Goal: Task Accomplishment & Management: Complete application form

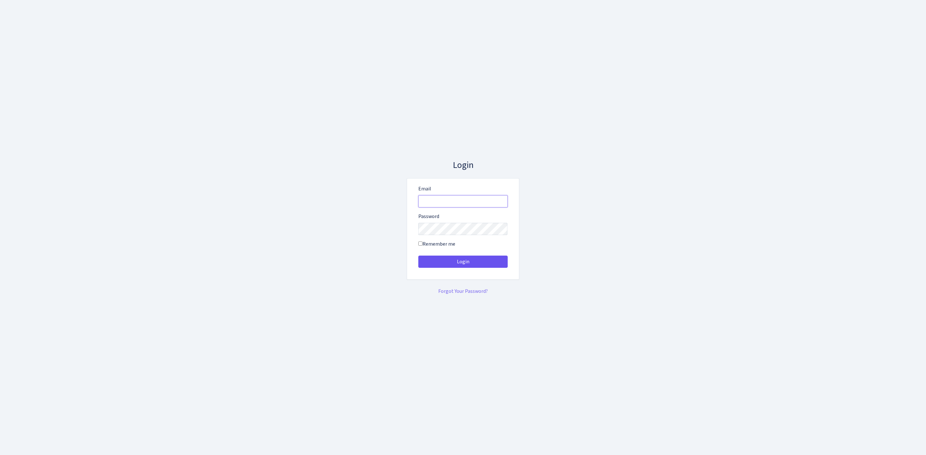
type input "vivio@bank.com"
click at [497, 265] on button "Login" at bounding box center [462, 262] width 89 height 12
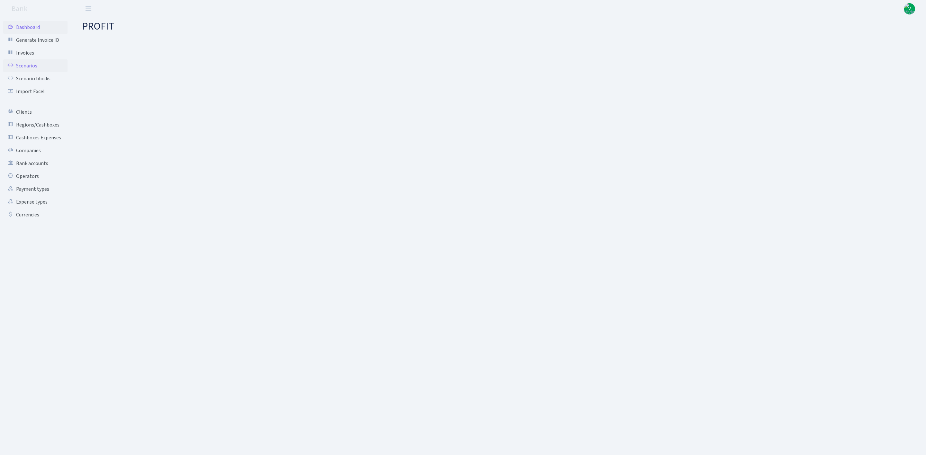
click at [37, 64] on link "Scenarios" at bounding box center [35, 65] width 64 height 13
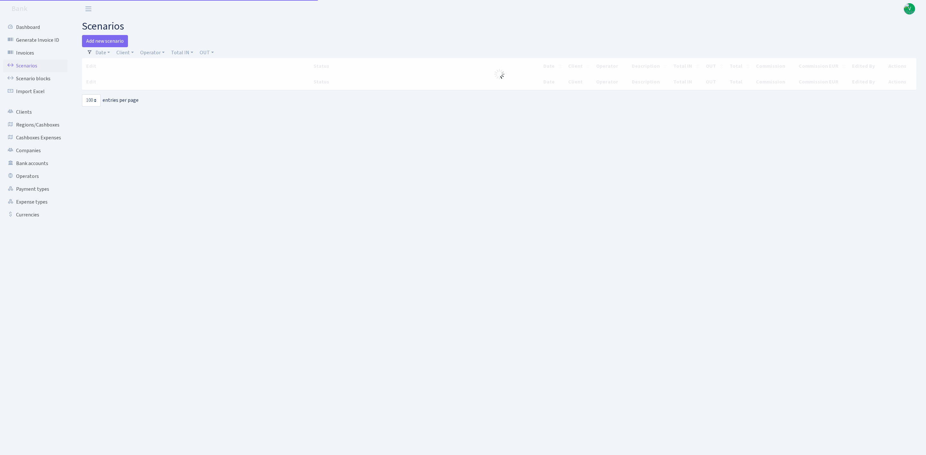
select select "100"
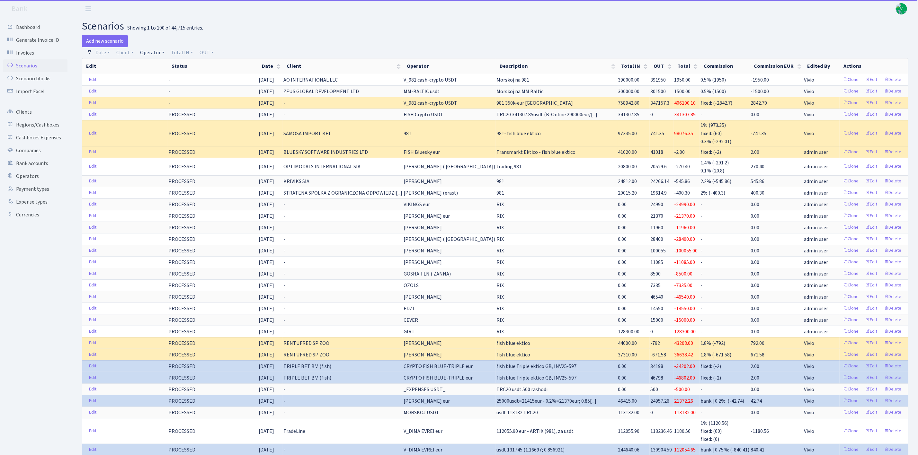
click at [148, 50] on link "Operator" at bounding box center [153, 52] width 30 height 11
click at [160, 77] on input "search" at bounding box center [163, 76] width 47 height 10
type input "girt"
click at [164, 87] on li "GIRT" at bounding box center [163, 87] width 49 height 11
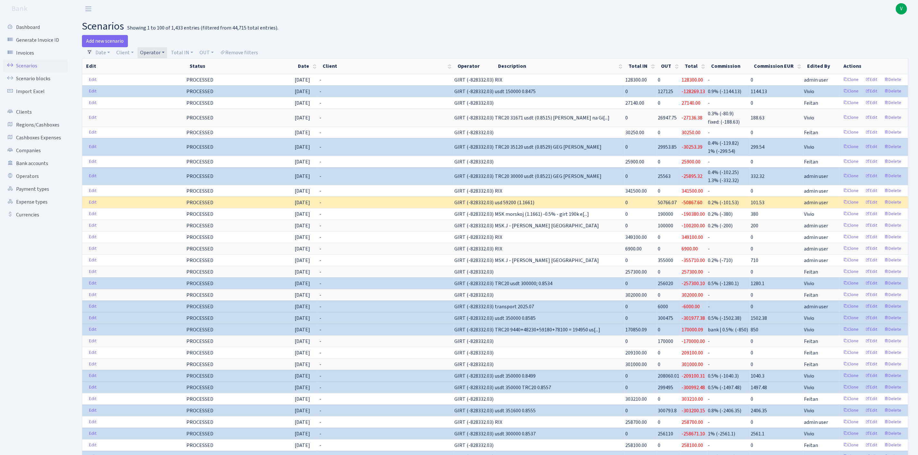
click at [156, 48] on link "Operator" at bounding box center [153, 52] width 30 height 11
click at [165, 47] on li "GIRT USD" at bounding box center [163, 41] width 49 height 11
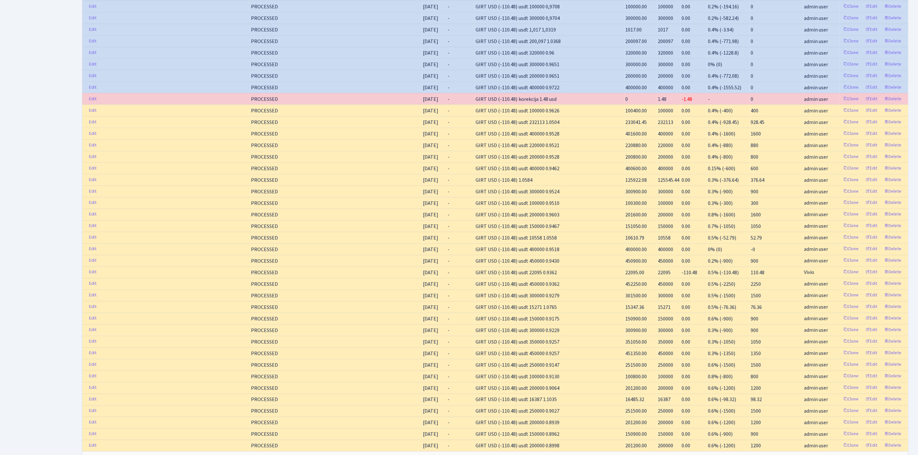
scroll to position [881, 0]
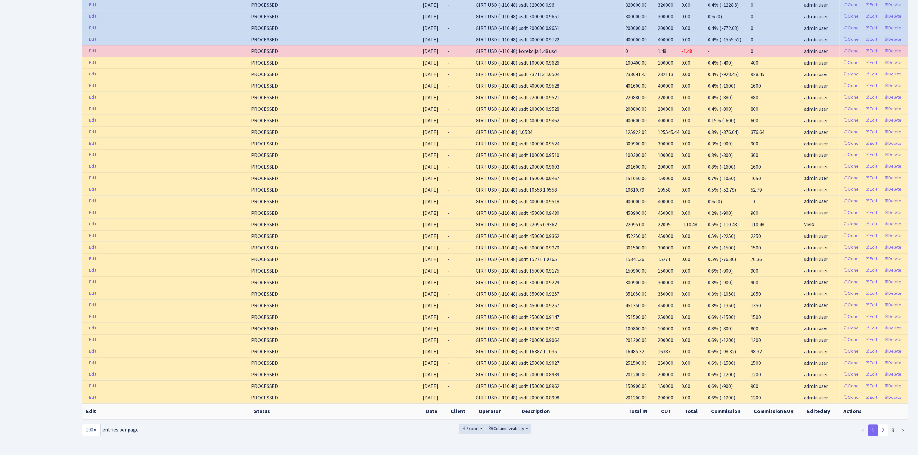
click at [885, 426] on link "2" at bounding box center [883, 431] width 10 height 12
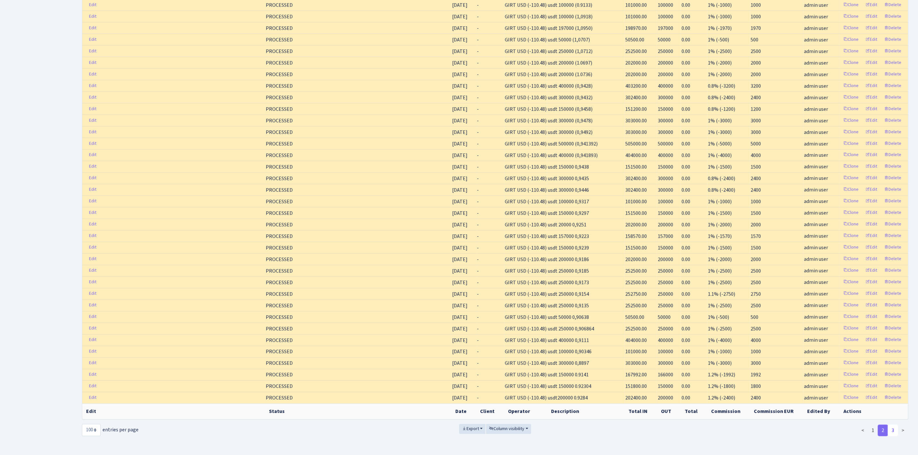
click at [893, 425] on link "3" at bounding box center [893, 431] width 10 height 12
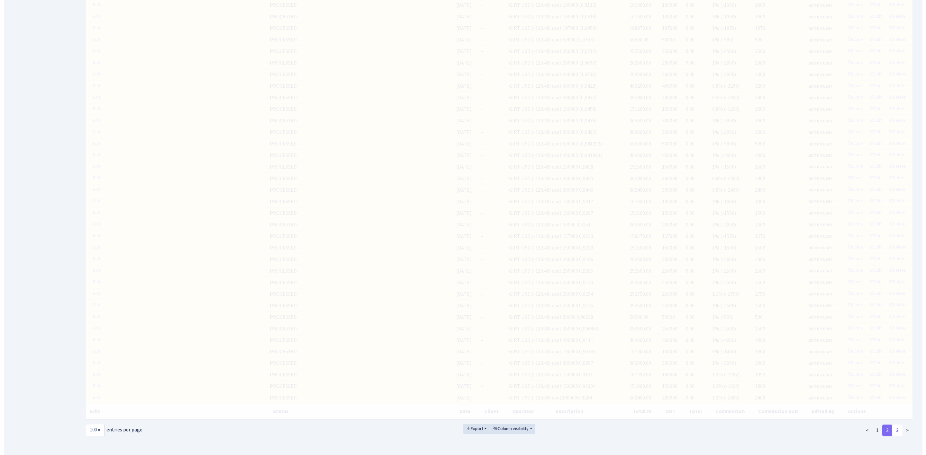
scroll to position [0, 0]
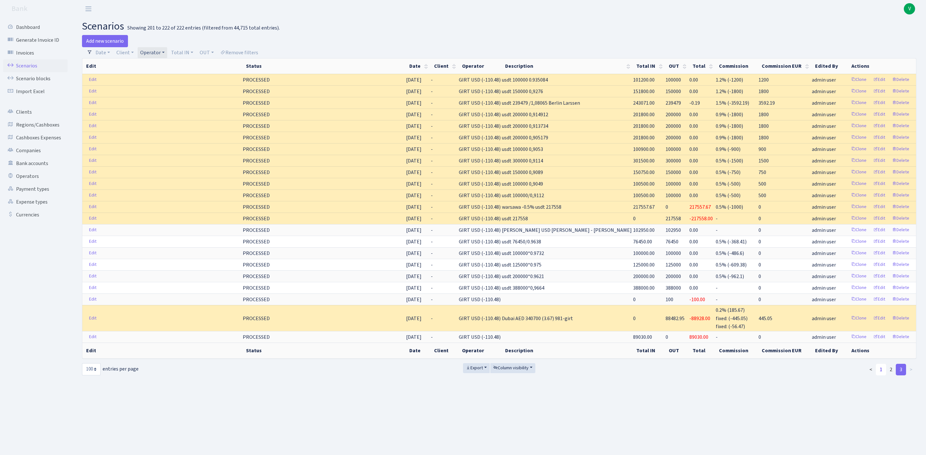
click at [878, 374] on link "1" at bounding box center [881, 370] width 10 height 12
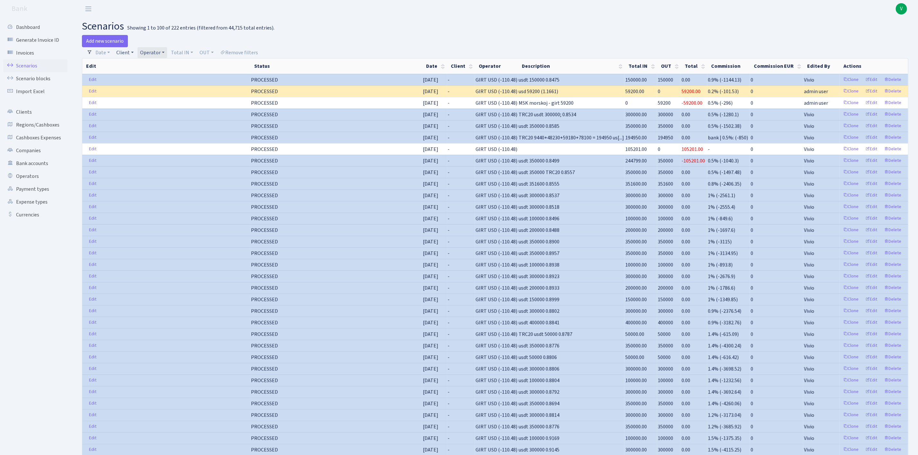
click at [125, 56] on link "Client" at bounding box center [125, 52] width 22 height 11
click at [147, 53] on link "Operator" at bounding box center [153, 52] width 30 height 11
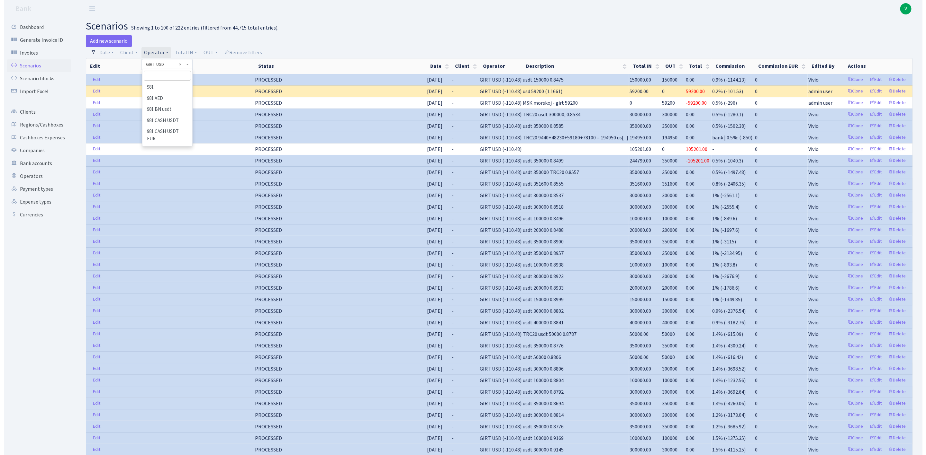
scroll to position [1642, 0]
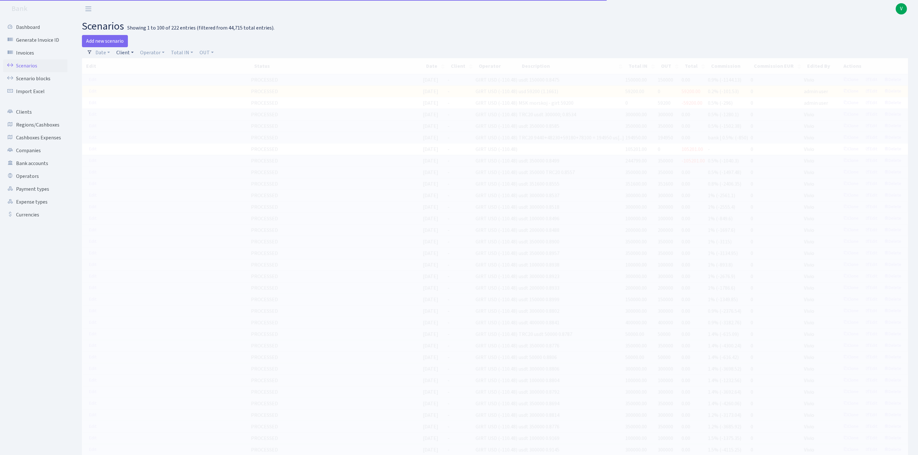
click at [127, 53] on link "Client" at bounding box center [125, 52] width 22 height 11
click at [142, 69] on span at bounding box center [139, 64] width 51 height 11
click at [131, 49] on link "Client" at bounding box center [125, 52] width 22 height 11
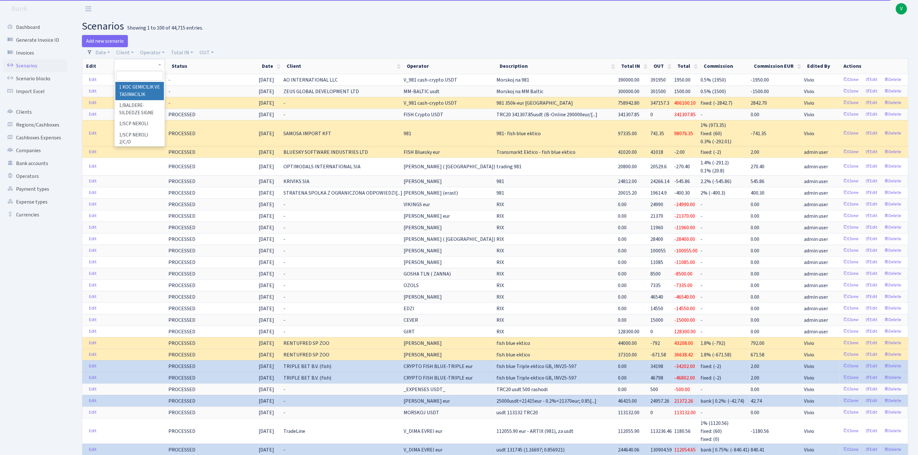
click at [141, 76] on input "search" at bounding box center [139, 76] width 47 height 10
click at [143, 75] on input "search" at bounding box center [139, 76] width 47 height 10
type input "xiam"
click at [141, 88] on li "XIAMEN WIN WORLD CO" at bounding box center [139, 91] width 49 height 18
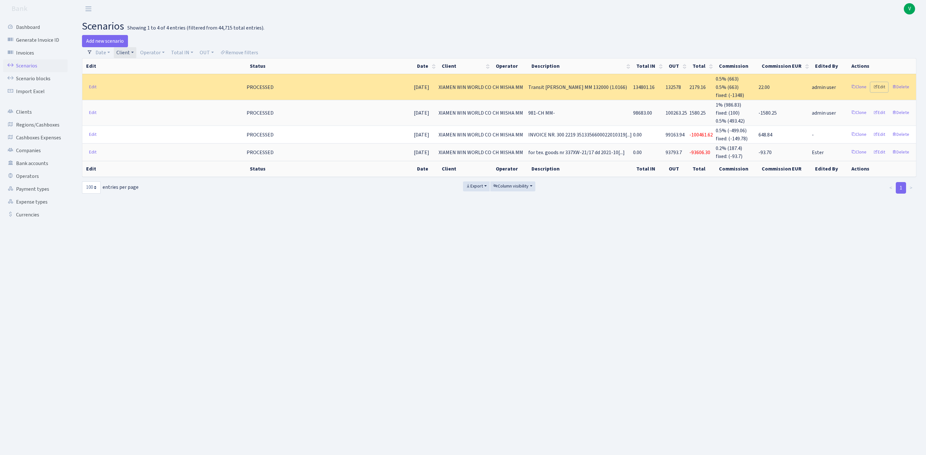
click at [879, 88] on link "Edit" at bounding box center [879, 87] width 18 height 10
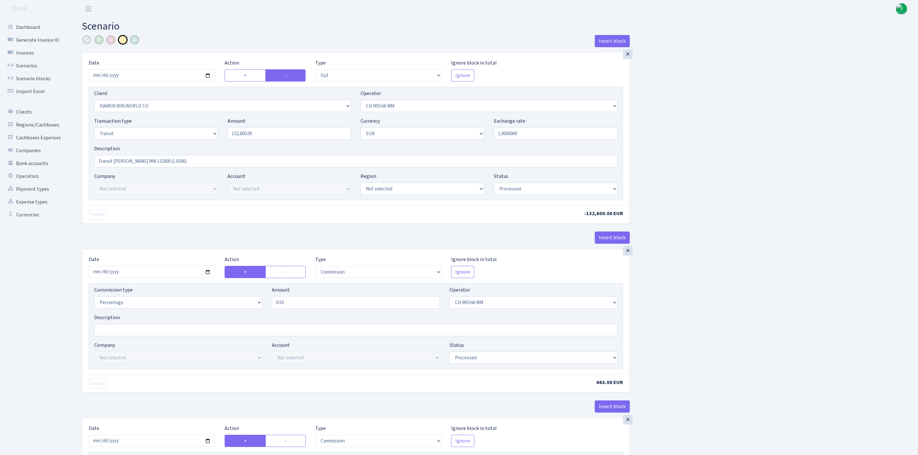
select select "out"
select select "10"
select select "8"
select select "5"
select select "1"
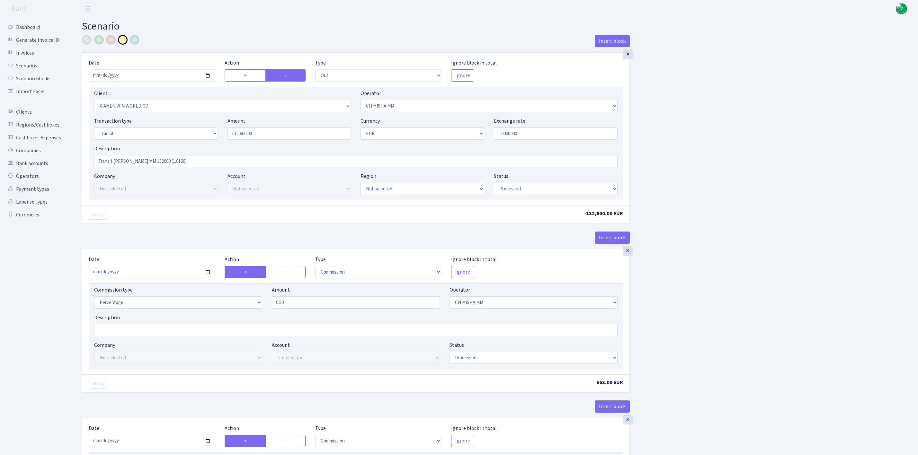
select select "processed"
select select "commission"
select select "8"
select select "processed"
select select "commission"
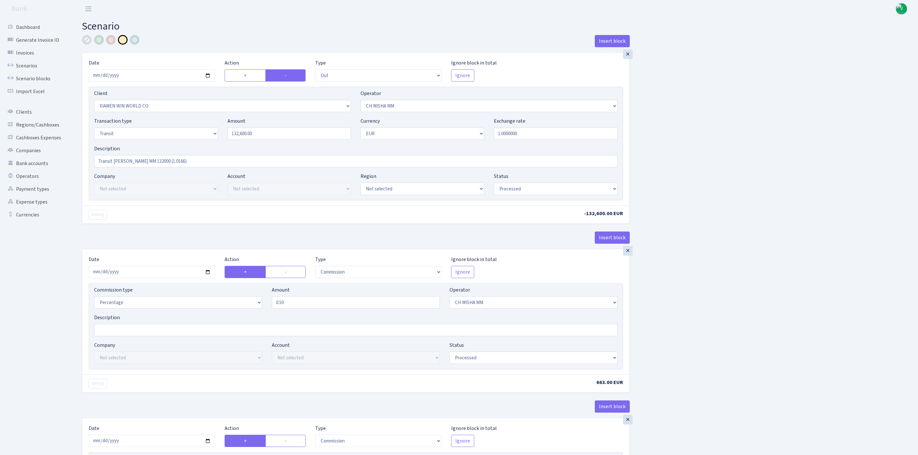
select select "248"
select select "processed"
select select "in"
select select "1312"
select select "360"
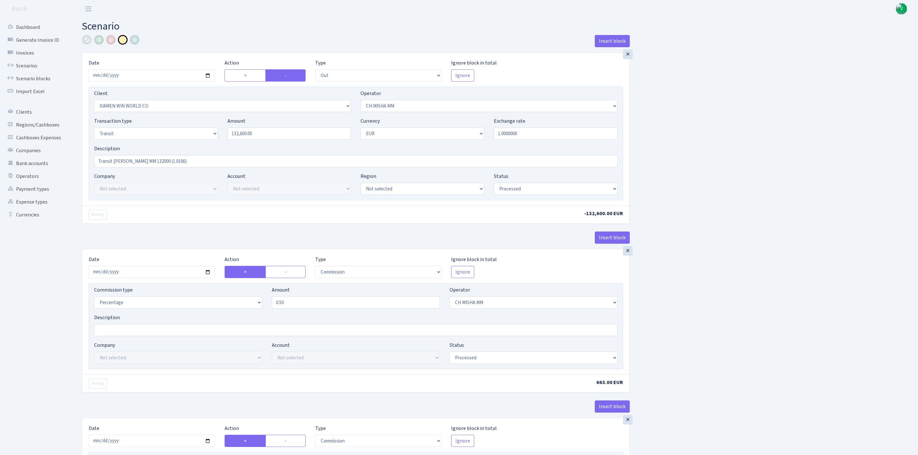
select select "5"
select select "1"
select select "processed"
select select "commission"
select select "fixed"
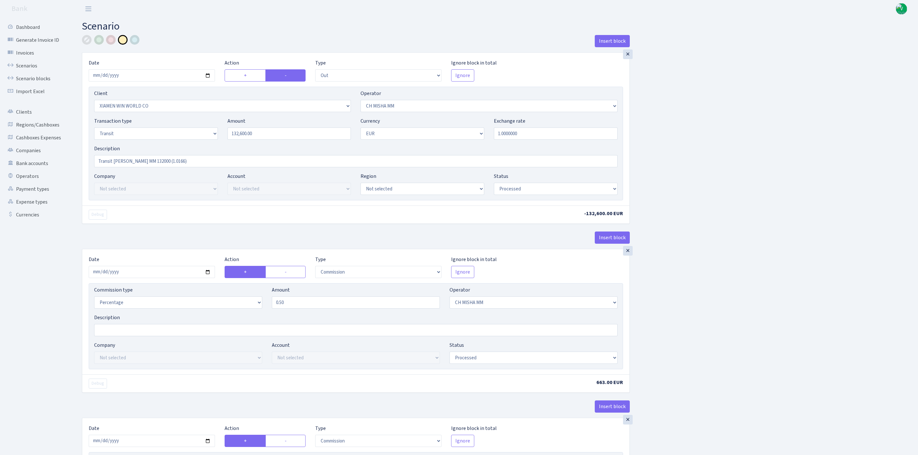
select select "360"
select select "processed"
click at [29, 68] on link "Scenarios" at bounding box center [35, 65] width 64 height 13
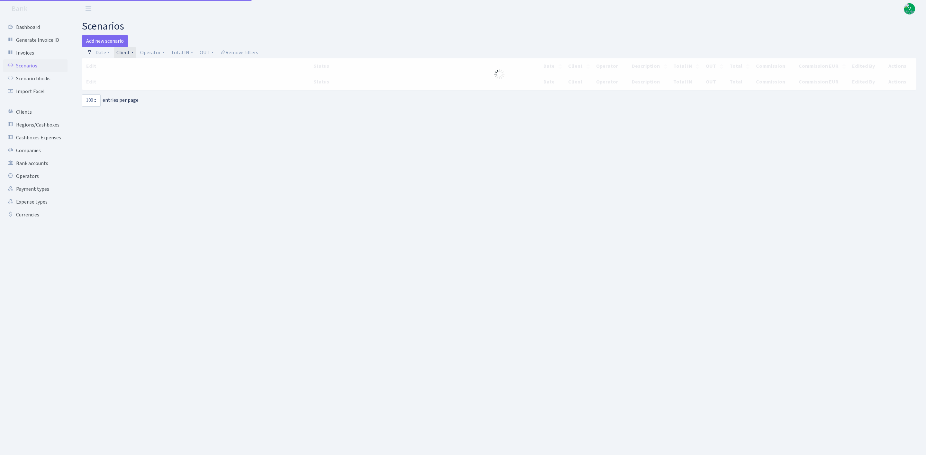
select select "100"
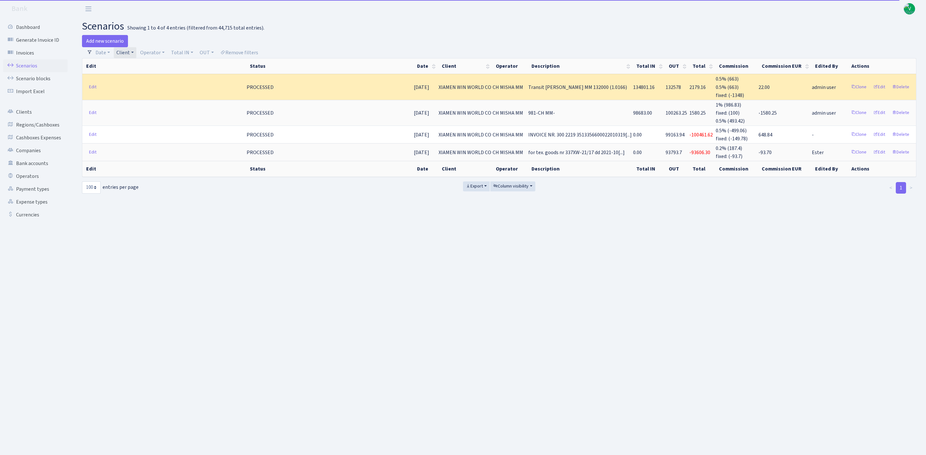
click at [130, 57] on link "Client" at bounding box center [125, 52] width 22 height 11
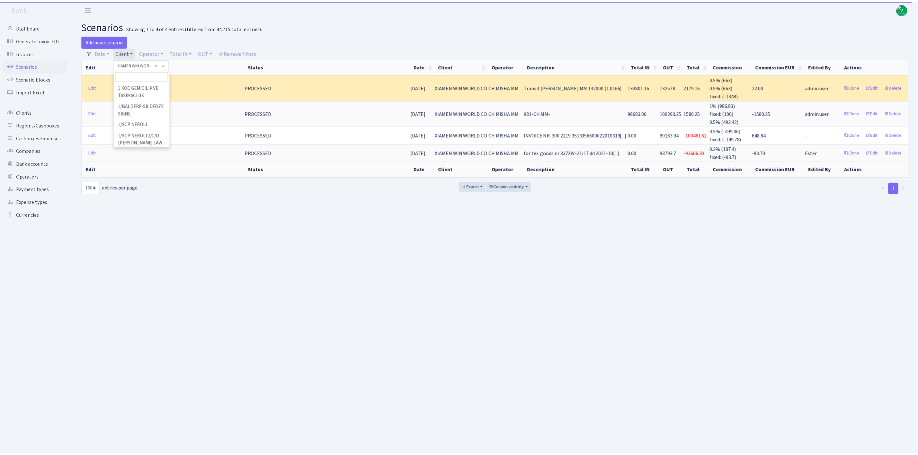
scroll to position [51265, 0]
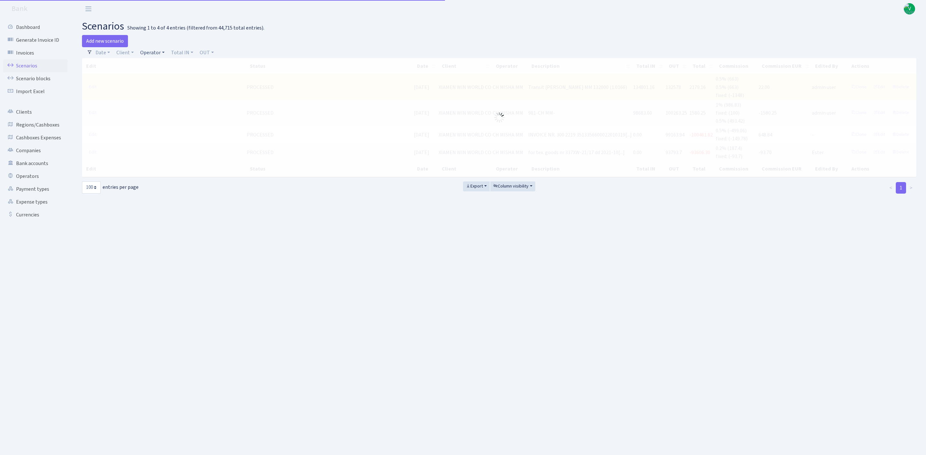
click at [150, 52] on link "Operator" at bounding box center [153, 52] width 30 height 11
click at [158, 75] on input "search" at bounding box center [163, 76] width 47 height 10
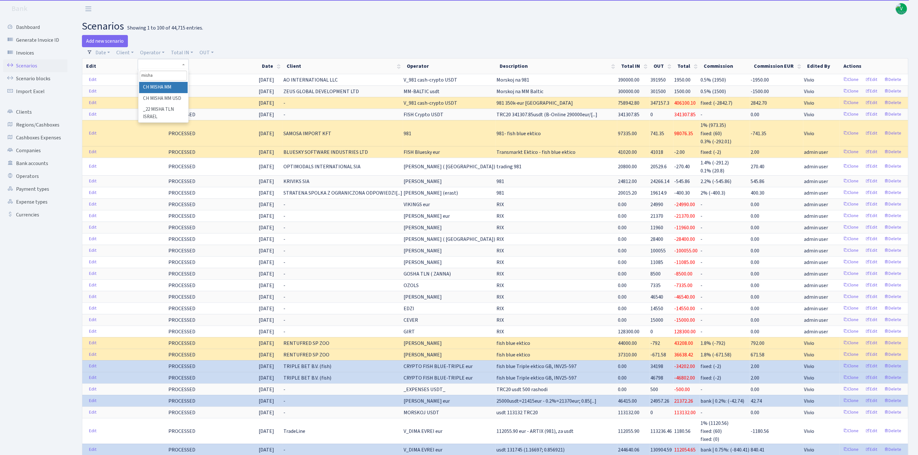
type input "misha"
click at [162, 86] on li "CH MISHA MM" at bounding box center [163, 87] width 49 height 11
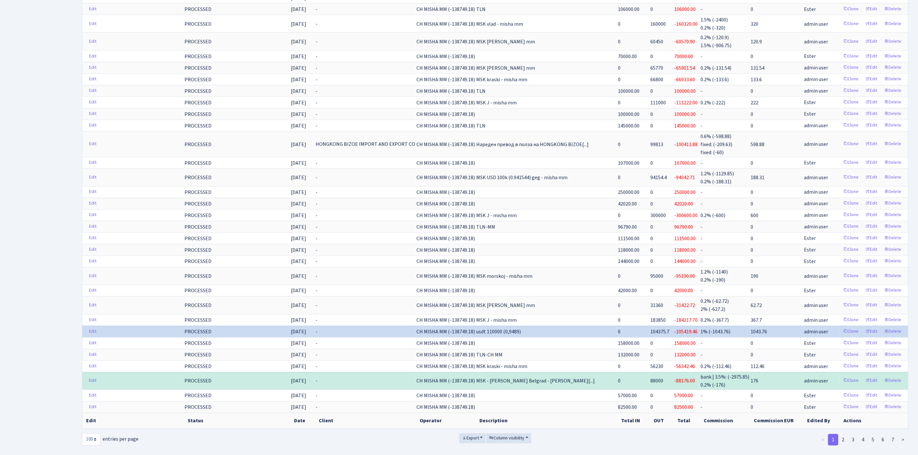
scroll to position [972, 0]
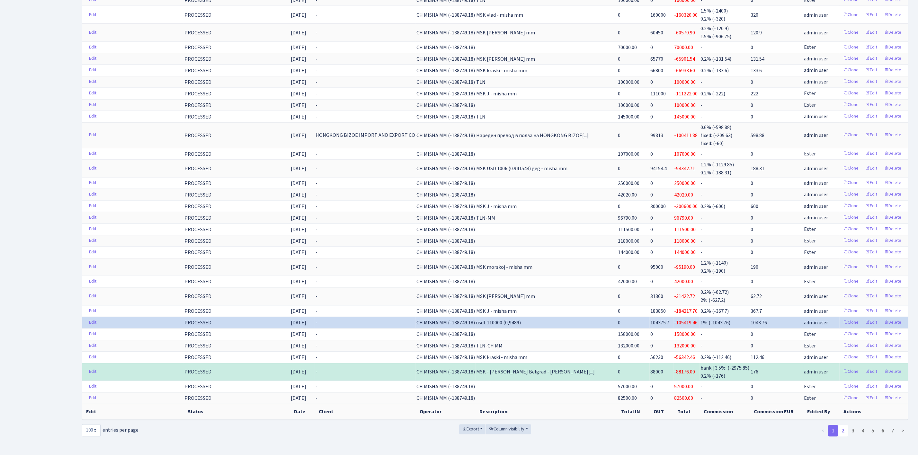
click at [842, 425] on link "2" at bounding box center [843, 431] width 10 height 12
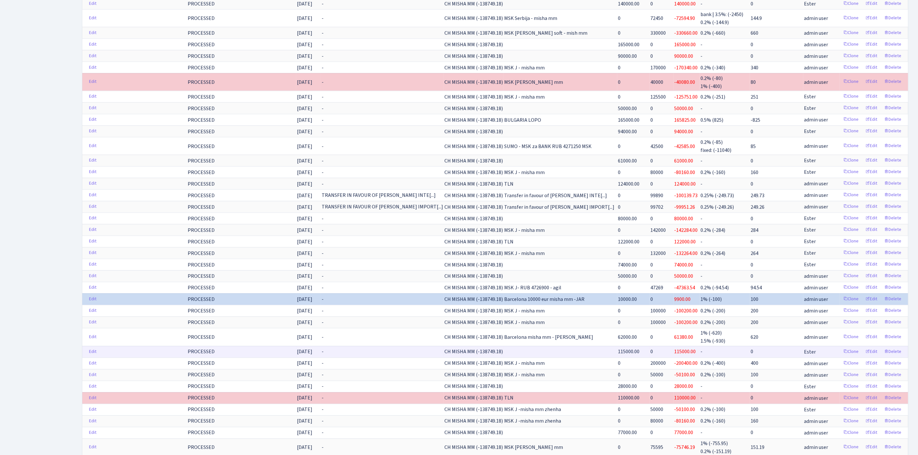
scroll to position [1056, 0]
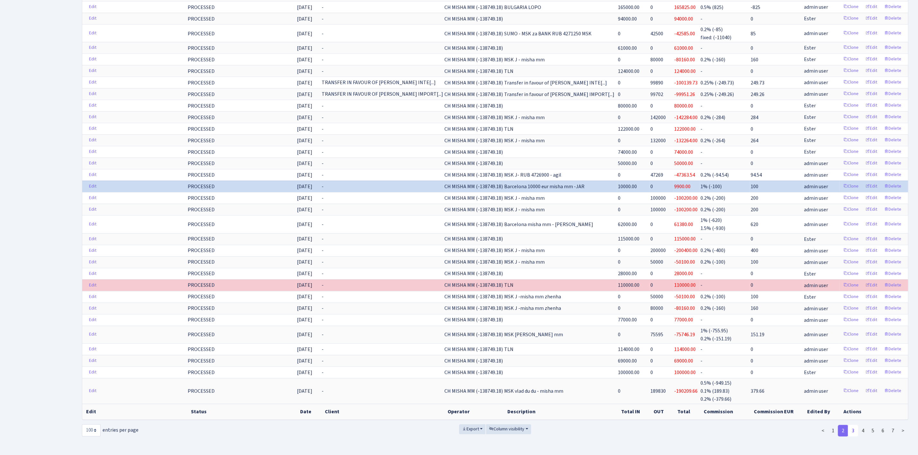
click at [856, 425] on link "3" at bounding box center [853, 431] width 10 height 12
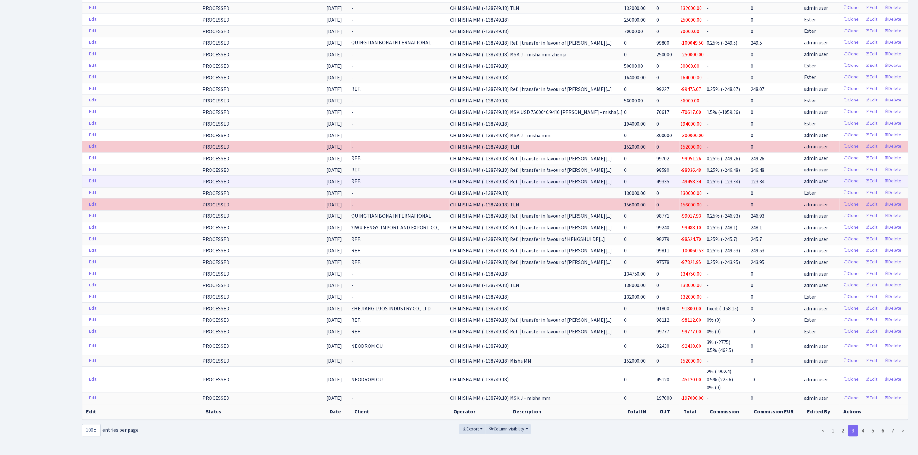
scroll to position [1011, 0]
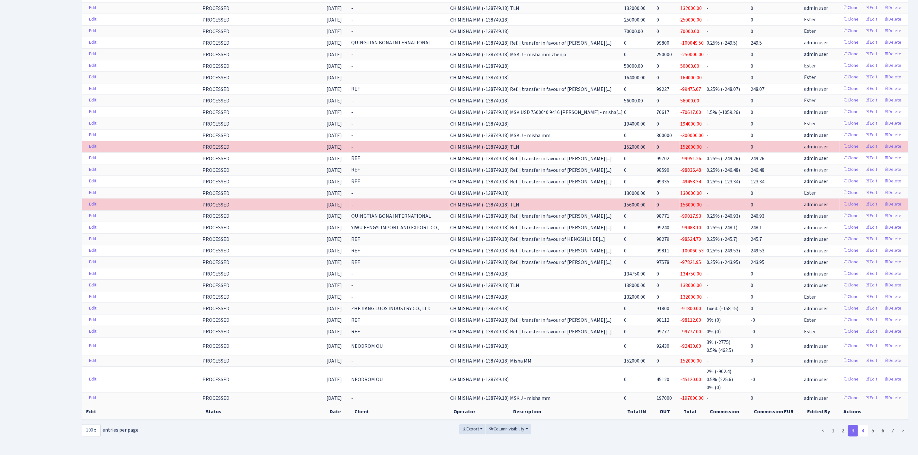
click at [863, 425] on link "4" at bounding box center [863, 431] width 10 height 12
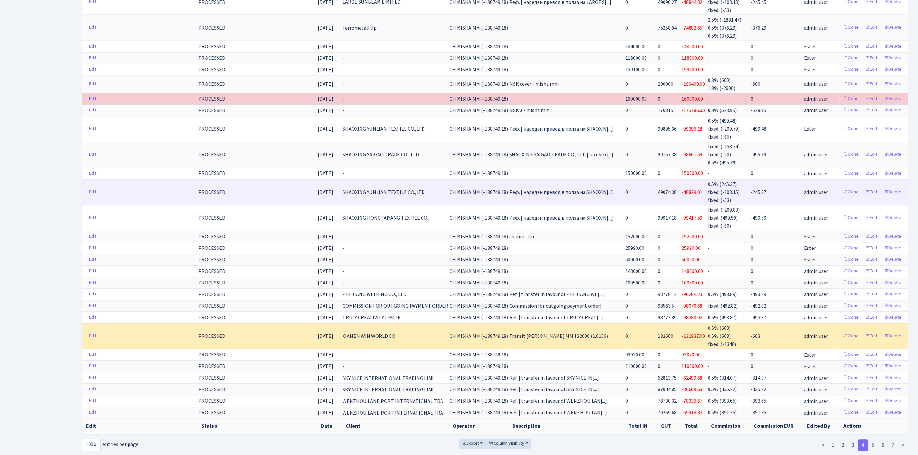
scroll to position [1189, 0]
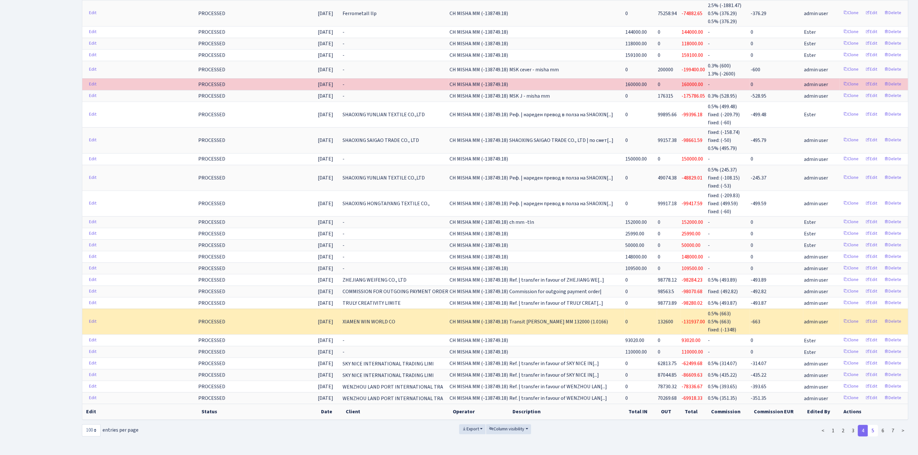
click at [872, 426] on link "5" at bounding box center [873, 431] width 10 height 12
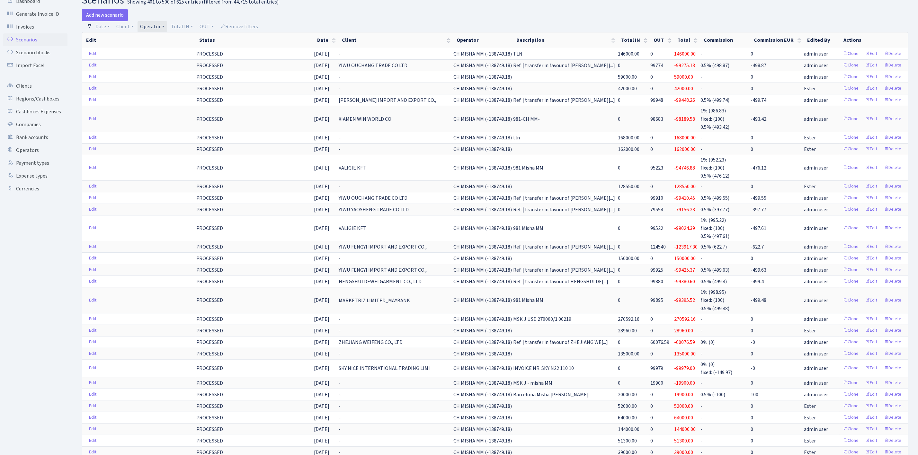
scroll to position [0, 0]
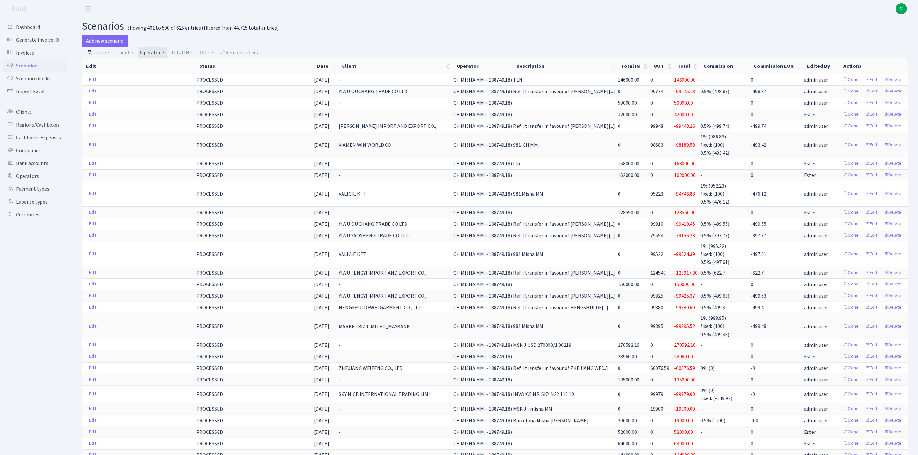
click at [149, 55] on link "Operator" at bounding box center [153, 52] width 30 height 11
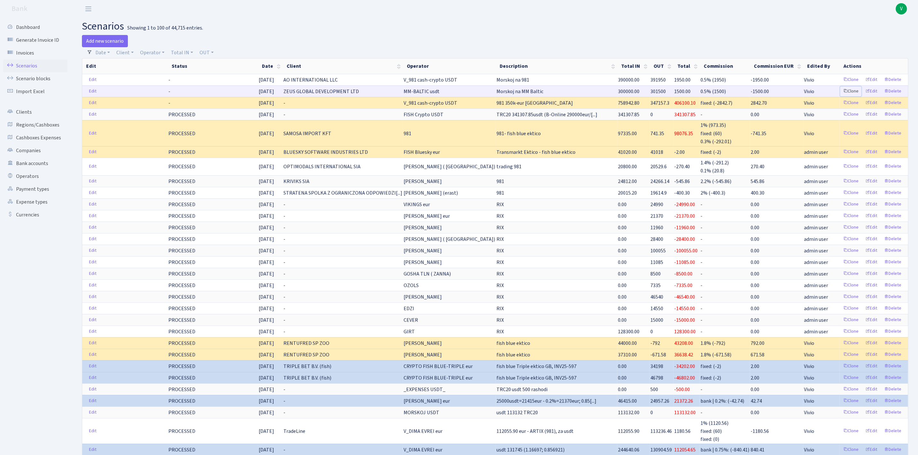
click at [848, 91] on link "Clone" at bounding box center [850, 91] width 21 height 10
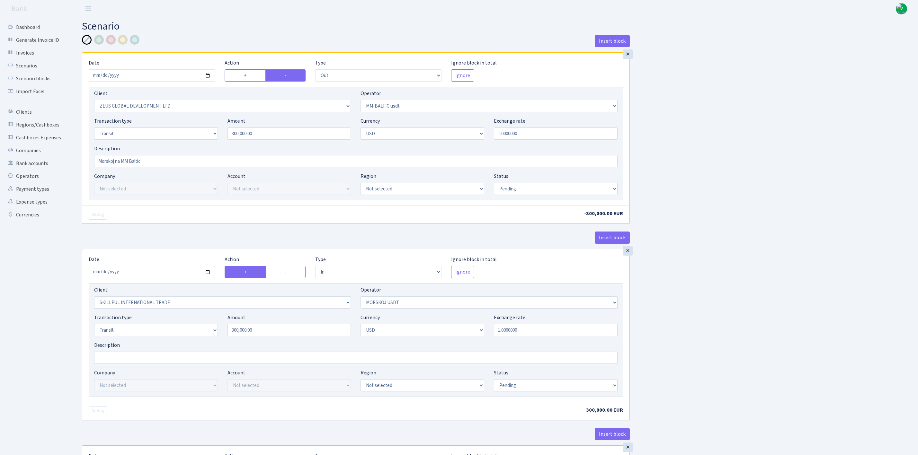
select select "out"
select select "1276"
select select "459"
select select "5"
select select "2"
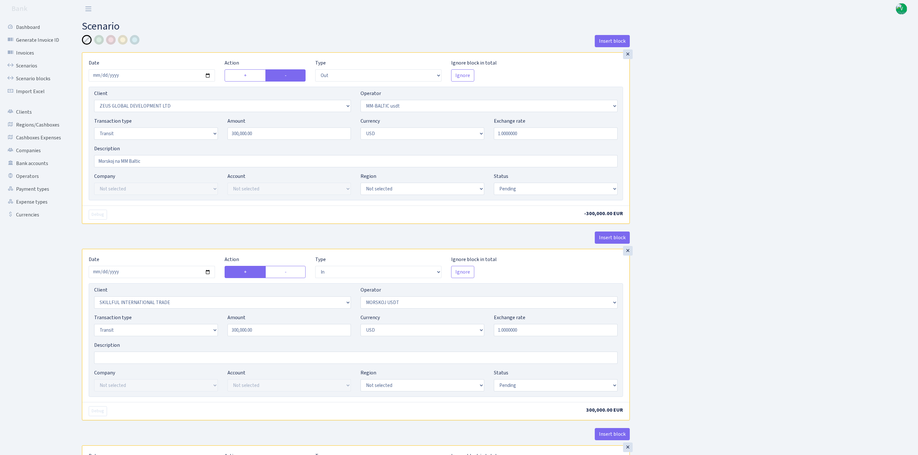
select select "pending"
select select "in"
select select "2655"
select select "324"
select select "5"
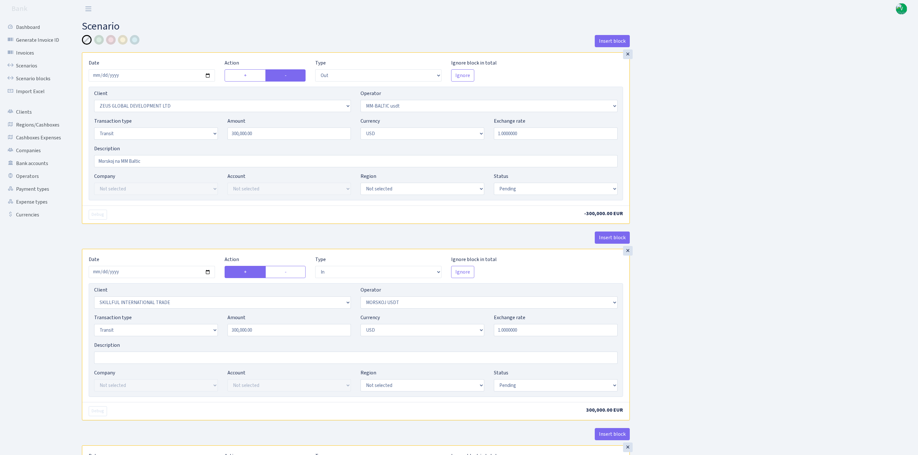
select select "2"
select select "pending"
select select "commission"
select select "324"
select select "pending"
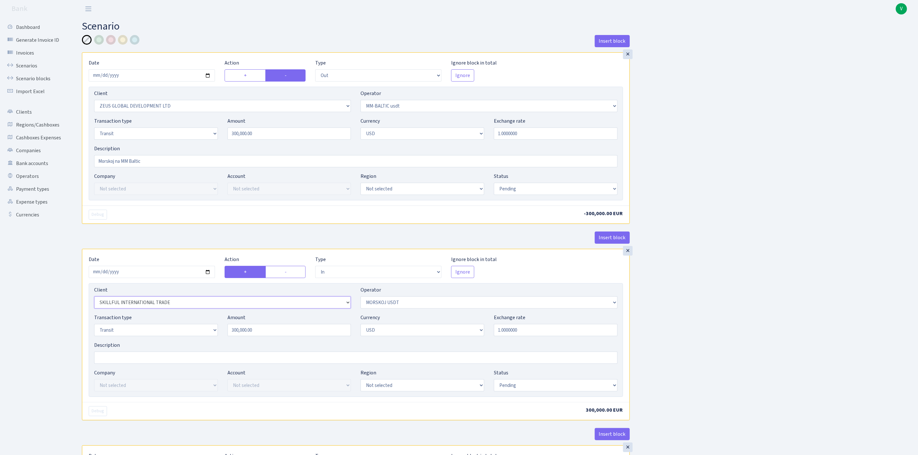
click at [338, 308] on select "Not selected 1 KOC GEMICILIK VE TASIMACILIK 1/BALDERE-SILDEDZE SIGNE 1/SCP NERO…" at bounding box center [222, 303] width 257 height 12
select select "10"
click at [94, 299] on select "Not selected 1 KOC GEMICILIK VE TASIMACILIK 1/BALDERE-SILDEDZE SIGNE 1/SCP NERO…" at bounding box center [222, 303] width 257 height 12
click at [208, 272] on input "2025-09-29" at bounding box center [152, 272] width 126 height 12
type input "[DATE]"
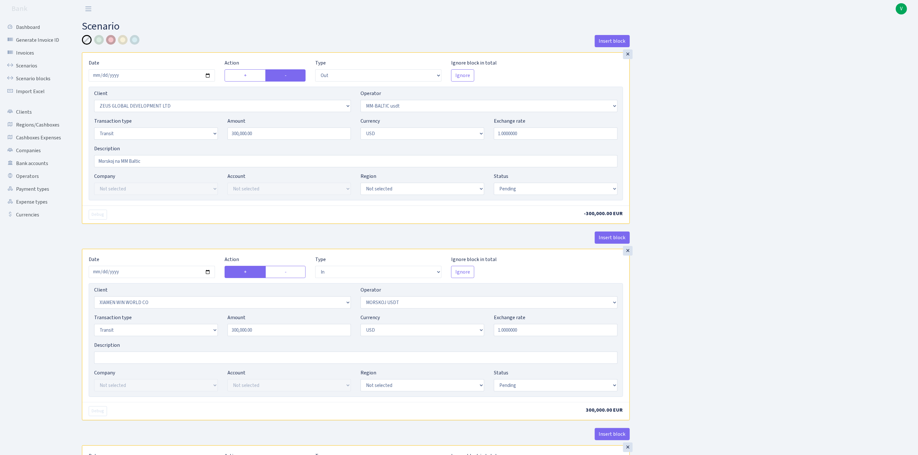
click at [110, 41] on div at bounding box center [111, 40] width 10 height 10
click at [401, 305] on select "Not selected 981 981 AED 981 BN usdt 981 CASH USDT 981 CASH USDT EUR 981 GOLD 9…" at bounding box center [489, 303] width 257 height 12
select select "266"
click at [361, 299] on select "Not selected 981 981 AED 981 BN usdt 981 CASH USDT 981 CASH USDT EUR 981 GOLD 9…" at bounding box center [489, 303] width 257 height 12
drag, startPoint x: 295, startPoint y: 326, endPoint x: 196, endPoint y: 325, distance: 99.3
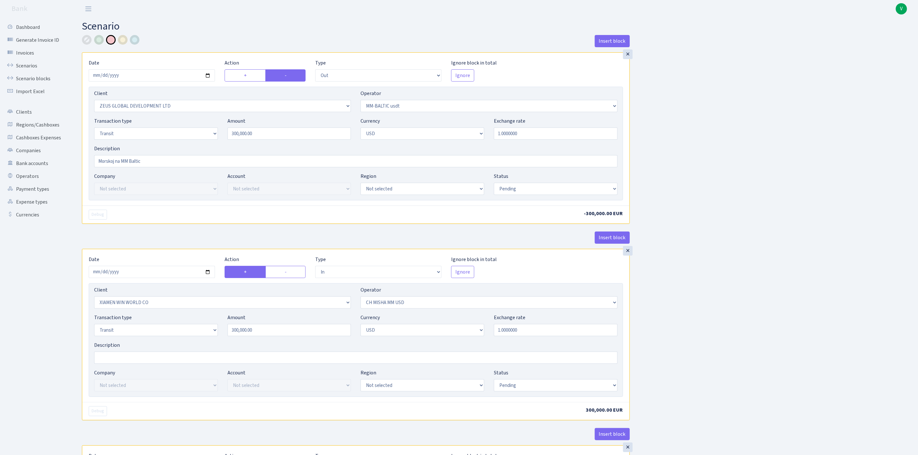
click at [196, 325] on div "Transaction type Not selected 981 ELF FISH crypto GIRT IVO dekl MM-BALTIC eur U…" at bounding box center [355, 328] width 533 height 28
drag, startPoint x: 287, startPoint y: 335, endPoint x: 203, endPoint y: 333, distance: 83.9
click at [204, 333] on div "Transaction type Not selected 981 ELF FISH crypto GIRT IVO dekl MM-BALTIC eur U…" at bounding box center [355, 328] width 533 height 28
click at [762, 288] on div "Insert block × Date 2025-09-29 Action + - Type --- In Out Commission Field requ…" at bounding box center [495, 339] width 836 height 609
type input "96,100.00"
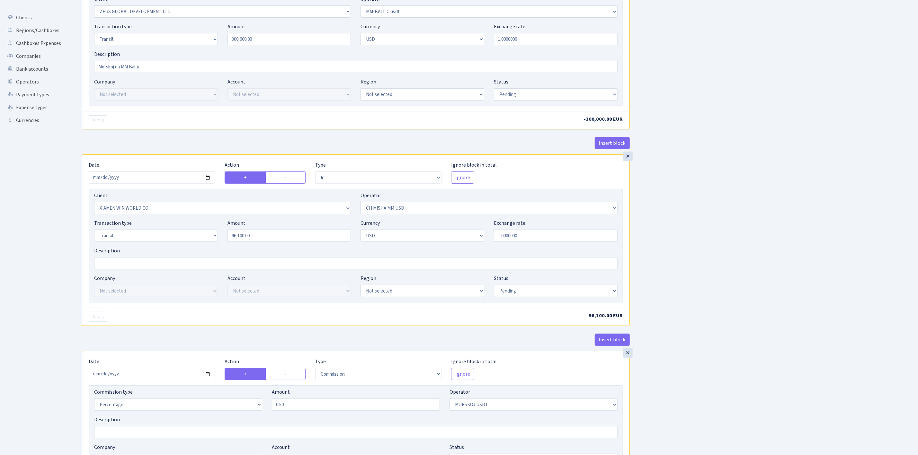
scroll to position [96, 0]
click at [556, 409] on select "Not selected 981 981 AED 981 BN usdt 981 CASH USDT 981 CASH USDT EUR 981 GOLD 9…" at bounding box center [534, 403] width 168 height 12
select select "266"
click at [450, 401] on select "Not selected 981 981 AED 981 BN usdt 981 CASH USDT 981 CASH USDT EUR 981 GOLD 9…" at bounding box center [534, 403] width 168 height 12
click at [289, 376] on label "-" at bounding box center [285, 372] width 40 height 12
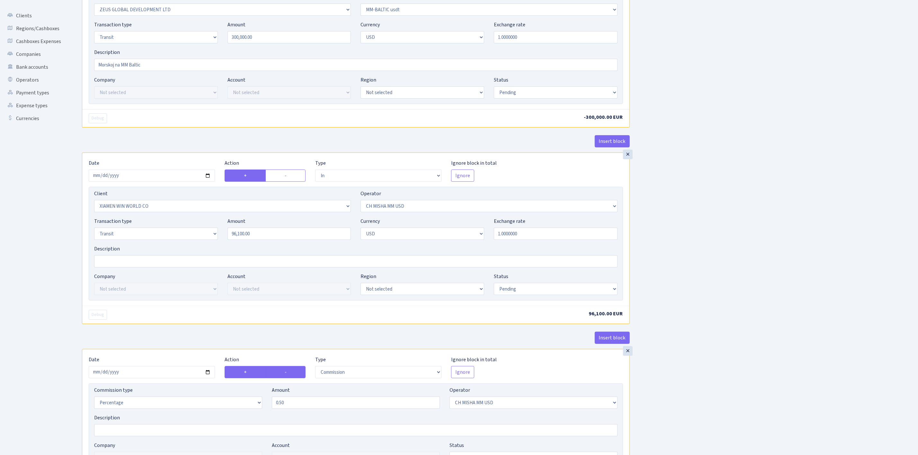
click at [289, 373] on input "-" at bounding box center [287, 371] width 4 height 4
radio input "true"
radio input "false"
click at [208, 376] on input "2025-09-29" at bounding box center [152, 372] width 126 height 12
type input "[DATE]"
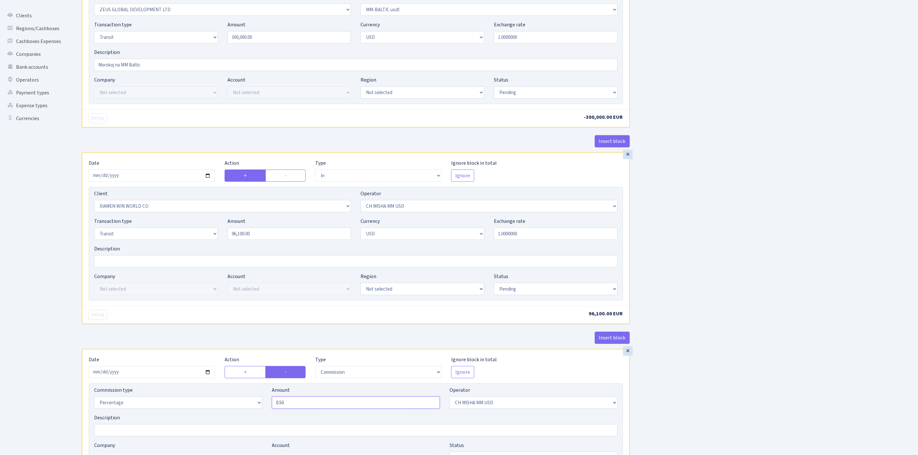
drag, startPoint x: 307, startPoint y: 408, endPoint x: 247, endPoint y: 390, distance: 62.9
click at [247, 390] on div "Commission type Percentage Fixed Bank Amount 0.50 Operator Not selected 981 981…" at bounding box center [356, 427] width 535 height 86
click at [714, 273] on div "Insert block × Date 2025-09-29 Action + - Type --- In Out Commission Field requ…" at bounding box center [495, 243] width 836 height 609
type input "3.00"
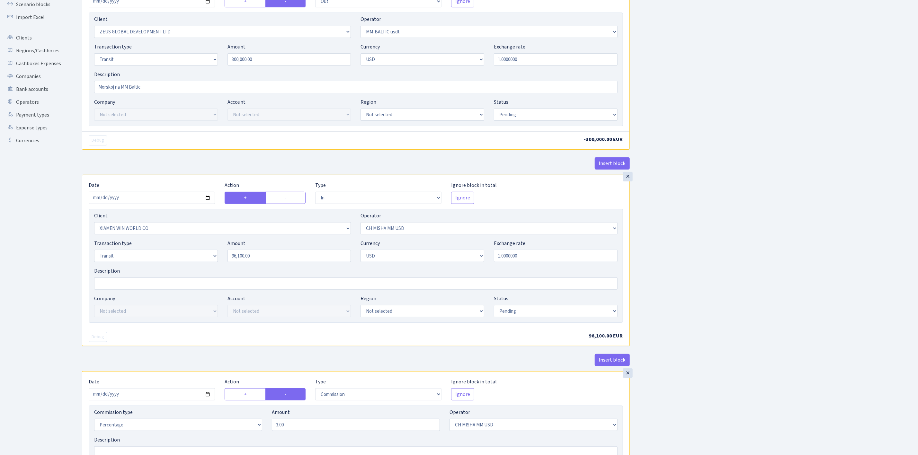
scroll to position [0, 0]
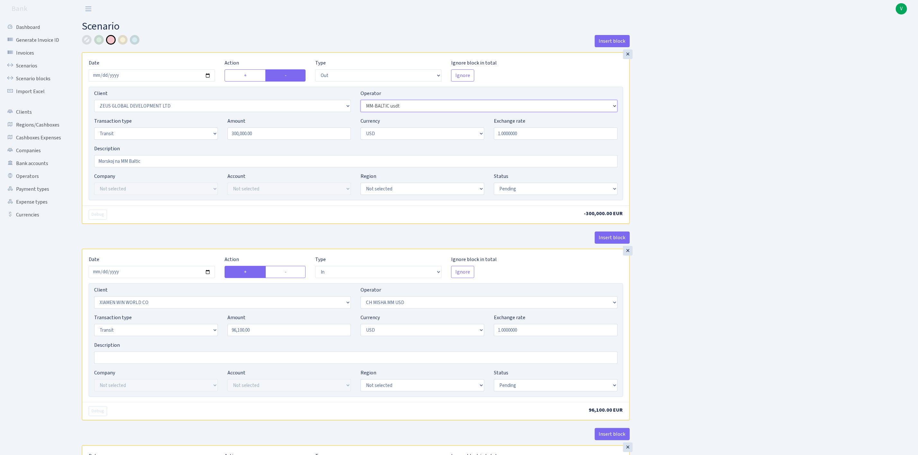
click at [383, 103] on select "Not selected 981 981 AED 981 BN usdt 981 CASH USDT 981 CASH USDT EUR 981 GOLD 9…" at bounding box center [489, 106] width 257 height 12
select select "228"
click at [361, 101] on select "Not selected 981 981 AED 981 BN usdt 981 CASH USDT 981 CASH USDT EUR 981 GOLD 9…" at bounding box center [489, 106] width 257 height 12
drag, startPoint x: 280, startPoint y: 133, endPoint x: 164, endPoint y: 115, distance: 117.2
click at [164, 115] on div "Client Not selected 1 KOC GEMICILIK VE TASIMACILIK 1/BALDERE-SILDEDZE SIGNE 1/S…" at bounding box center [356, 144] width 535 height 114
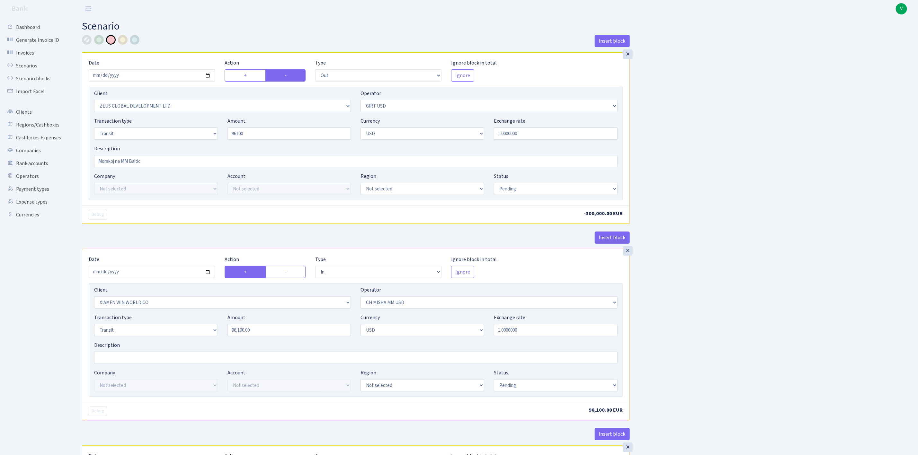
click at [791, 102] on div "Insert block × Date 2025-09-29 Action + - Type --- In Out Commission Field requ…" at bounding box center [495, 339] width 836 height 609
type input "96,100.00"
click at [347, 107] on select "Not selected 1 KOC GEMICILIK VE TASIMACILIK 1/BALDERE-SILDEDZE SIGNE 1/SCP NERO…" at bounding box center [222, 106] width 257 height 12
select select
click at [94, 101] on select "Not selected 1 KOC GEMICILIK VE TASIMACILIK 1/BALDERE-SILDEDZE SIGNE 1/SCP NERO…" at bounding box center [222, 106] width 257 height 12
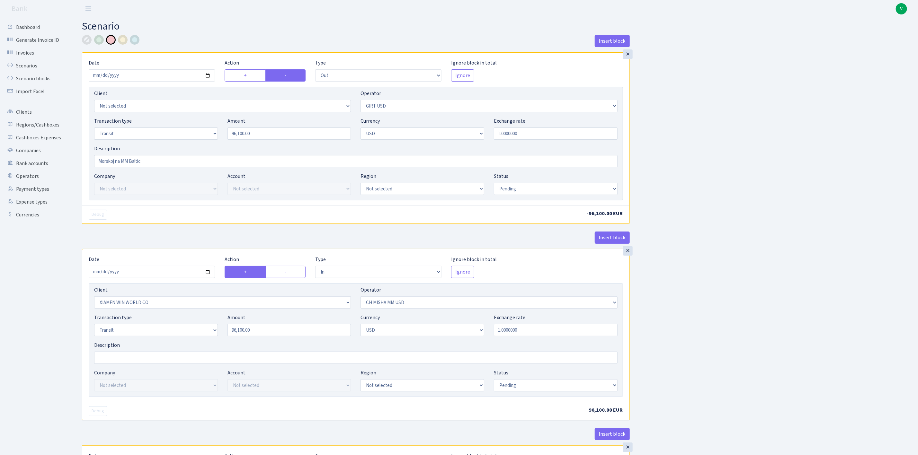
click at [750, 179] on div "Insert block × Date 2025-09-29 Action + - Type --- In Out Commission Field requ…" at bounding box center [495, 339] width 836 height 609
click at [627, 238] on button "Insert block" at bounding box center [612, 238] width 35 height 12
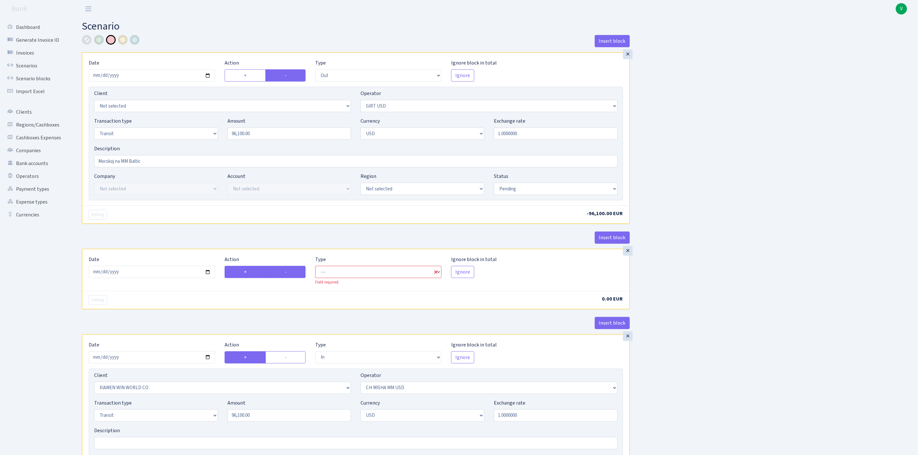
click at [300, 273] on label "-" at bounding box center [285, 272] width 40 height 12
click at [289, 273] on input "-" at bounding box center [287, 270] width 4 height 4
radio input "true"
click at [253, 273] on label "+" at bounding box center [245, 272] width 41 height 12
click at [248, 273] on input "+" at bounding box center [246, 270] width 4 height 4
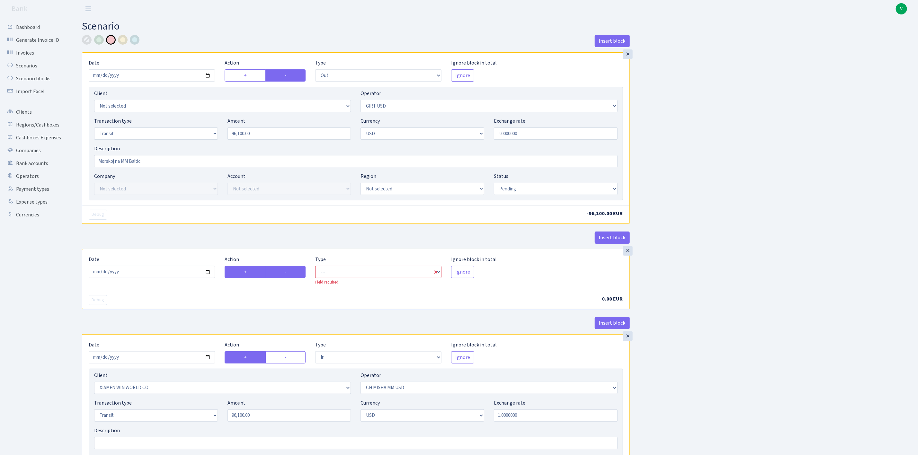
radio input "true"
radio input "false"
click at [253, 273] on label "+" at bounding box center [245, 272] width 41 height 12
click at [248, 273] on input "+" at bounding box center [246, 270] width 4 height 4
click at [427, 102] on select "Not selected 981 981 AED 981 BN usdt 981 CASH USDT 981 CASH USDT EUR 981 GOLD 9…" at bounding box center [489, 106] width 257 height 12
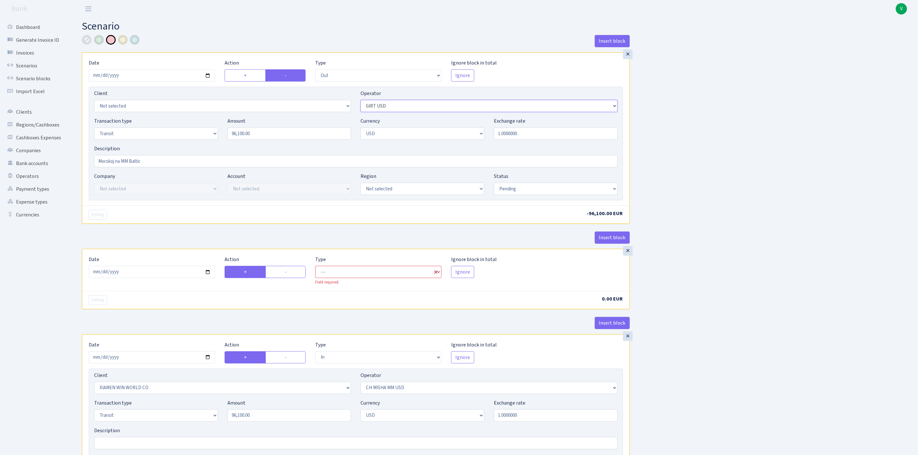
select select "7"
click at [361, 101] on select "Not selected 981 981 AED 981 BN usdt 981 CASH USDT 981 CASH USDT EUR 981 GOLD 9…" at bounding box center [489, 106] width 257 height 12
drag, startPoint x: 531, startPoint y: 134, endPoint x: 490, endPoint y: 130, distance: 41.3
click at [490, 130] on div "Exchange rate 1.0000000" at bounding box center [555, 128] width 133 height 22
click at [500, 137] on input "1.0000000" at bounding box center [556, 134] width 124 height 12
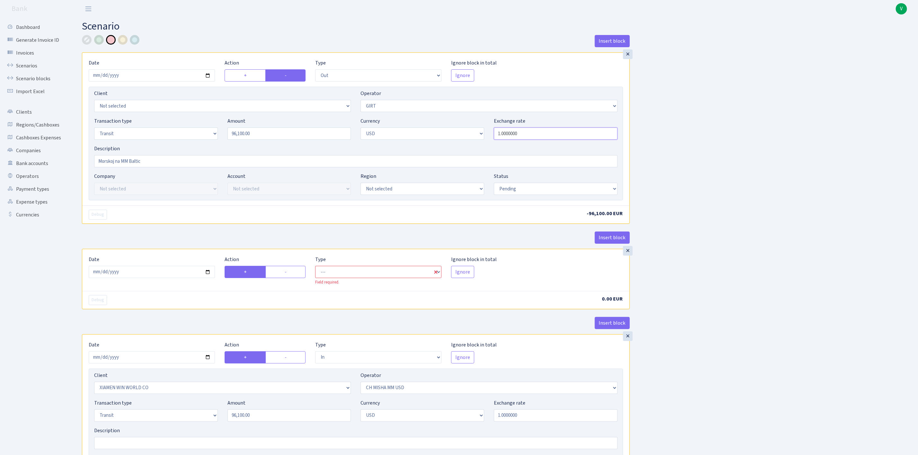
drag, startPoint x: 534, startPoint y: 135, endPoint x: 442, endPoint y: 107, distance: 96.4
click at [443, 108] on div "Client Not selected 1 KOC GEMICILIK VE TASIMACILIK 1/BALDERE-SILDEDZE SIGNE 1/S…" at bounding box center [356, 144] width 535 height 114
drag, startPoint x: 730, startPoint y: 143, endPoint x: 726, endPoint y: 164, distance: 21.6
click at [730, 146] on div "Insert block × Date [DATE] Action + - Type --- In Out Commission Field required…" at bounding box center [495, 382] width 836 height 694
type input "0.8565000"
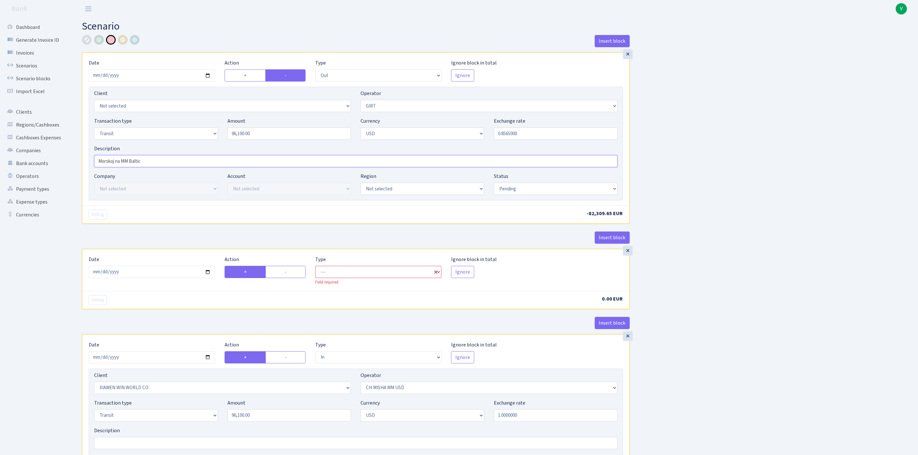
drag, startPoint x: 151, startPoint y: 165, endPoint x: 86, endPoint y: 154, distance: 66.2
click at [86, 154] on div "× Date 2025-09-29 Action + - Type --- In Out Commission Field required. Ignore …" at bounding box center [355, 129] width 547 height 153
type input "MM na GIRT"
click at [750, 305] on div "Insert block × Date [DATE] Action + - Type --- In Out Commission Field required…" at bounding box center [495, 382] width 836 height 694
click at [294, 269] on label "-" at bounding box center [285, 272] width 40 height 12
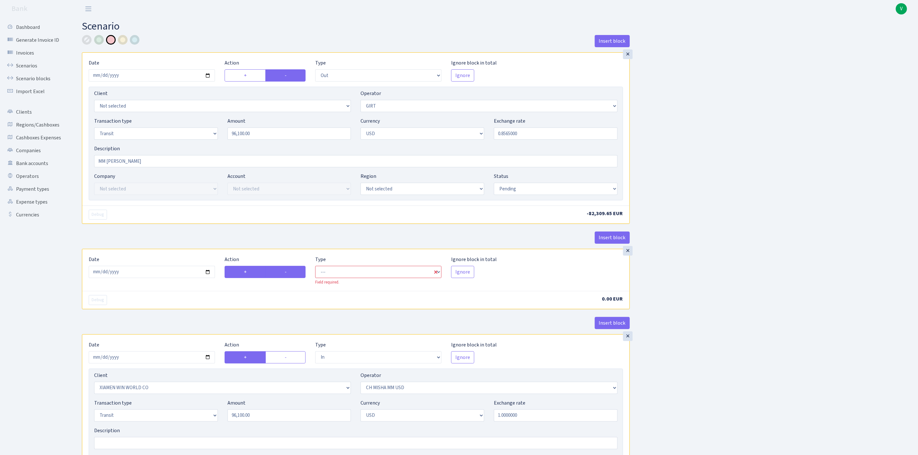
click at [289, 269] on input "-" at bounding box center [287, 270] width 4 height 4
radio input "true"
radio input "false"
click at [207, 272] on input "[DATE]" at bounding box center [152, 272] width 126 height 12
type input "2025-09-26"
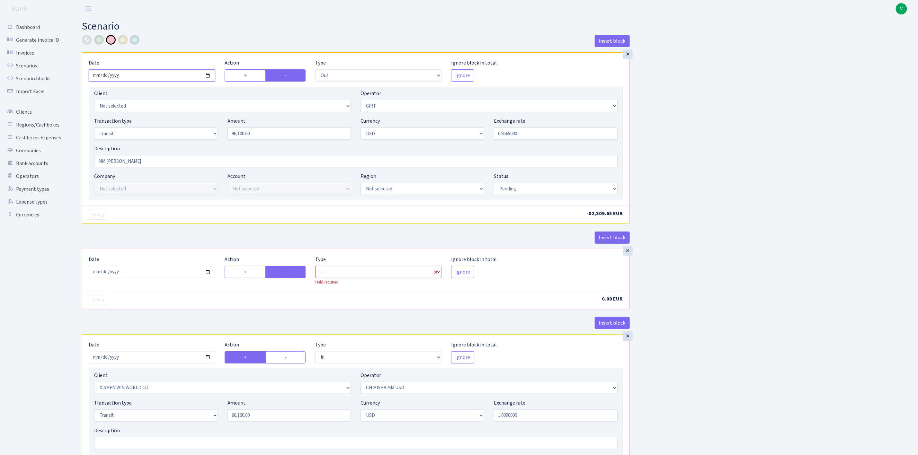
click at [208, 75] on input "[DATE]" at bounding box center [152, 75] width 126 height 12
type input "2025-09-26"
click at [384, 276] on select "--- In Out Commission" at bounding box center [378, 272] width 126 height 12
select select "commission"
click at [315, 268] on select "--- In Out Commission" at bounding box center [378, 272] width 126 height 12
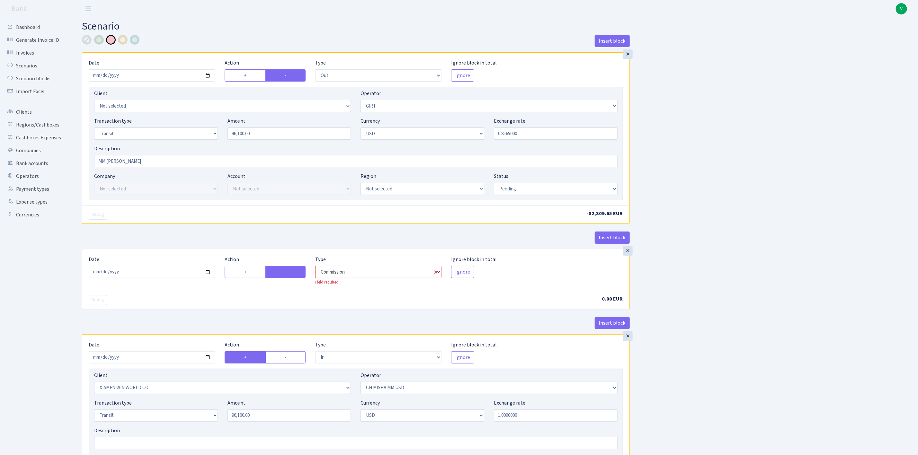
select select "266"
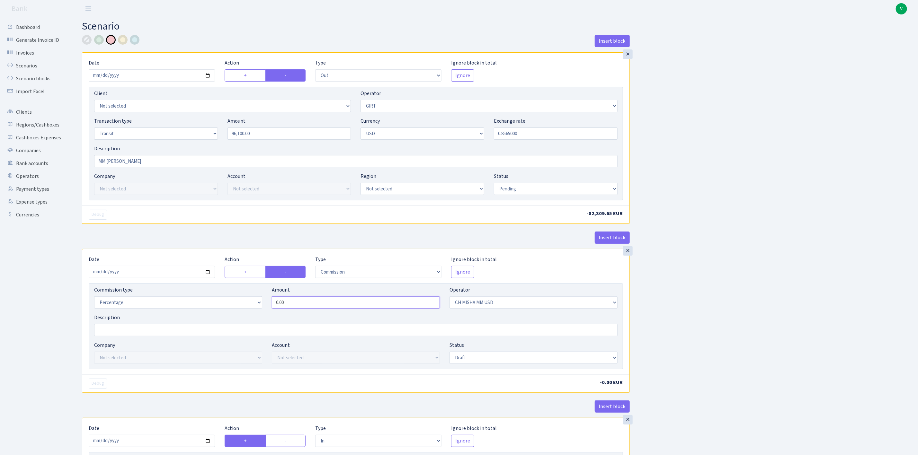
drag, startPoint x: 291, startPoint y: 306, endPoint x: 238, endPoint y: 287, distance: 55.9
click at [240, 288] on div "Commission type Percentage Fixed Bank Amount 0.00 Operator Not selected 981 981…" at bounding box center [356, 326] width 535 height 86
click at [812, 319] on div "Insert block × Date 2025-09-26 Action + - Type --- In Out Commission Field requ…" at bounding box center [495, 424] width 836 height 778
type input "0.50"
click at [568, 305] on select "Not selected 981 981 AED 981 BN usdt 981 CASH USDT 981 CASH USDT EUR 981 GOLD 9…" at bounding box center [534, 303] width 168 height 12
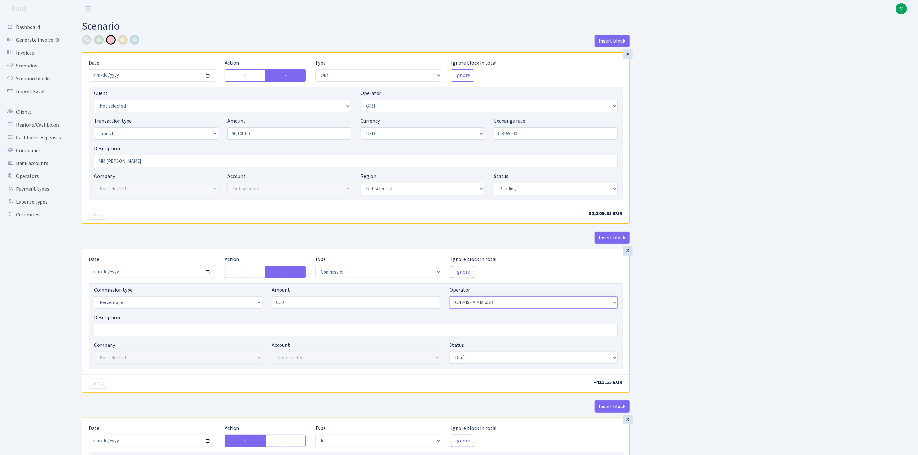
select select "7"
click at [450, 299] on select "Not selected 981 981 AED 981 BN usdt 981 CASH USDT 981 CASH USDT EUR 981 GOLD 9…" at bounding box center [534, 303] width 168 height 12
click at [716, 300] on div "Insert block × Date 2025-09-26 Action + - Type --- In Out Commission Field requ…" at bounding box center [495, 424] width 836 height 778
click at [560, 188] on select "Draft Pending Later Never Processed" at bounding box center [556, 189] width 124 height 12
select select "processed"
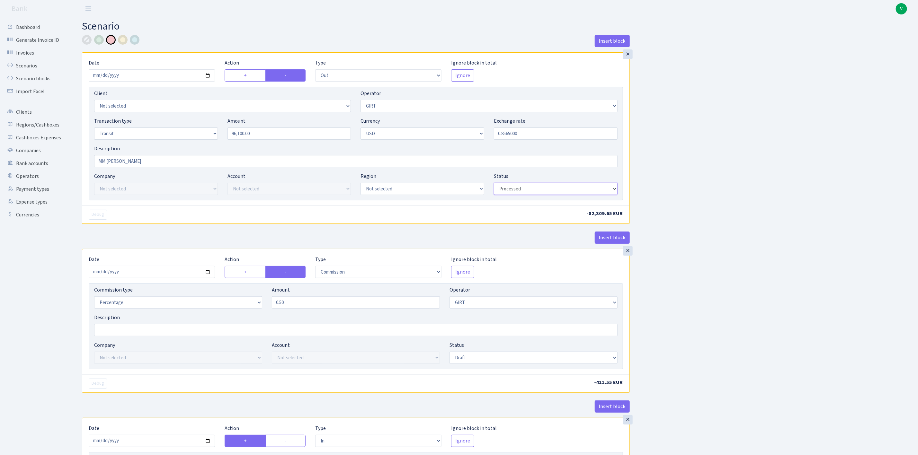
click at [494, 184] on select "Draft Pending Later Never Processed" at bounding box center [556, 189] width 124 height 12
click at [510, 363] on select "Draft Pending Later Never Processed" at bounding box center [534, 358] width 168 height 12
select select "processed"
click at [450, 355] on select "Draft Pending Later Never Processed" at bounding box center [534, 358] width 168 height 12
click at [725, 365] on div "Insert block × Date 2025-09-26 Action + - Type --- In Out Commission Field requ…" at bounding box center [495, 424] width 836 height 778
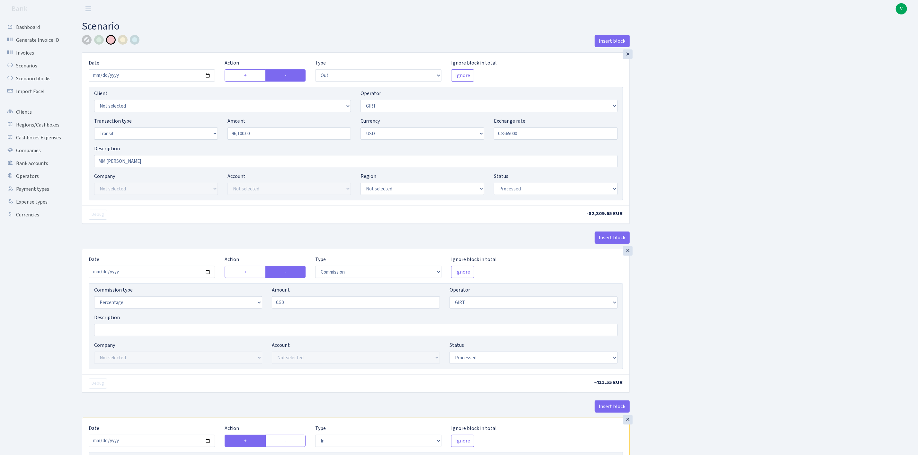
click at [86, 40] on div at bounding box center [87, 40] width 10 height 10
click at [828, 281] on div "Insert block × Date 2025-09-26 Action + - Type --- In Out Commission Field requ…" at bounding box center [495, 424] width 836 height 778
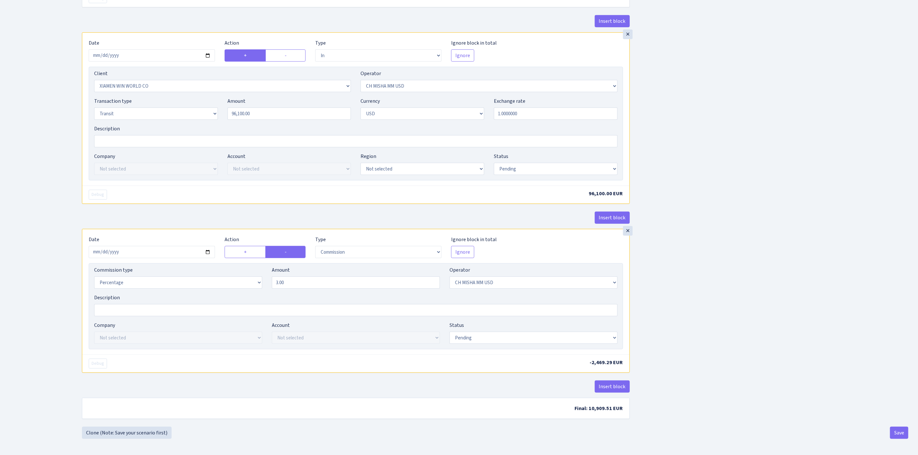
scroll to position [393, 0]
click at [898, 430] on button "Save" at bounding box center [899, 433] width 18 height 12
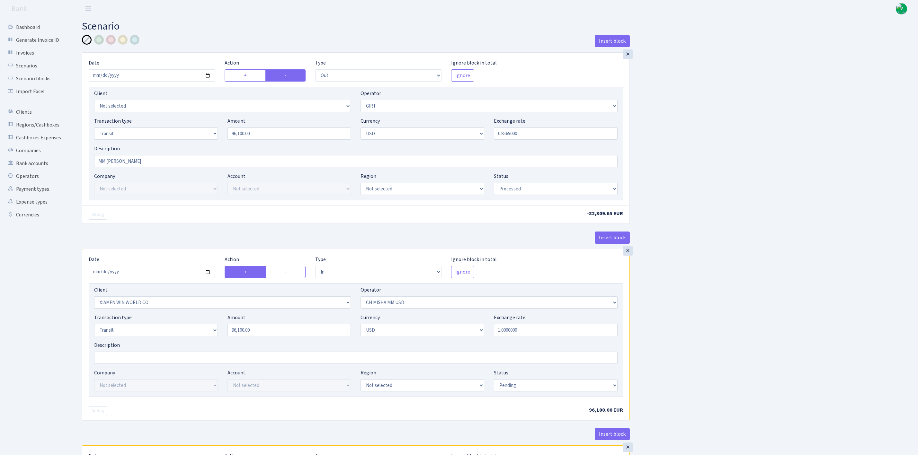
select select "out"
select select "7"
select select "5"
select select "2"
select select "processed"
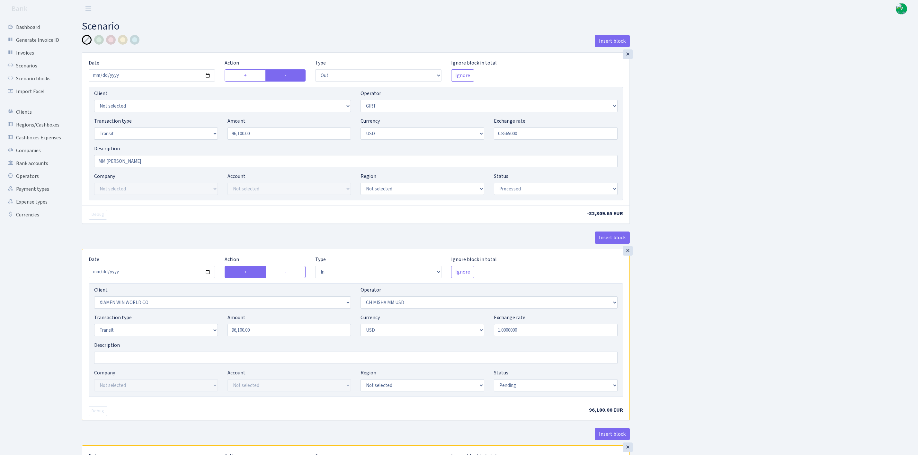
select select "in"
select select "10"
select select "266"
select select "5"
select select "2"
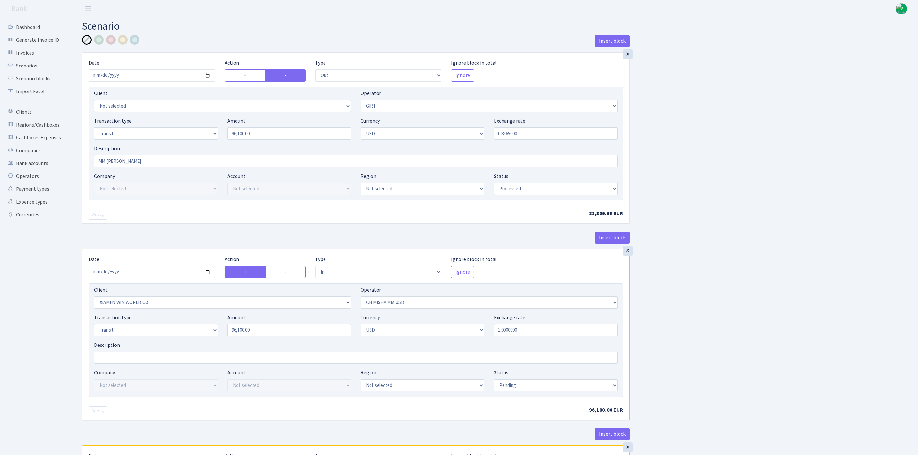
select select "pending"
select select "commission"
select select "266"
select select "pending"
select select "commission"
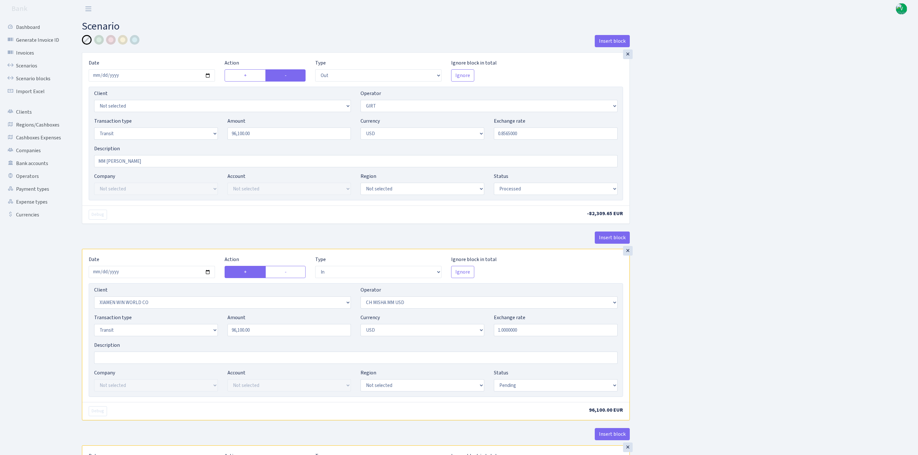
select select "7"
select select "processed"
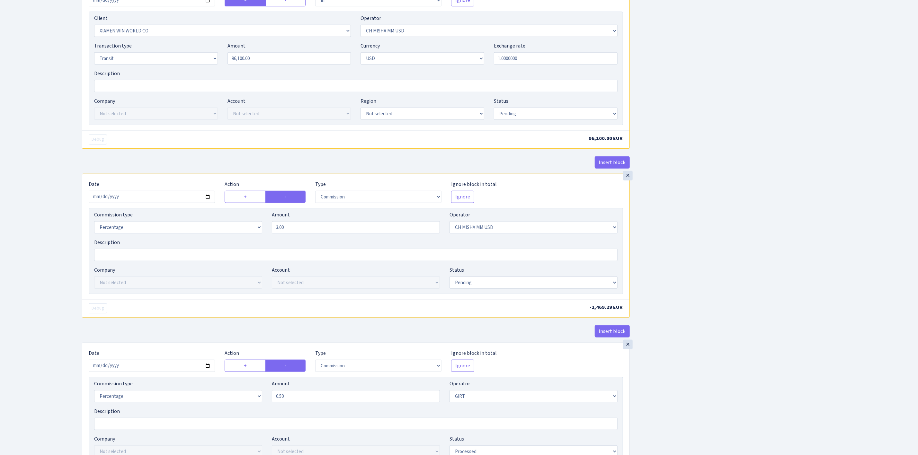
scroll to position [393, 0]
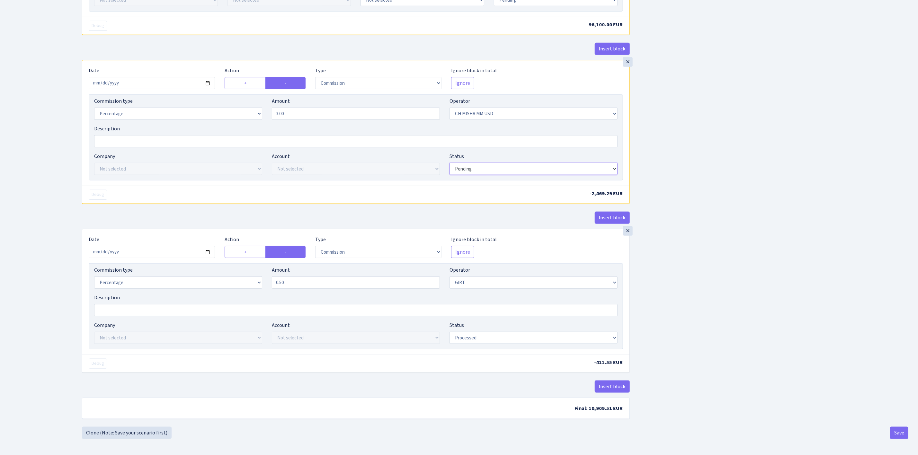
click at [508, 164] on select "Draft Pending Later Never Processed" at bounding box center [534, 169] width 168 height 12
select select "processed"
click at [450, 163] on select "Draft Pending Later Never Processed" at bounding box center [534, 169] width 168 height 12
click at [725, 309] on div "Insert block × Date 2025-09-26 Action + - Type --- In Out Commission Field requ…" at bounding box center [495, 38] width 836 height 778
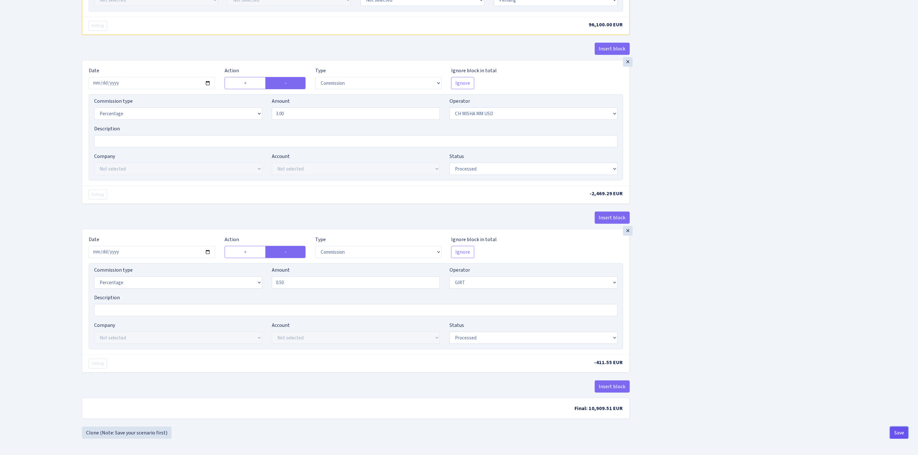
click at [900, 433] on button "Save" at bounding box center [899, 433] width 18 height 12
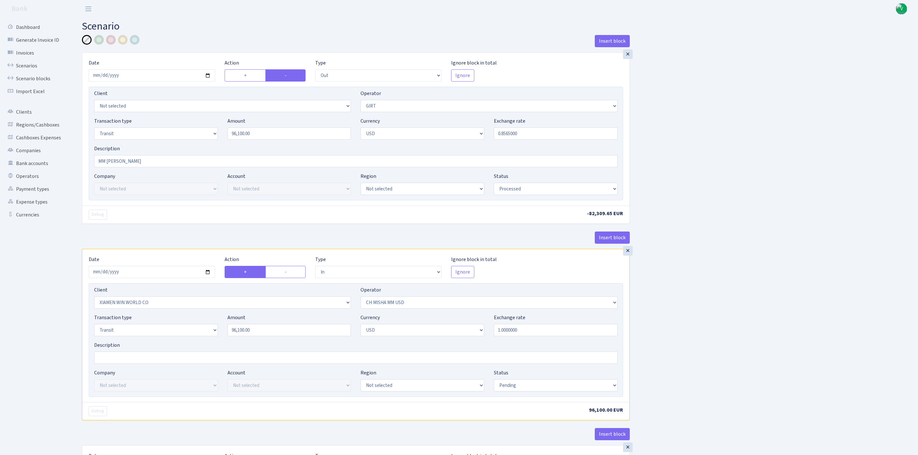
select select "out"
select select "7"
select select "5"
select select "2"
select select "processed"
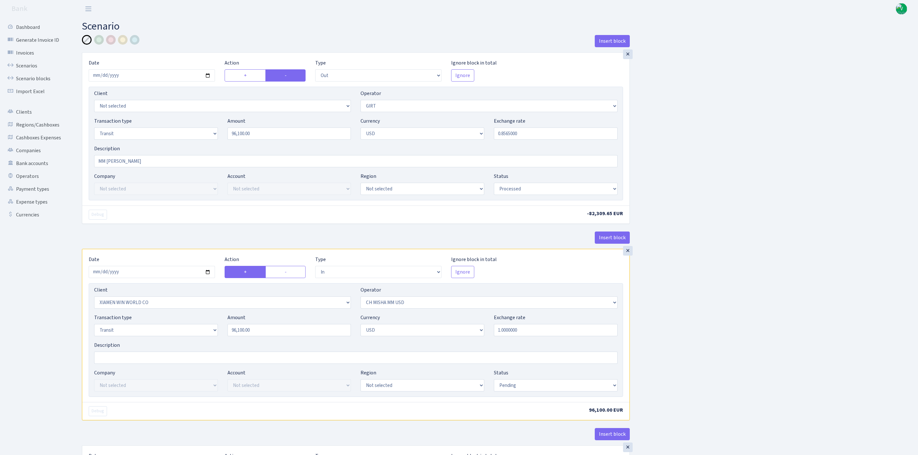
select select "in"
select select "10"
select select "266"
select select "5"
select select "2"
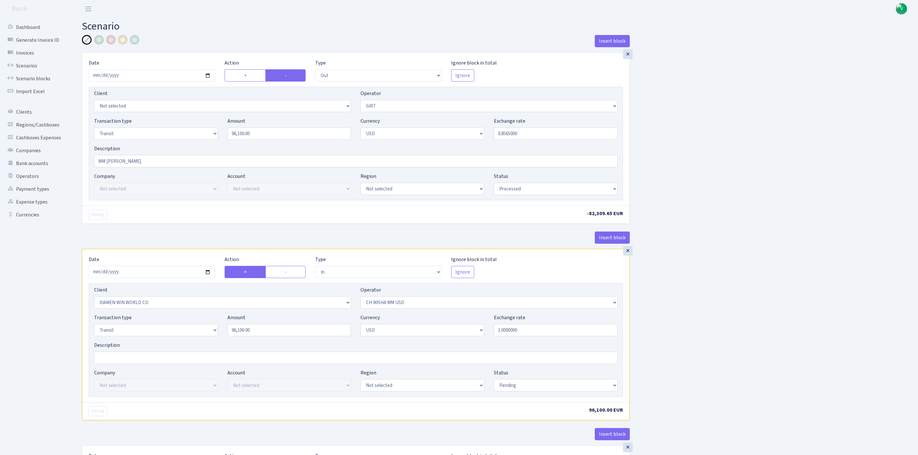
select select "pending"
select select "commission"
select select "266"
select select "processed"
select select "commission"
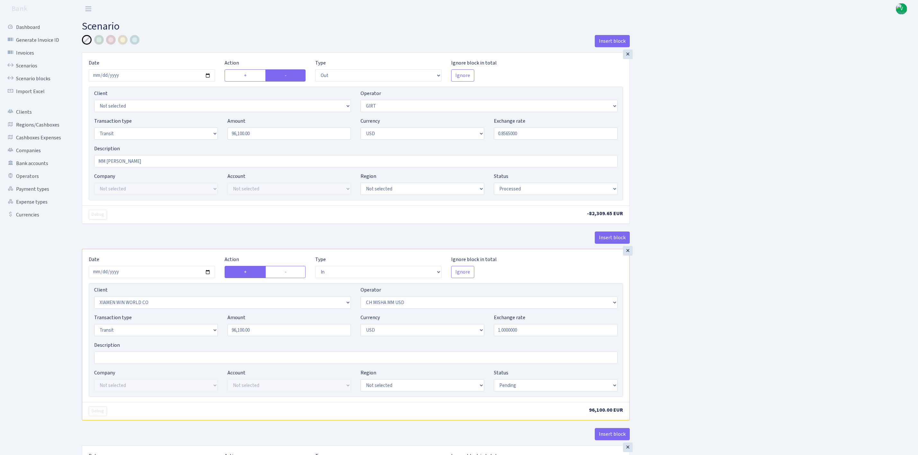
select select "7"
select select "processed"
click at [27, 64] on link "Scenarios" at bounding box center [35, 65] width 64 height 13
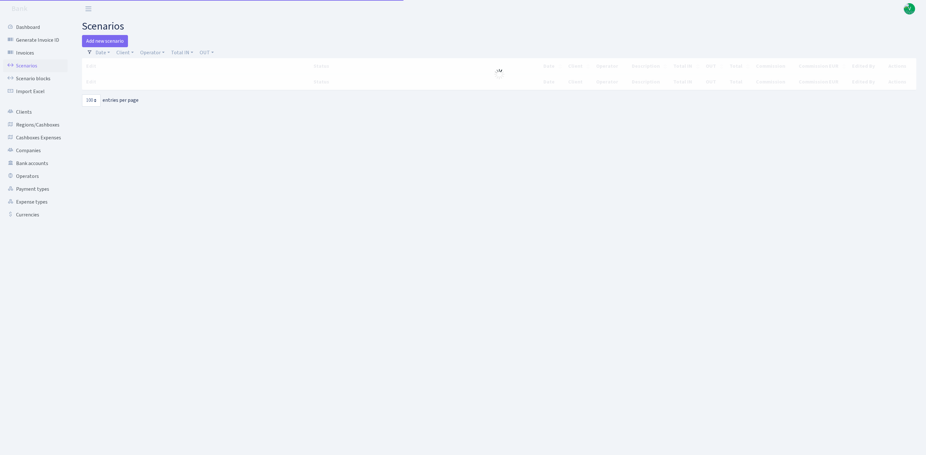
select select "100"
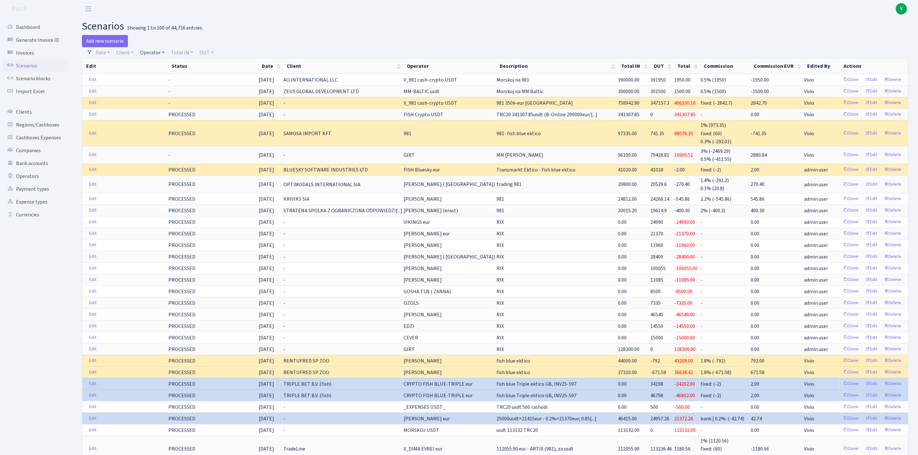
click at [152, 53] on link "Operator" at bounding box center [153, 52] width 30 height 11
click at [159, 71] on input "search" at bounding box center [163, 76] width 47 height 10
type input "girt"
click at [159, 86] on li "GIRT" at bounding box center [163, 87] width 49 height 11
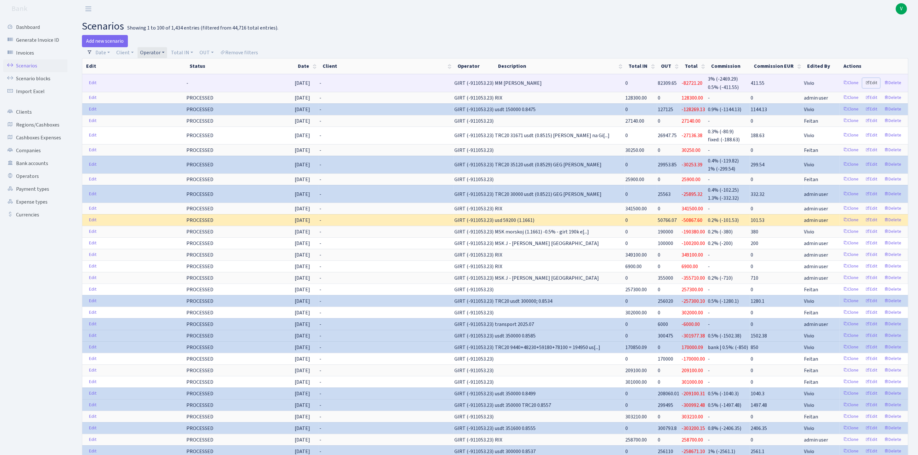
click at [872, 79] on link "Edit" at bounding box center [872, 83] width 18 height 10
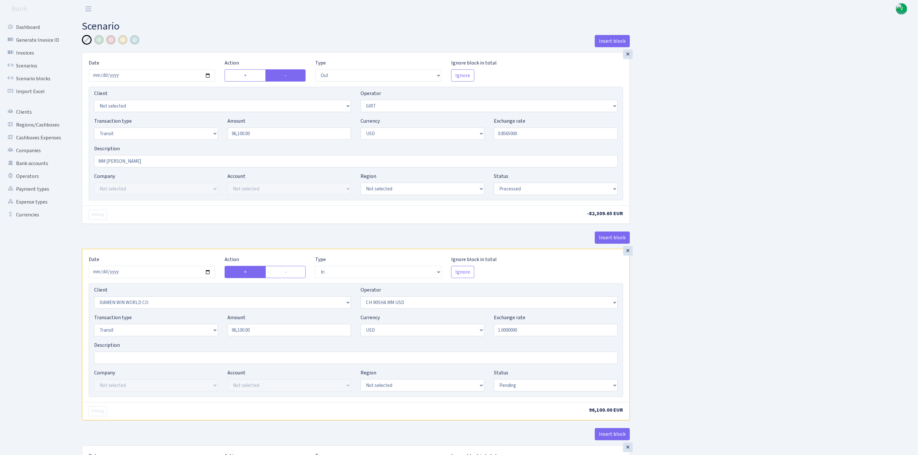
select select "out"
select select "7"
select select "5"
select select "2"
select select "processed"
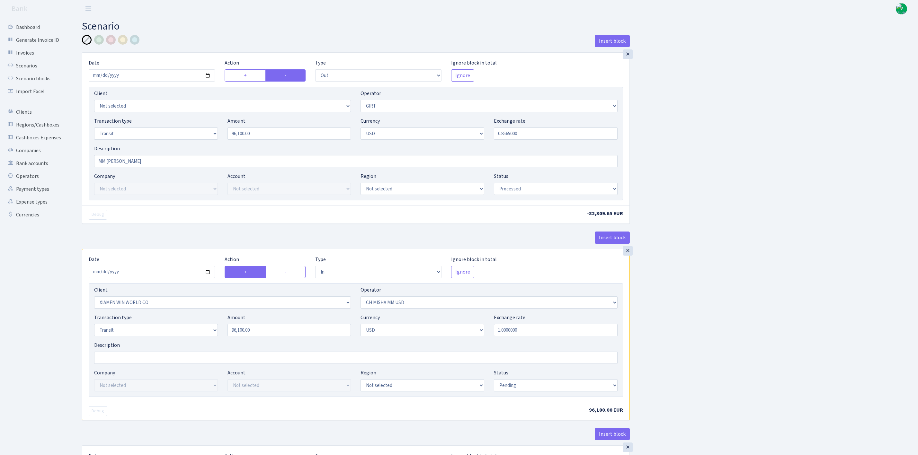
select select "in"
select select "10"
select select "266"
select select "5"
select select "2"
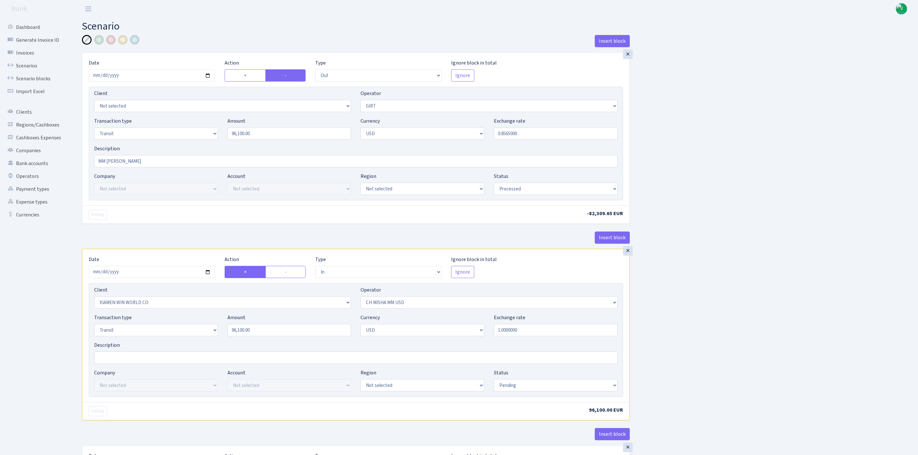
select select "pending"
select select "commission"
select select "266"
select select "processed"
select select "commission"
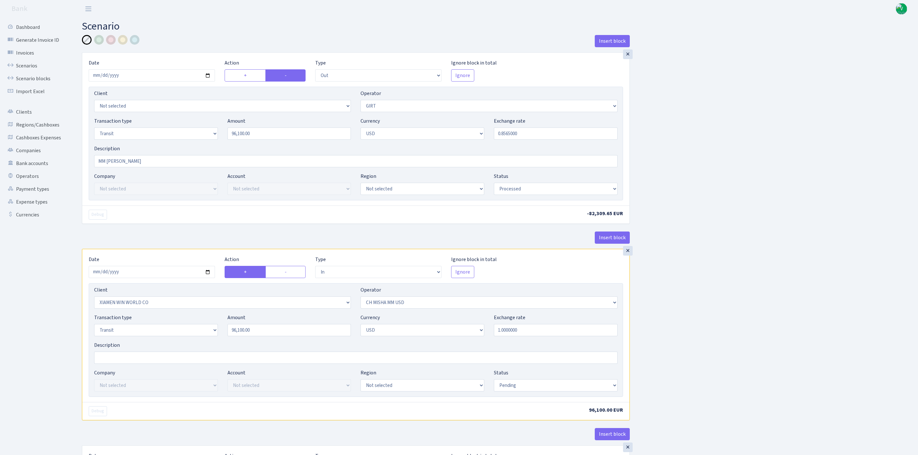
select select "7"
select select "processed"
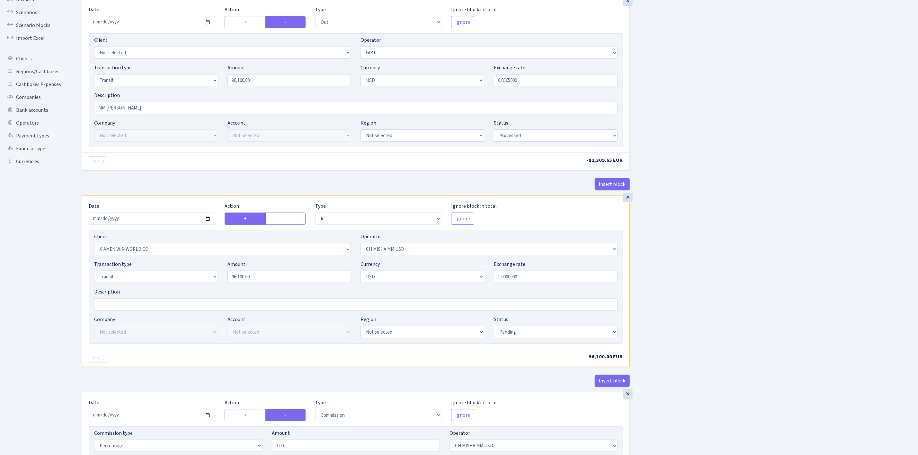
scroll to position [145, 0]
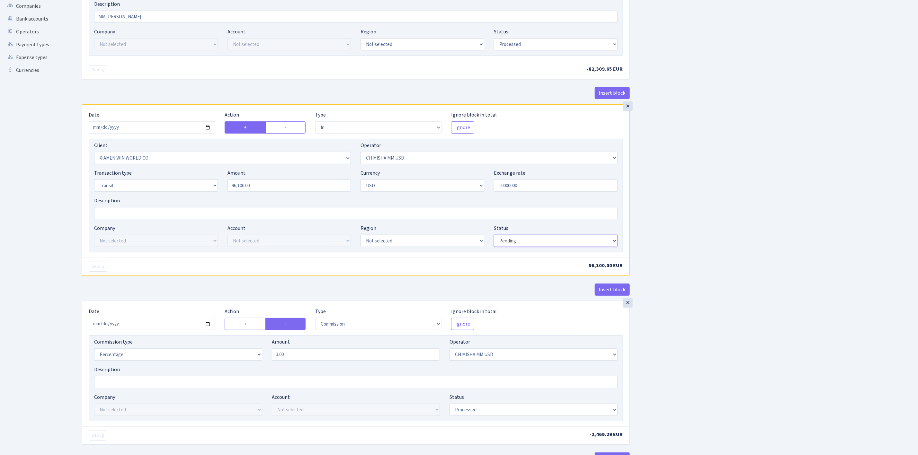
click at [518, 244] on select "Draft Pending Later Never Processed" at bounding box center [556, 241] width 124 height 12
select select "processed"
click at [494, 238] on select "Draft Pending Later Never Processed" at bounding box center [556, 241] width 124 height 12
click at [715, 377] on div "Insert block × Date 2025-09-26 Action + - Type --- In Out Commission Field requ…" at bounding box center [495, 279] width 836 height 778
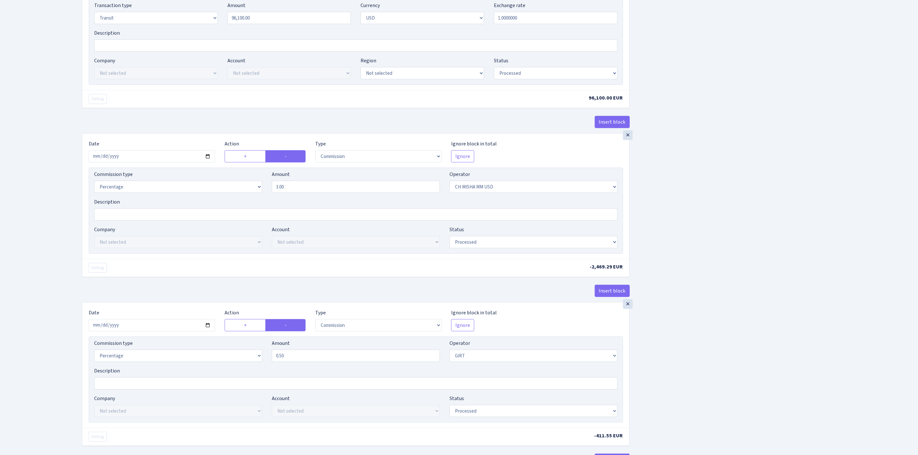
scroll to position [393, 0]
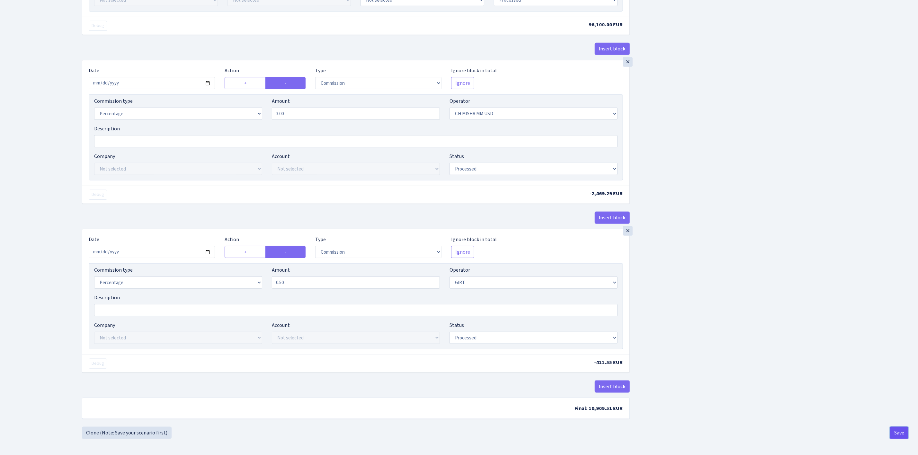
click at [899, 430] on button "Save" at bounding box center [899, 433] width 18 height 12
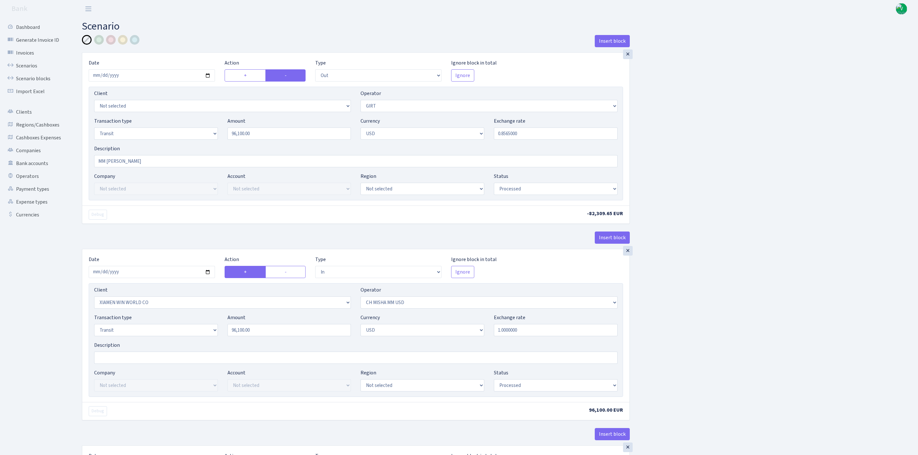
select select "out"
select select "7"
select select "5"
select select "2"
select select "processed"
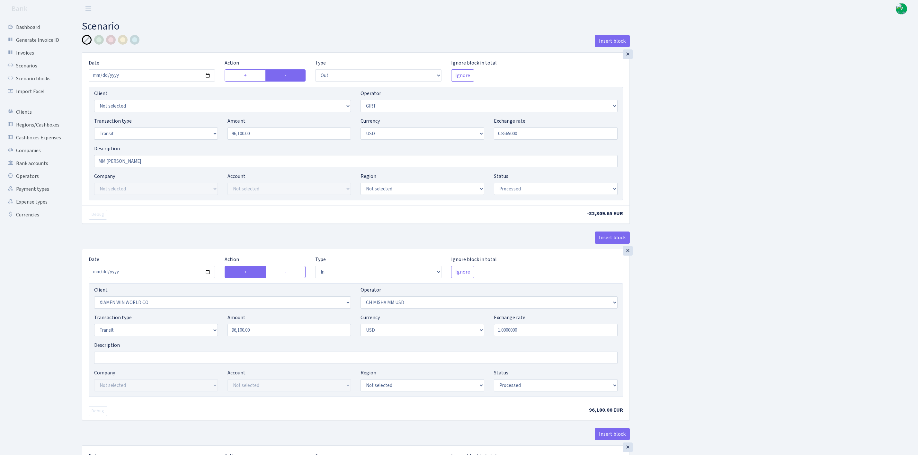
select select "in"
select select "10"
select select "266"
select select "5"
select select "2"
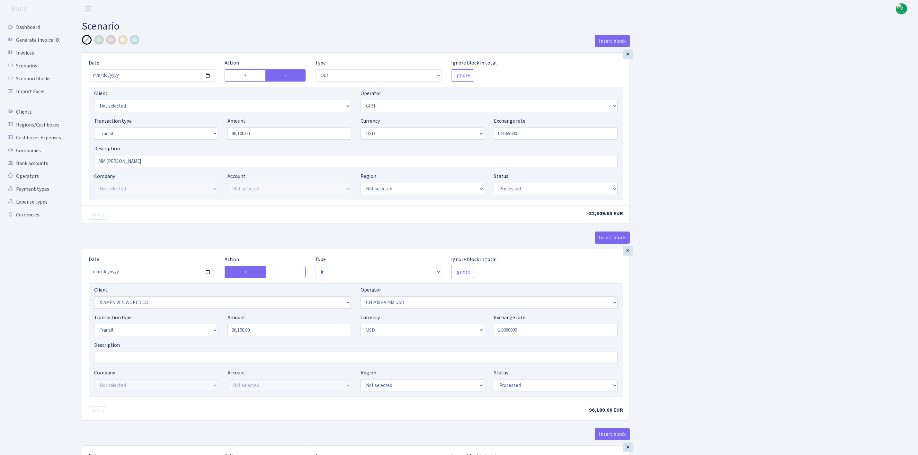
select select "processed"
select select "commission"
select select "266"
select select "processed"
select select "commission"
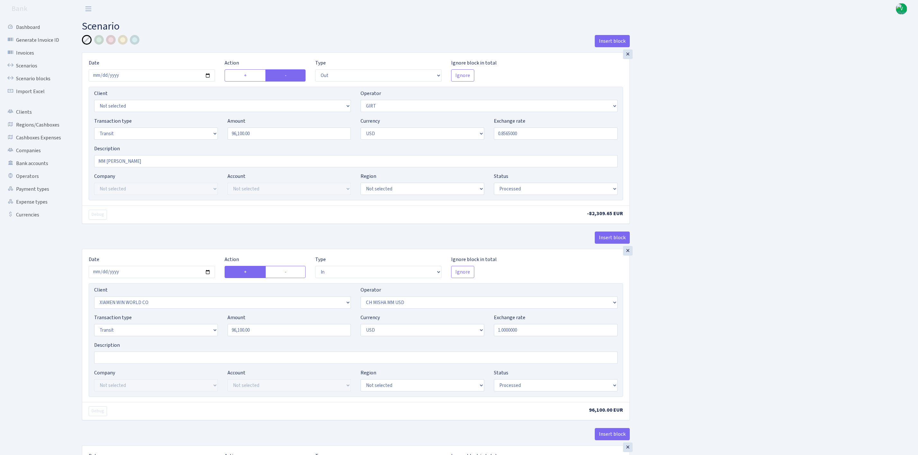
select select "7"
select select "processed"
click at [32, 64] on link "Scenarios" at bounding box center [35, 65] width 64 height 13
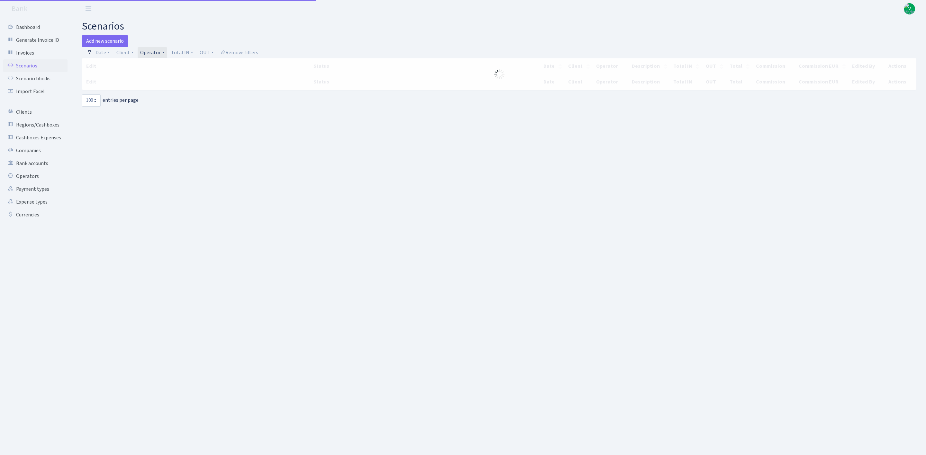
select select "100"
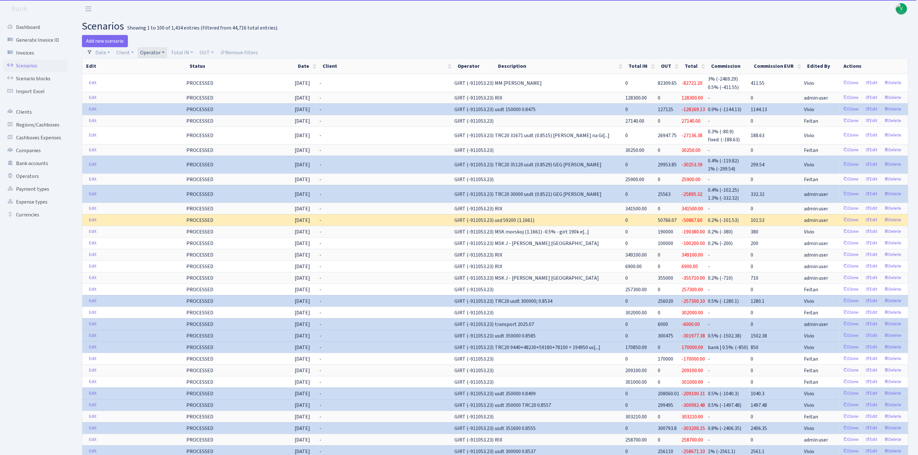
click at [156, 55] on link "Operator" at bounding box center [153, 52] width 30 height 11
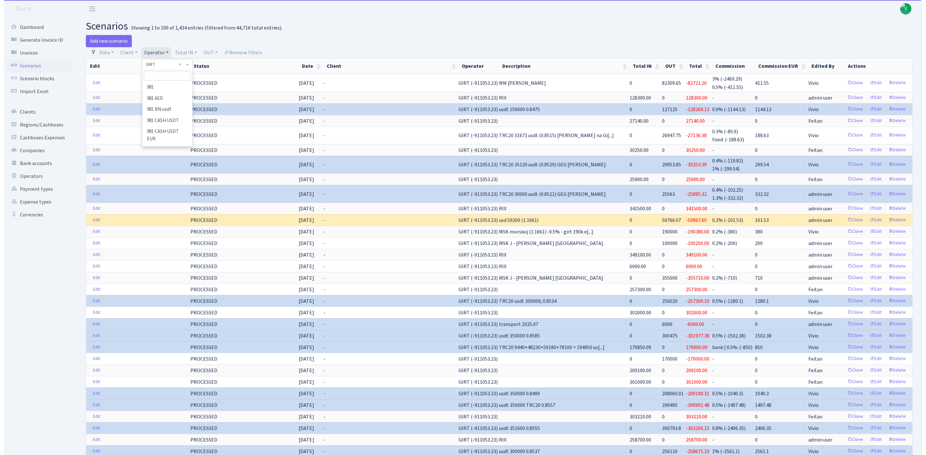
scroll to position [1620, 0]
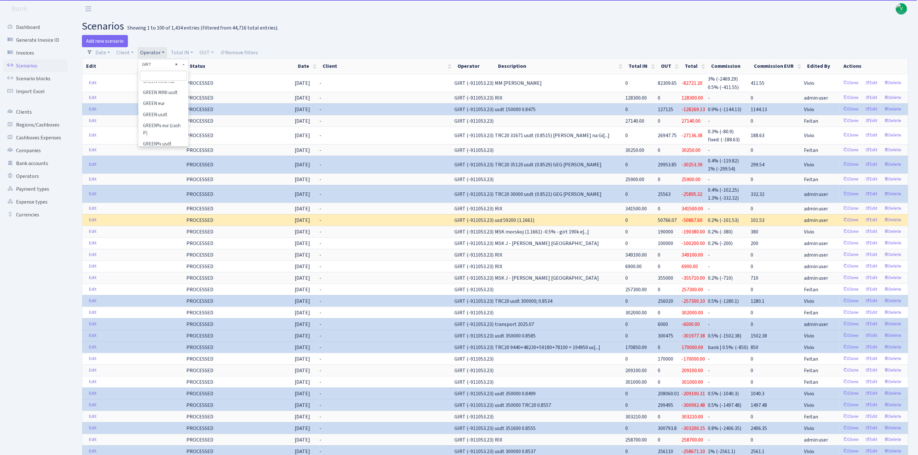
select select
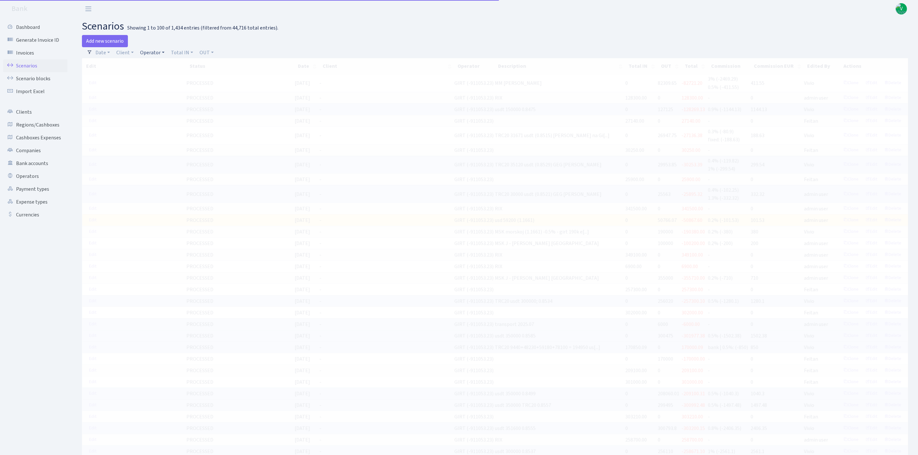
click at [156, 56] on link "Operator" at bounding box center [153, 52] width 30 height 11
click at [161, 74] on input "search" at bounding box center [163, 76] width 47 height 10
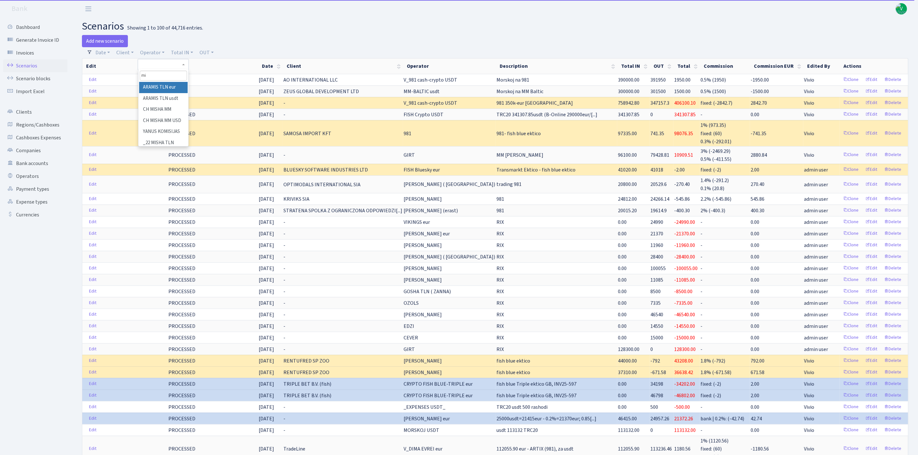
type input "m"
type input "ch"
click at [166, 97] on li "CH MISHA MM USD" at bounding box center [163, 98] width 49 height 11
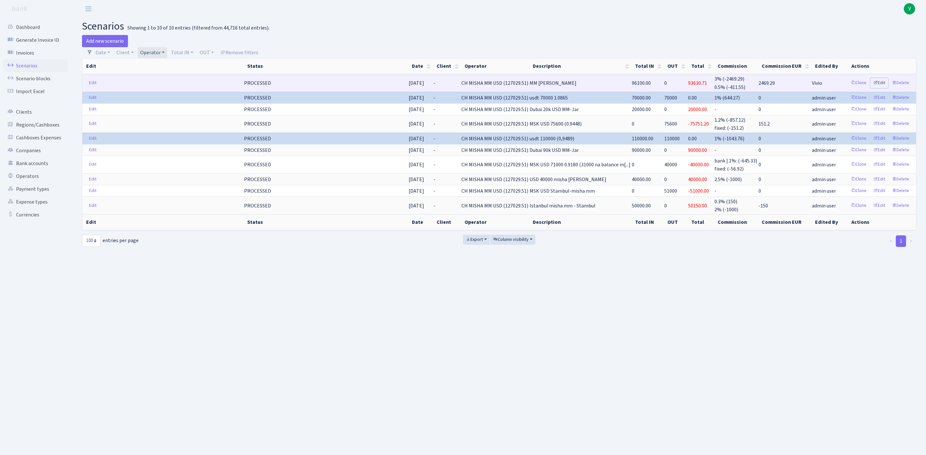
click at [880, 80] on link "Edit" at bounding box center [879, 83] width 18 height 10
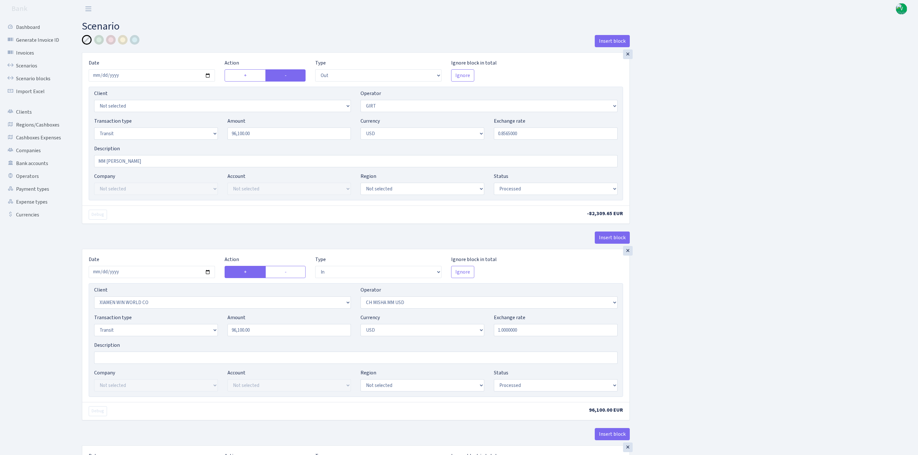
select select "out"
select select "7"
select select "5"
select select "2"
select select "processed"
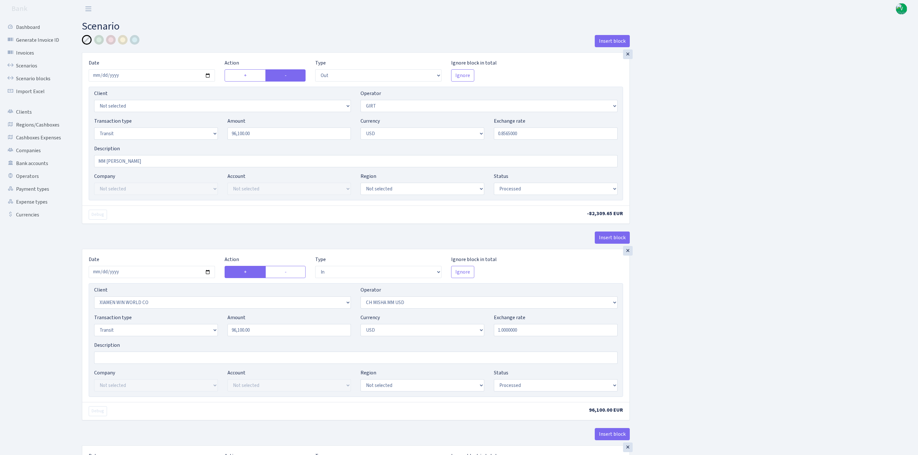
select select "in"
select select "10"
select select "266"
select select "5"
select select "2"
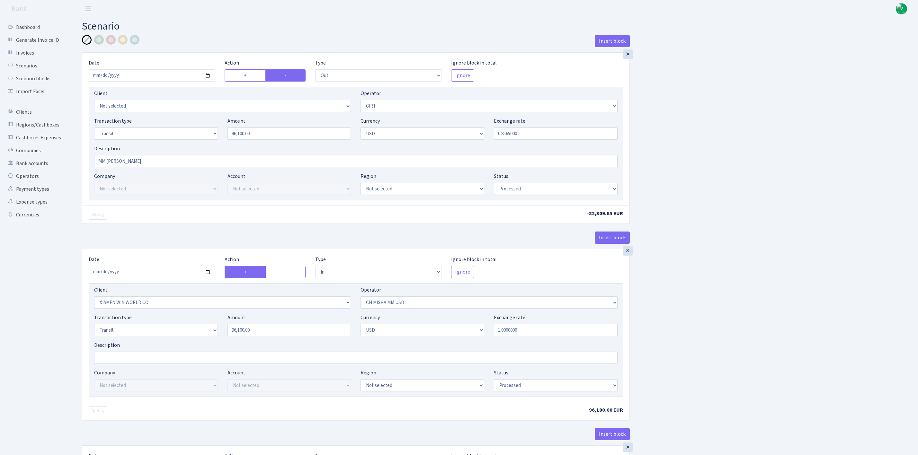
select select "processed"
select select "commission"
select select "266"
select select "processed"
select select "commission"
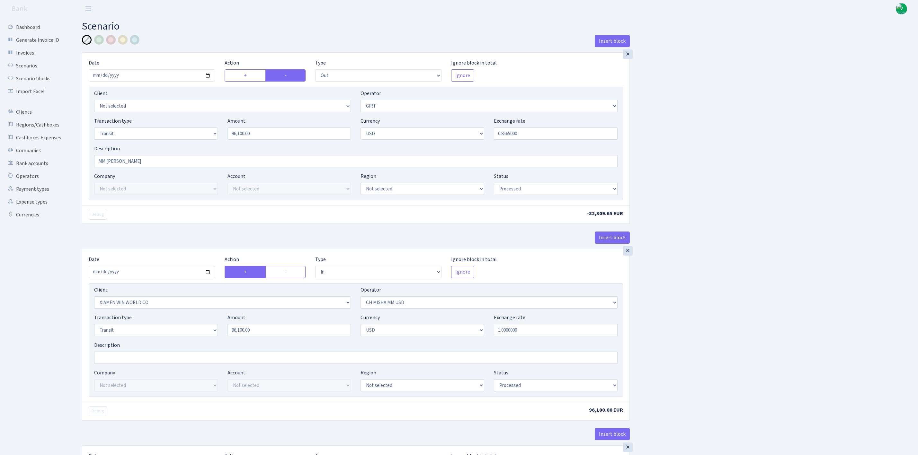
select select "7"
select select "processed"
click at [32, 67] on link "Scenarios" at bounding box center [35, 65] width 64 height 13
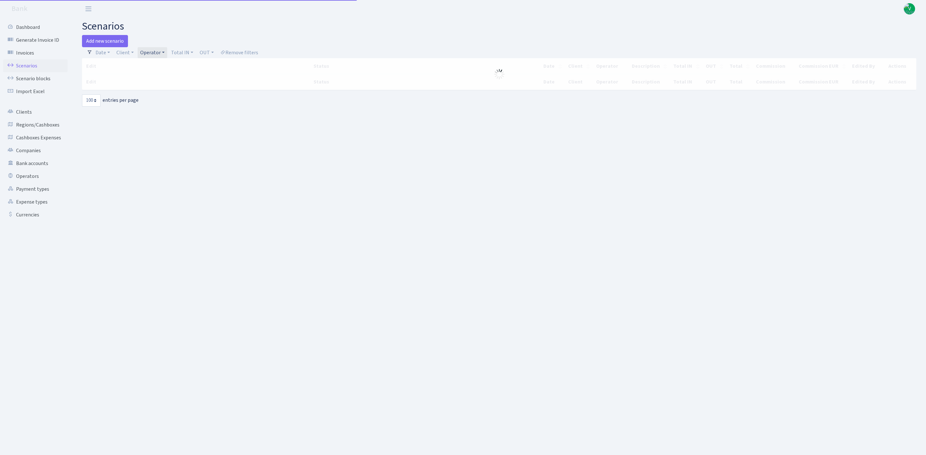
select select "100"
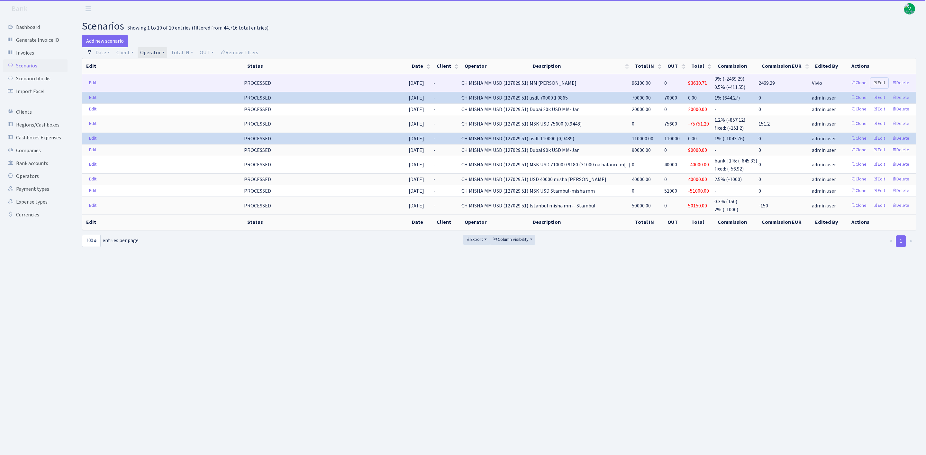
click at [878, 79] on link "Edit" at bounding box center [879, 83] width 18 height 10
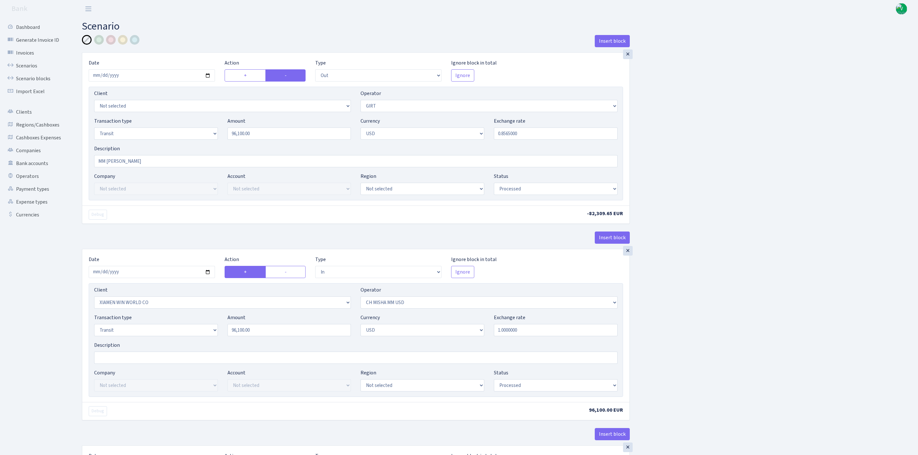
select select "out"
select select "7"
select select "5"
select select "2"
select select "processed"
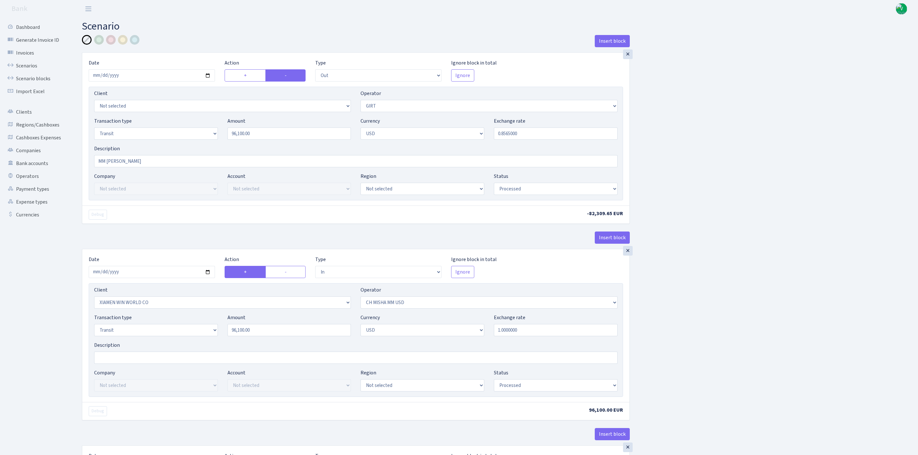
select select "in"
select select "10"
select select "266"
select select "5"
select select "2"
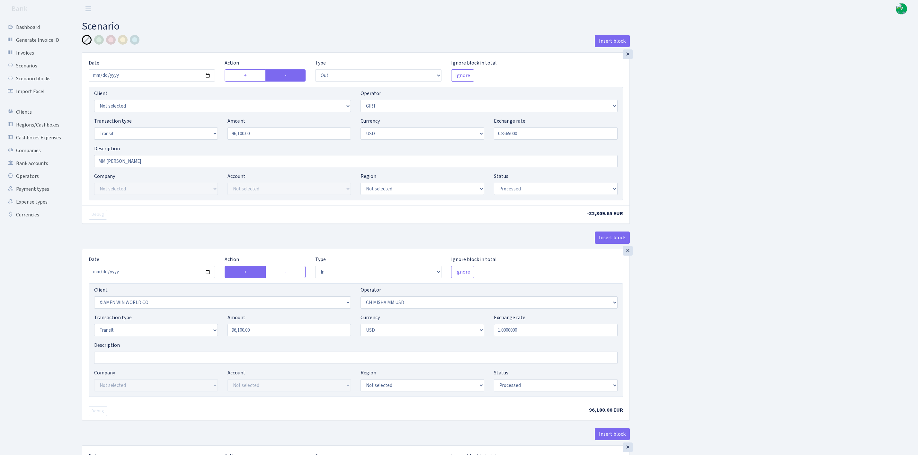
select select "processed"
select select "commission"
select select "266"
select select "processed"
select select "commission"
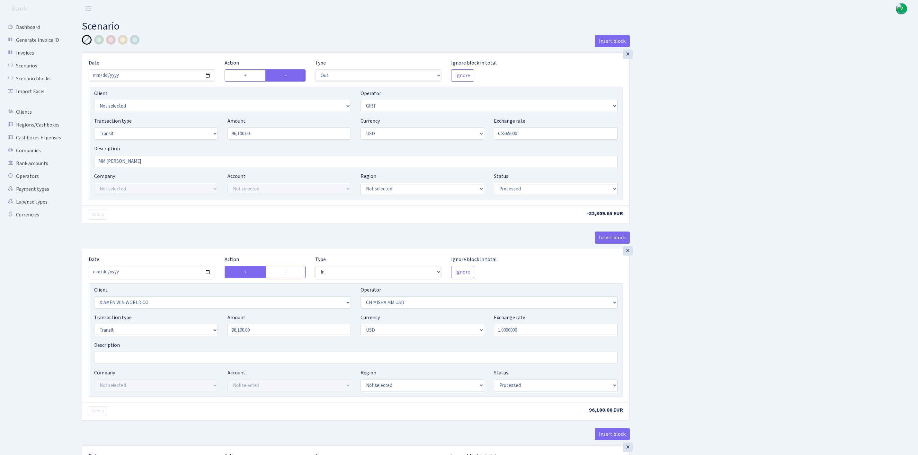
select select "7"
select select "processed"
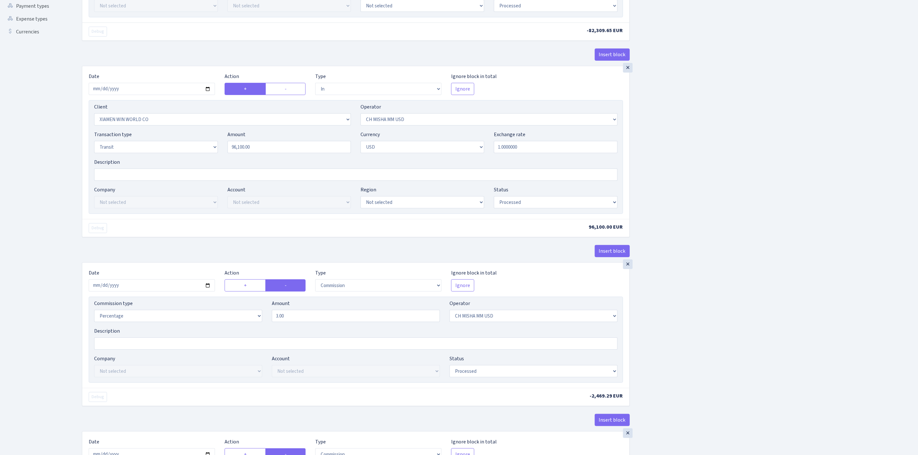
scroll to position [193, 0]
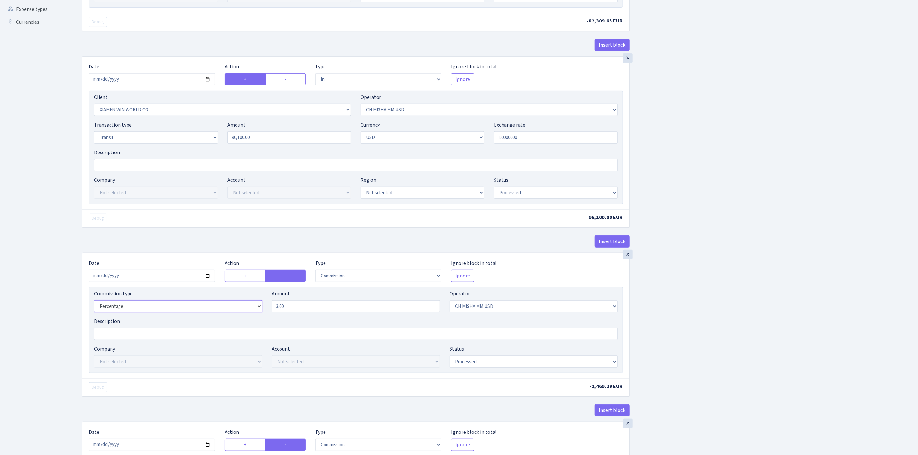
click at [179, 311] on select "Percentage Fixed Bank" at bounding box center [178, 307] width 168 height 12
click at [94, 305] on select "Percentage Fixed Bank" at bounding box center [178, 307] width 168 height 12
click at [174, 310] on select "Percentage Fixed Bank" at bounding box center [178, 307] width 168 height 12
select select "fixed"
click at [94, 305] on select "Percentage Fixed Bank" at bounding box center [178, 307] width 168 height 12
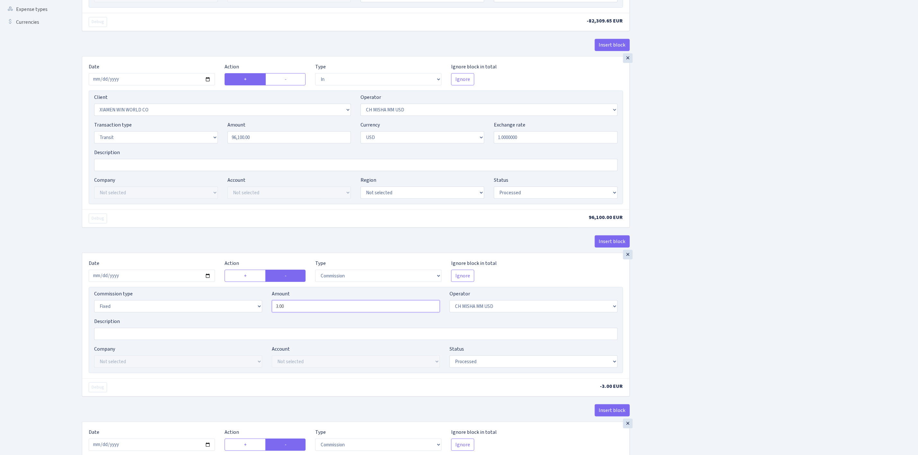
drag, startPoint x: 258, startPoint y: 311, endPoint x: 247, endPoint y: 309, distance: 11.8
click at [247, 309] on div "Commission type Percentage Fixed Bank Amount 3.00 Operator Not selected 981 981…" at bounding box center [355, 304] width 533 height 28
click at [776, 263] on div "Insert block × Date [DATE] Action + - Type --- In Out Commission Field required…" at bounding box center [495, 231] width 836 height 778
type input "2,883.00"
click at [197, 340] on input "Description" at bounding box center [356, 334] width 524 height 12
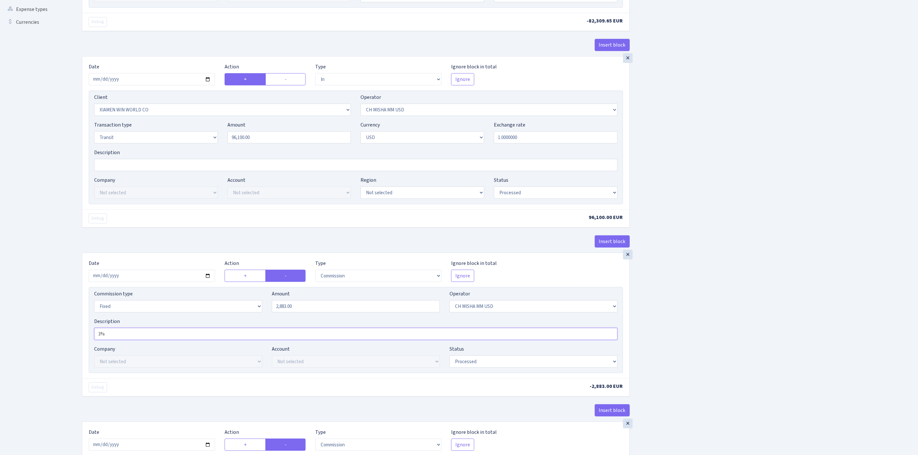
type input "3%"
click at [816, 180] on div "Insert block × Date 2025-09-26 Action + - Type --- In Out Commission Field requ…" at bounding box center [495, 231] width 836 height 778
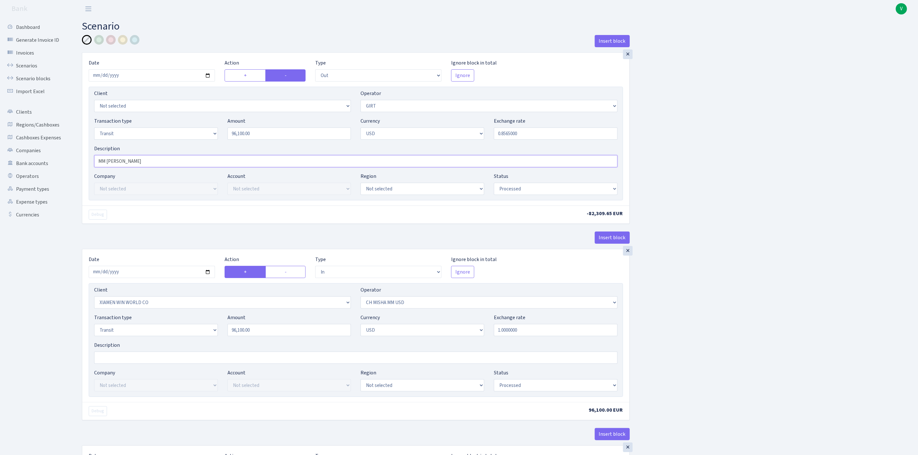
click at [105, 160] on input "MM na GIRT" at bounding box center [356, 161] width 524 height 12
click at [182, 162] on input "MM (3% Astana) na GIRT" at bounding box center [356, 161] width 524 height 12
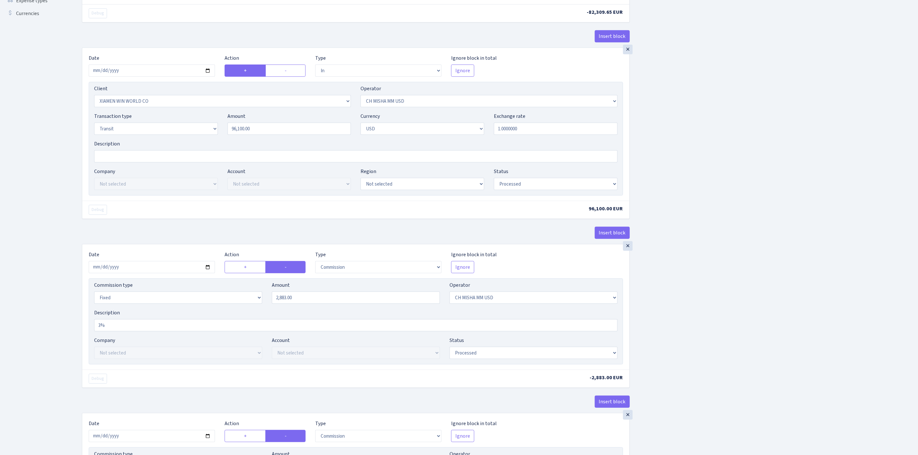
scroll to position [48, 0]
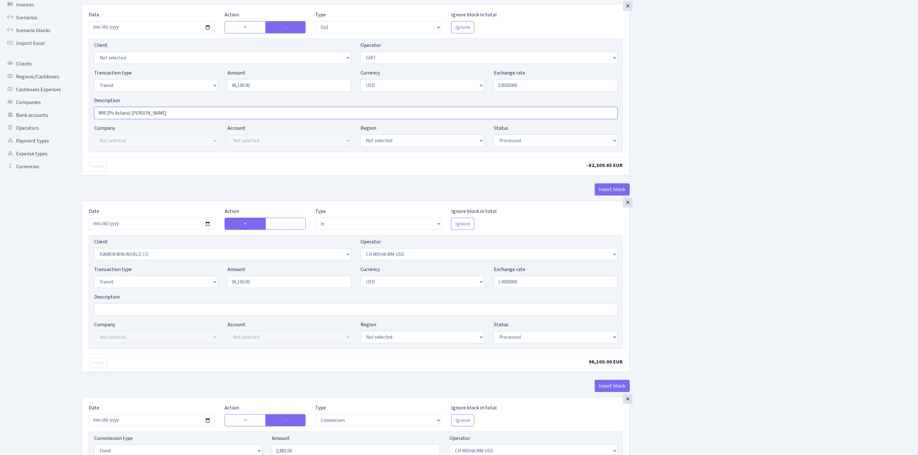
drag, startPoint x: 163, startPoint y: 116, endPoint x: 91, endPoint y: 115, distance: 72.3
click at [91, 114] on div "Description MM (3% Astana) na GIRT" at bounding box center [355, 108] width 533 height 22
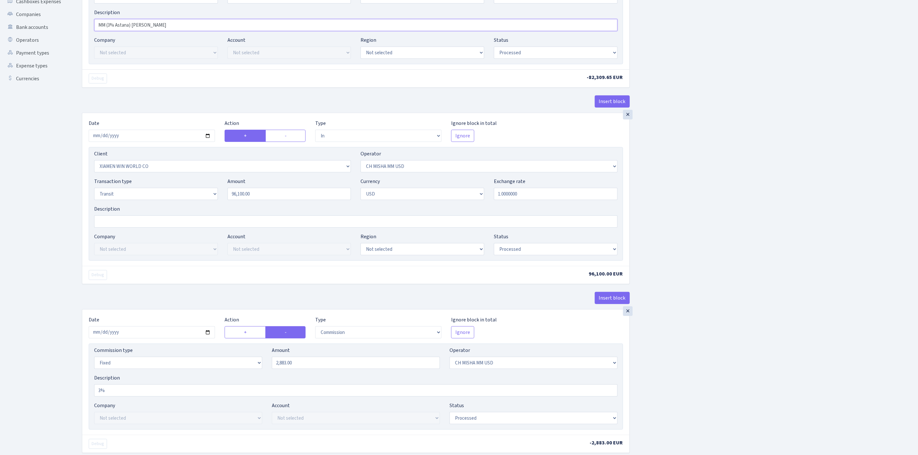
scroll to position [145, 0]
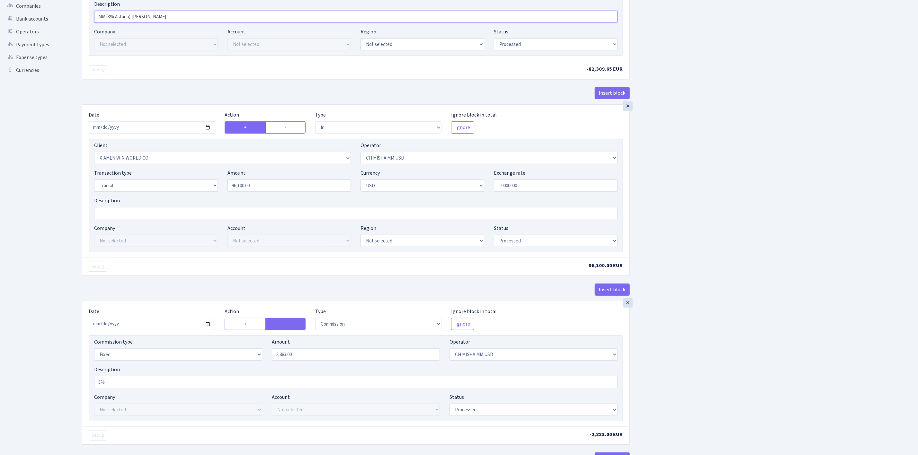
type input "MM (3% Astana) na GIRT"
click at [141, 214] on input "Description" at bounding box center [356, 213] width 524 height 12
paste input "MM (3% Astana) na GIRT"
type input "MM (3% Astana) na GIRT"
click at [795, 200] on div "Insert block × Date 2025-09-26 Action + - Type --- In Out Commission Field requ…" at bounding box center [495, 279] width 836 height 778
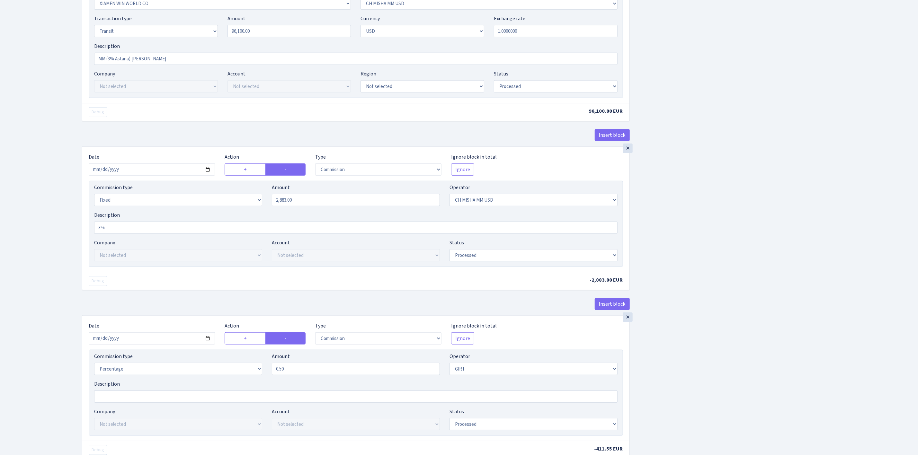
scroll to position [393, 0]
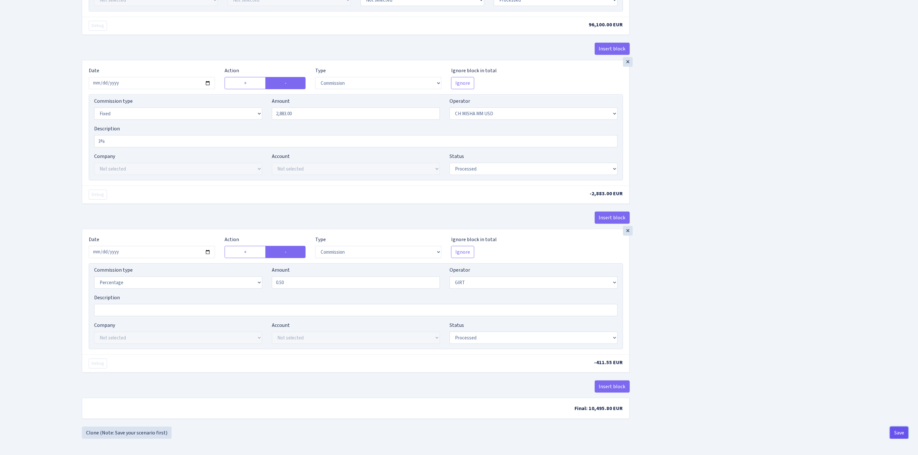
click button "Save"
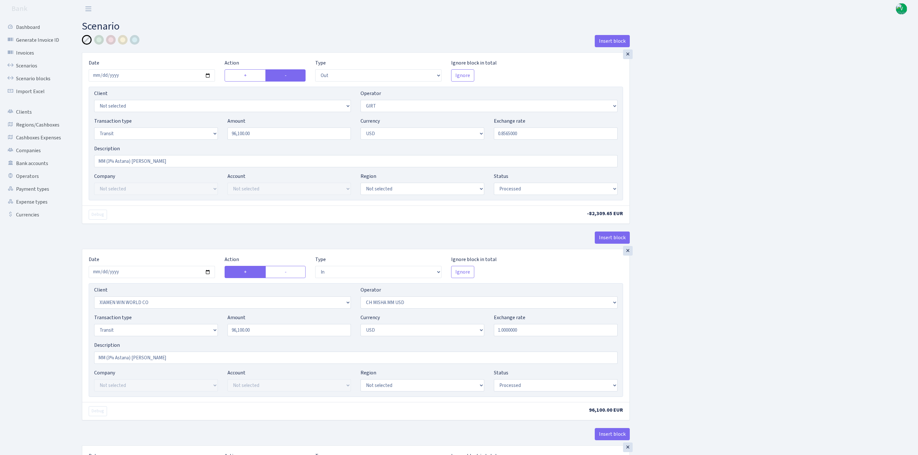
select select "out"
select select "7"
select select "5"
select select "2"
select select "processed"
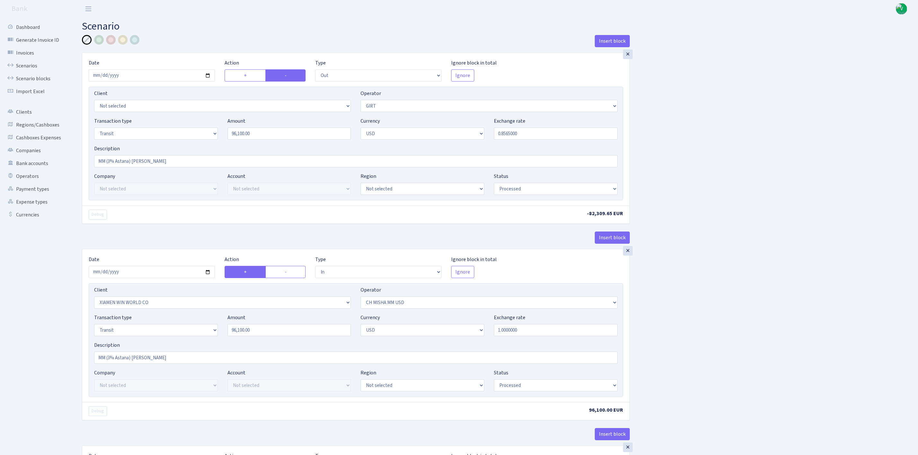
select select "in"
select select "10"
select select "266"
select select "5"
select select "2"
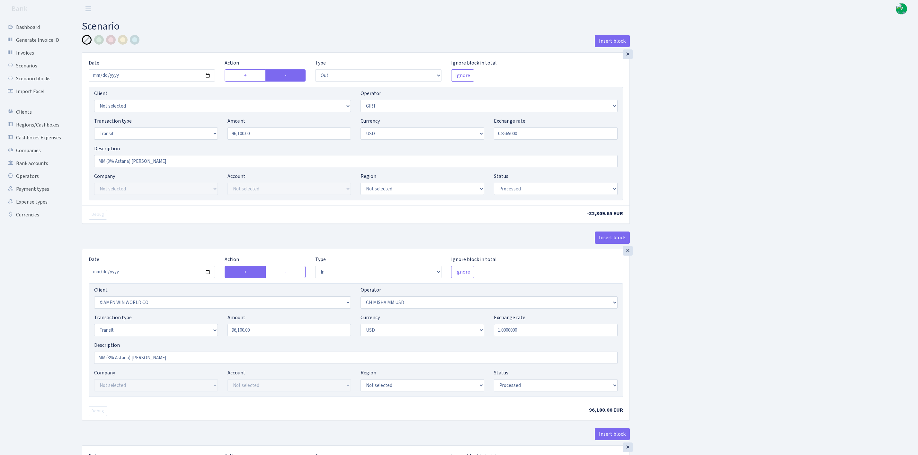
select select "processed"
select select "commission"
select select "fixed"
select select "266"
select select "processed"
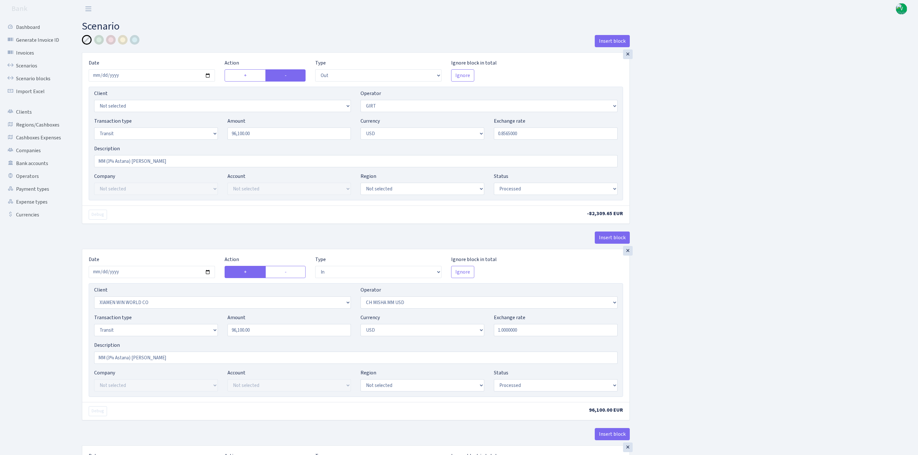
select select "commission"
select select "7"
select select "processed"
click at [33, 64] on link "Scenarios" at bounding box center [35, 65] width 64 height 13
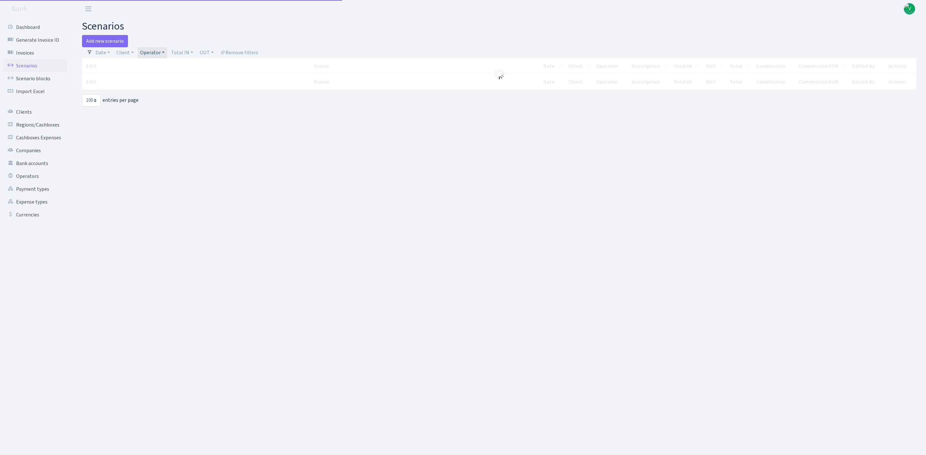
select select "100"
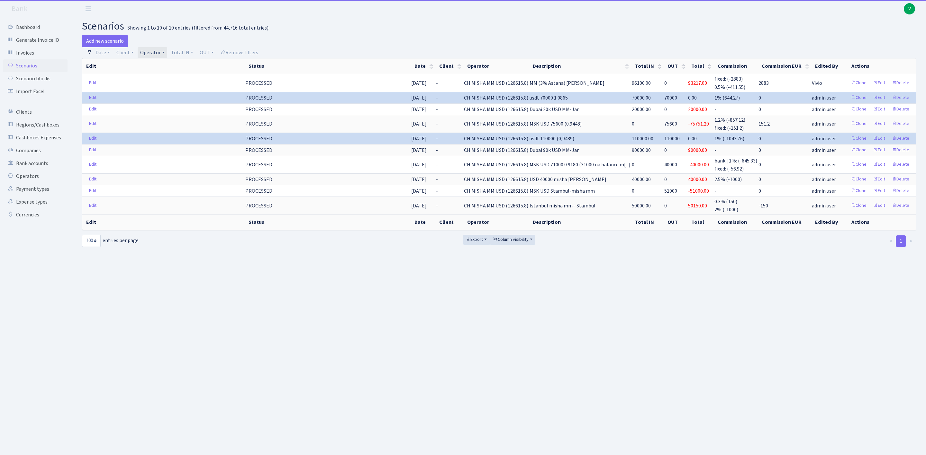
click at [149, 52] on link "Operator" at bounding box center [153, 52] width 30 height 11
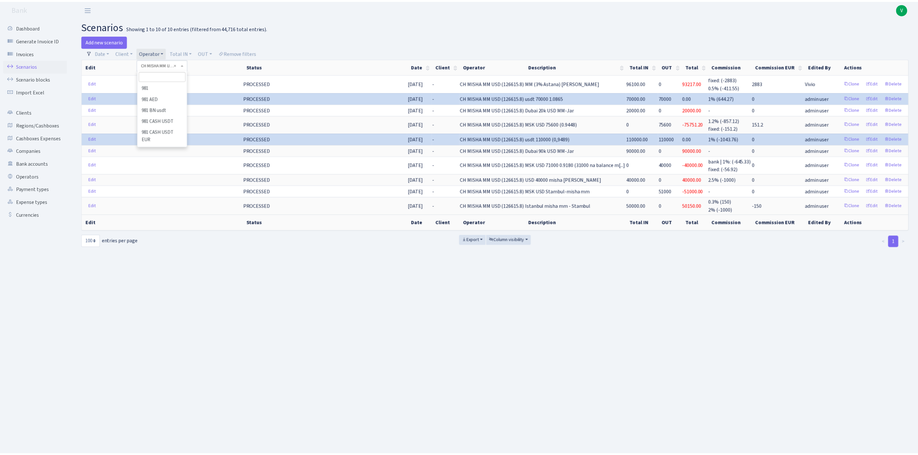
scroll to position [656, 0]
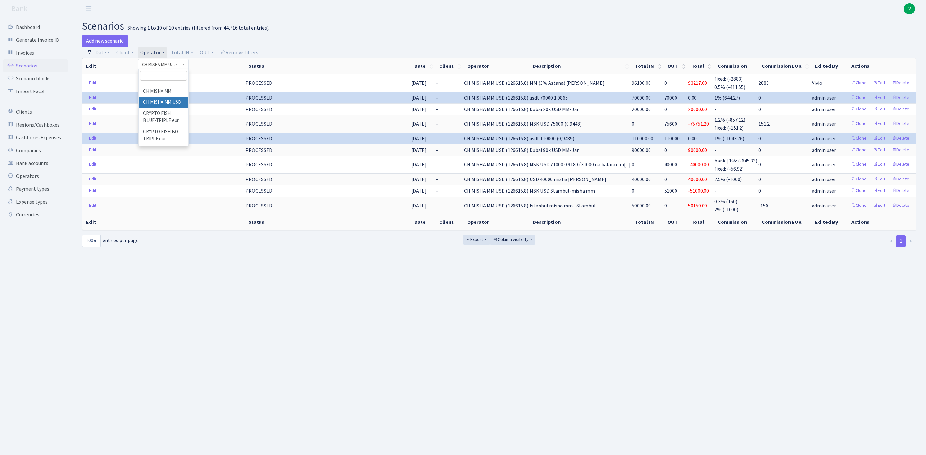
select select
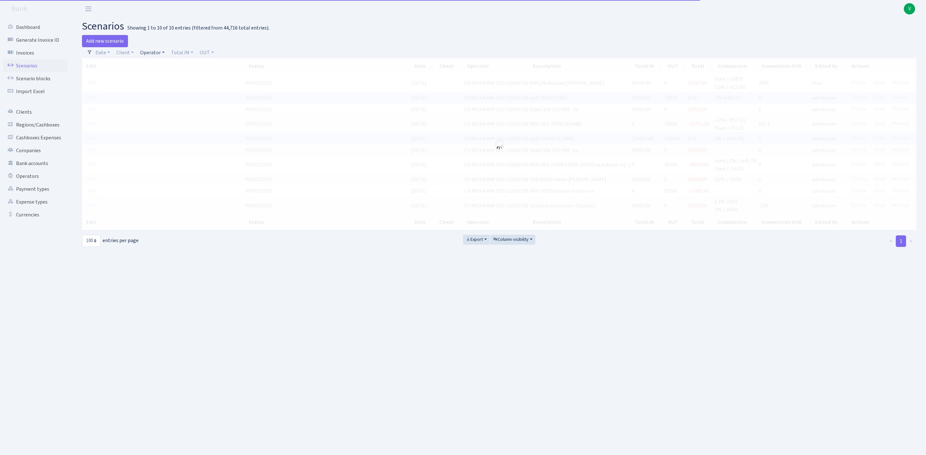
click at [158, 52] on link "Operator" at bounding box center [153, 52] width 30 height 11
click at [170, 76] on input "search" at bounding box center [163, 76] width 47 height 10
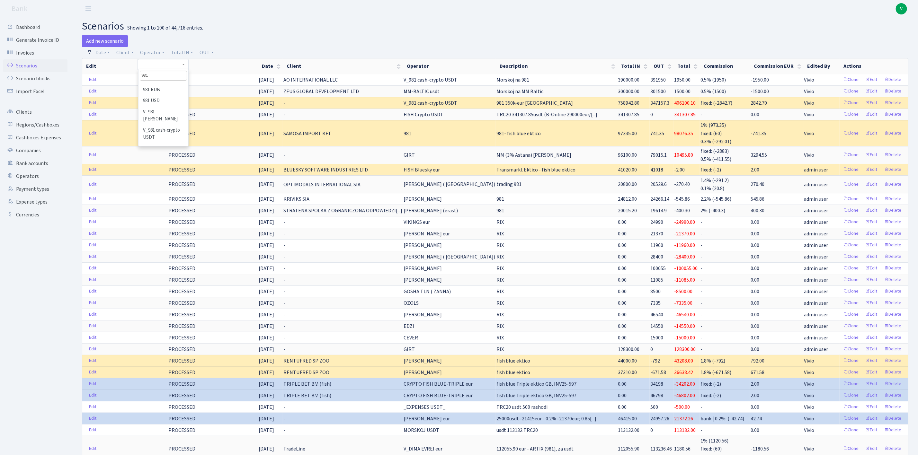
scroll to position [77, 0]
type input "981"
click at [172, 129] on li "V_981 cash-crypto USDT" at bounding box center [163, 128] width 49 height 18
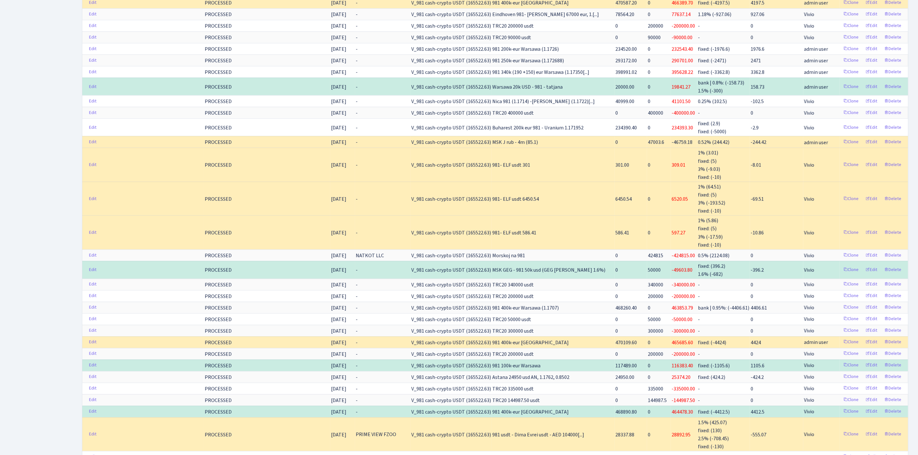
scroll to position [723, 0]
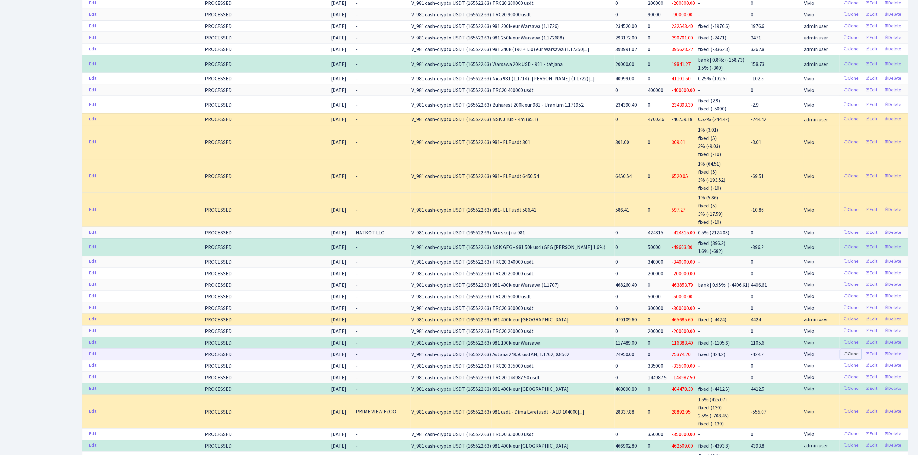
click at [851, 360] on link "Clone" at bounding box center [850, 355] width 21 height 10
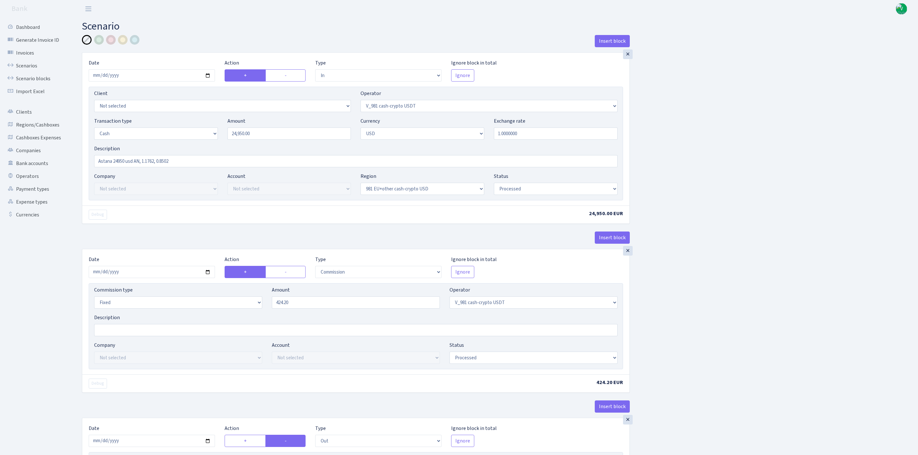
select select "in"
select select "435"
select select "1"
select select "2"
select select "23"
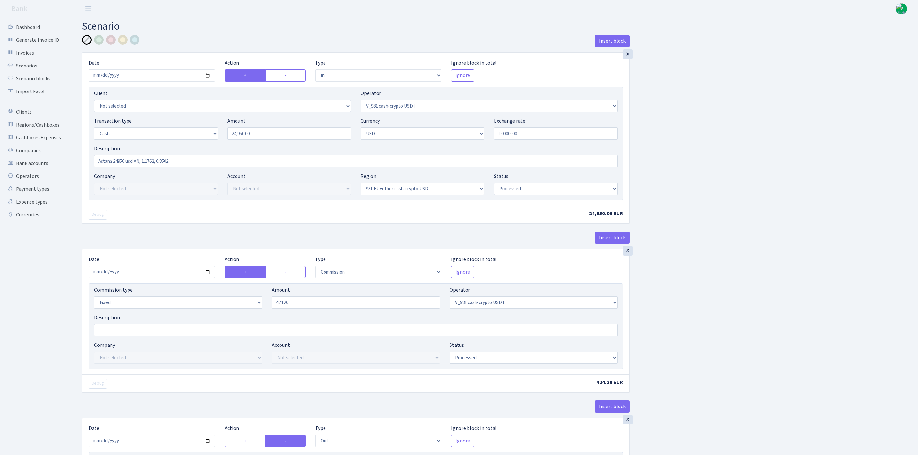
select select "processed"
select select "commission"
select select "fixed"
select select "435"
select select "processed"
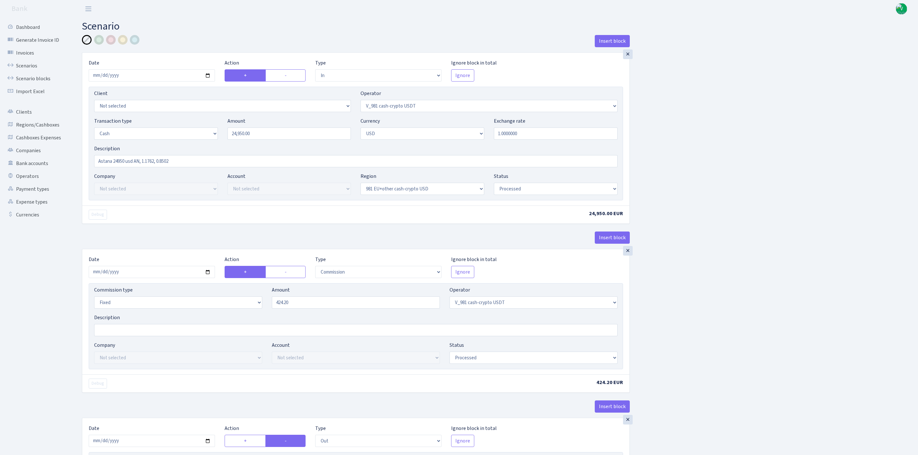
select select "out"
select select "15"
select select "2"
select select "23"
select select "processed"
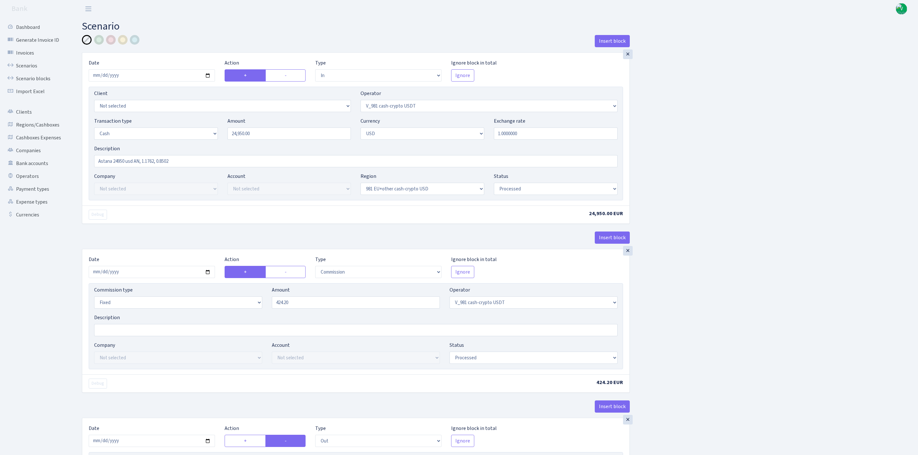
select select "in"
select select "15"
select select "2"
select select "22"
select select "processed"
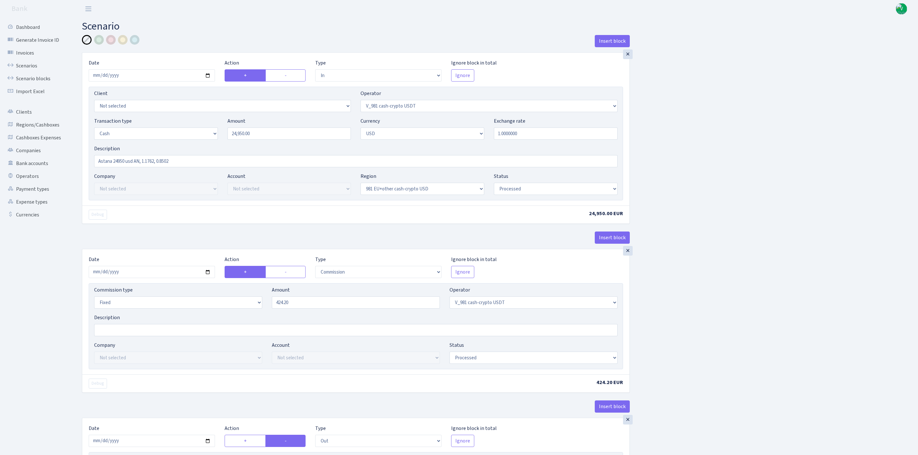
select select "out"
select select "194"
select select "1"
select select "2"
select select "22"
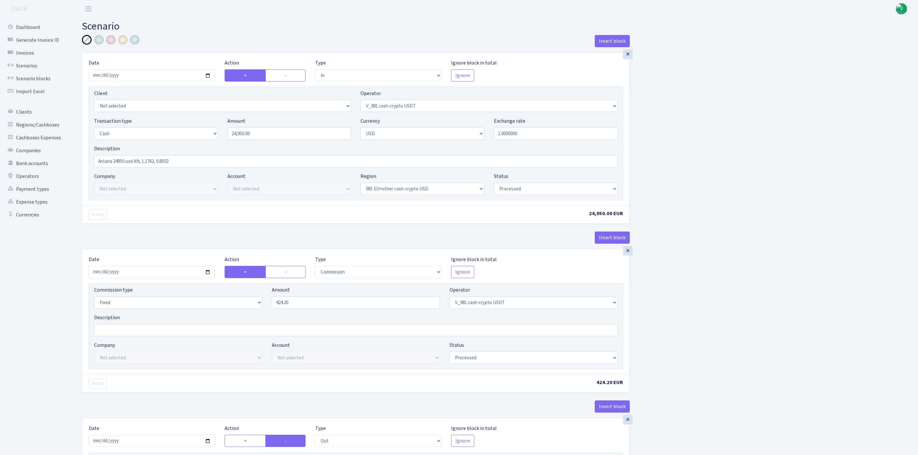
select select "processed"
click at [209, 75] on input "2025-09-09" at bounding box center [152, 75] width 126 height 12
type input "2025-09-29"
drag, startPoint x: 279, startPoint y: 135, endPoint x: 209, endPoint y: 132, distance: 69.5
click at [209, 132] on div "Transaction type Not selected 981 ELF FISH crypto GIRT IVO dekl MM-BALTIC eur U…" at bounding box center [355, 131] width 533 height 28
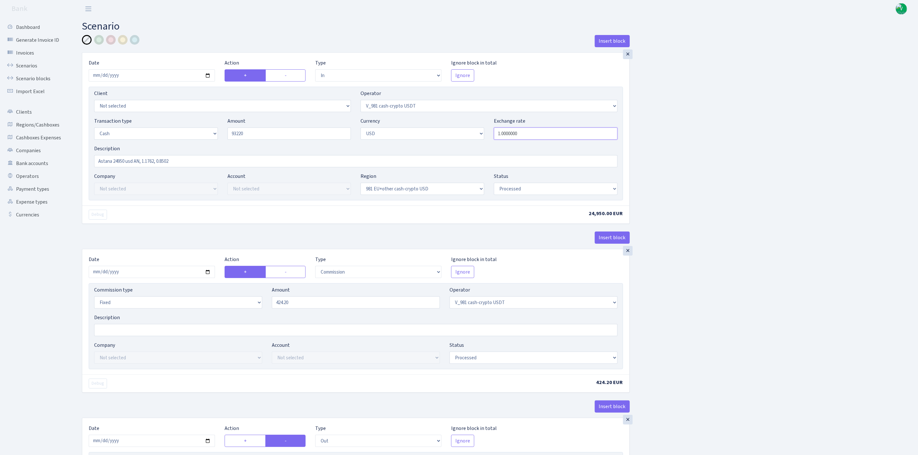
click at [615, 139] on input "1.0000000" at bounding box center [556, 134] width 124 height 12
type input "93,220.00"
drag, startPoint x: 115, startPoint y: 160, endPoint x: 125, endPoint y: 162, distance: 10.1
click at [125, 162] on input "Astana 24950 usd AN, 1.1762, 0.8502" at bounding box center [356, 161] width 524 height 12
drag, startPoint x: 135, startPoint y: 159, endPoint x: 268, endPoint y: 171, distance: 133.5
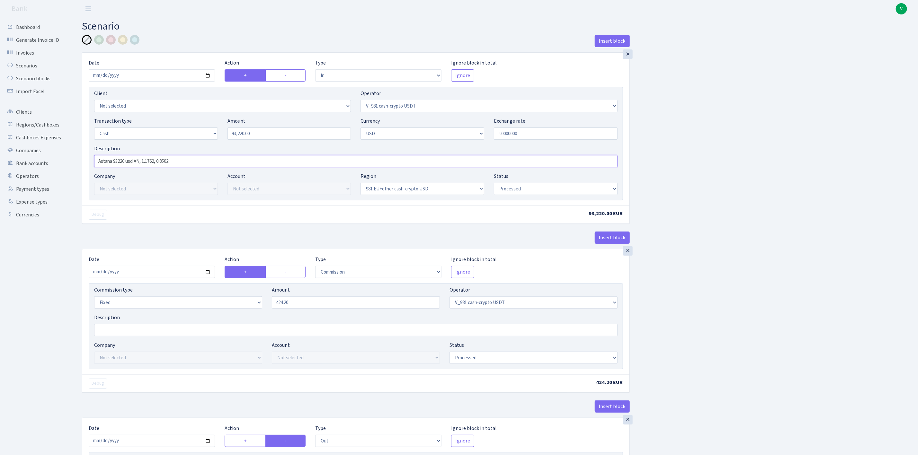
click at [268, 171] on div "Description Astana 93220 usd AN, 1.1762, 0.8502" at bounding box center [355, 159] width 533 height 28
type input "Astana 93220 usd MM"
drag, startPoint x: 209, startPoint y: 275, endPoint x: 202, endPoint y: 275, distance: 6.7
click at [209, 275] on input "2025-09-09" at bounding box center [152, 272] width 126 height 12
type input "[DATE]"
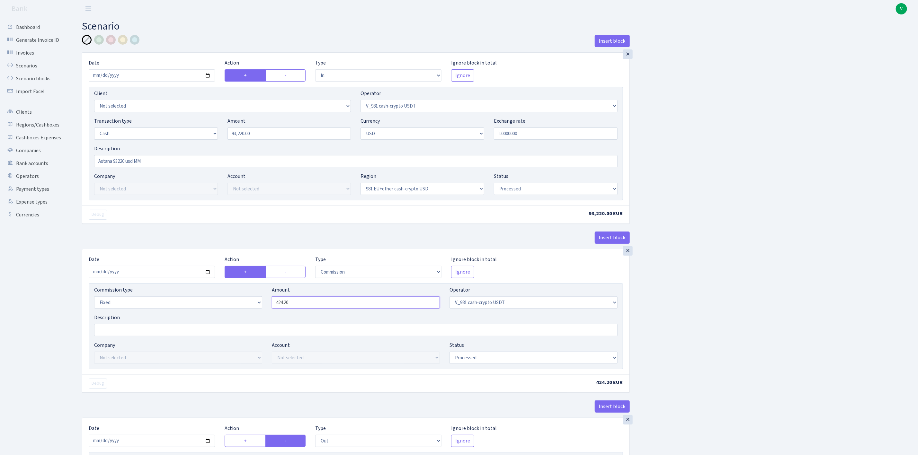
drag, startPoint x: 281, startPoint y: 304, endPoint x: 220, endPoint y: 299, distance: 61.3
click at [220, 299] on div "Commission type Percentage Fixed Bank Amount 424.20 Operator Not selected 981 9…" at bounding box center [355, 300] width 533 height 28
type input "466.00"
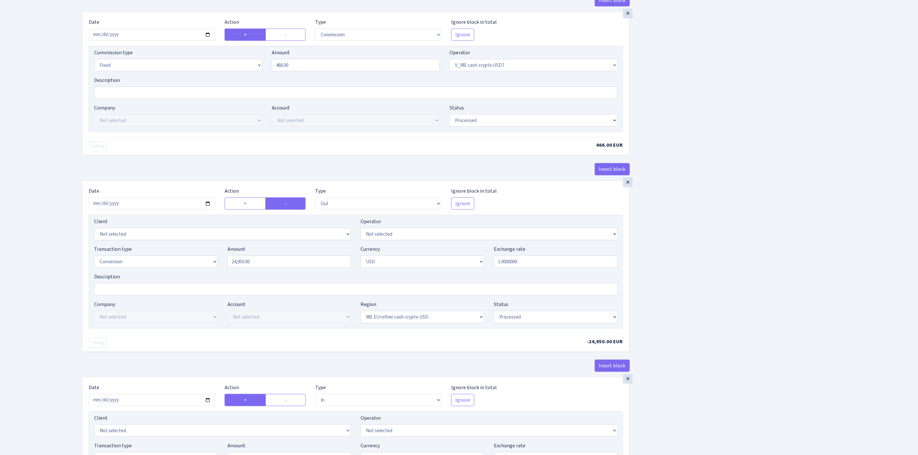
scroll to position [241, 0]
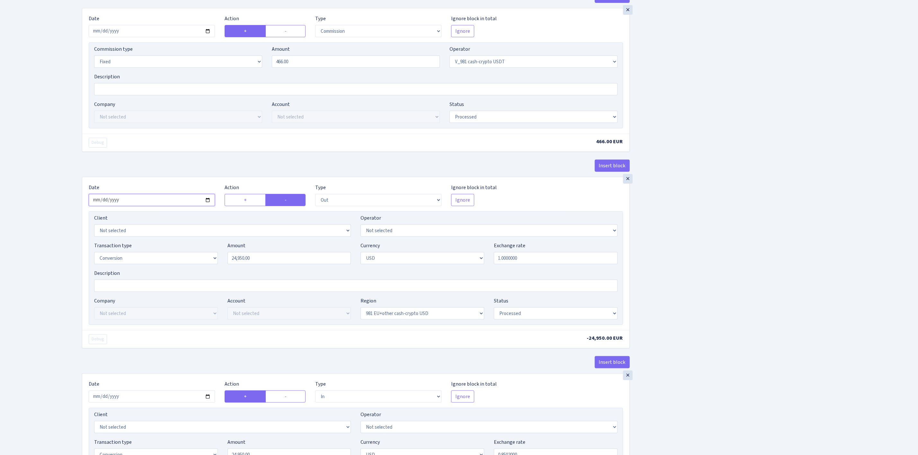
click at [209, 204] on input "2025-09-09" at bounding box center [152, 200] width 126 height 12
type input "2025-09-29"
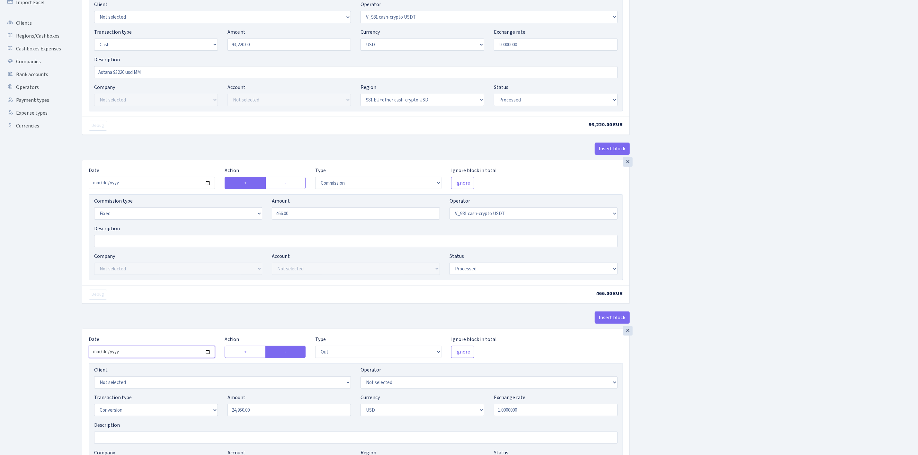
scroll to position [0, 0]
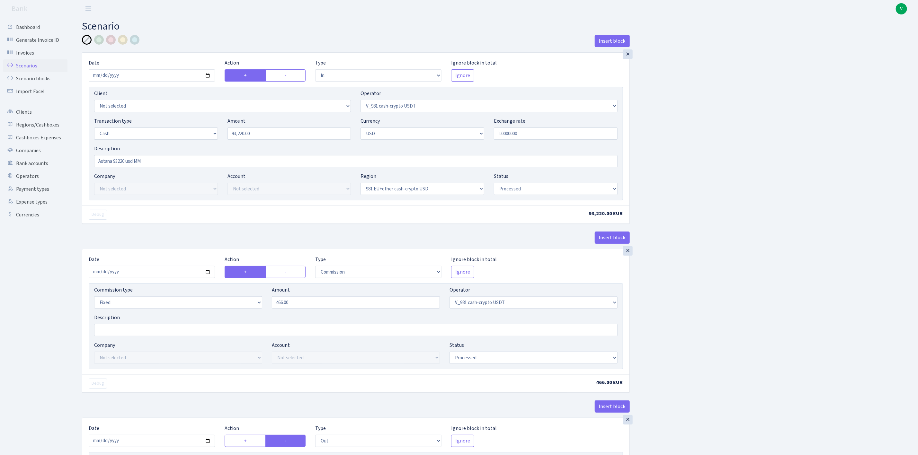
click at [21, 62] on link "Scenarios" at bounding box center [35, 65] width 64 height 13
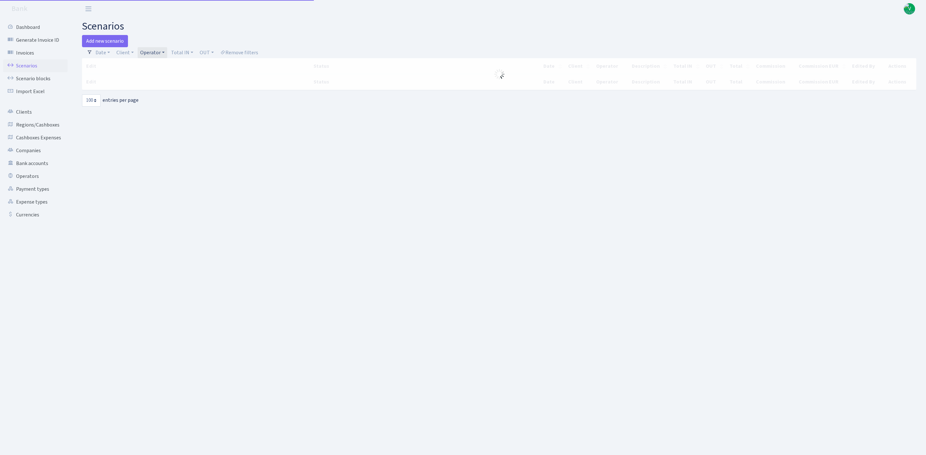
select select "100"
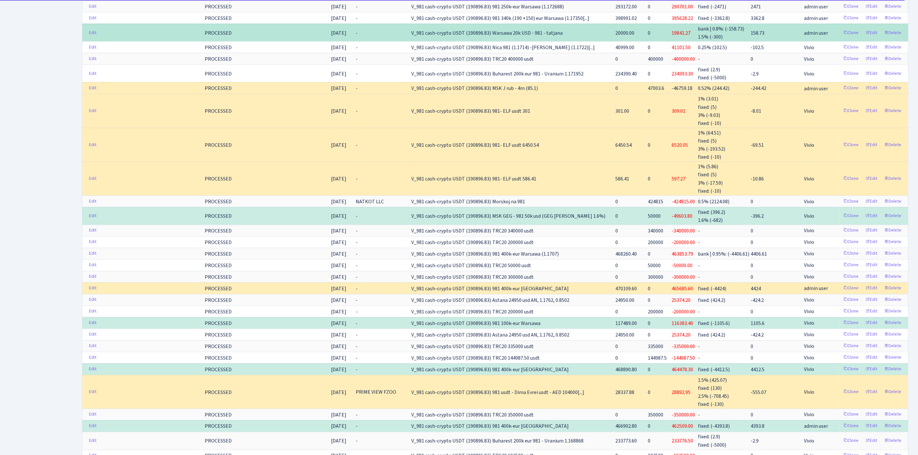
scroll to position [771, 0]
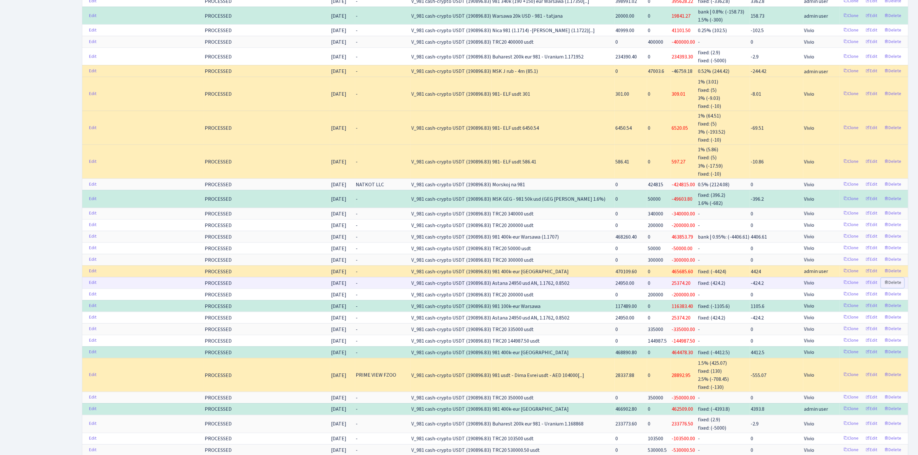
click at [896, 288] on link "Delete" at bounding box center [892, 283] width 23 height 10
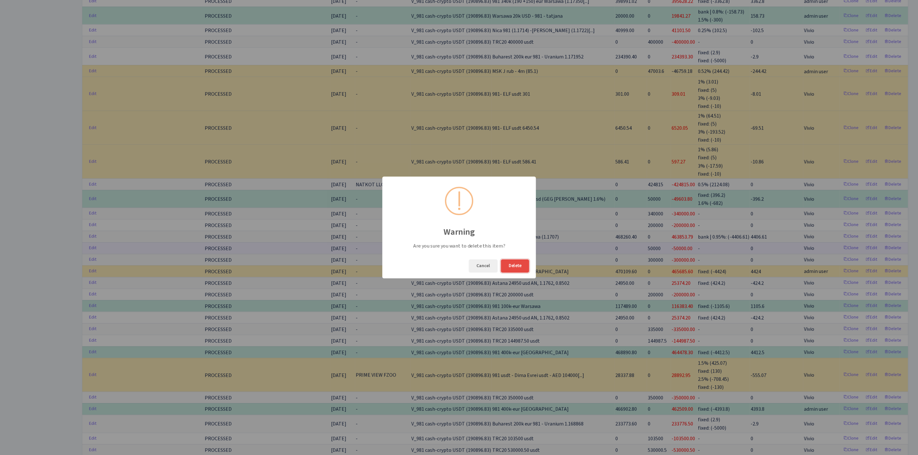
click at [517, 263] on button "Delete" at bounding box center [515, 266] width 28 height 13
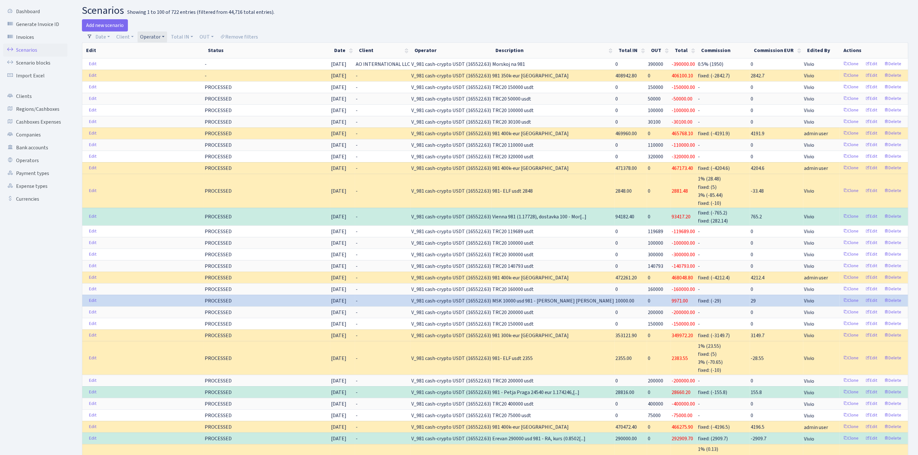
scroll to position [0, 0]
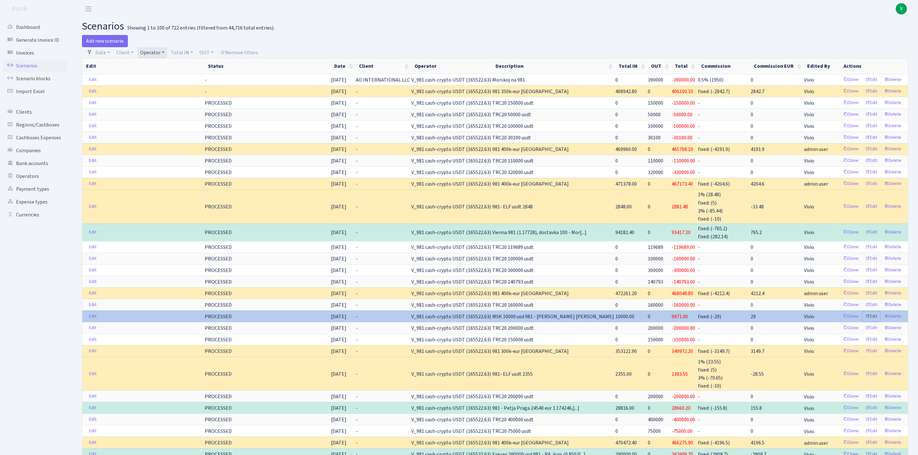
click at [875, 322] on link "Edit" at bounding box center [872, 317] width 18 height 10
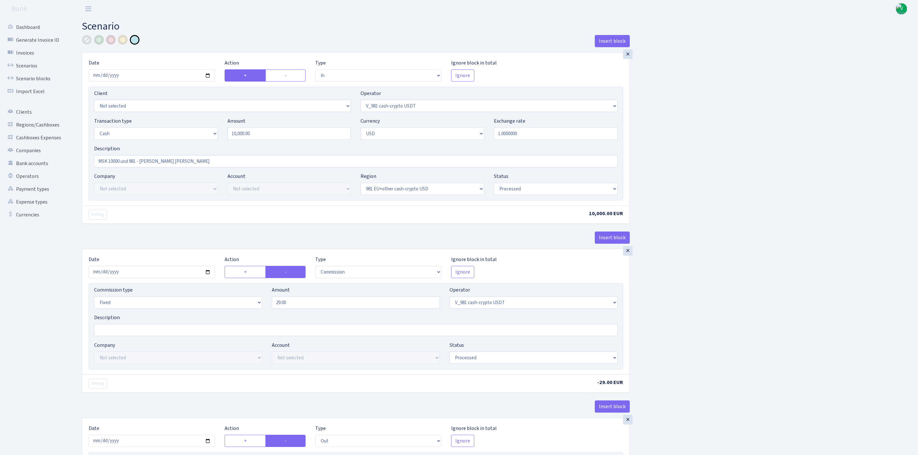
select select "in"
select select "435"
select select "1"
select select "2"
select select "23"
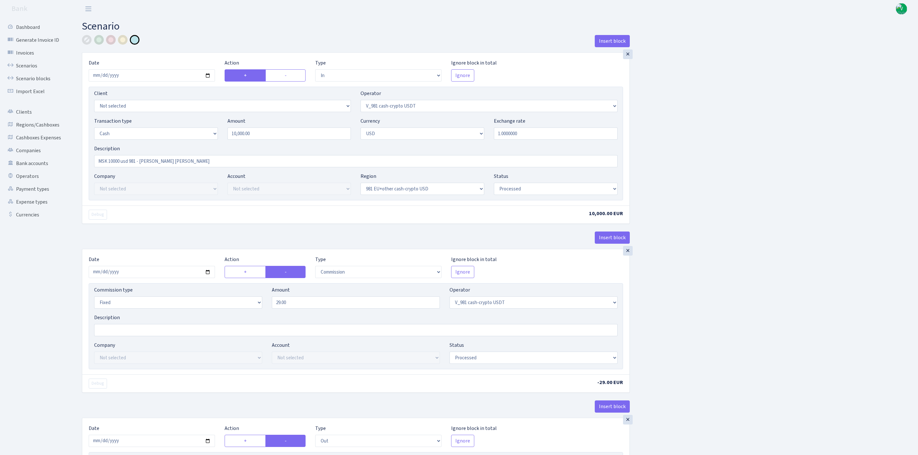
select select "processed"
select select "commission"
select select "fixed"
select select "435"
select select "processed"
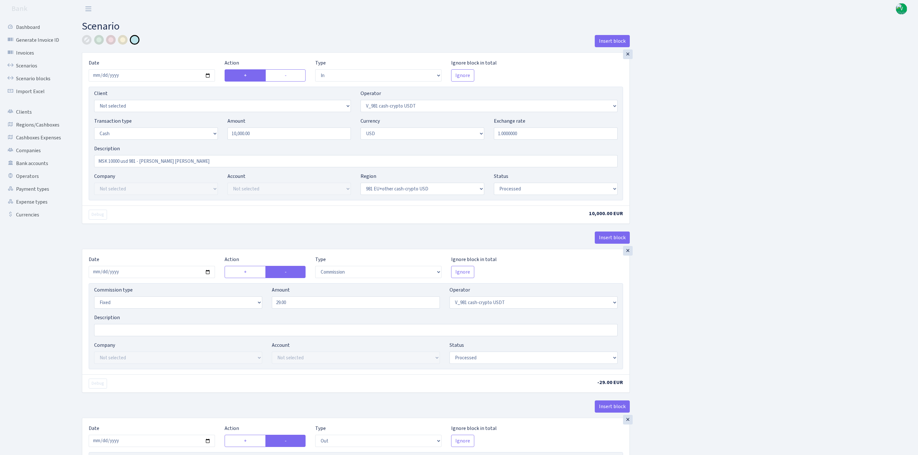
select select "out"
select select "401"
select select "15"
select select "2"
select select "23"
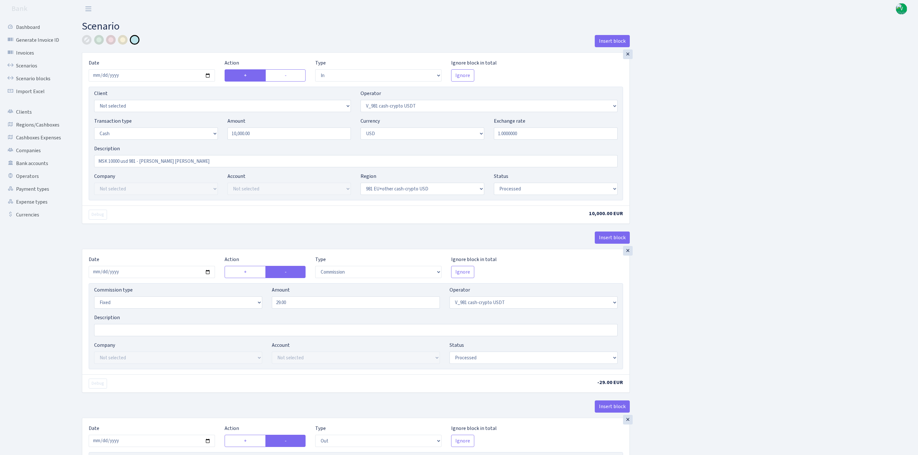
select select "processed"
click at [23, 63] on link "Scenarios" at bounding box center [35, 65] width 64 height 13
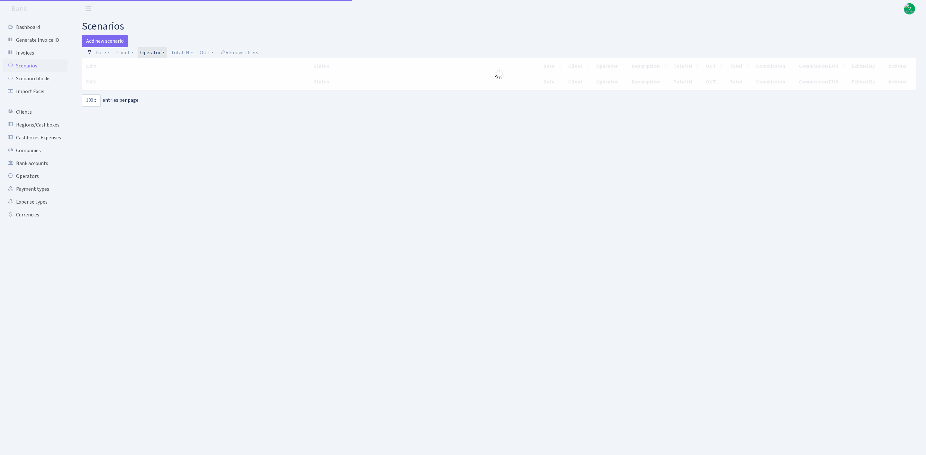
select select "100"
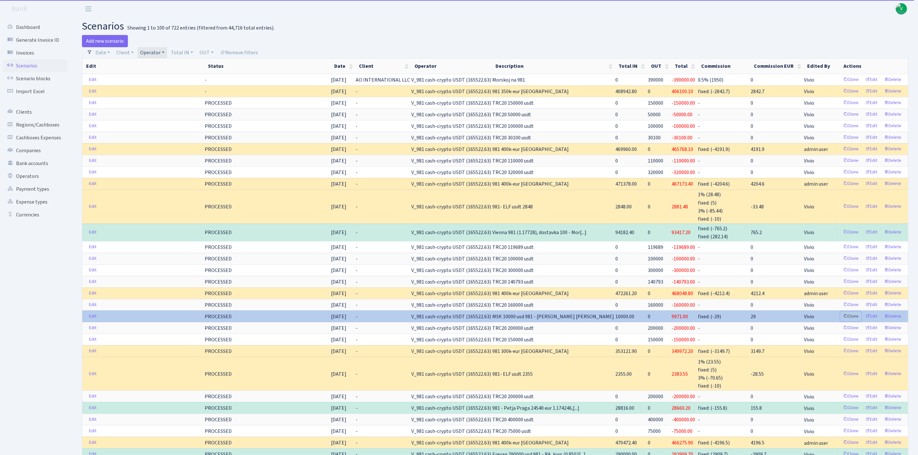
click at [855, 322] on link "Clone" at bounding box center [850, 317] width 21 height 10
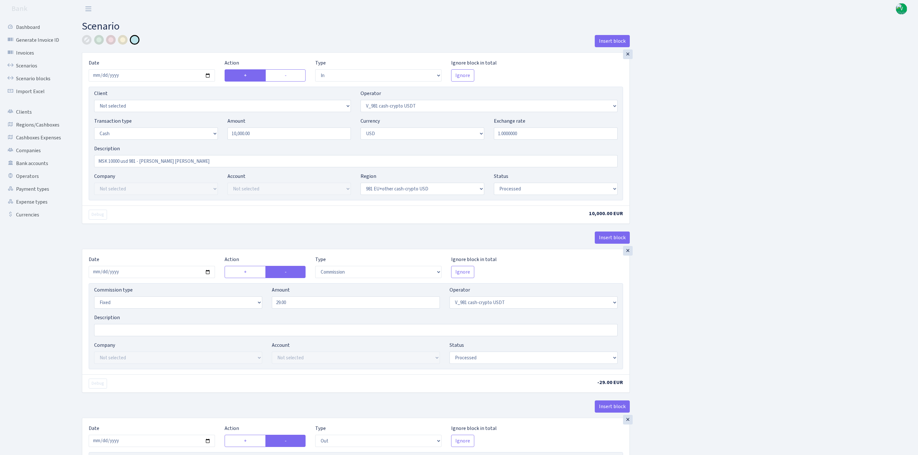
select select "in"
select select "435"
select select "1"
select select "2"
select select "23"
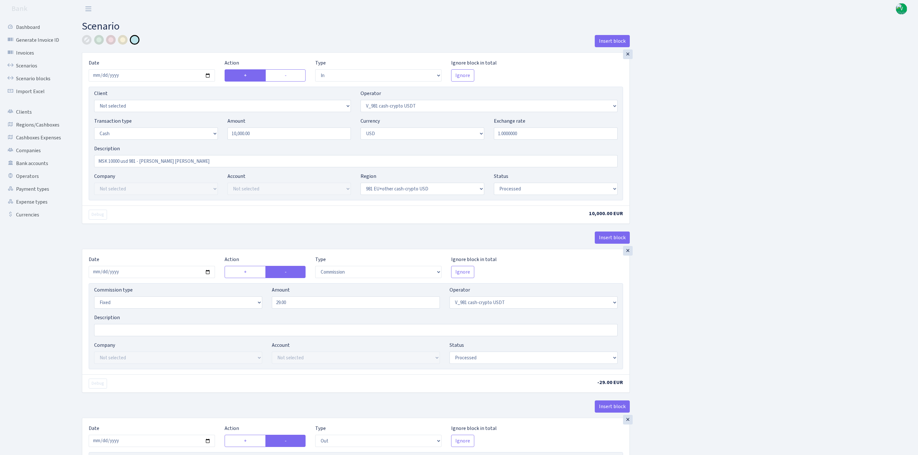
select select "processed"
select select "commission"
select select "fixed"
select select "435"
select select "processed"
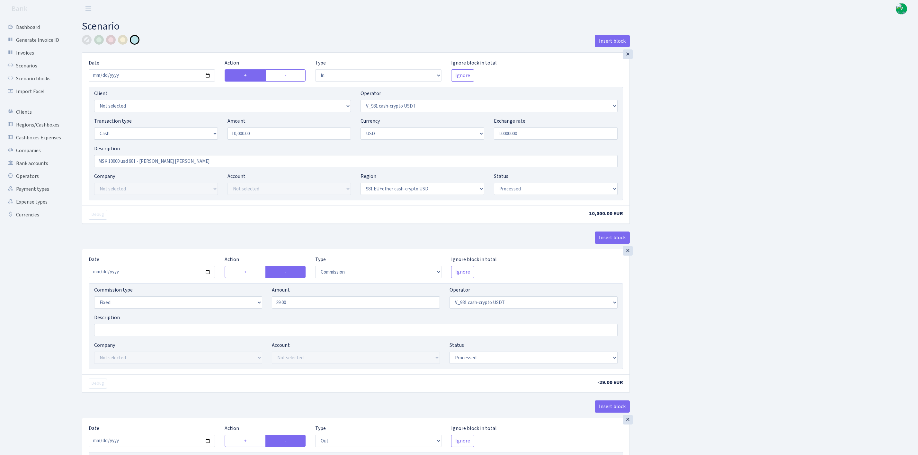
select select "out"
select select "401"
select select "15"
select select "2"
select select "23"
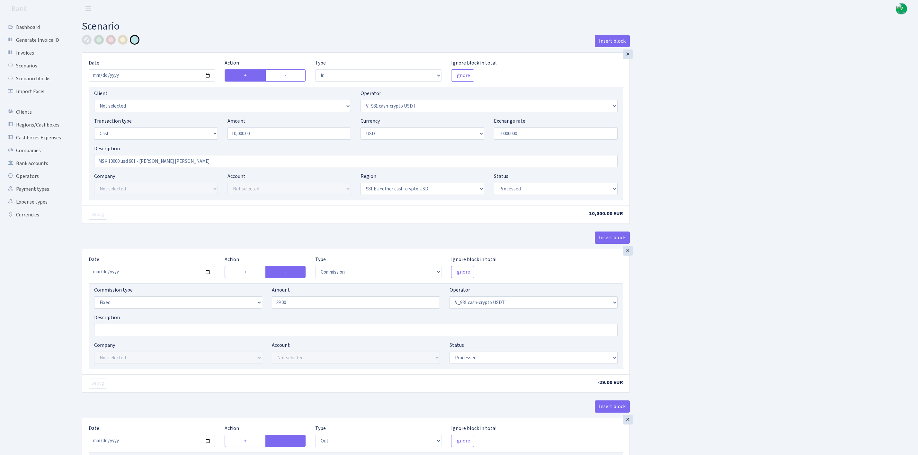
select select "processed"
click at [207, 77] on input "2025-09-23" at bounding box center [152, 75] width 126 height 12
type input "2025-09-29"
drag, startPoint x: 303, startPoint y: 137, endPoint x: 213, endPoint y: 134, distance: 89.4
click at [213, 134] on div "Transaction type Not selected 981 ELF FISH crypto GIRT IVO dekl MM-BALTIC eur U…" at bounding box center [355, 131] width 533 height 28
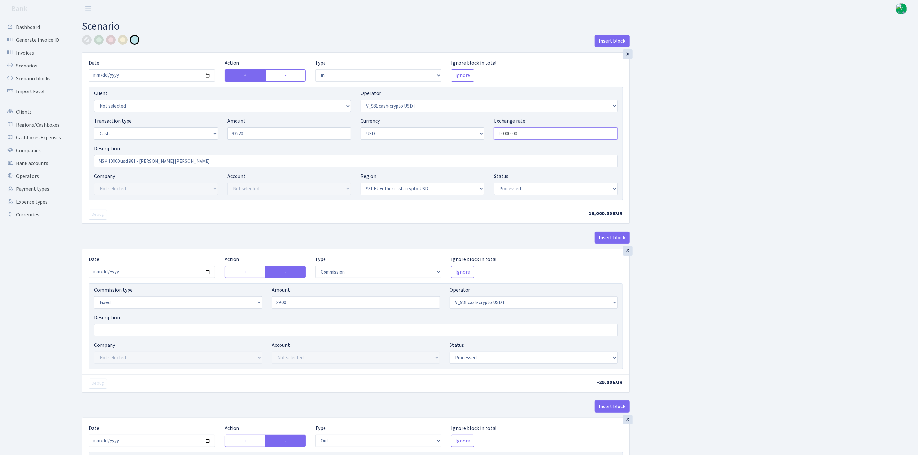
click at [515, 137] on input "1.0000000" at bounding box center [556, 134] width 124 height 12
type input "93,220.00"
drag, startPoint x: 146, startPoint y: 161, endPoint x: 60, endPoint y: 145, distance: 87.4
click at [60, 145] on div "Dashboard Generate Invoice ID Invoices Scenarios Scenario blocks Import Excel C…" at bounding box center [459, 336] width 918 height 636
click at [108, 162] on input "MSK 10000 usd 981 - Oleg TL" at bounding box center [356, 161] width 524 height 12
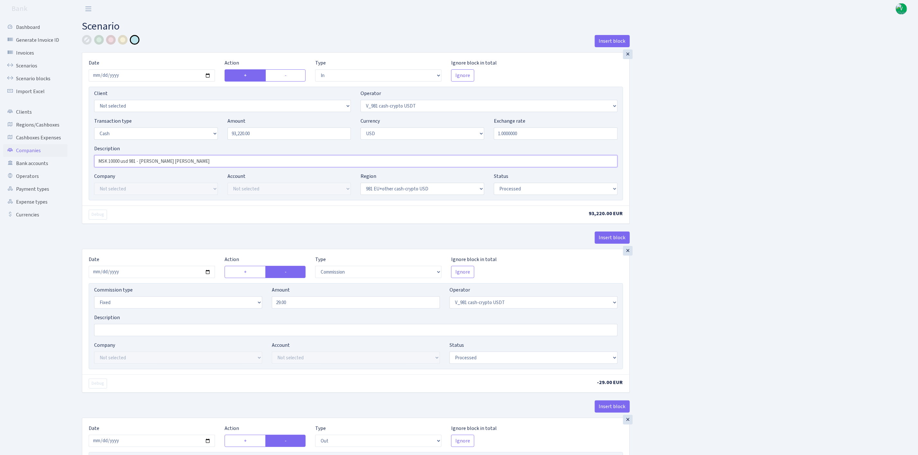
drag, startPoint x: 100, startPoint y: 161, endPoint x: 49, endPoint y: 146, distance: 52.9
click at [49, 146] on div "Dashboard Generate Invoice ID Invoices Scenarios Scenario blocks Import Excel C…" at bounding box center [459, 337] width 918 height 638
click at [245, 184] on div "Client Not selected 1 KOC GEMICILIK VE TASIMACILIK 1/BALDERE-SILDEDZE SIGNE 1/S…" at bounding box center [356, 144] width 535 height 114
type input "Astana 93220 981 - Misha MM"
click at [209, 274] on input "2025-09-23" at bounding box center [152, 272] width 126 height 12
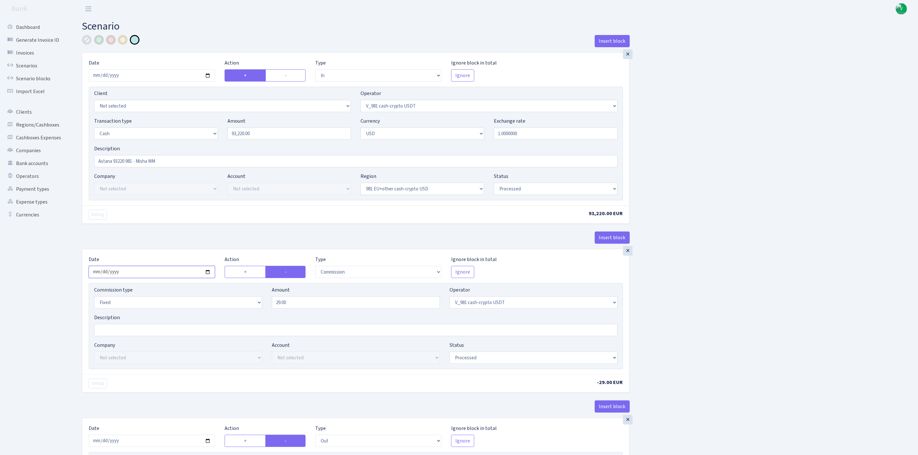
type input "2025-09-29"
click at [316, 303] on input "29.00" at bounding box center [356, 303] width 168 height 12
drag, startPoint x: 289, startPoint y: 305, endPoint x: 300, endPoint y: 305, distance: 11.6
click at [289, 305] on input "29.00" at bounding box center [356, 303] width 168 height 12
drag, startPoint x: 310, startPoint y: 304, endPoint x: 254, endPoint y: 306, distance: 56.6
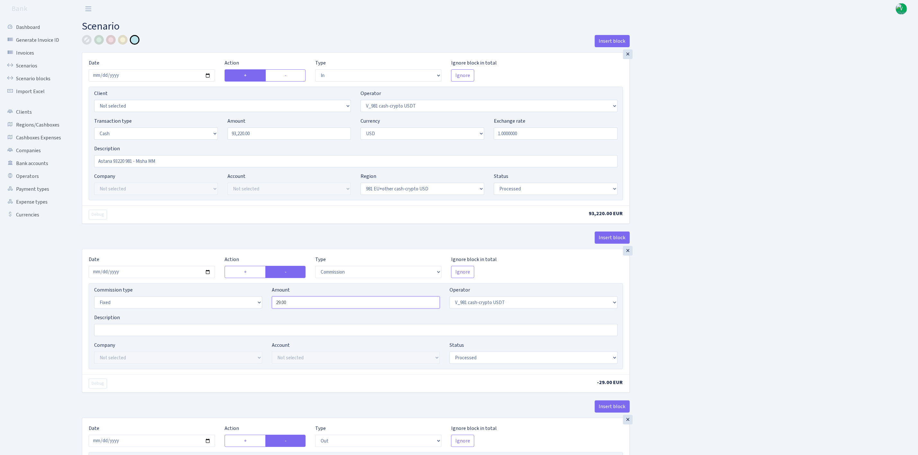
click at [254, 305] on div "Commission type Percentage Fixed Bank Amount 29.00 Operator Not selected 981 98…" at bounding box center [355, 300] width 533 height 28
click at [737, 295] on div "Insert block × Date 2025-09-29 Action + - Type --- In Out Commission Field requ…" at bounding box center [495, 339] width 836 height 609
type input "466.00"
click at [248, 278] on label "+" at bounding box center [245, 272] width 41 height 12
click at [248, 273] on input "+" at bounding box center [246, 270] width 4 height 4
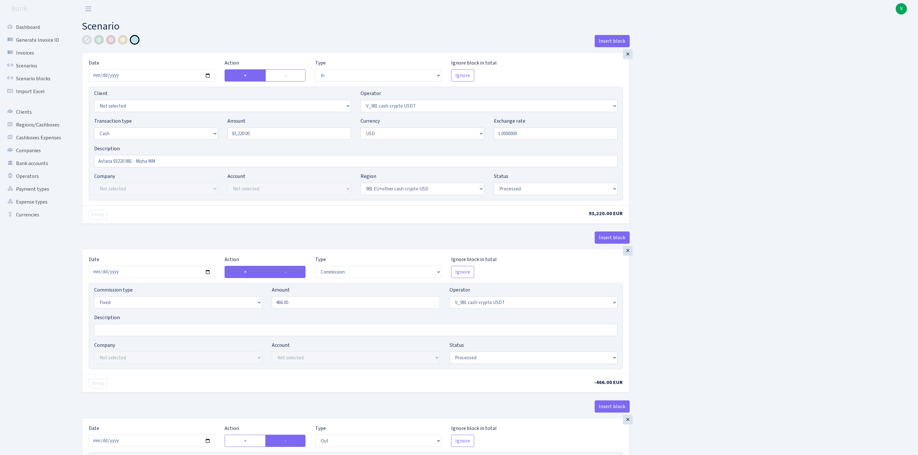
radio input "true"
radio input "false"
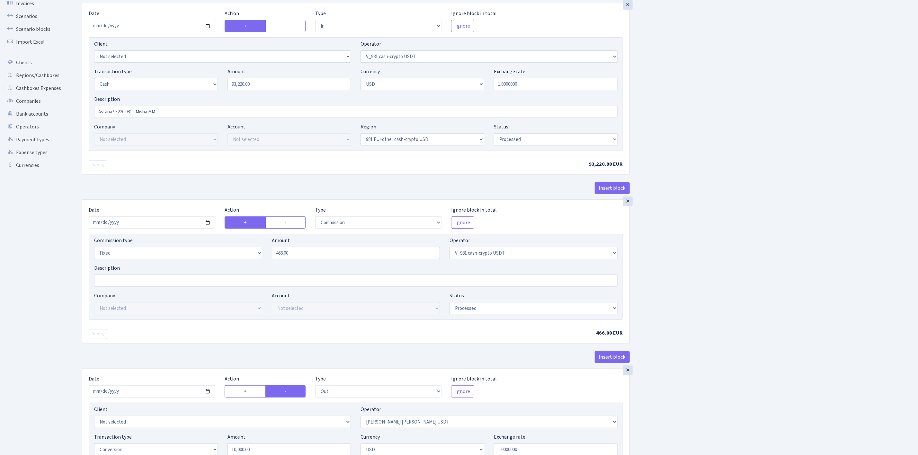
scroll to position [193, 0]
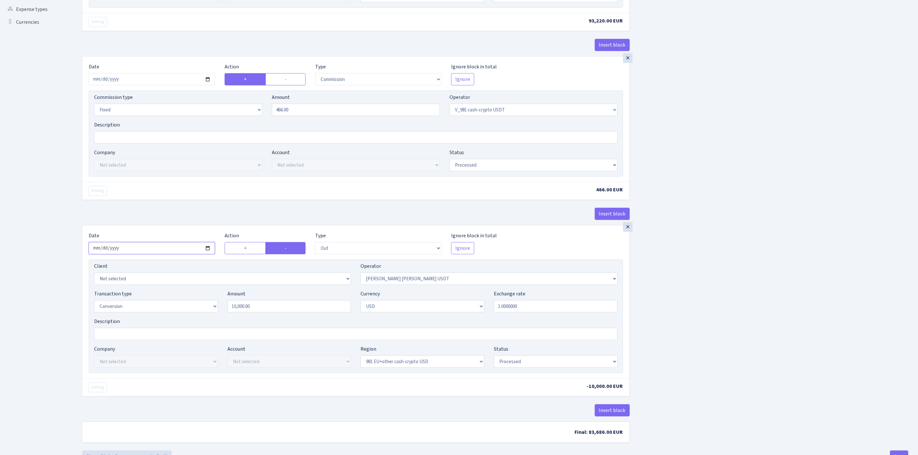
click at [208, 252] on input "2025-09-23" at bounding box center [152, 248] width 126 height 12
type input "2025-09-29"
click at [401, 281] on select "Not selected 981 981 AED 981 BN usdt 981 CASH USDT 981 CASH USDT EUR 981 GOLD 9…" at bounding box center [489, 279] width 257 height 12
select select "266"
click at [361, 277] on select "Not selected 981 981 AED 981 BN usdt 981 CASH USDT 981 CASH USDT EUR 981 GOLD 9…" at bounding box center [489, 279] width 257 height 12
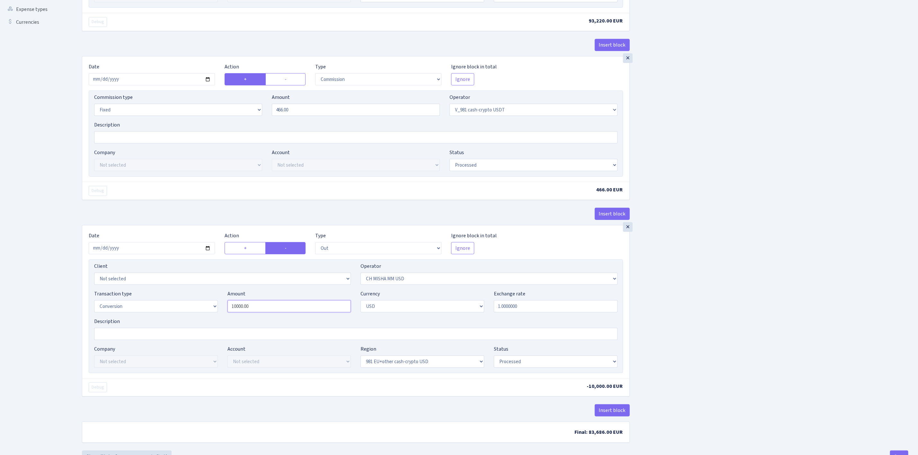
drag, startPoint x: 300, startPoint y: 314, endPoint x: 210, endPoint y: 299, distance: 91.5
click at [210, 299] on div "Transaction type Not selected 981 ELF FISH crypto GIRT IVO dekl MM-BALTIC eur U…" at bounding box center [355, 304] width 533 height 28
click at [698, 282] on div "Insert block × Date 2025-09-29 Action + - Type --- In Out Commission Field requ…" at bounding box center [495, 146] width 836 height 609
type input "93,220.00"
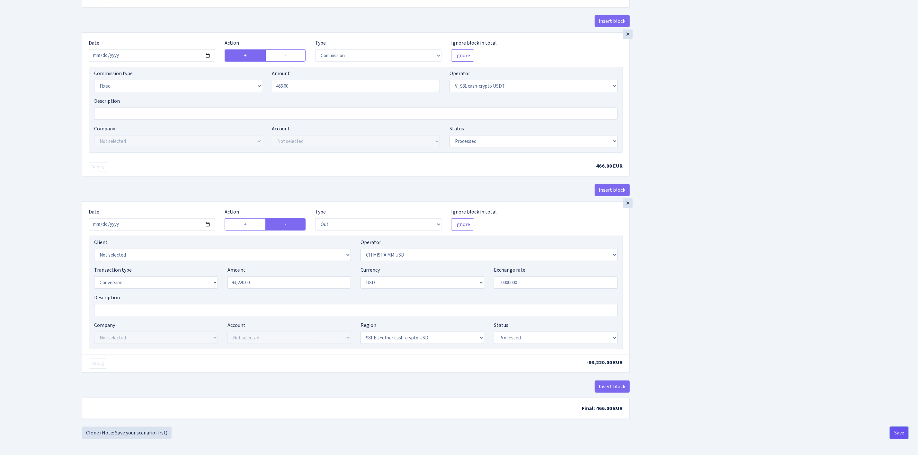
click at [898, 430] on button "Save" at bounding box center [899, 433] width 18 height 12
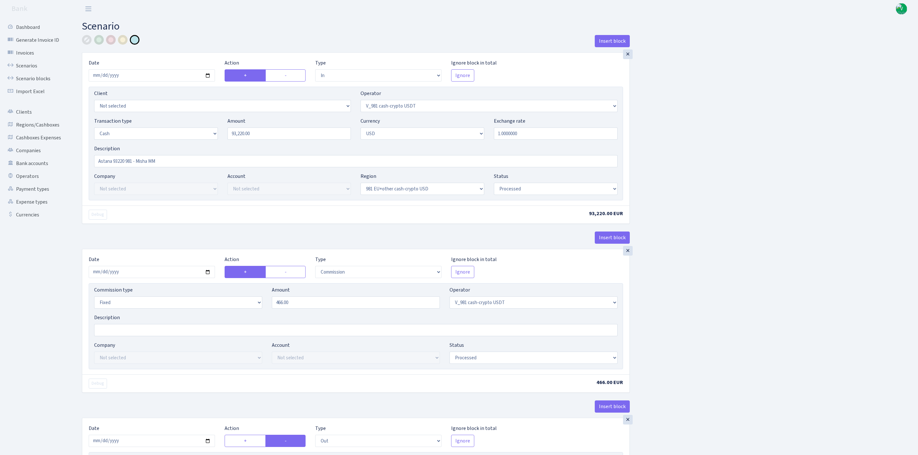
select select "in"
select select "435"
select select "1"
select select "2"
select select "23"
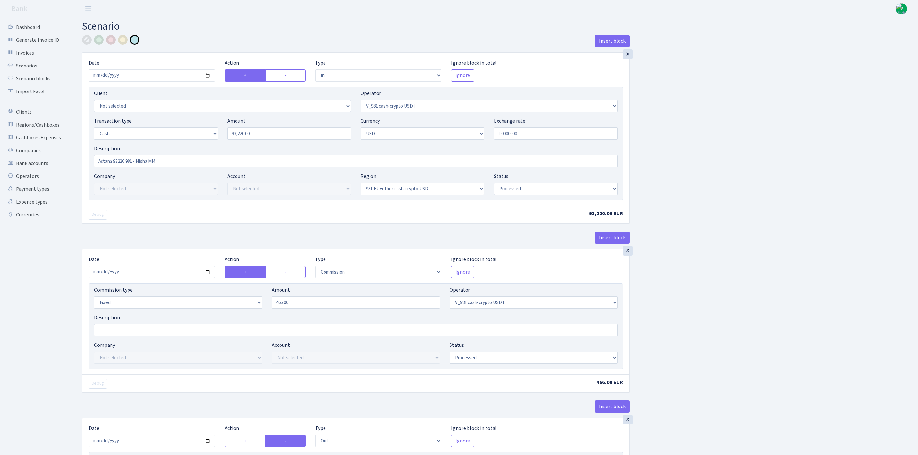
select select "processed"
select select "commission"
select select "fixed"
select select "435"
select select "processed"
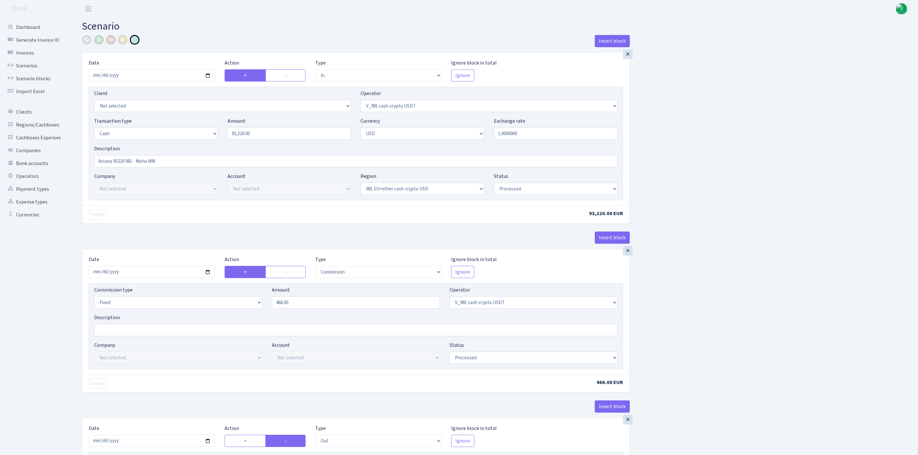
select select "out"
select select "266"
select select "15"
select select "2"
select select "23"
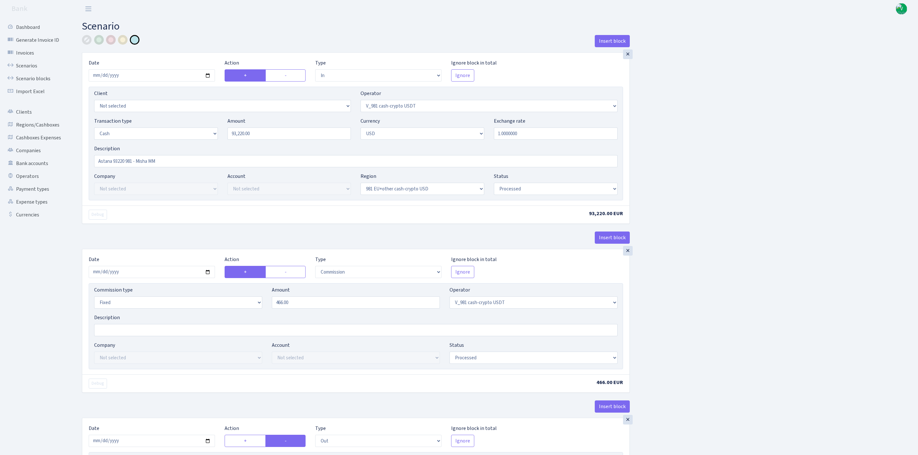
select select "processed"
click at [24, 64] on link "Scenarios" at bounding box center [35, 65] width 64 height 13
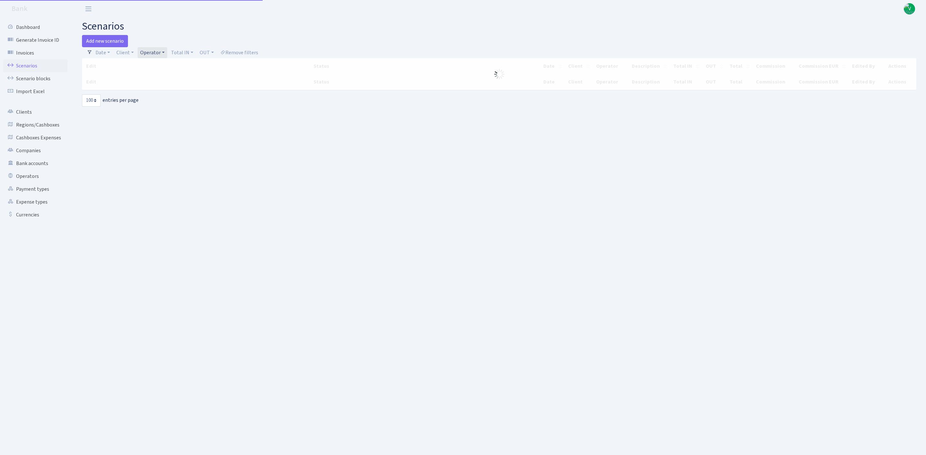
select select "100"
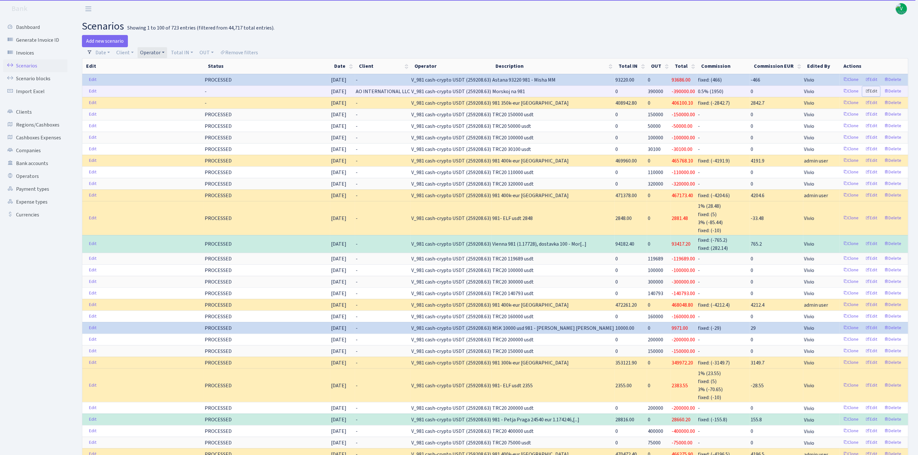
click at [871, 90] on link "Edit" at bounding box center [872, 91] width 18 height 10
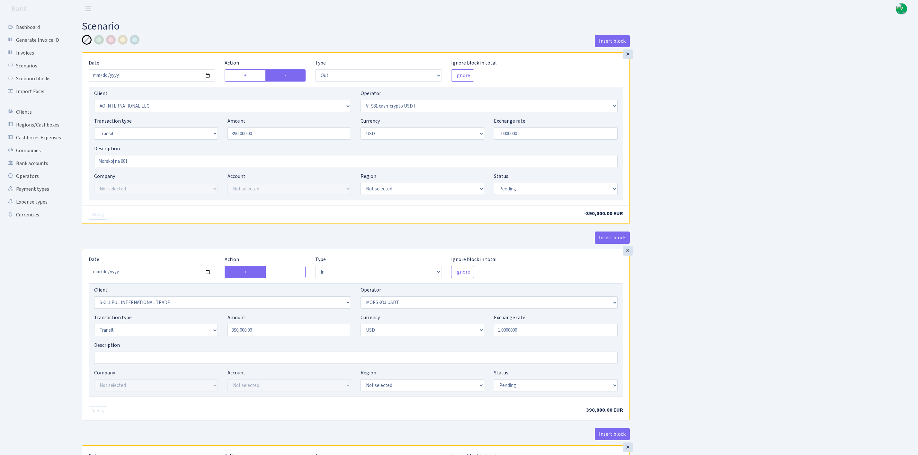
select select "out"
select select "2883"
select select "435"
select select "5"
select select "2"
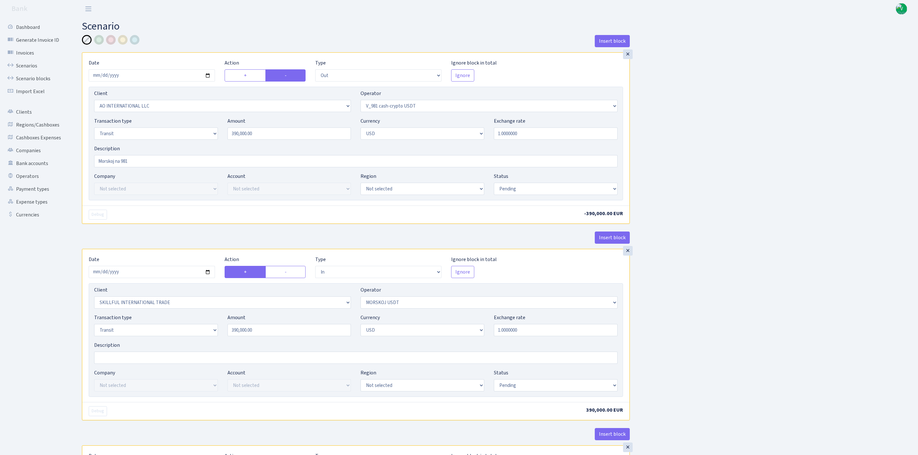
select select "pending"
select select "in"
select select "2655"
select select "324"
select select "5"
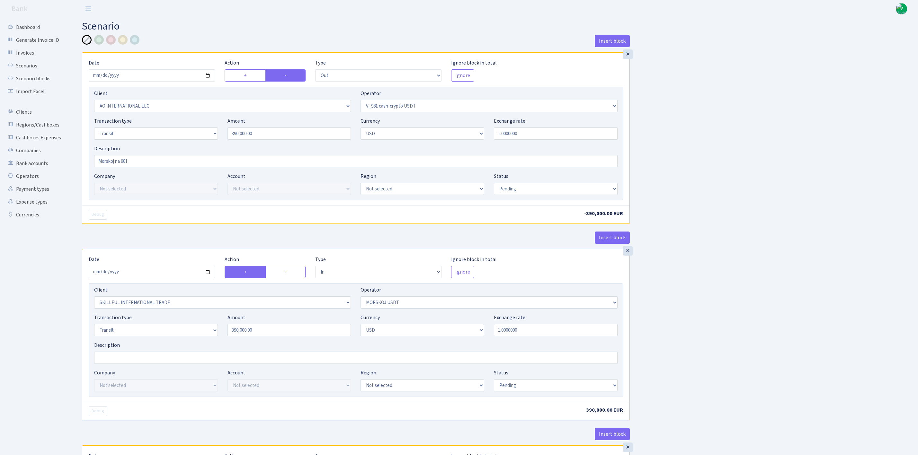
select select "2"
select select "pending"
select select "commission"
select select "324"
select select "pending"
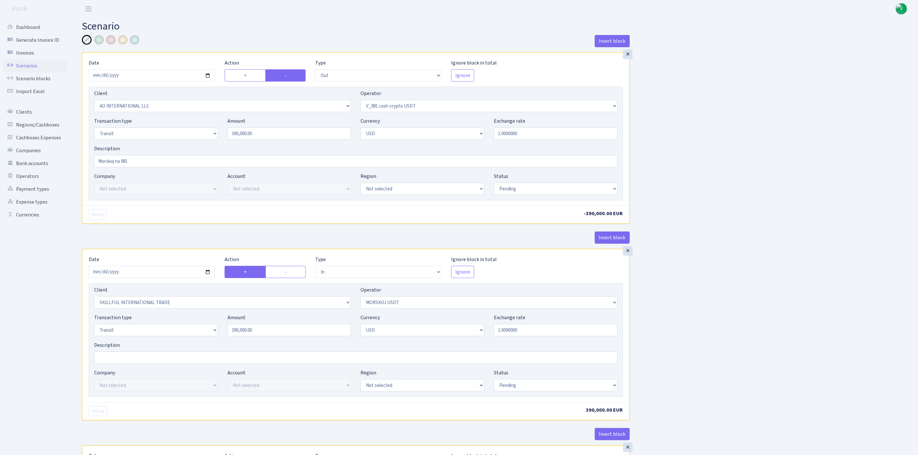
click at [34, 62] on link "Scenarios" at bounding box center [35, 65] width 64 height 13
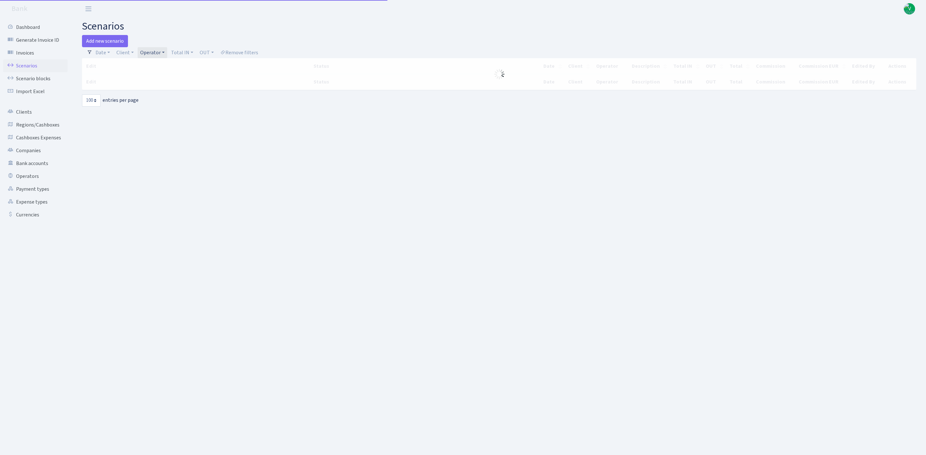
select select "100"
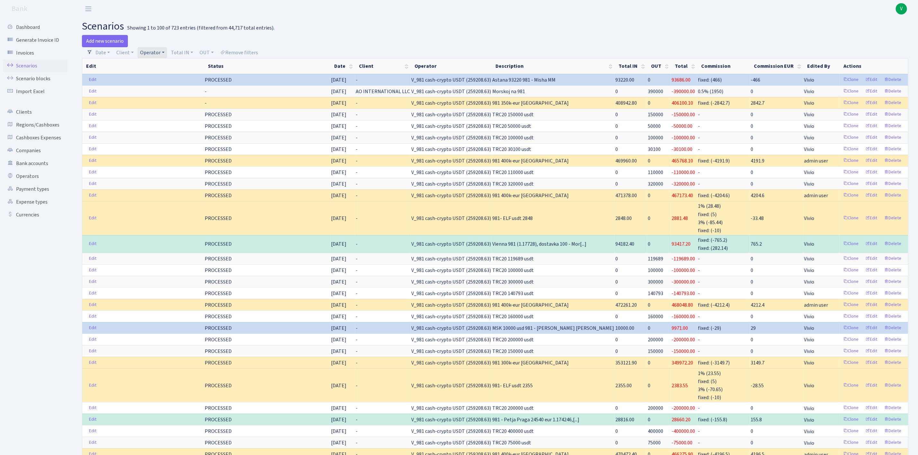
click at [146, 51] on link "Operator" at bounding box center [153, 52] width 30 height 11
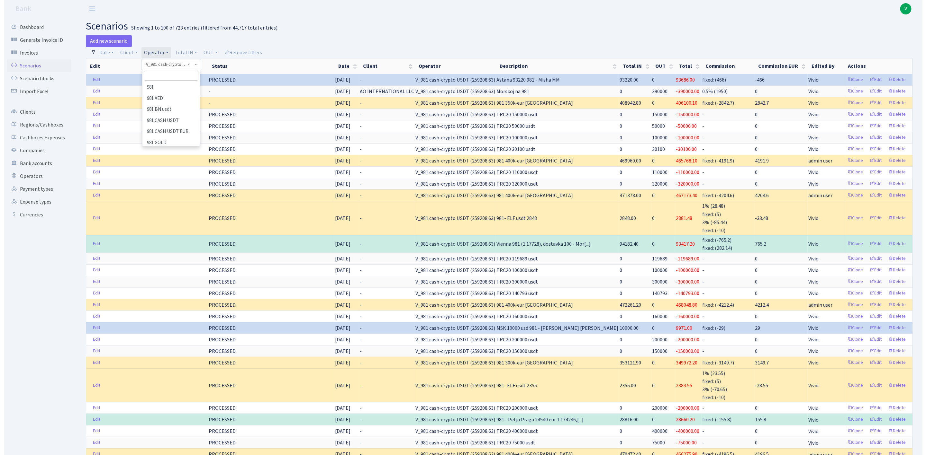
scroll to position [3937, 0]
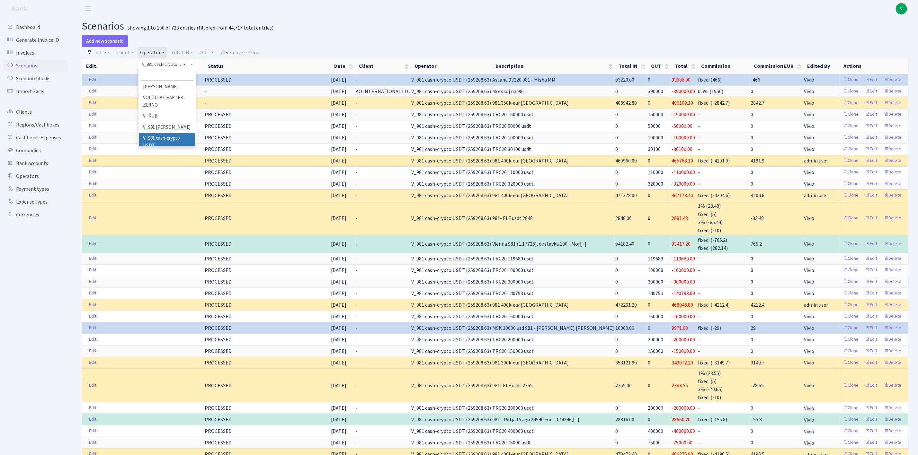
select select
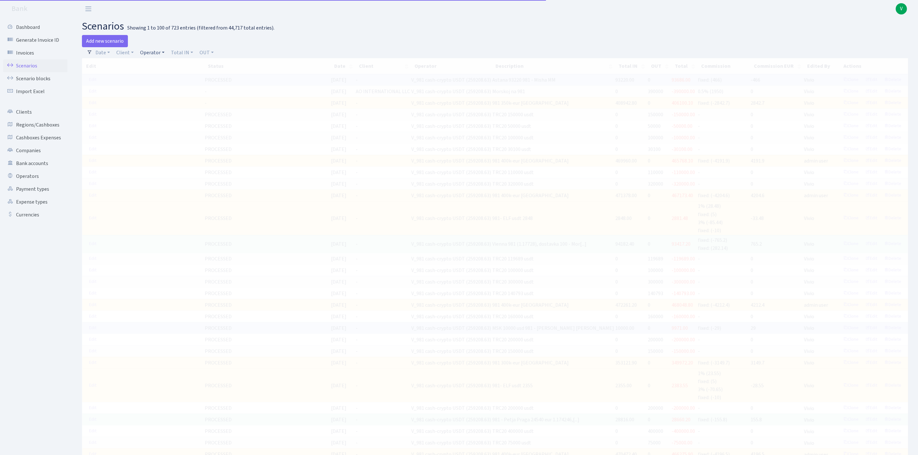
click at [159, 49] on link "Operator" at bounding box center [153, 52] width 30 height 11
click at [167, 74] on input "search" at bounding box center [163, 76] width 47 height 10
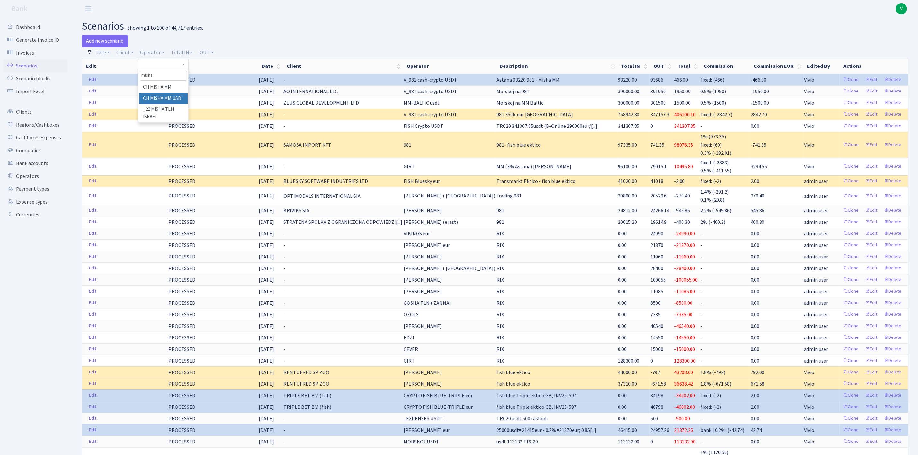
type input "misha"
click at [176, 96] on li "CH MISHA MM USD" at bounding box center [163, 98] width 49 height 11
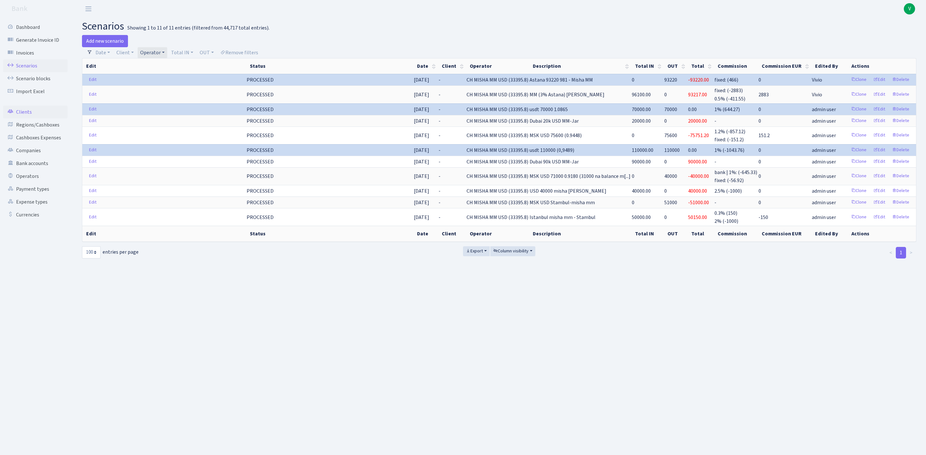
click at [22, 109] on link "Clients" at bounding box center [35, 112] width 64 height 13
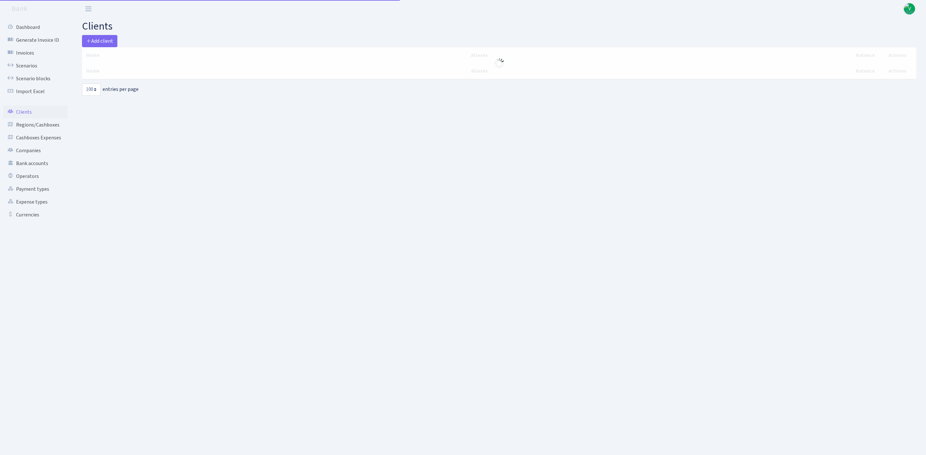
select select "100"
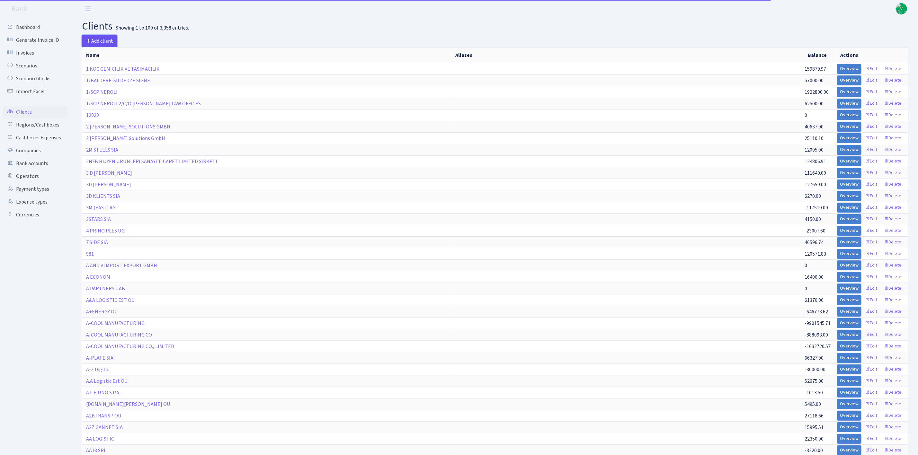
click at [94, 38] on span "Add client" at bounding box center [99, 41] width 27 height 7
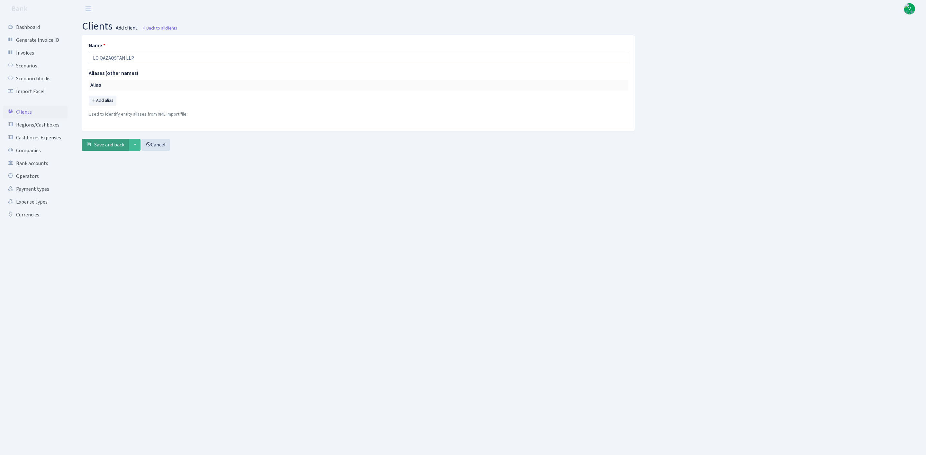
type input "LO QAZAQSTAN LLP"
click at [120, 147] on span "Save and back" at bounding box center [109, 144] width 30 height 7
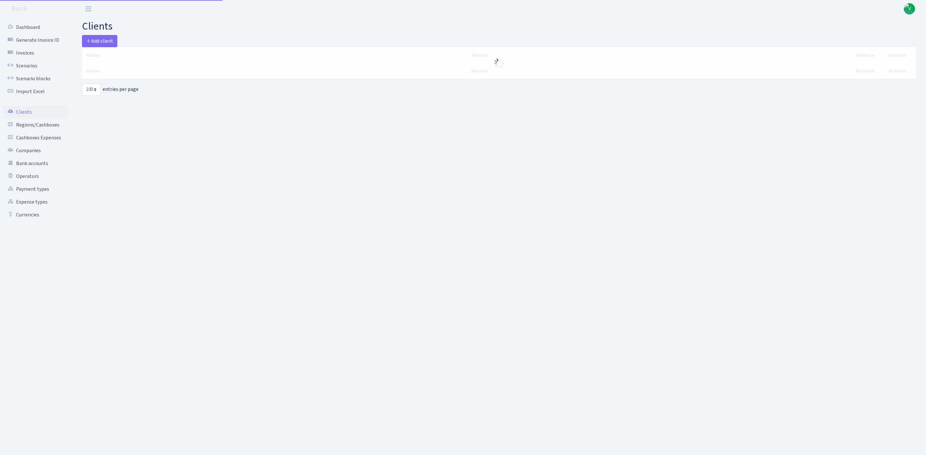
select select "100"
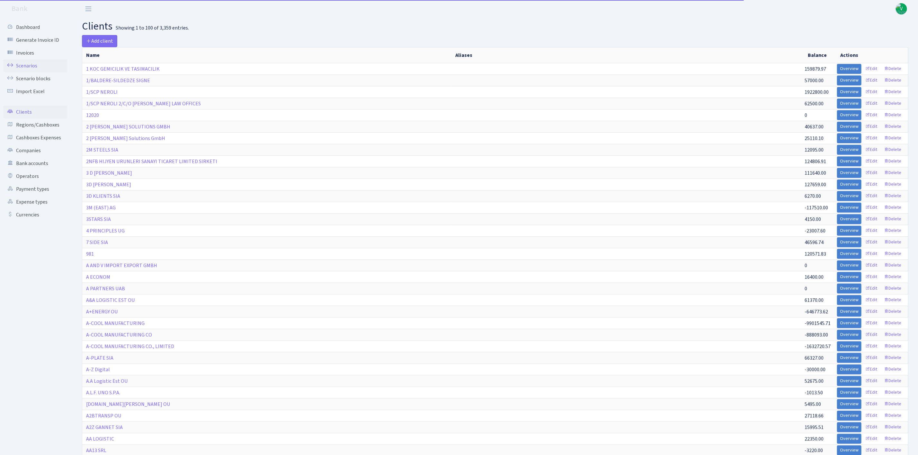
click at [31, 64] on link "Scenarios" at bounding box center [35, 65] width 64 height 13
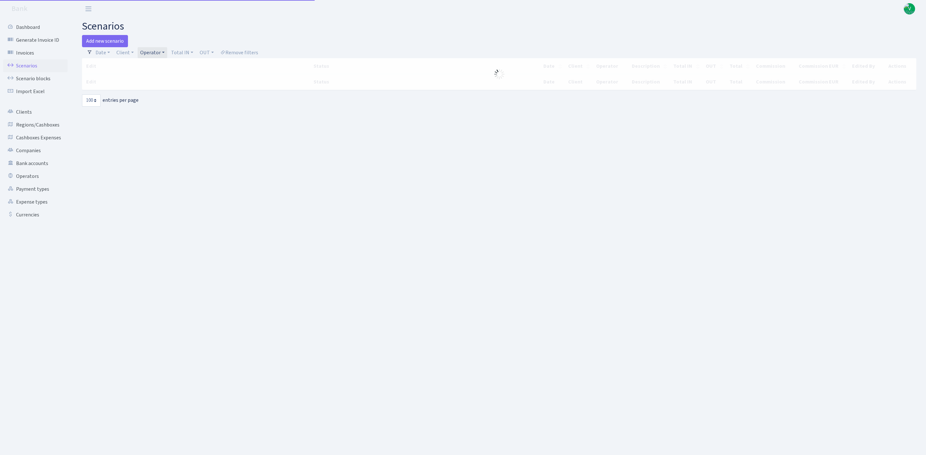
select select "100"
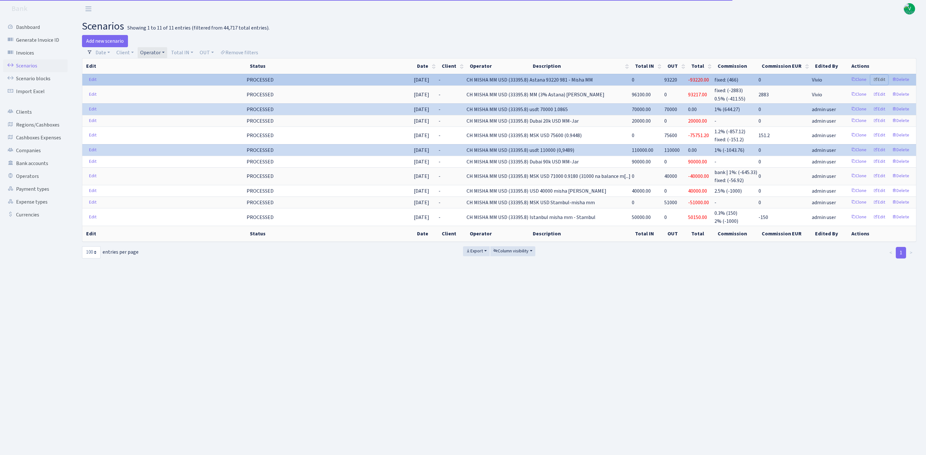
click at [878, 79] on link "Edit" at bounding box center [879, 80] width 18 height 10
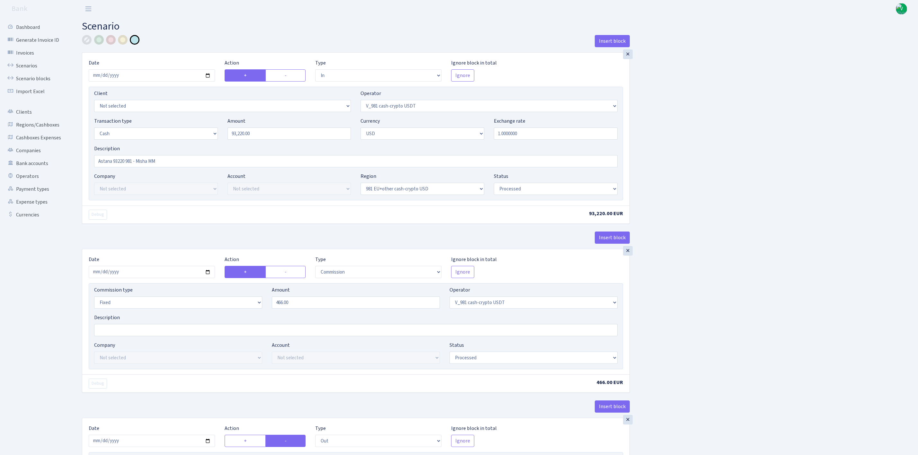
select select "in"
select select "435"
select select "1"
select select "2"
select select "23"
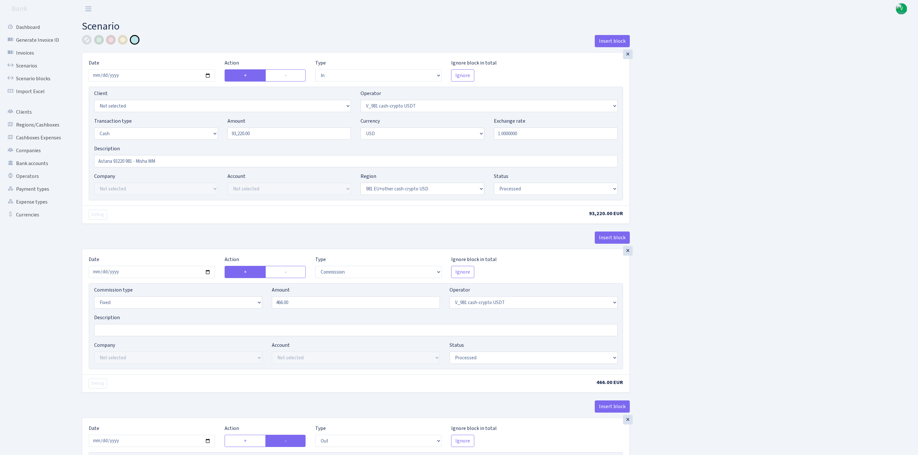
select select "processed"
select select "commission"
select select "fixed"
select select "435"
select select "processed"
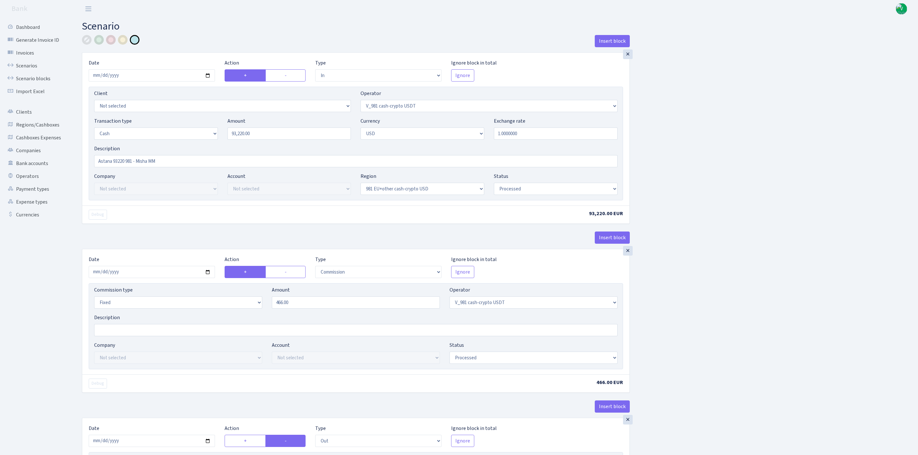
select select "out"
select select "266"
select select "15"
select select "2"
select select "23"
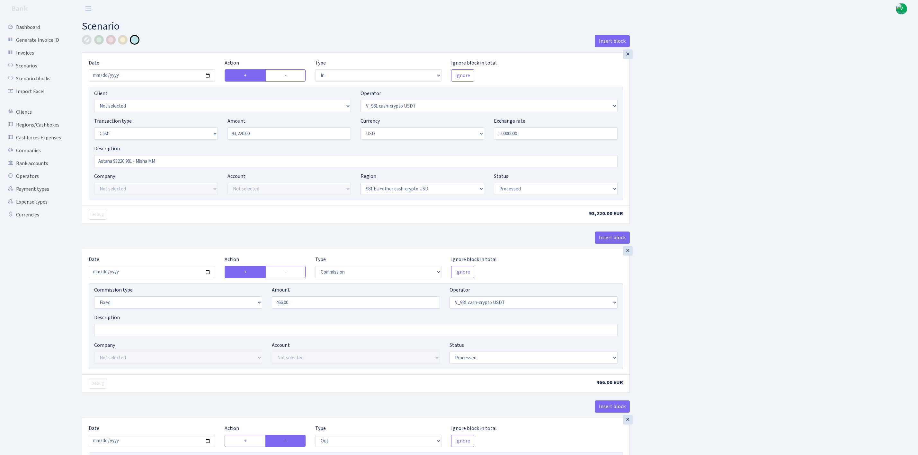
select select "processed"
click at [22, 67] on link "Scenarios" at bounding box center [35, 65] width 64 height 13
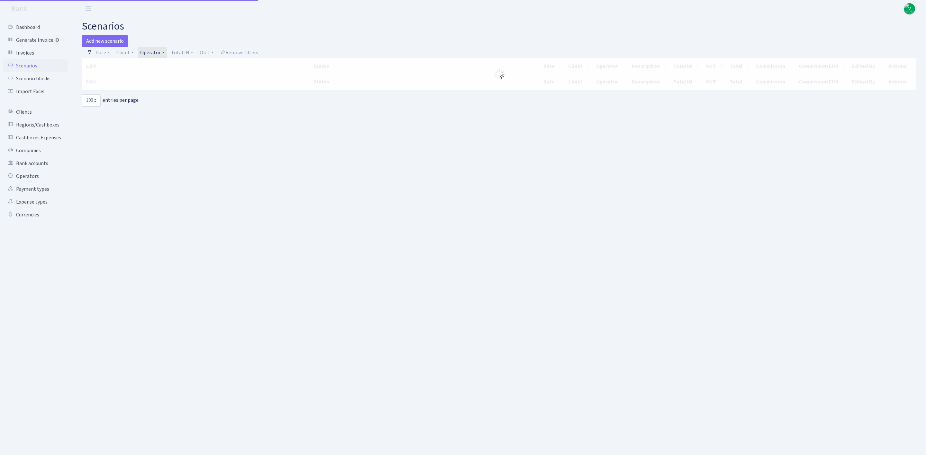
select select "100"
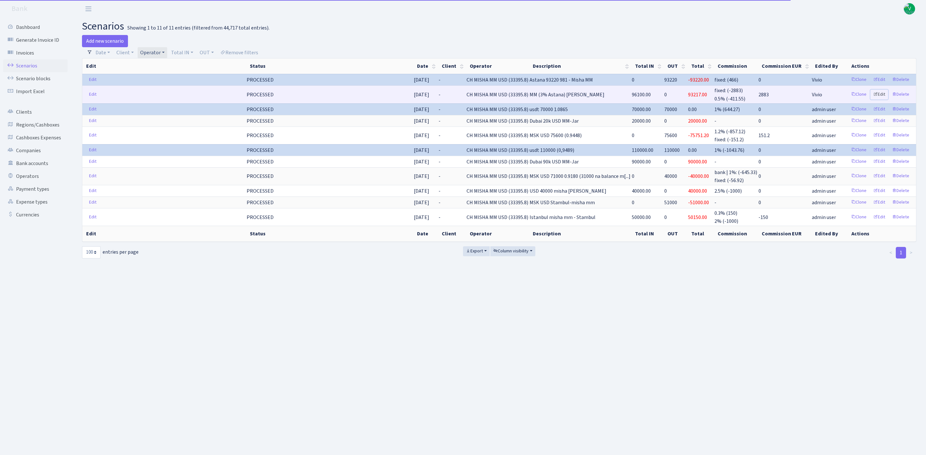
click at [880, 92] on link "Edit" at bounding box center [879, 95] width 18 height 10
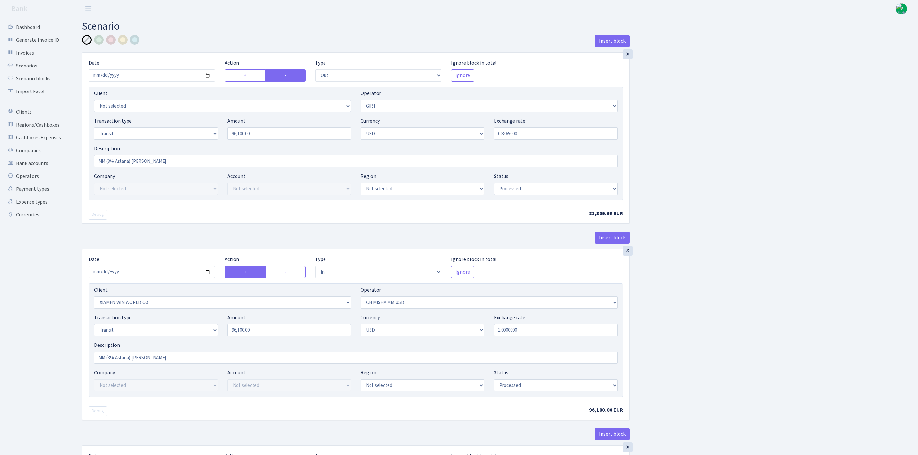
select select "out"
select select "7"
select select "5"
select select "2"
select select "processed"
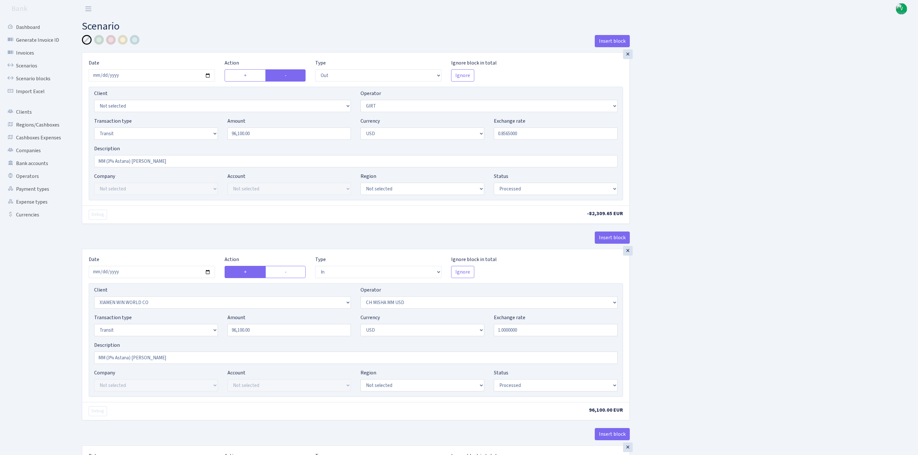
select select "in"
select select "10"
select select "266"
select select "5"
select select "2"
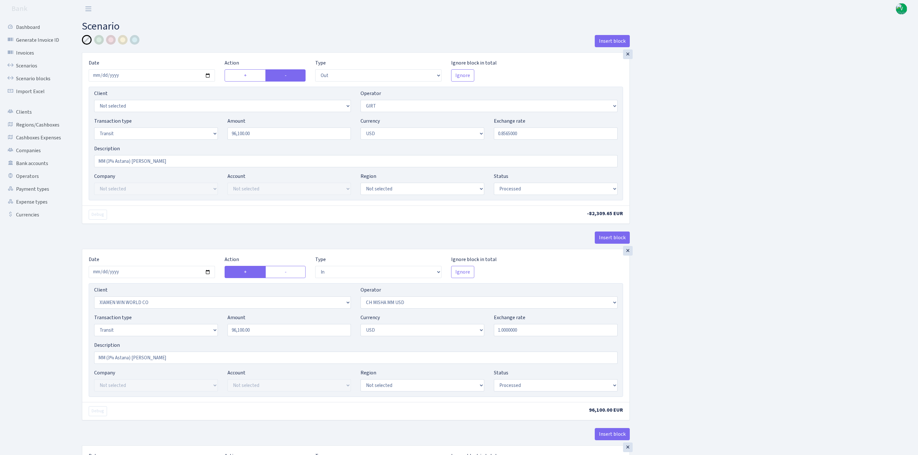
select select "processed"
select select "commission"
select select "fixed"
select select "266"
select select "processed"
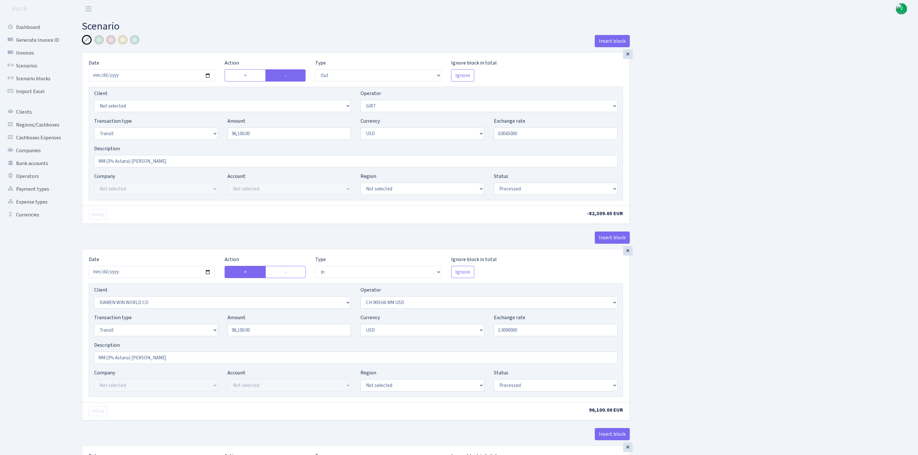
select select "commission"
select select "7"
select select "processed"
click at [154, 106] on select "Not selected 1 KOC GEMICILIK VE TASIMACILIK 1/BALDERE-SILDEDZE SIGNE 1/SCP NERO…" at bounding box center [222, 106] width 257 height 12
select select "3384"
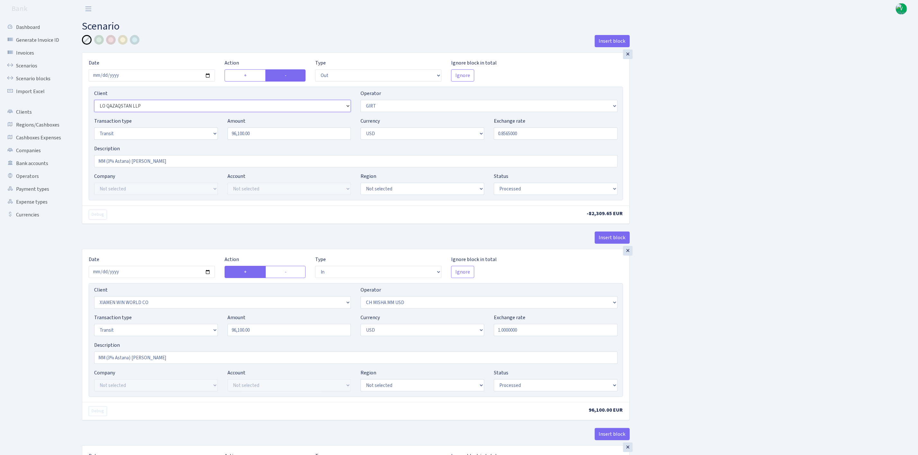
click at [94, 101] on select "Not selected 1 KOC GEMICILIK VE TASIMACILIK 1/BALDERE-SILDEDZE SIGNE 1/SCP NERO…" at bounding box center [222, 106] width 257 height 12
click at [806, 133] on div "Insert block × Date [DATE] Action + - Type --- In Out Commission Field required…" at bounding box center [495, 424] width 836 height 778
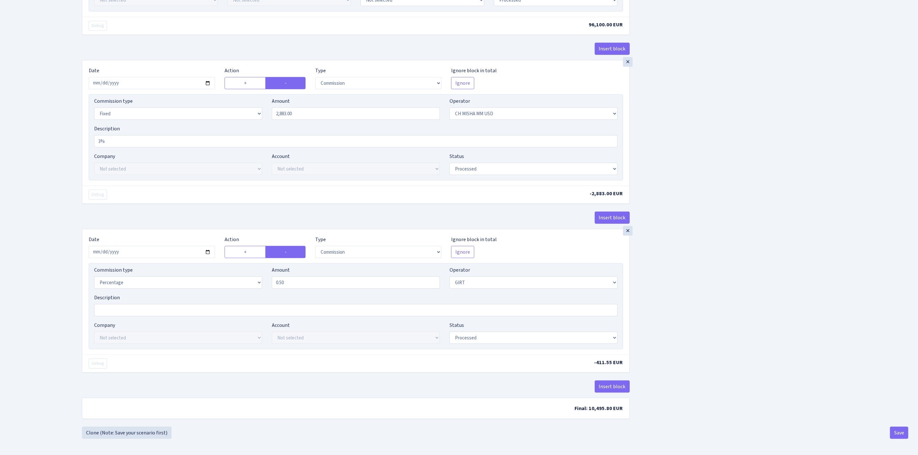
scroll to position [393, 0]
click at [898, 433] on button "Save" at bounding box center [899, 433] width 18 height 12
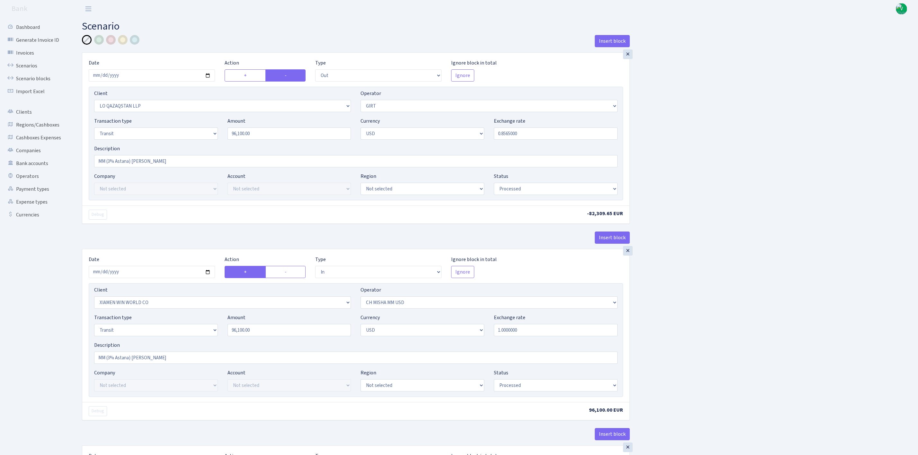
select select "out"
select select "3384"
select select "7"
select select "5"
select select "2"
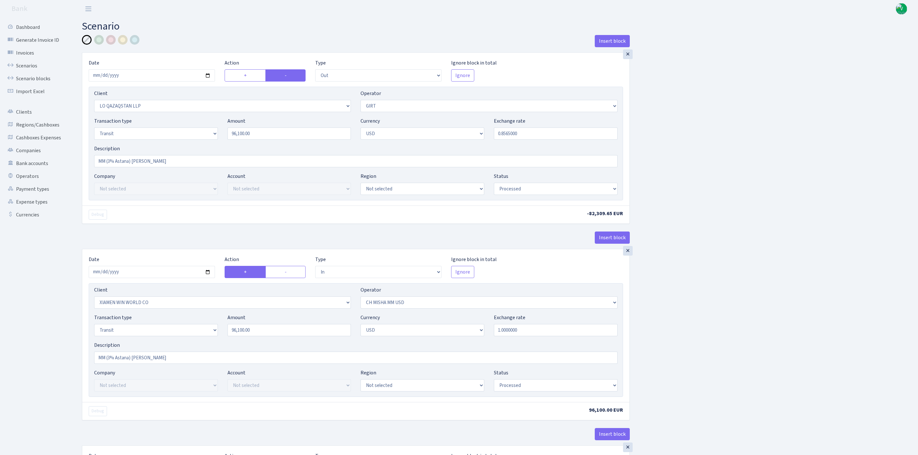
select select "processed"
select select "in"
select select "10"
select select "266"
select select "5"
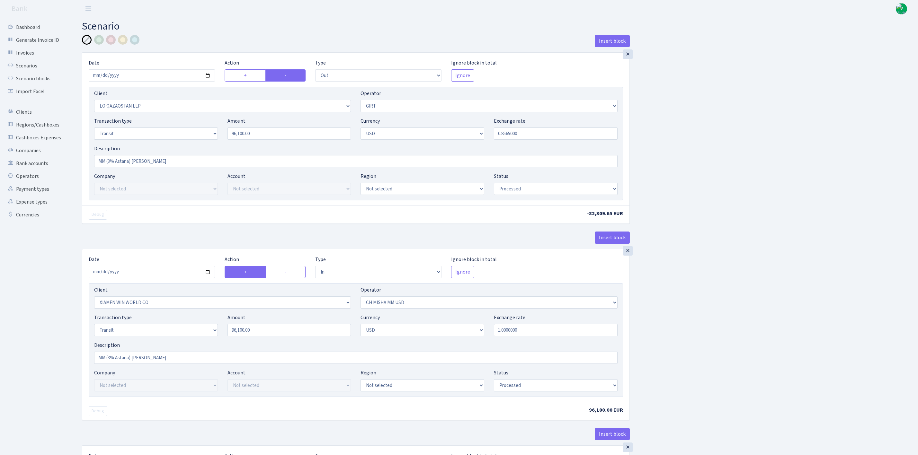
select select "2"
select select "processed"
select select "commission"
select select "fixed"
select select "266"
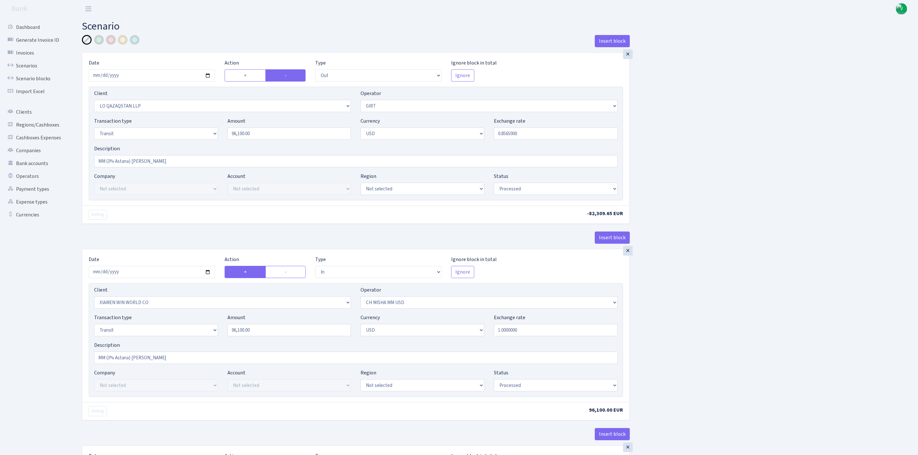
select select "processed"
select select "commission"
select select "7"
select select "processed"
click at [34, 62] on link "Scenarios" at bounding box center [35, 65] width 64 height 13
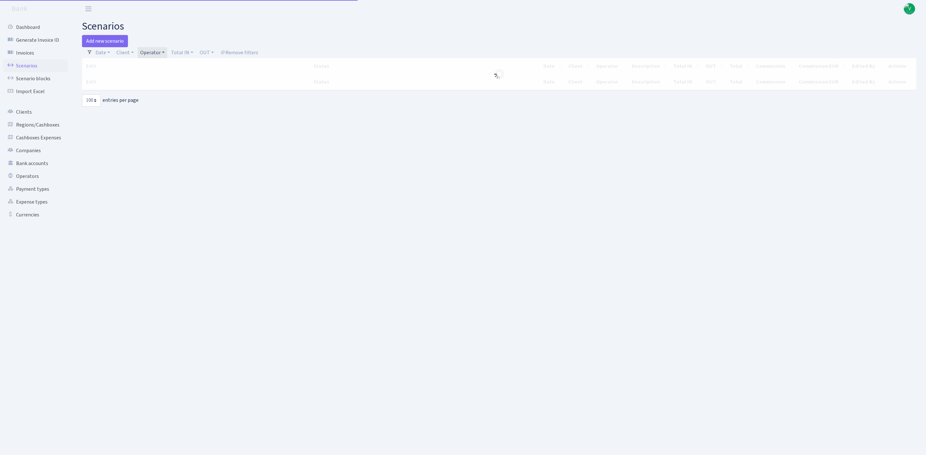
select select "100"
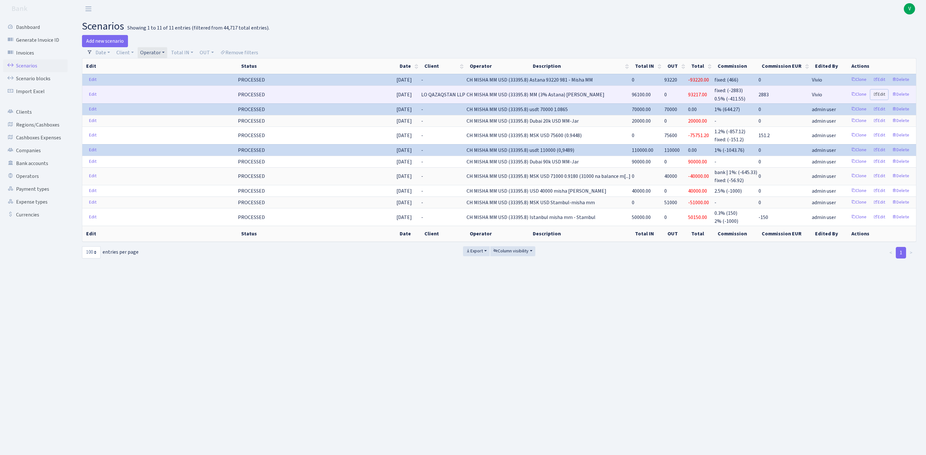
click at [880, 94] on link "Edit" at bounding box center [879, 95] width 18 height 10
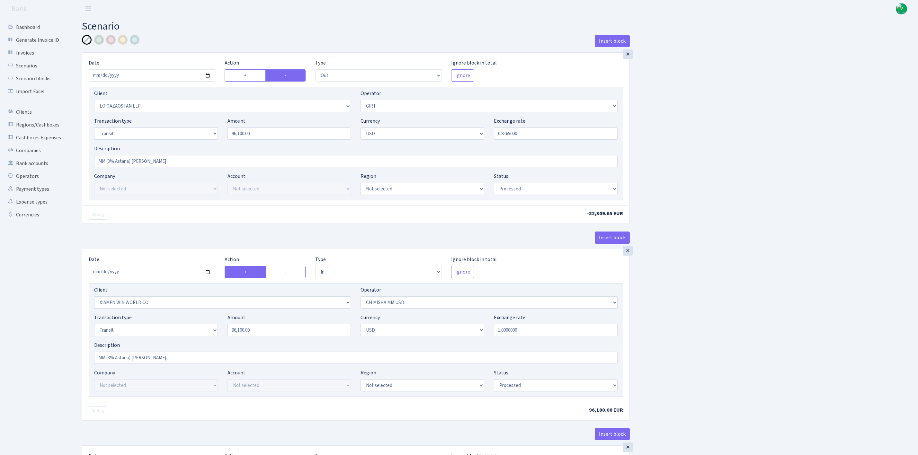
select select "out"
select select "3384"
select select "7"
select select "5"
select select "2"
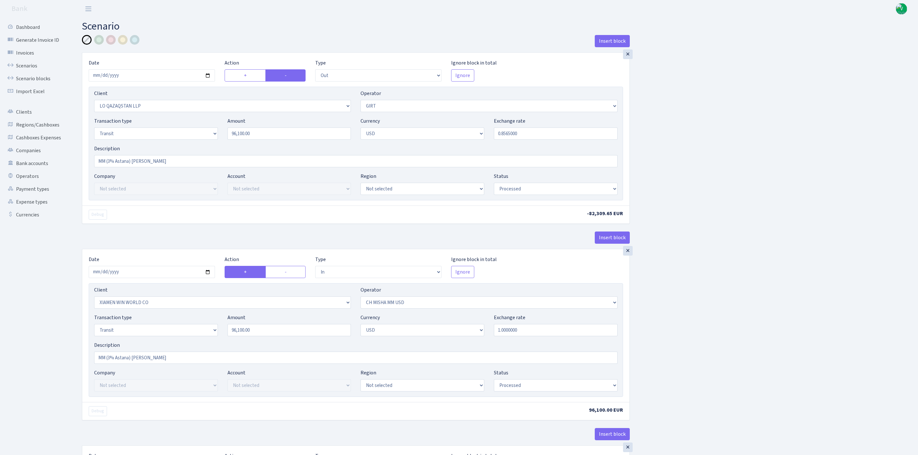
select select "processed"
select select "in"
select select "10"
select select "266"
select select "5"
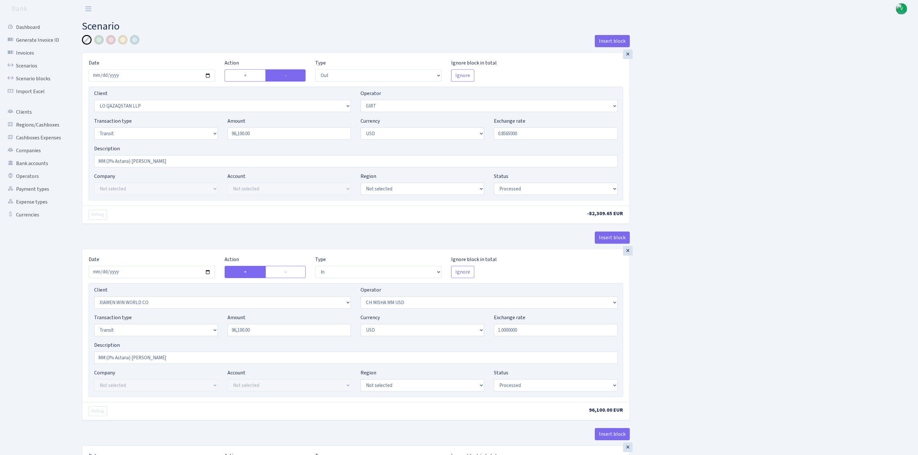
select select "2"
select select "processed"
select select "commission"
select select "fixed"
select select "266"
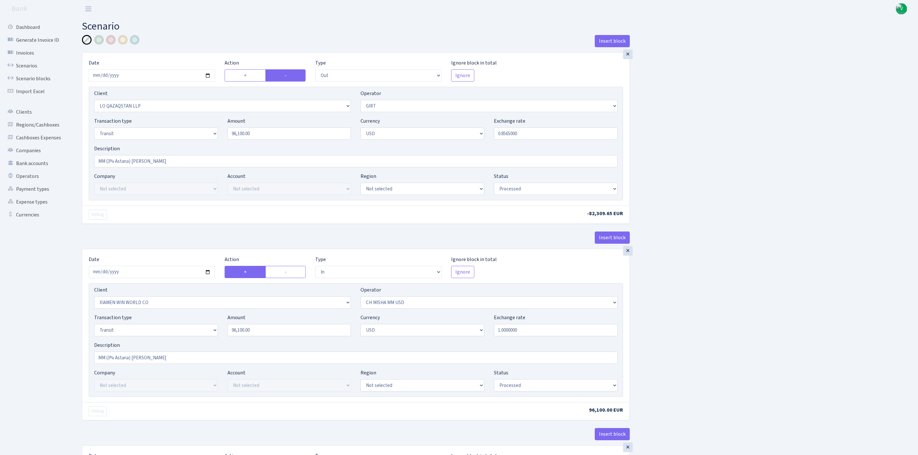
select select "processed"
select select "commission"
select select "7"
select select "processed"
click at [301, 304] on select "Not selected 1 KOC GEMICILIK VE TASIMACILIK 1/BALDERE-SILDEDZE SIGNE 1/SCP NERO…" at bounding box center [222, 303] width 257 height 12
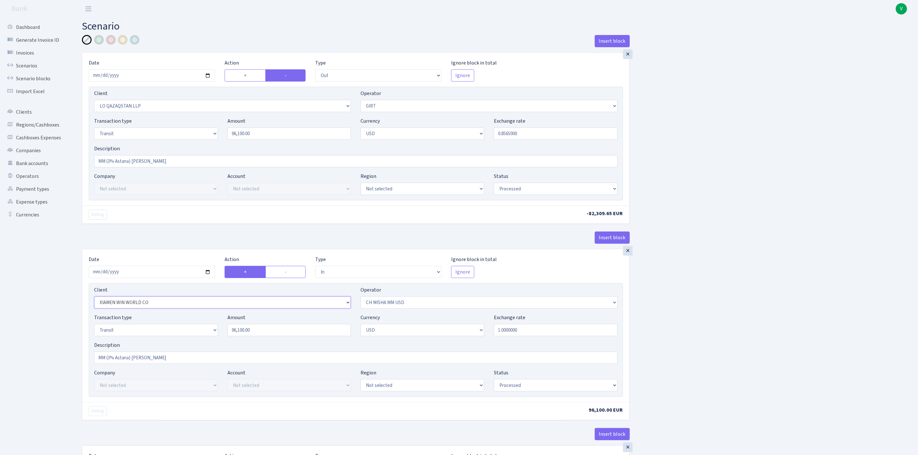
select select "3384"
click at [94, 299] on select "Not selected 1 KOC GEMICILIK VE TASIMACILIK 1/BALDERE-SILDEDZE SIGNE 1/SCP NERO…" at bounding box center [222, 303] width 257 height 12
click at [349, 103] on select "Not selected 1 KOC GEMICILIK VE TASIMACILIK 1/BALDERE-SILDEDZE SIGNE 1/SCP NERO…" at bounding box center [222, 106] width 257 height 12
select select "10"
click at [94, 101] on select "Not selected 1 KOC GEMICILIK VE TASIMACILIK 1/BALDERE-SILDEDZE SIGNE 1/SCP NERO…" at bounding box center [222, 106] width 257 height 12
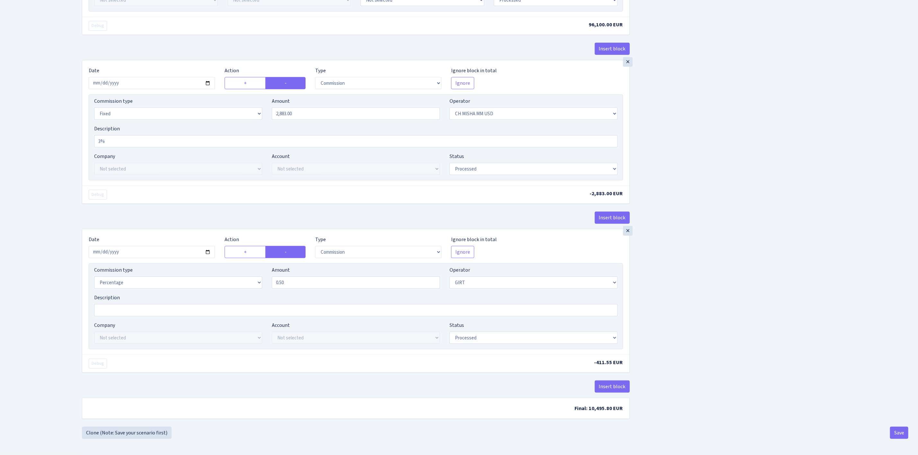
scroll to position [393, 0]
click at [890, 425] on div "Insert block × Date 2025-09-26 Action + - Type --- In Out Commission Field requ…" at bounding box center [495, 38] width 836 height 778
click at [903, 438] on button "Save" at bounding box center [899, 433] width 18 height 12
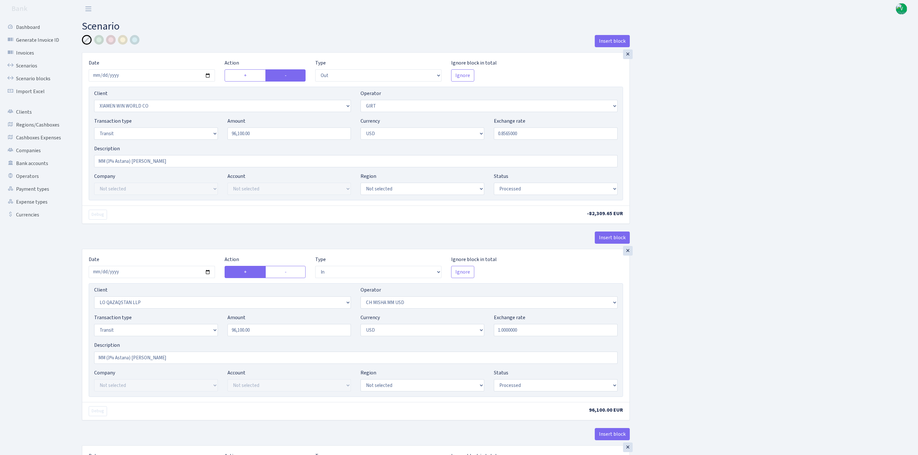
select select "out"
select select "10"
select select "7"
select select "5"
select select "2"
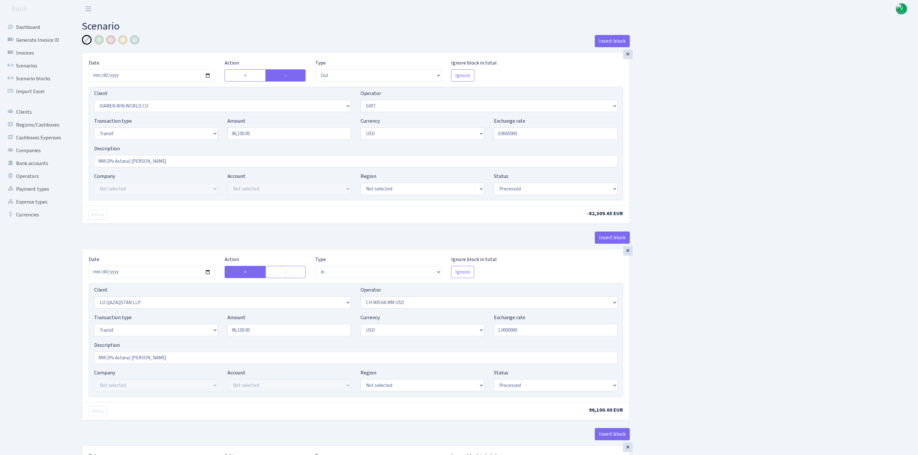
select select "processed"
select select "in"
select select "3384"
select select "266"
select select "5"
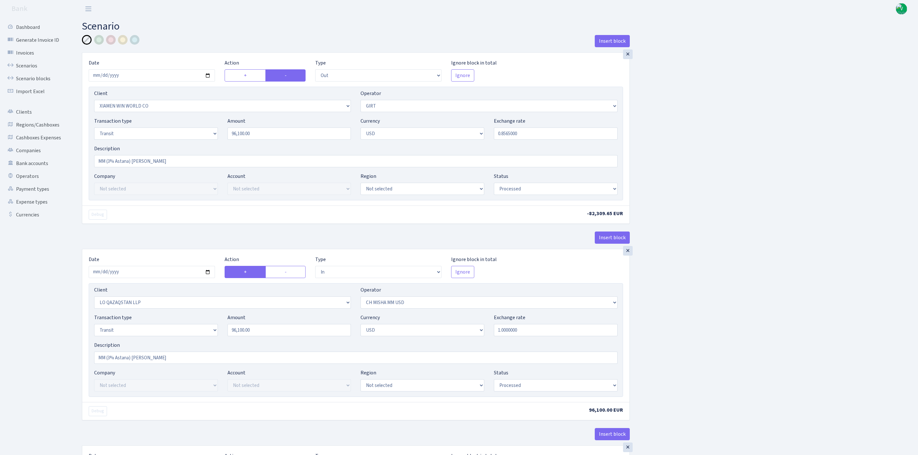
select select "2"
select select "processed"
select select "commission"
select select "fixed"
select select "266"
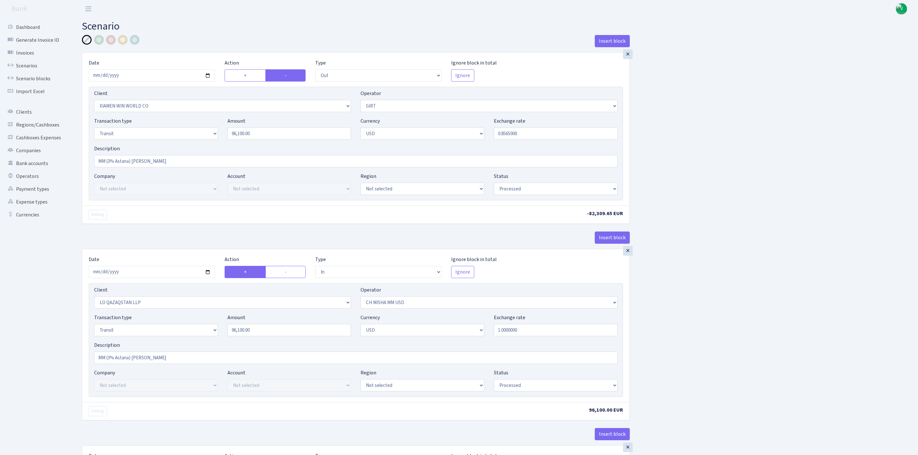
select select "processed"
select select "commission"
select select "7"
select select "processed"
click at [22, 60] on link "Scenarios" at bounding box center [35, 65] width 64 height 13
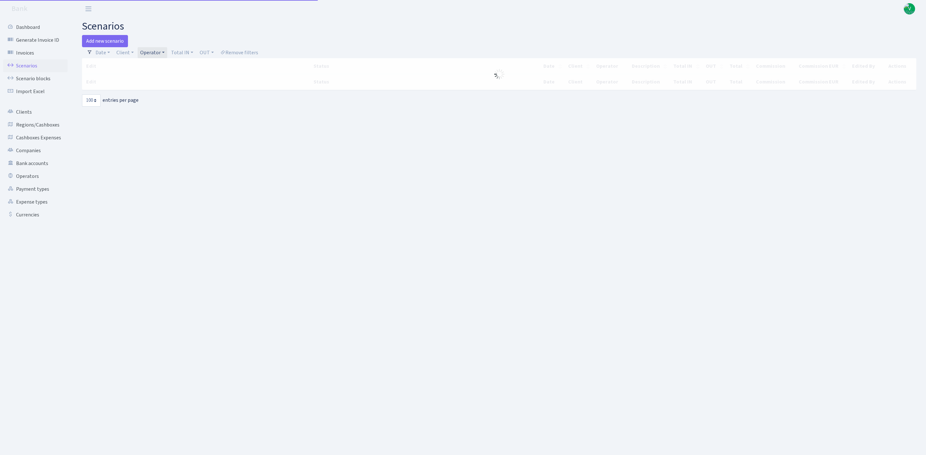
select select "100"
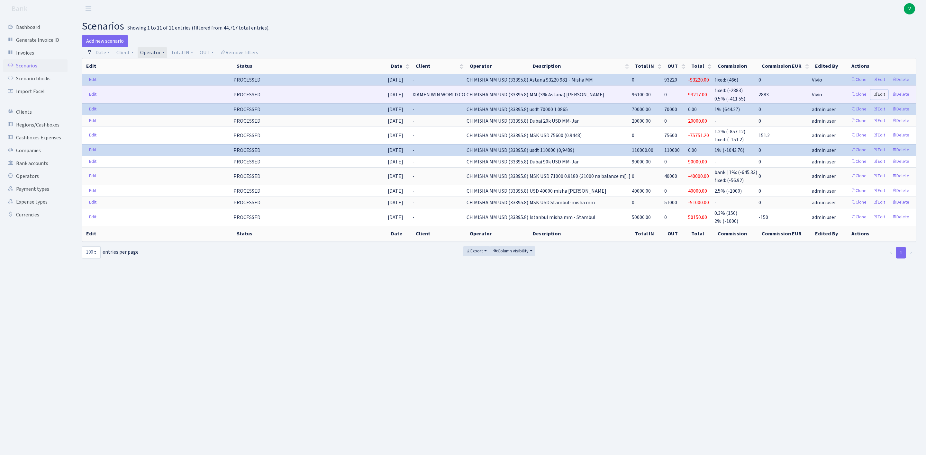
click at [882, 94] on link "Edit" at bounding box center [879, 95] width 18 height 10
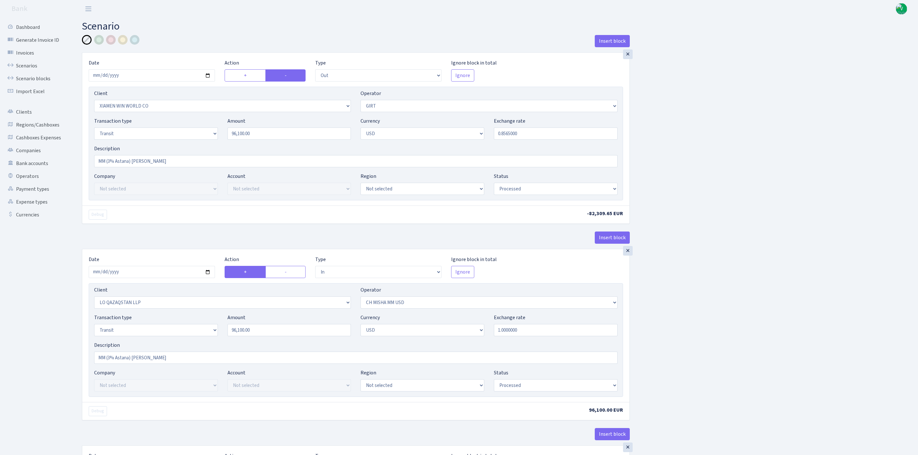
select select "out"
select select "10"
select select "7"
select select "5"
select select "2"
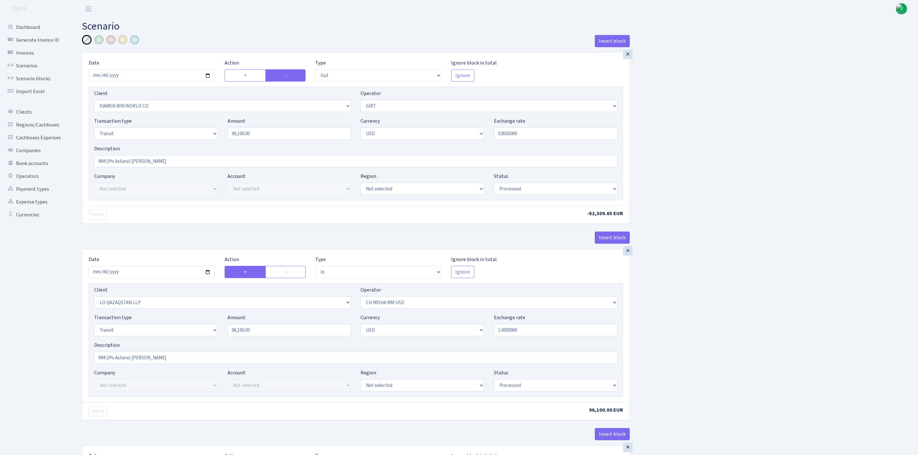
select select "processed"
select select "in"
select select "3384"
select select "266"
select select "5"
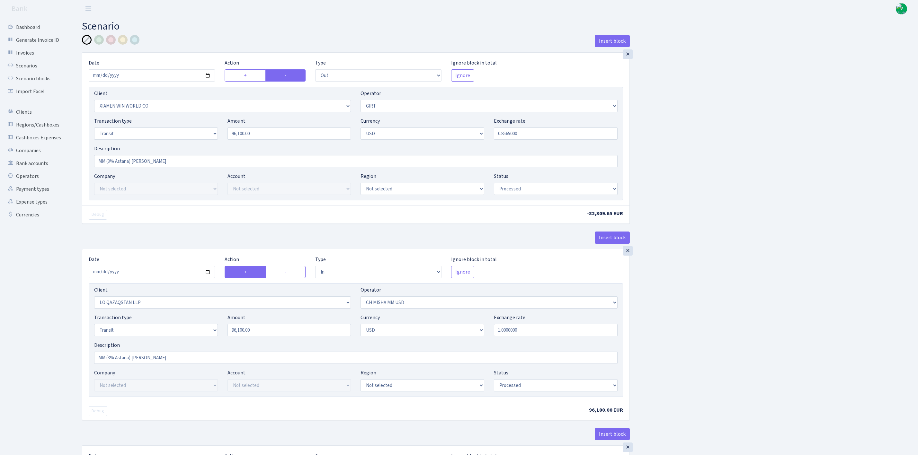
select select "2"
select select "processed"
select select "commission"
select select "fixed"
select select "266"
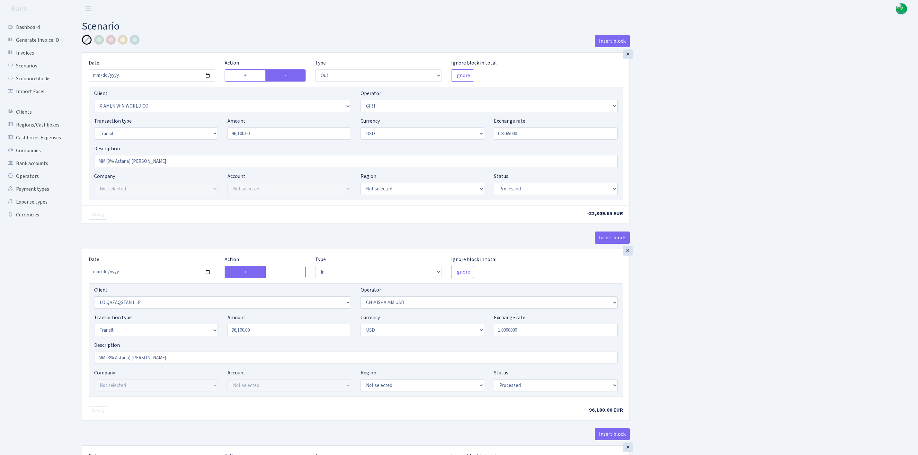
select select "processed"
select select "commission"
select select "7"
select select "processed"
drag, startPoint x: 105, startPoint y: 159, endPoint x: 85, endPoint y: 157, distance: 20.1
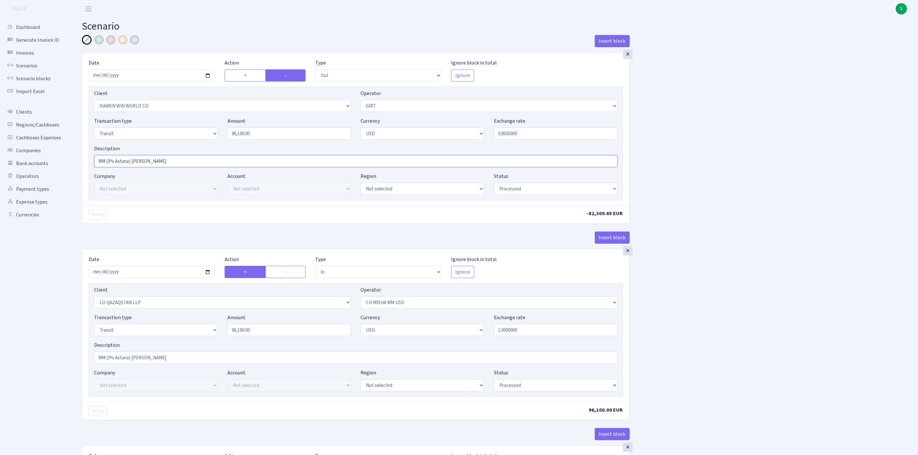
click at [85, 157] on div "× Date 2025-09-26 Action + - Type --- In Out Commission Field required. Ignore …" at bounding box center [355, 129] width 547 height 153
type input "AN (3% Astana) [PERSON_NAME]"
click at [756, 271] on div "Insert block × Date 2025-09-26 Action + - Type --- In Out Commission Field requ…" at bounding box center [495, 424] width 836 height 778
click at [484, 305] on select "Not selected 981 981 AED 981 BN usdt 981 CASH USDT 981 CASH USDT EUR 981 GOLD 9…" at bounding box center [489, 303] width 257 height 12
select select "194"
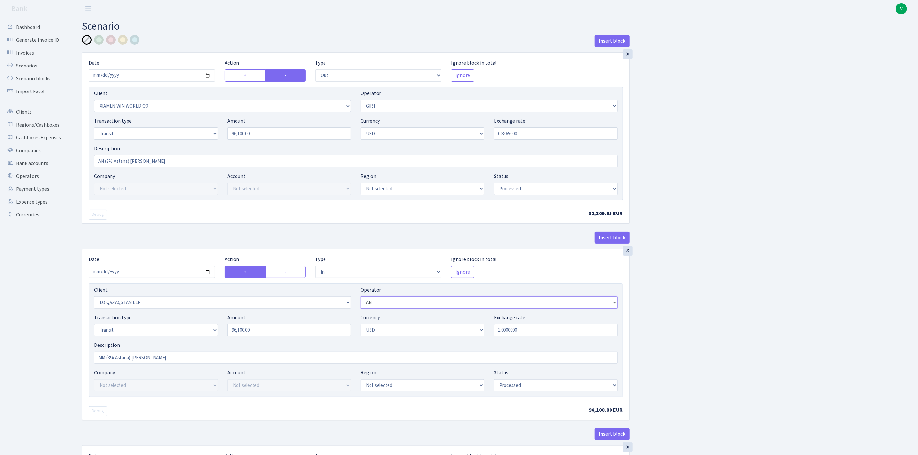
click at [361, 299] on select "Not selected 981 981 AED 981 BN usdt 981 CASH USDT 981 CASH USDT EUR 981 GOLD 9…" at bounding box center [489, 303] width 257 height 12
click at [109, 39] on div at bounding box center [111, 40] width 10 height 10
click at [744, 147] on div "Insert block × Date 2025-09-26 Action + - Type --- In Out Commission Field requ…" at bounding box center [495, 424] width 836 height 778
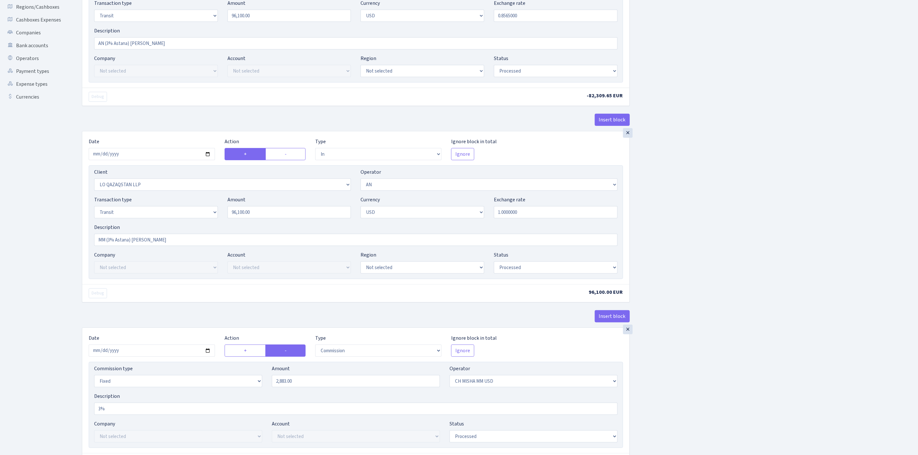
scroll to position [145, 0]
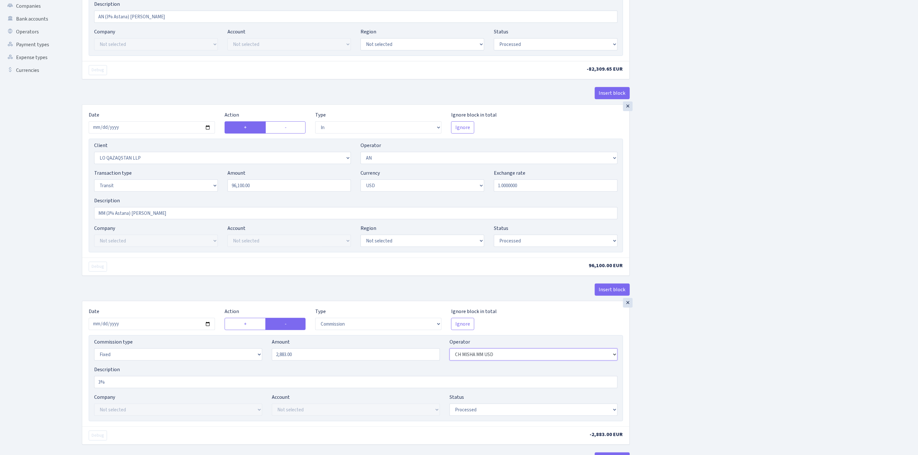
click at [474, 361] on select "Not selected 981 981 AED 981 BN usdt 981 CASH USDT 981 CASH USDT EUR 981 GOLD 9…" at bounding box center [534, 355] width 168 height 12
select select "194"
click at [450, 353] on select "Not selected 981 981 AED 981 BN usdt 981 CASH USDT 981 CASH USDT EUR 981 GOLD 9…" at bounding box center [534, 355] width 168 height 12
click at [760, 317] on div "Insert block × Date 2025-09-26 Action + - Type --- In Out Commission Field requ…" at bounding box center [495, 279] width 836 height 778
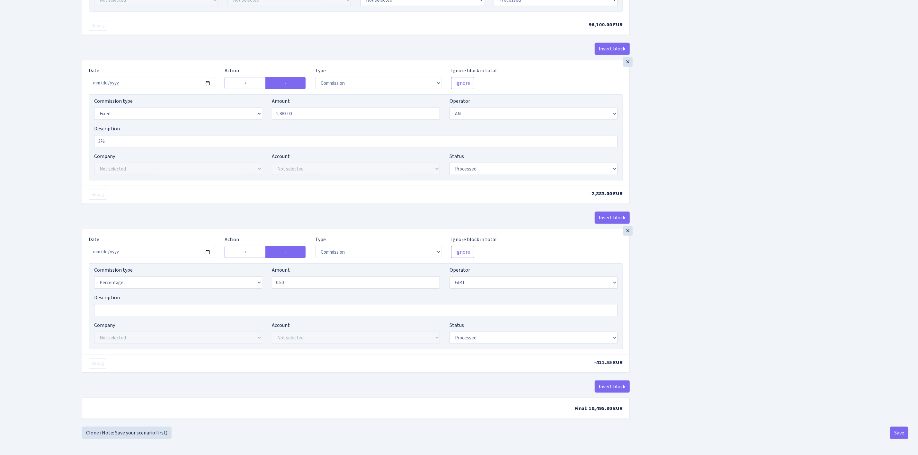
scroll to position [393, 0]
click at [900, 427] on button "Save" at bounding box center [899, 433] width 18 height 12
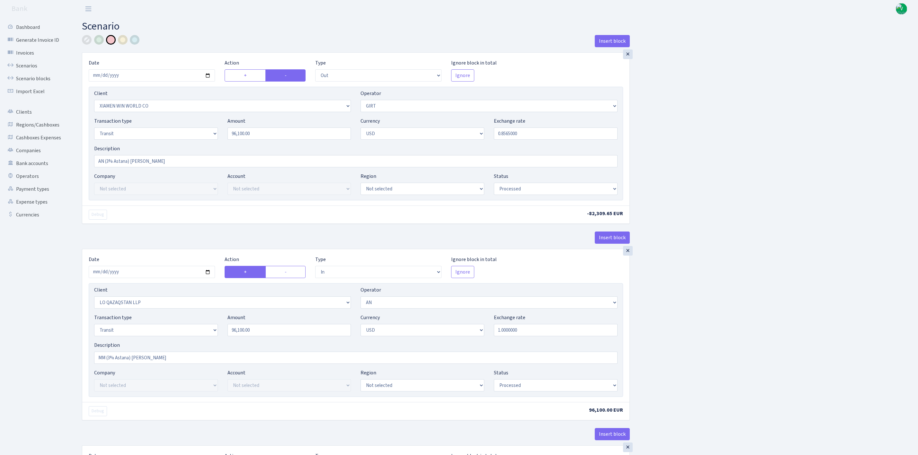
select select "out"
select select "10"
select select "7"
select select "5"
select select "2"
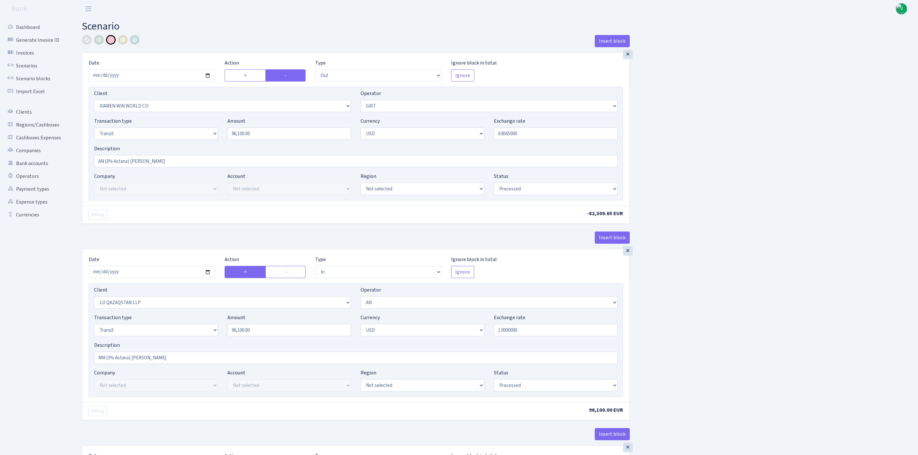
select select "processed"
select select "in"
select select "3384"
select select "194"
select select "5"
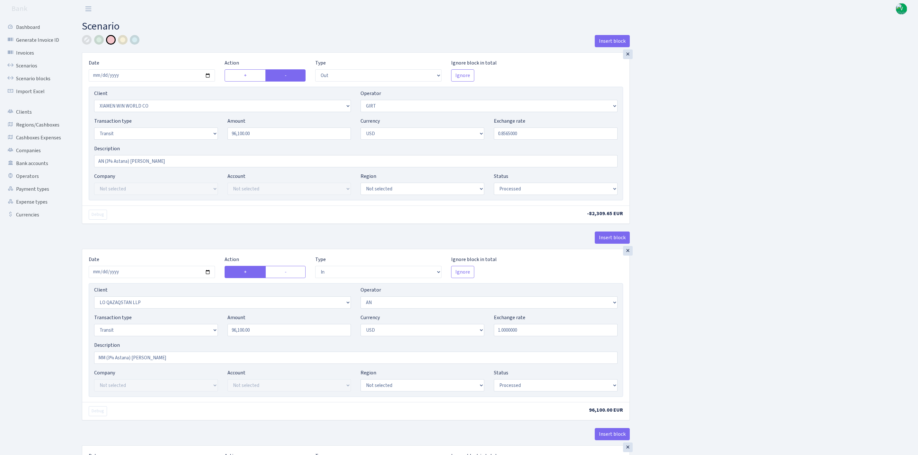
select select "2"
select select "processed"
select select "commission"
select select "fixed"
select select "194"
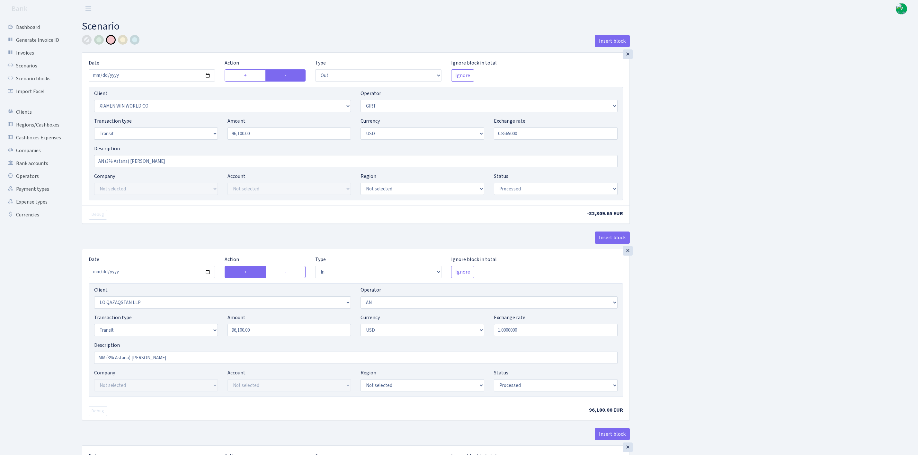
select select "processed"
select select "commission"
select select "7"
select select "processed"
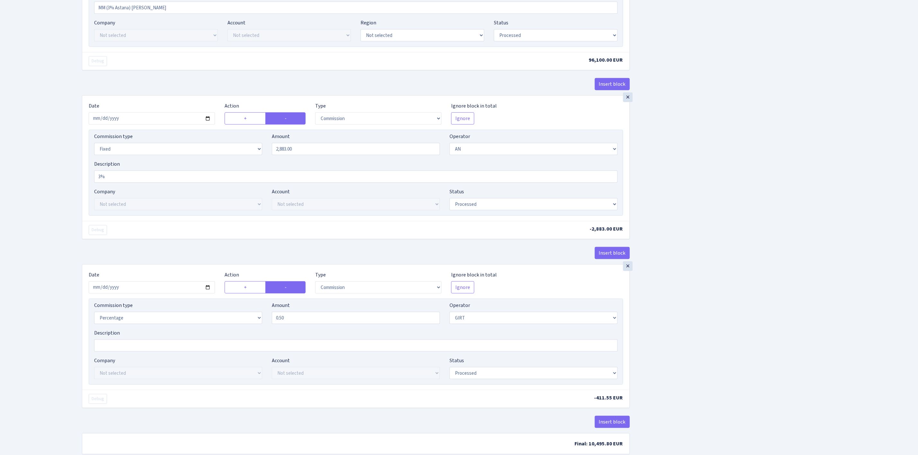
scroll to position [393, 0]
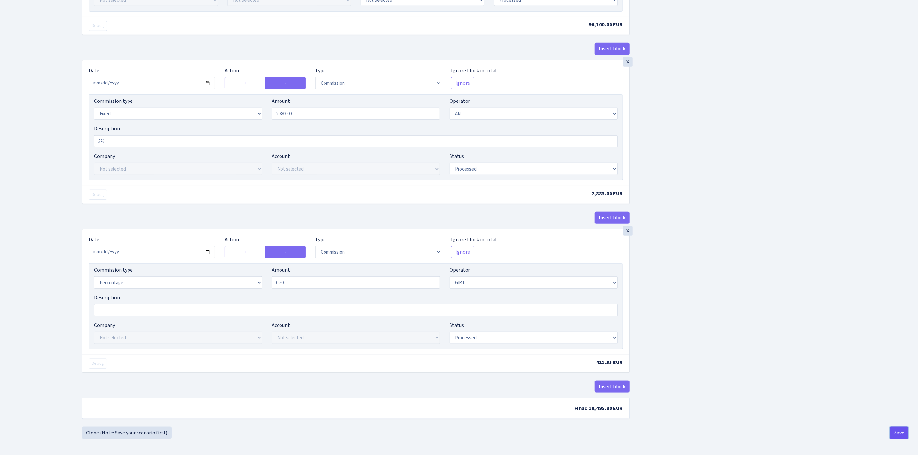
click at [896, 428] on button "Save" at bounding box center [899, 433] width 18 height 12
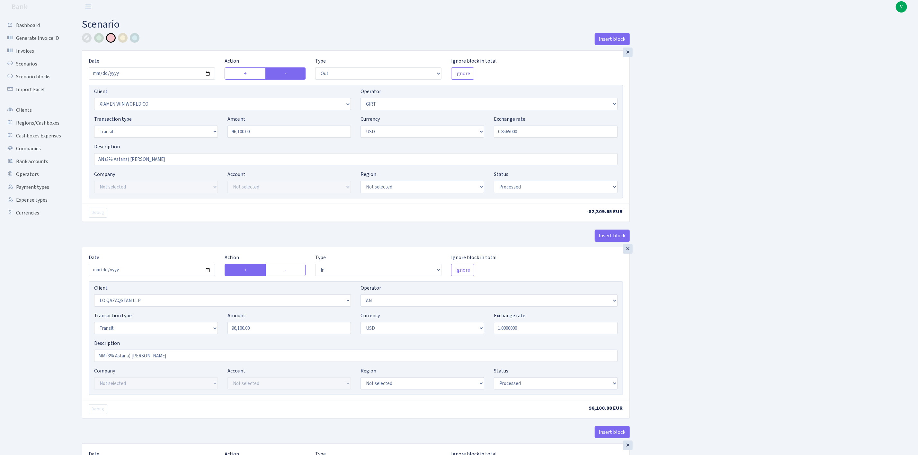
scroll to position [0, 0]
select select "out"
select select "10"
select select "7"
select select "5"
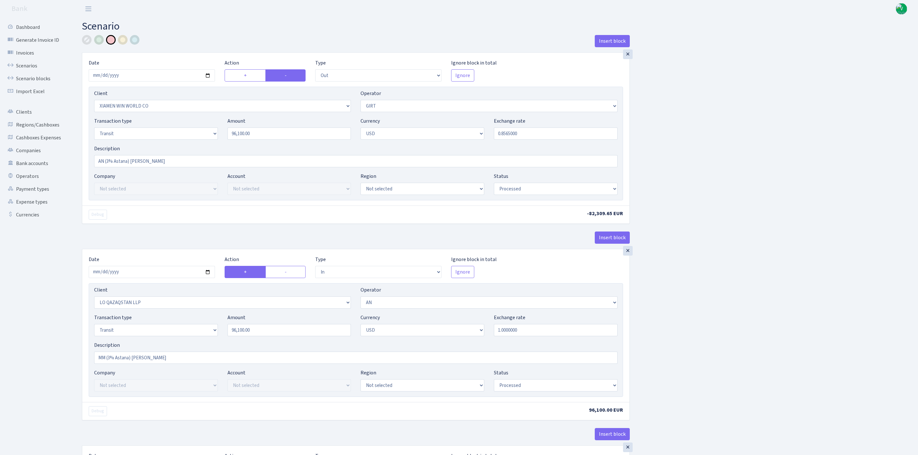
select select "2"
select select "processed"
select select "in"
select select "3384"
select select "194"
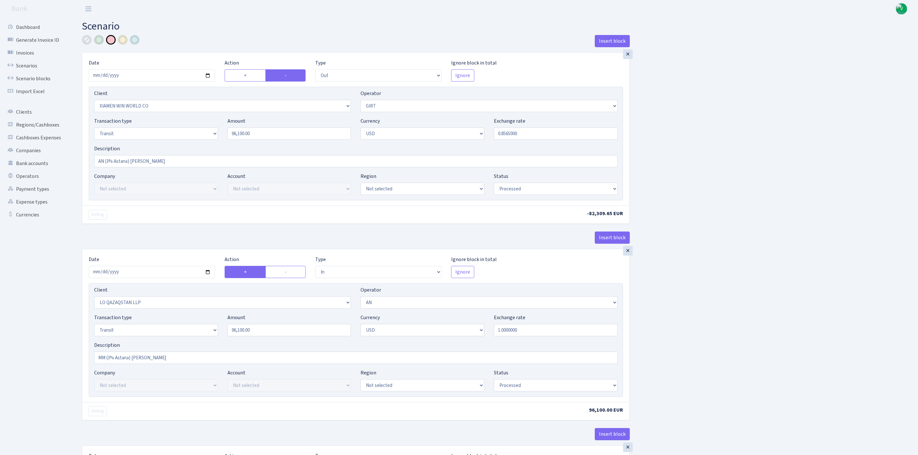
select select "5"
select select "2"
select select "processed"
select select "commission"
select select "fixed"
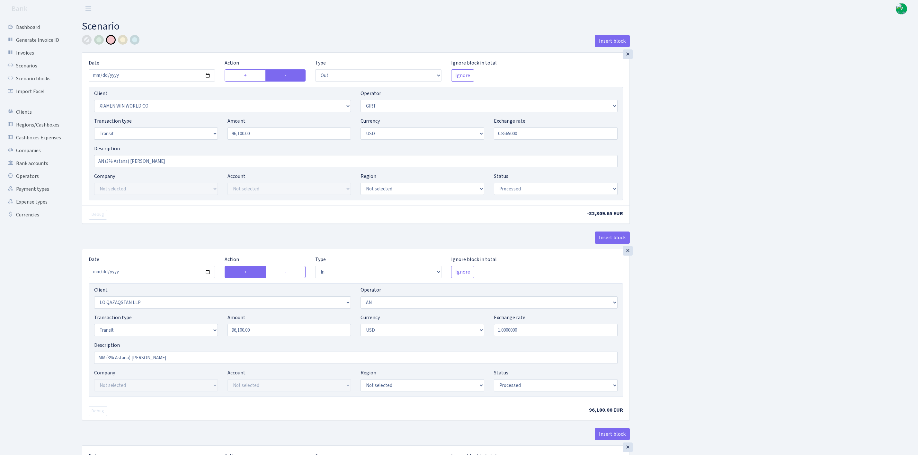
select select "194"
select select "processed"
select select "commission"
select select "7"
select select "processed"
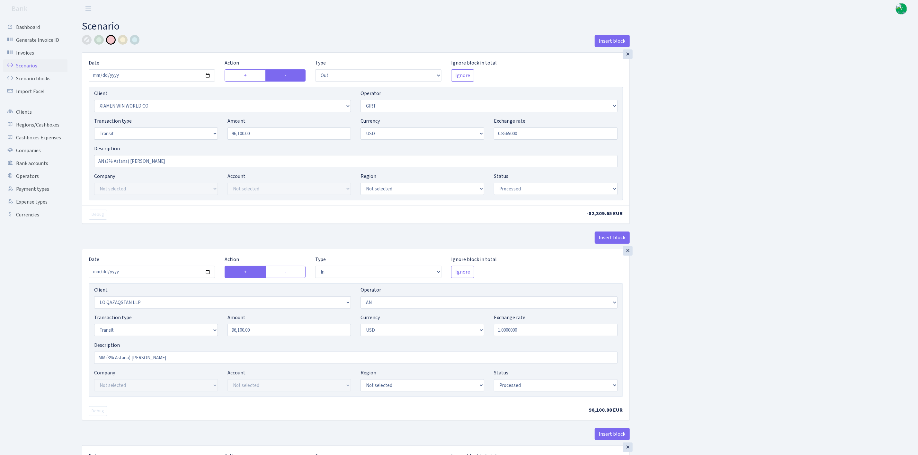
click at [32, 64] on link "Scenarios" at bounding box center [35, 65] width 64 height 13
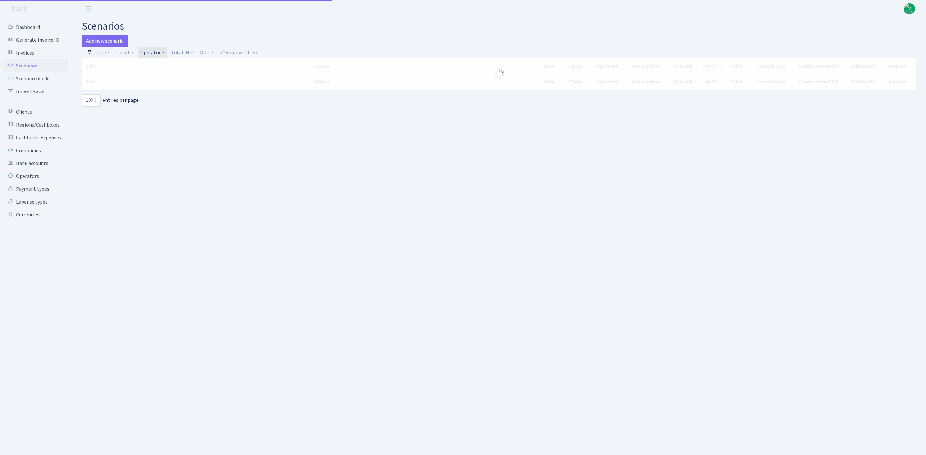
select select "100"
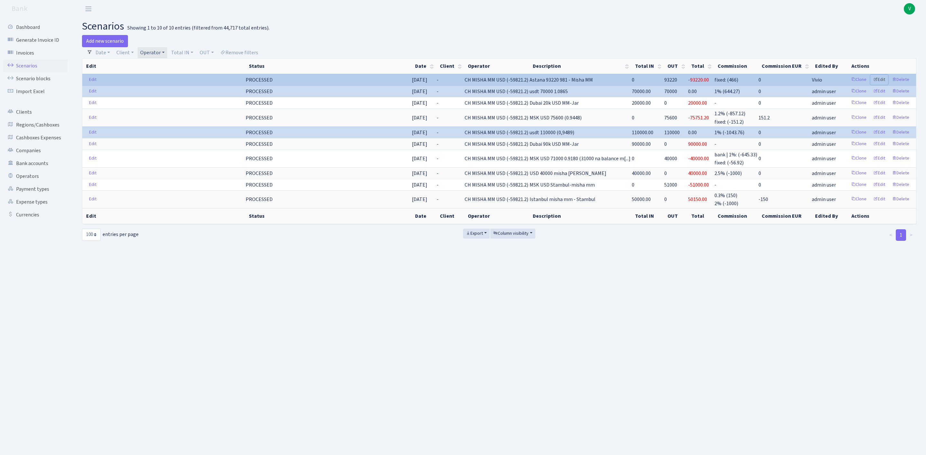
click at [882, 77] on link "Edit" at bounding box center [879, 80] width 18 height 10
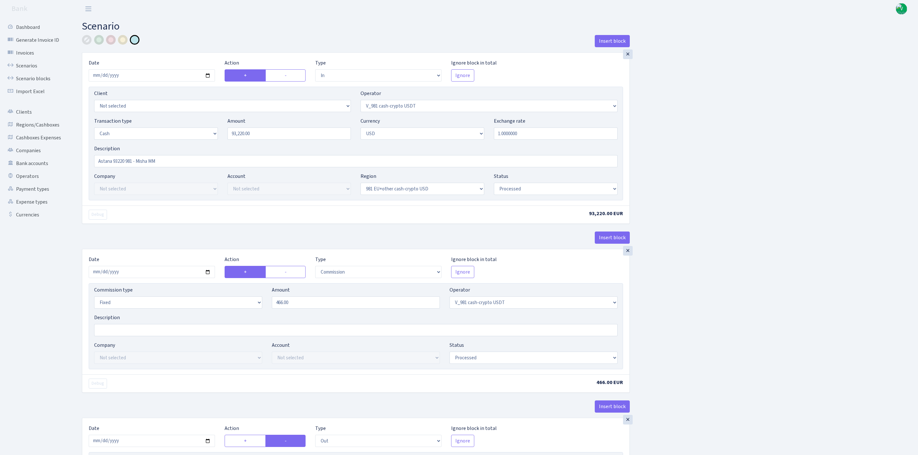
select select "in"
select select "435"
select select "1"
select select "2"
select select "23"
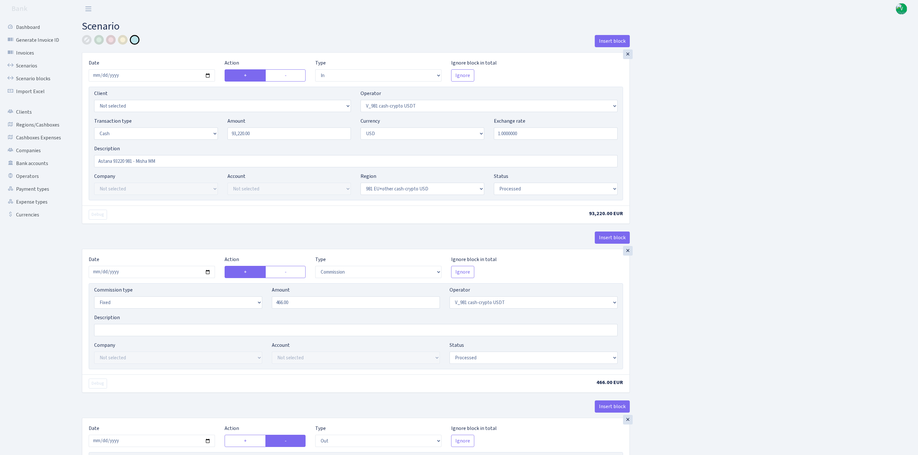
select select "processed"
select select "commission"
select select "fixed"
select select "435"
select select "processed"
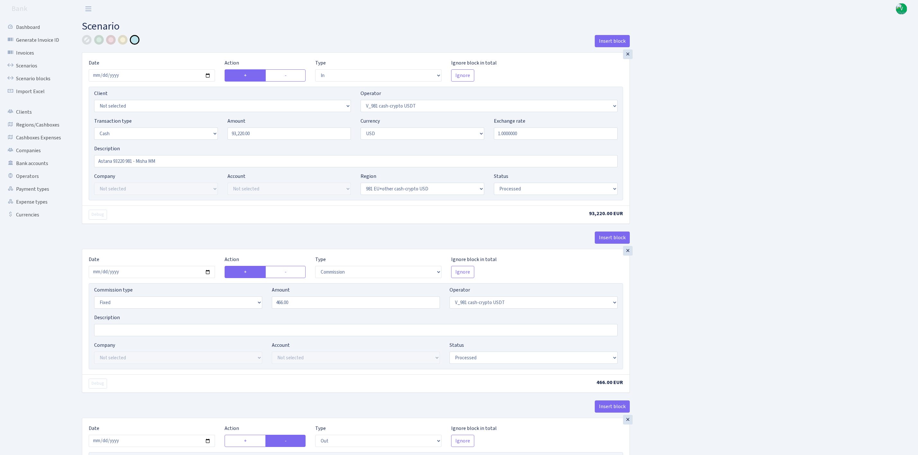
select select "out"
select select "266"
select select "15"
select select "2"
select select "23"
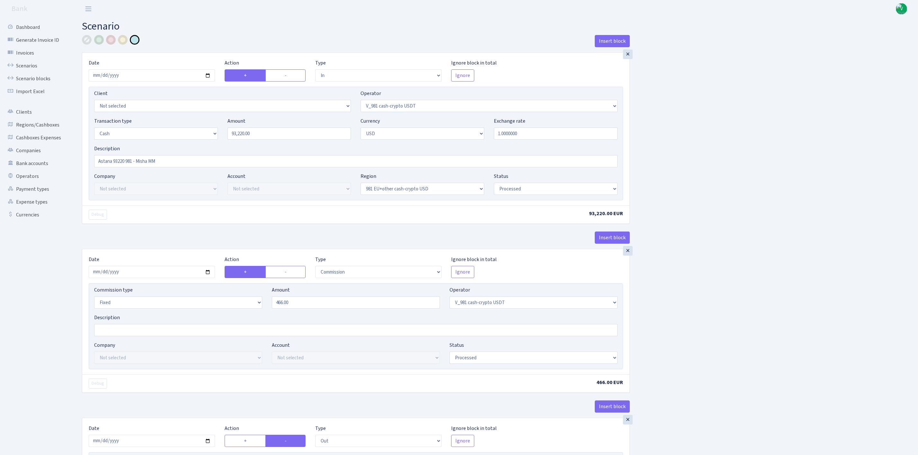
select select "processed"
drag, startPoint x: 138, startPoint y: 160, endPoint x: 211, endPoint y: 160, distance: 73.6
click at [211, 160] on input "Astana 93220 981 - Misha MM" at bounding box center [356, 161] width 524 height 12
type input "Astana 93220 981 - AN"
click at [744, 138] on div "Insert block × Date 2025-09-29 Action + - Type --- In Out Commission Field requ…" at bounding box center [495, 339] width 836 height 609
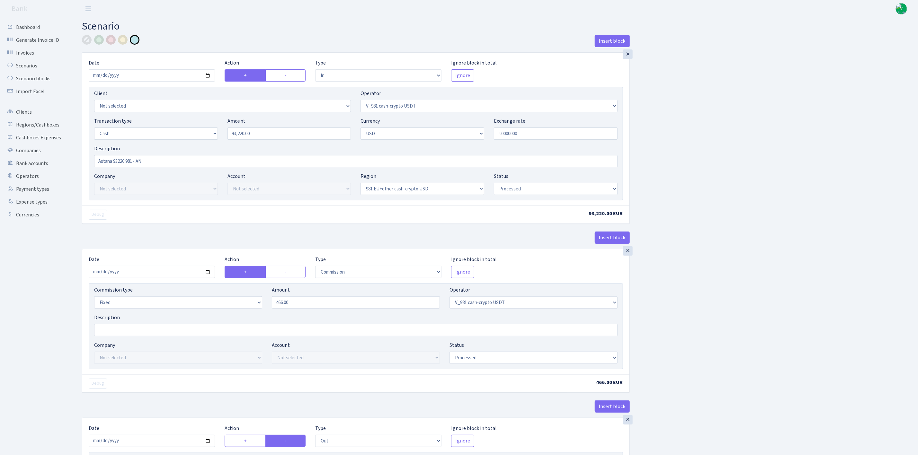
scroll to position [223, 0]
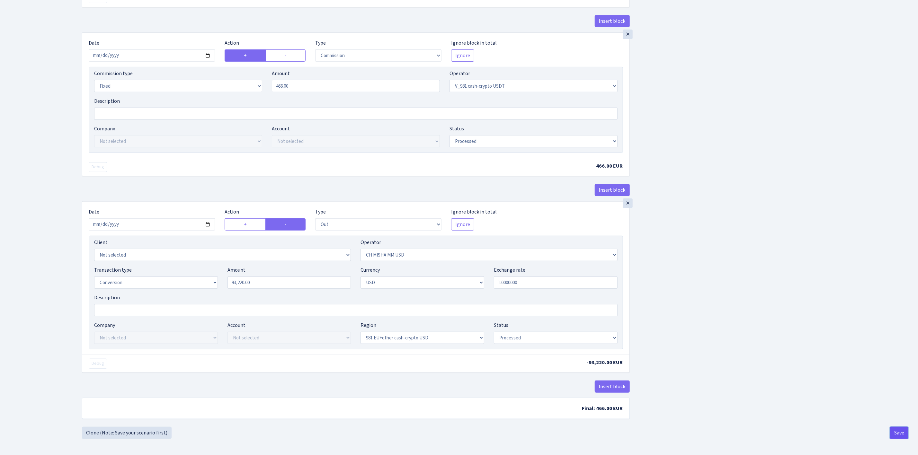
click at [901, 433] on button "Save" at bounding box center [899, 433] width 18 height 12
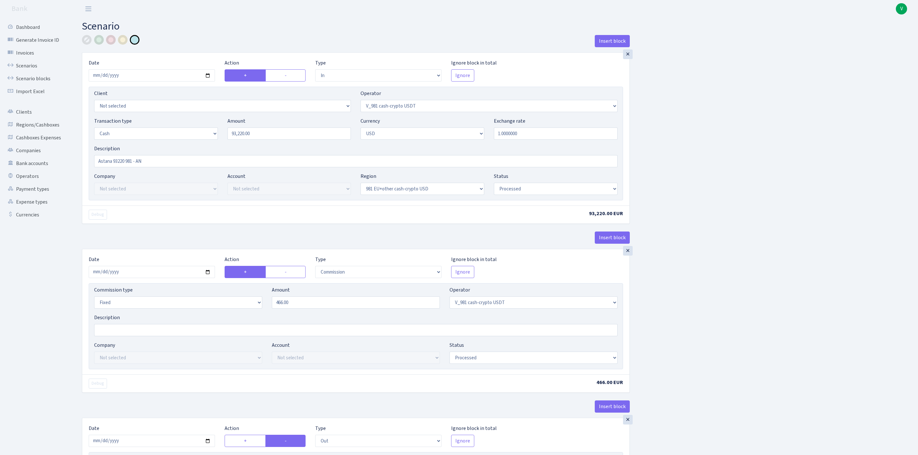
select select "in"
select select "435"
select select "1"
select select "2"
select select "23"
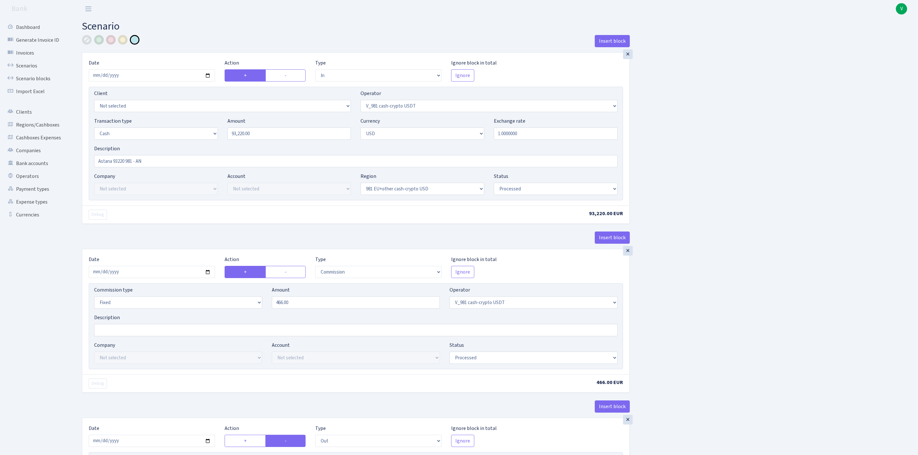
select select "processed"
select select "commission"
select select "fixed"
select select "435"
select select "processed"
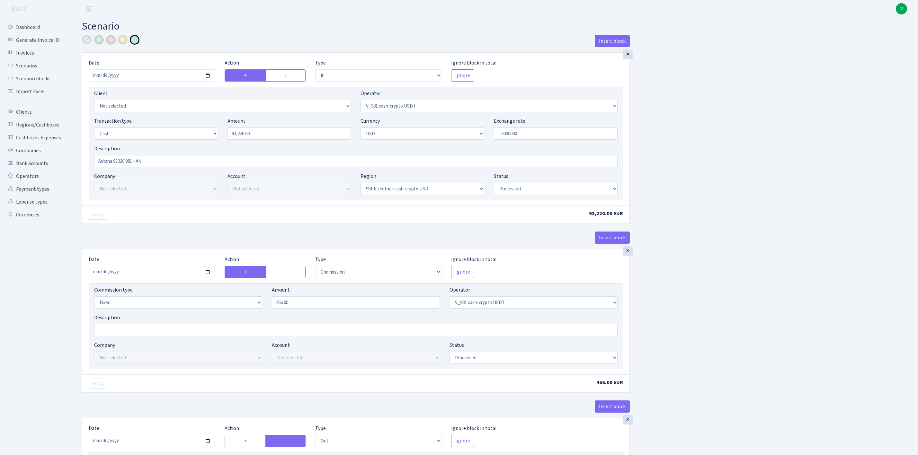
select select "out"
select select "266"
select select "15"
select select "2"
select select "23"
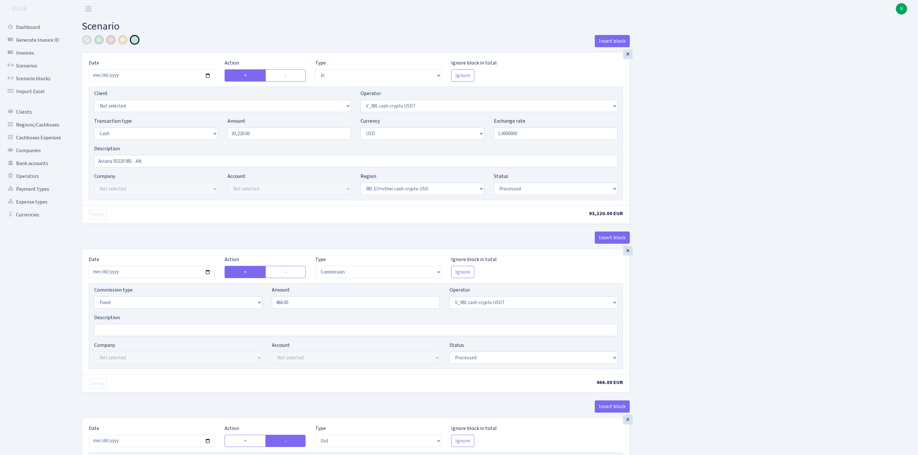
select select "processed"
click at [21, 64] on link "Scenarios" at bounding box center [35, 65] width 64 height 13
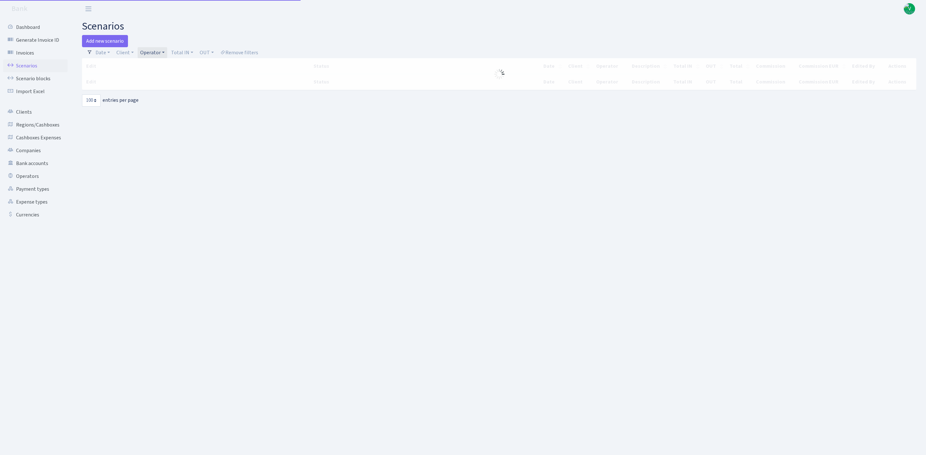
select select "100"
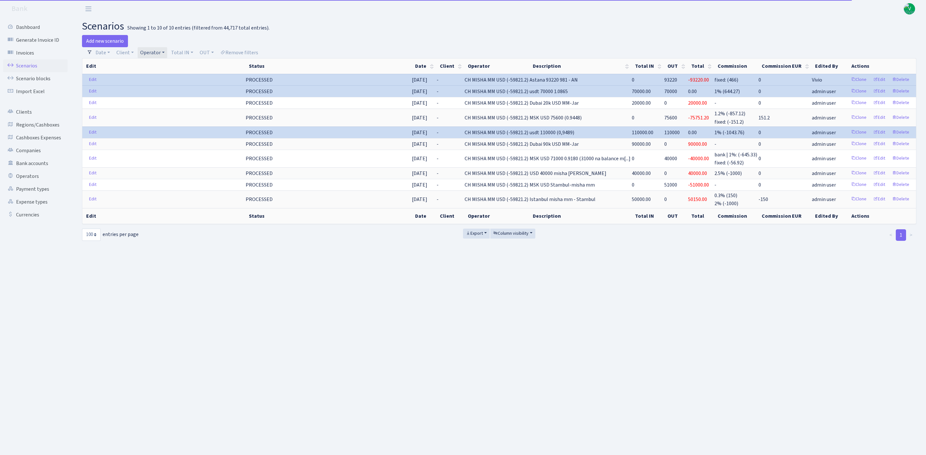
click at [167, 51] on link "Operator" at bounding box center [153, 52] width 30 height 11
click at [179, 64] on span "× CH MISHA MM USD" at bounding box center [161, 64] width 39 height 6
click at [163, 55] on link "Operator" at bounding box center [153, 52] width 30 height 11
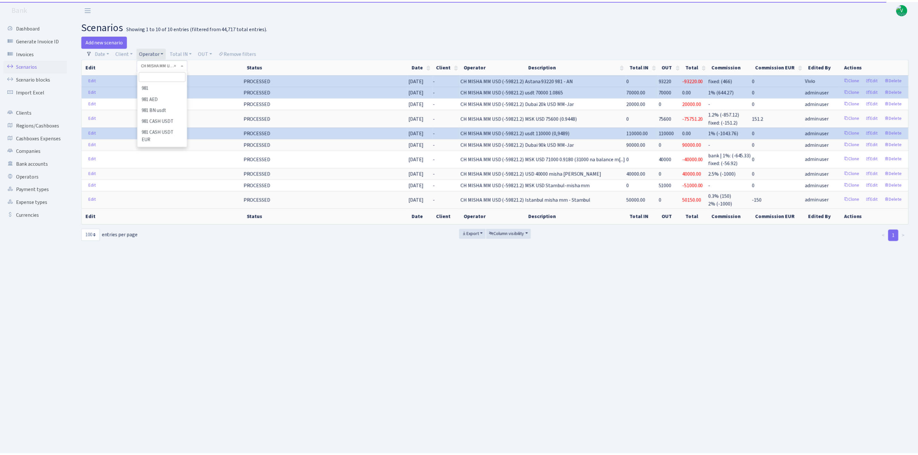
scroll to position [667, 0]
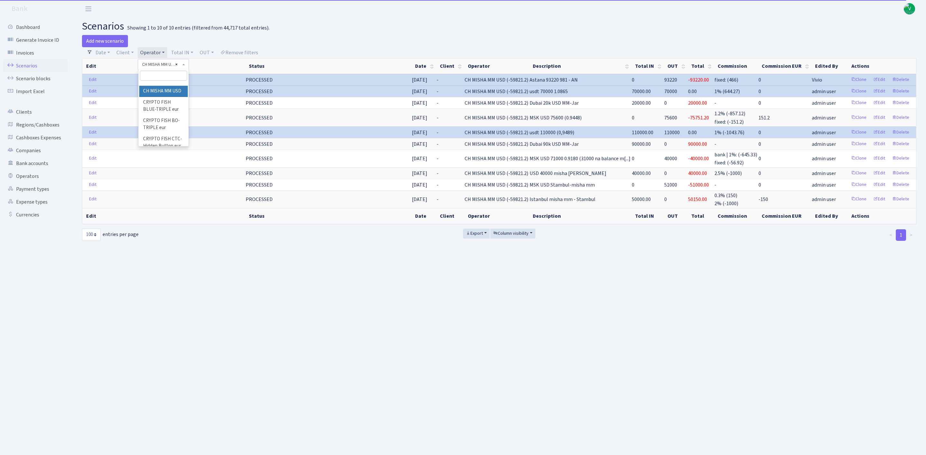
select select
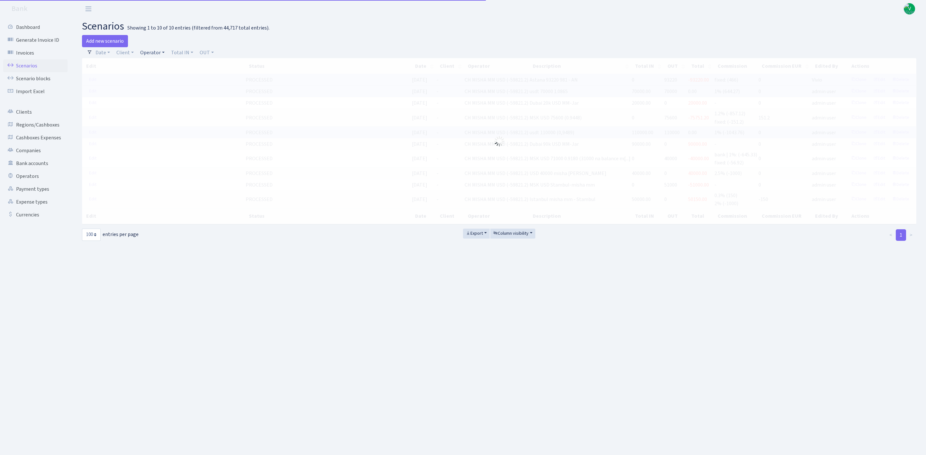
click at [150, 48] on link "Operator" at bounding box center [153, 52] width 30 height 11
click at [157, 73] on input "search" at bounding box center [163, 76] width 47 height 10
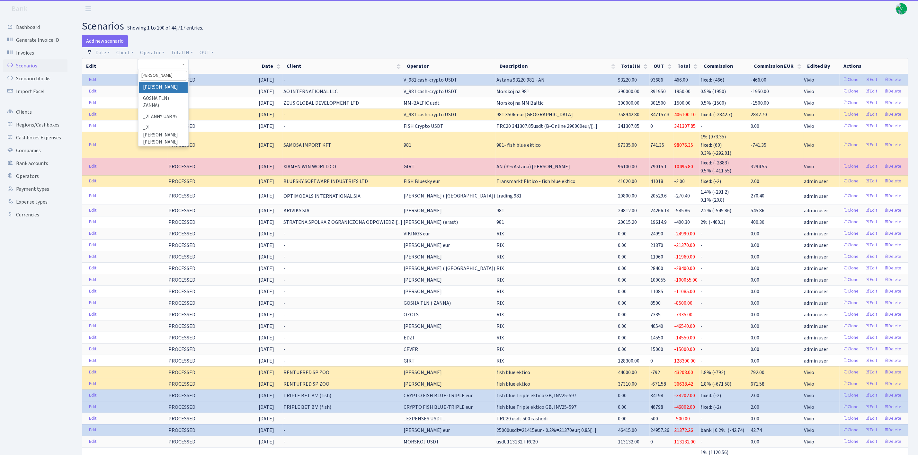
type input "an"
click at [202, 29] on h2 "scenarios Showing 1 to 100 of 44,717 entries." at bounding box center [495, 26] width 827 height 12
click at [36, 175] on link "Operators" at bounding box center [35, 176] width 64 height 13
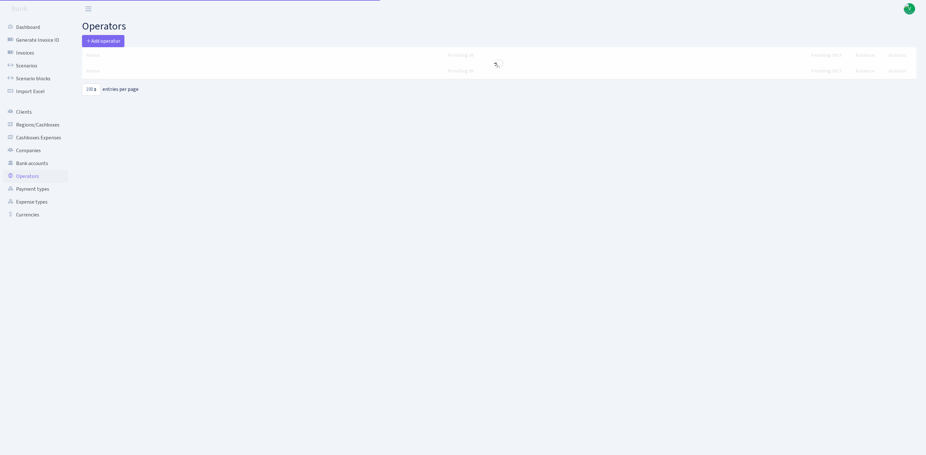
select select "100"
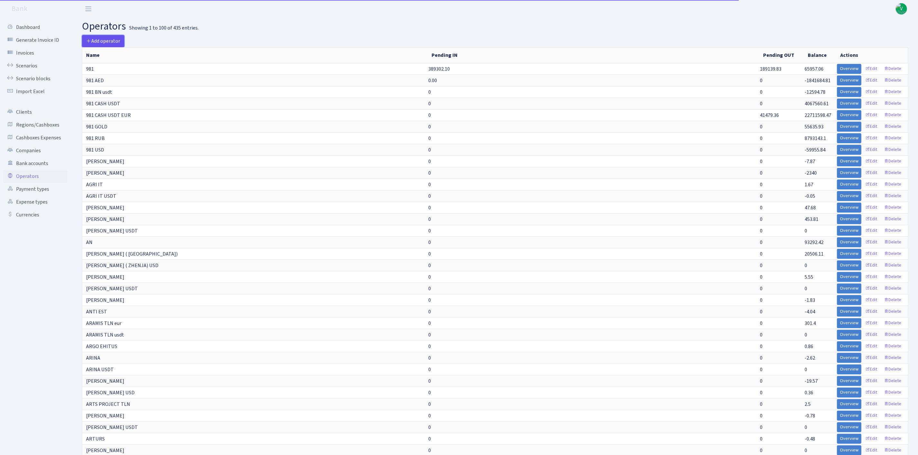
click at [104, 41] on span "Add operator" at bounding box center [103, 41] width 34 height 7
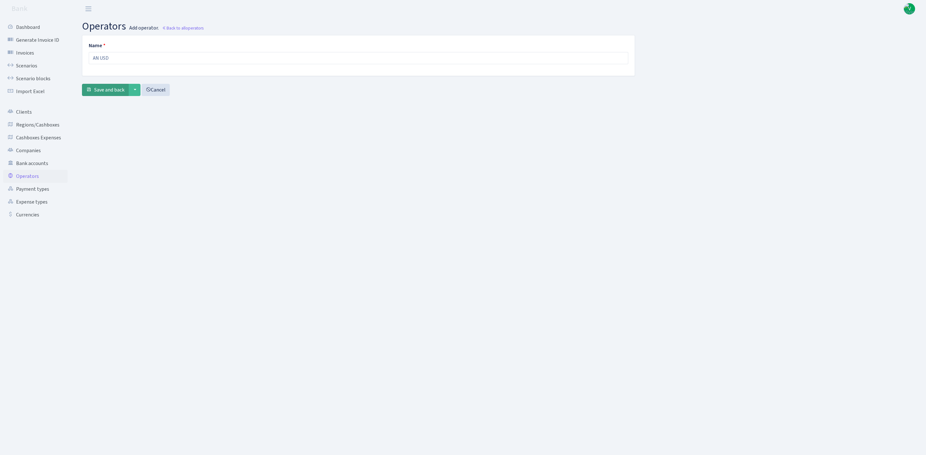
type input "AN USD"
click at [108, 86] on button "Save and back" at bounding box center [105, 90] width 47 height 12
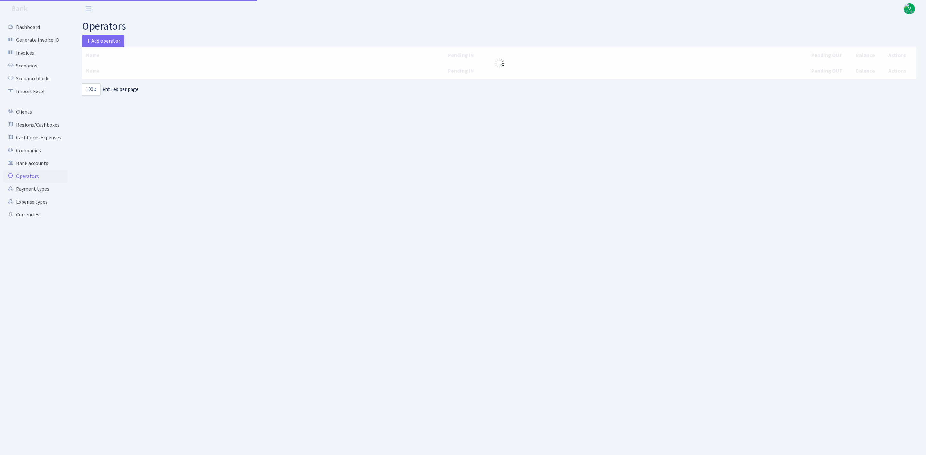
select select "100"
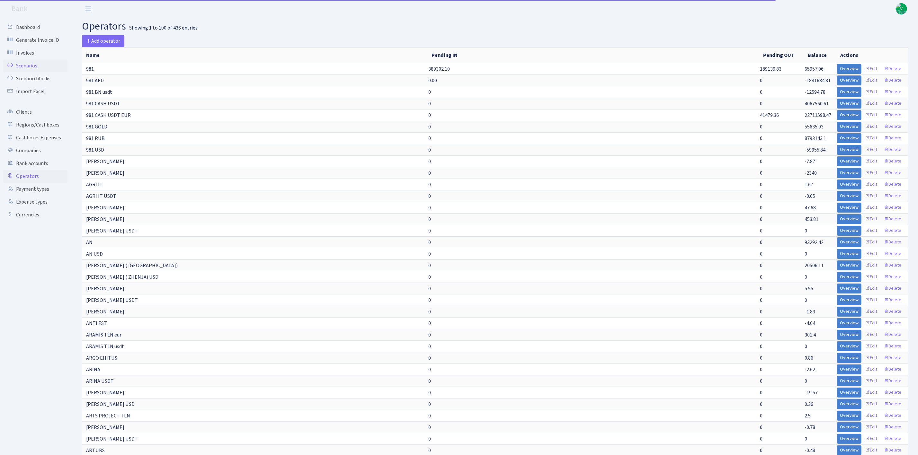
click at [39, 66] on link "Scenarios" at bounding box center [35, 65] width 64 height 13
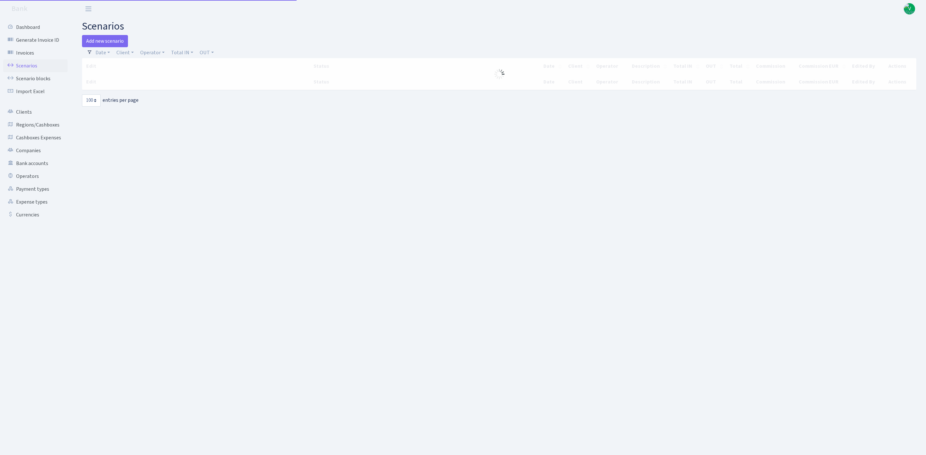
select select "100"
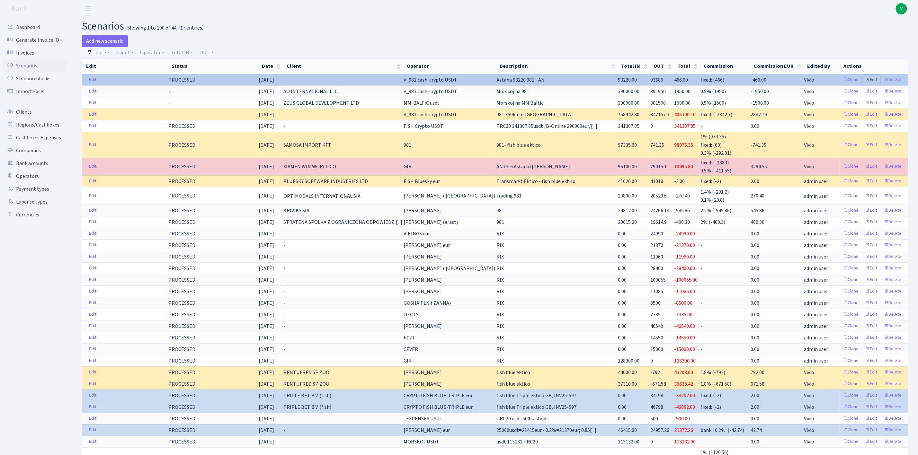
click at [873, 80] on link "Edit" at bounding box center [872, 80] width 18 height 10
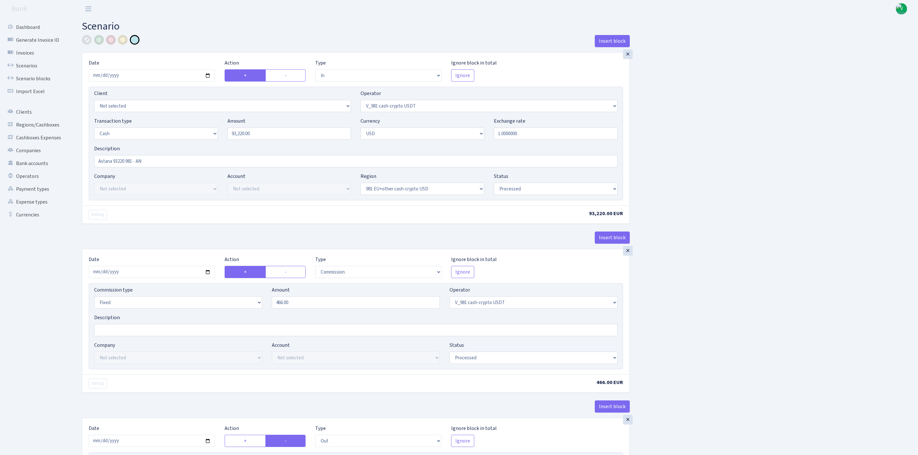
select select "in"
select select "435"
select select "1"
select select "2"
select select "23"
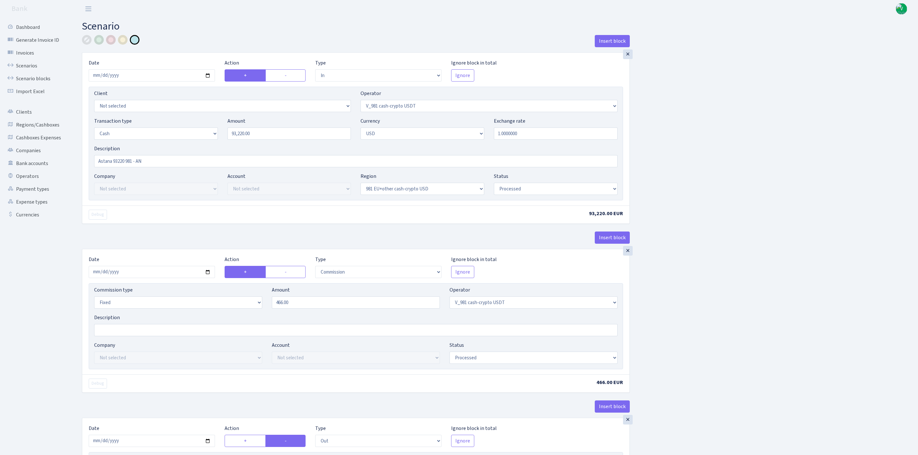
select select "processed"
select select "commission"
select select "fixed"
select select "435"
select select "processed"
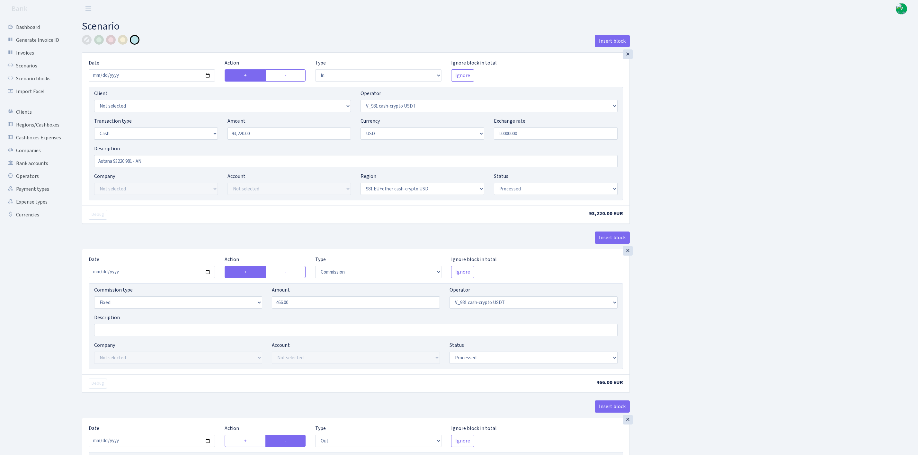
select select "out"
select select "266"
select select "15"
select select "2"
select select "23"
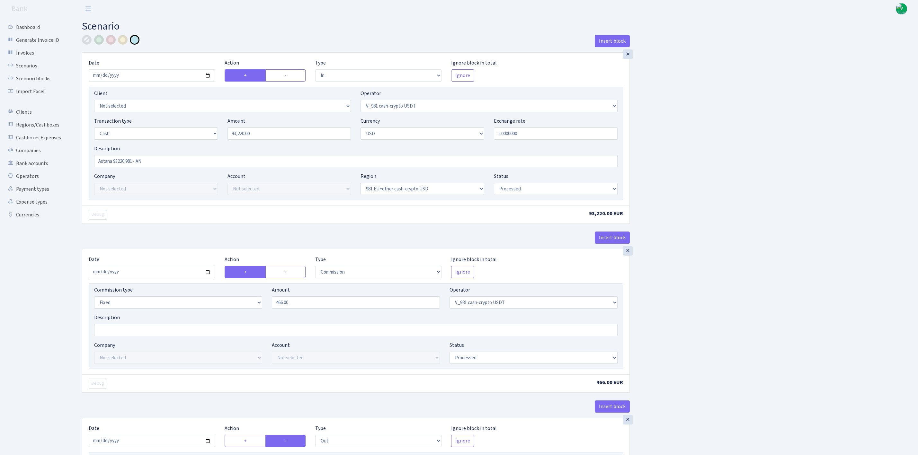
select select "processed"
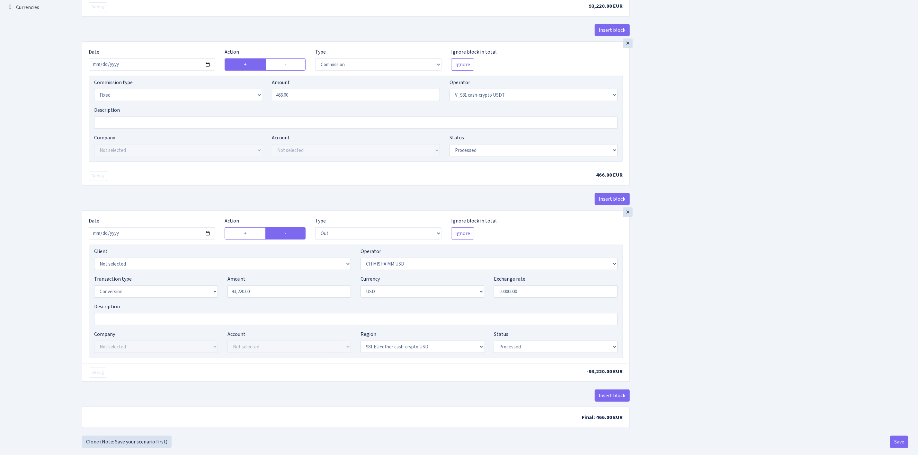
scroll to position [223, 0]
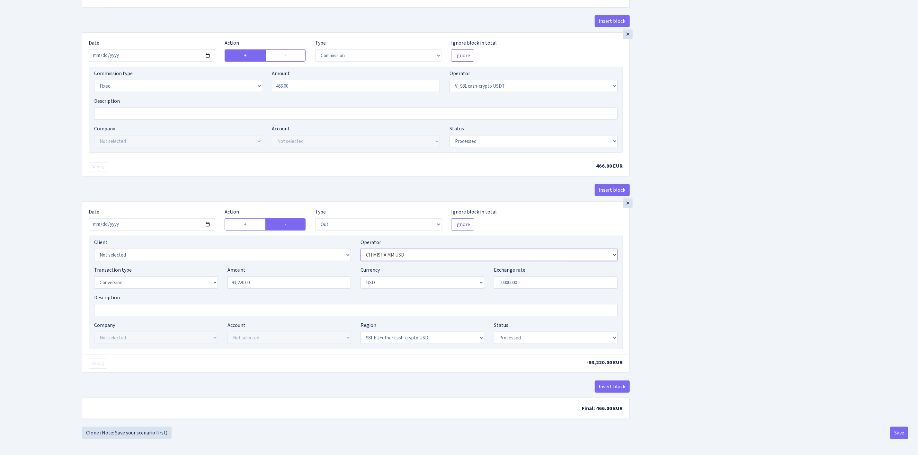
click at [604, 253] on select "Not selected 981 981 AED 981 BN usdt 981 CASH USDT 981 CASH USDT EUR 981 GOLD 9…" at bounding box center [489, 255] width 257 height 12
select select "525"
click at [361, 249] on select "Not selected 981 981 AED 981 BN usdt 981 CASH USDT 981 CASH USDT EUR 981 GOLD 9…" at bounding box center [489, 255] width 257 height 12
click at [701, 261] on div "Insert block × Date 2025-09-29 Action + - Type --- In Out Commission Field requ…" at bounding box center [495, 122] width 836 height 609
click at [898, 430] on button "Save" at bounding box center [899, 433] width 18 height 12
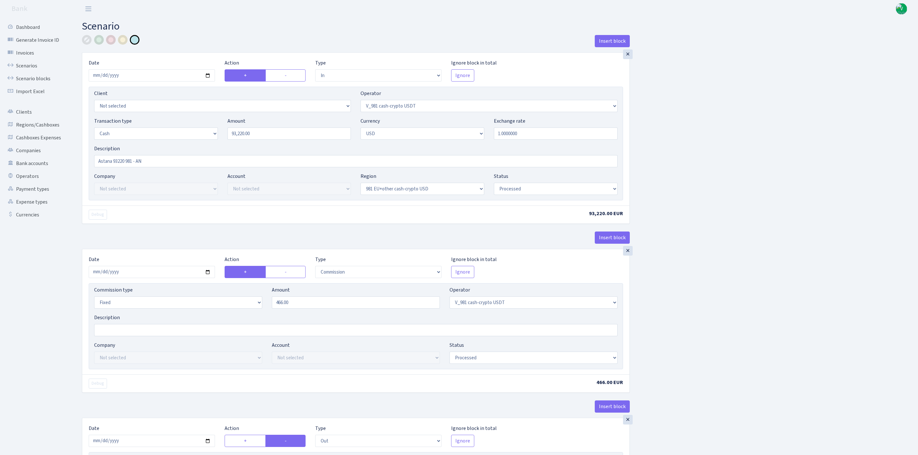
select select "in"
select select "435"
select select "1"
select select "2"
select select "23"
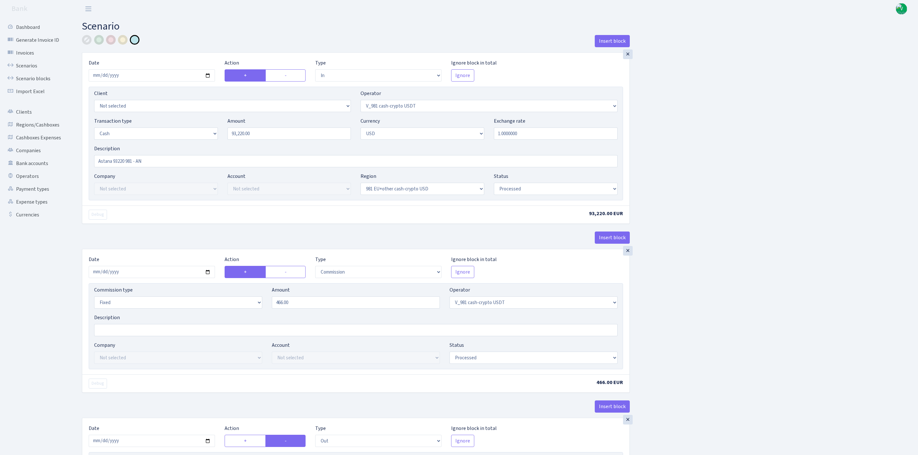
select select "processed"
select select "commission"
select select "fixed"
select select "435"
select select "processed"
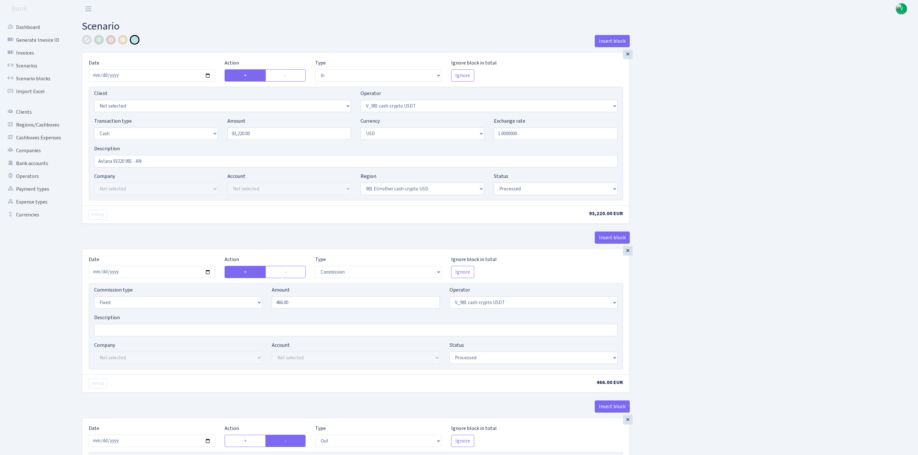
select select "out"
select select "525"
select select "15"
select select "2"
select select "23"
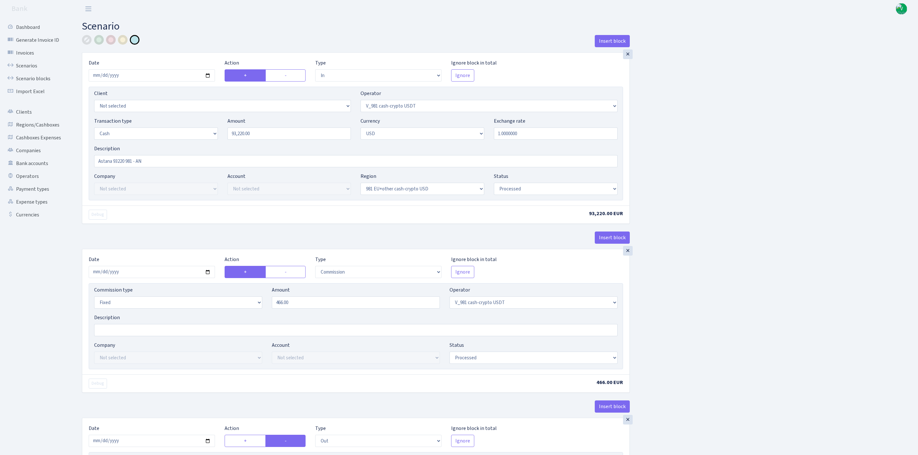
select select "processed"
click at [20, 64] on link "Scenarios" at bounding box center [35, 65] width 64 height 13
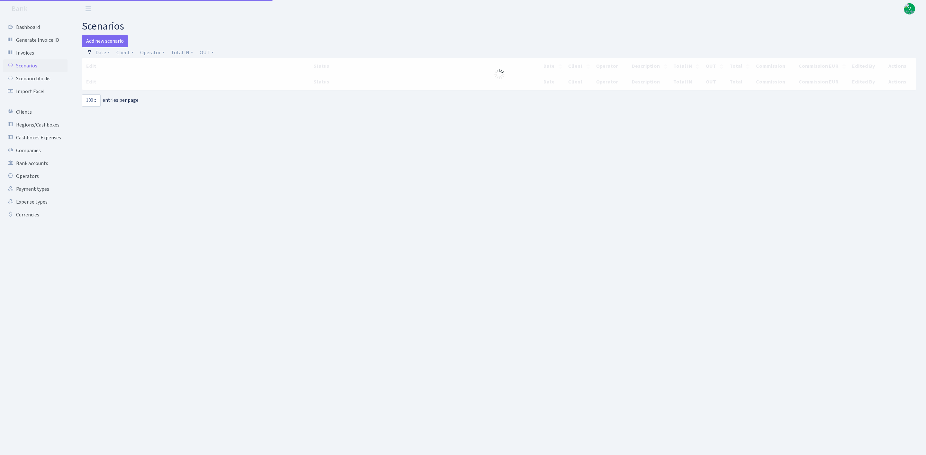
select select "100"
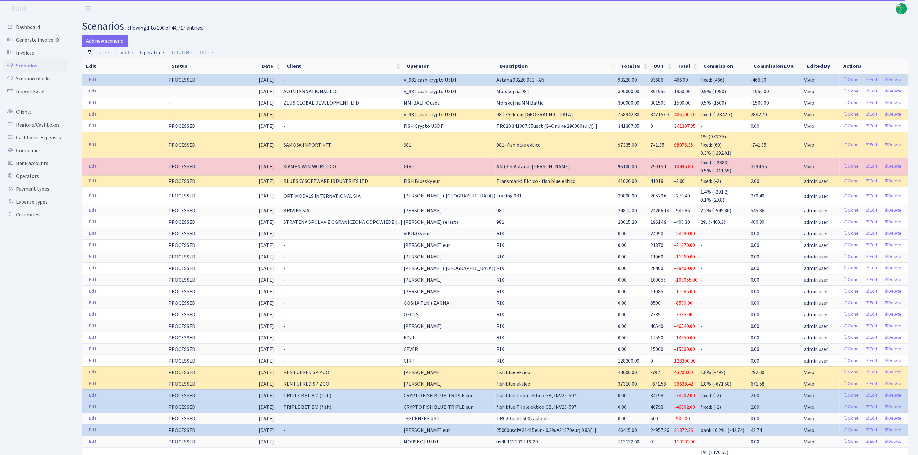
click at [153, 55] on link "Operator" at bounding box center [153, 52] width 30 height 11
click at [163, 76] on input "search" at bounding box center [163, 76] width 47 height 10
type input "an"
click at [159, 94] on li "AN USD" at bounding box center [163, 98] width 49 height 11
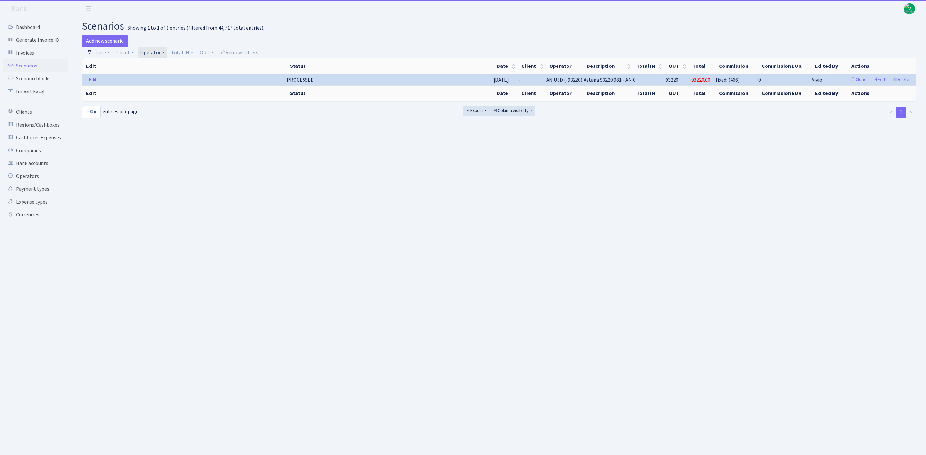
click at [155, 50] on link "Operator" at bounding box center [153, 52] width 30 height 11
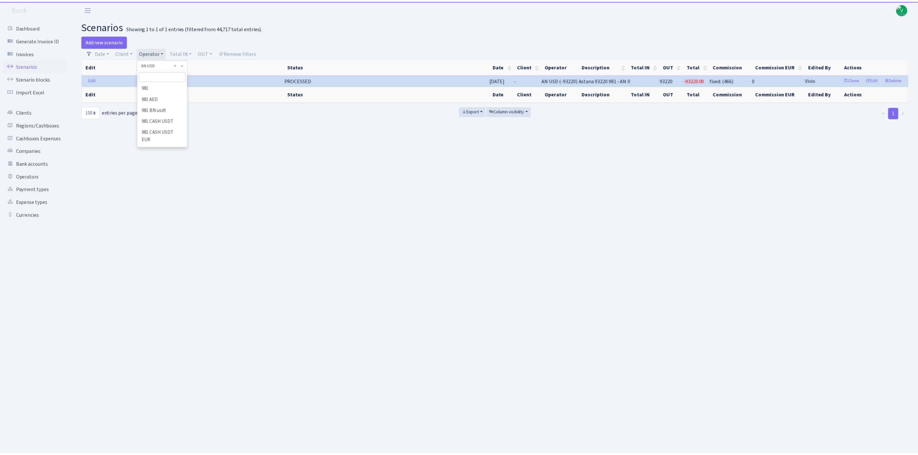
scroll to position [170, 0]
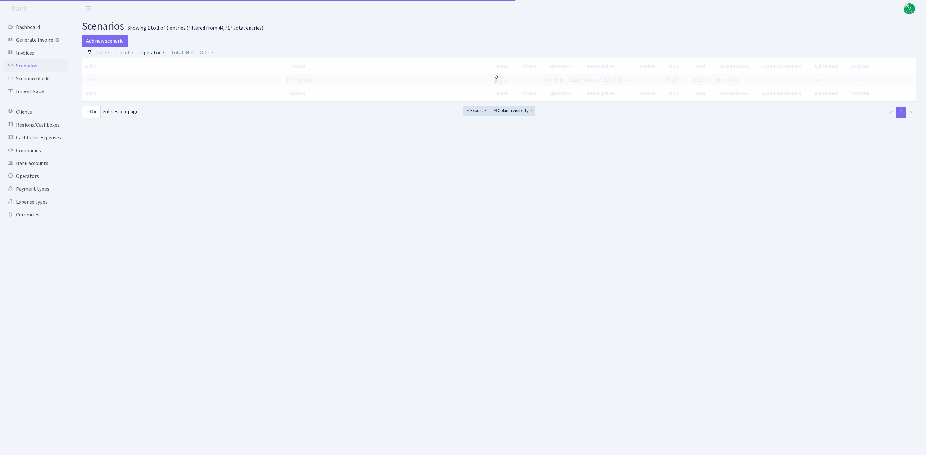
click at [154, 55] on link "Operator" at bounding box center [153, 52] width 30 height 11
click at [163, 79] on input "search" at bounding box center [163, 76] width 47 height 10
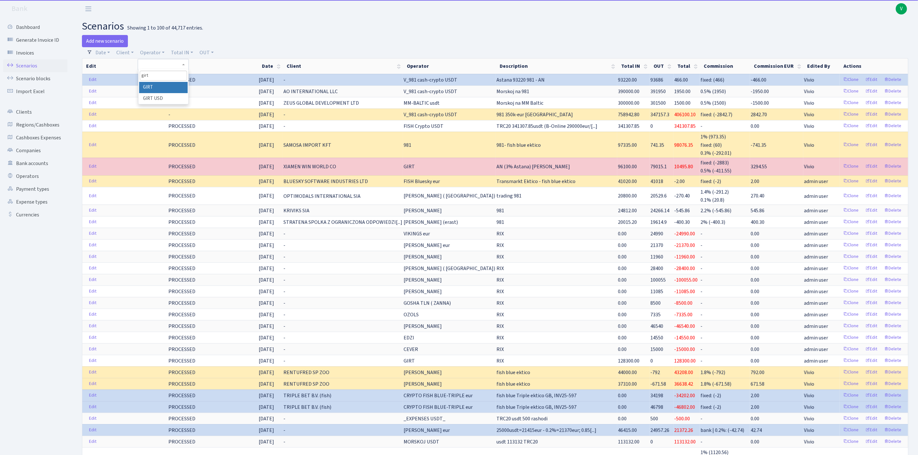
type input "girt"
click at [175, 86] on li "GIRT" at bounding box center [163, 87] width 49 height 11
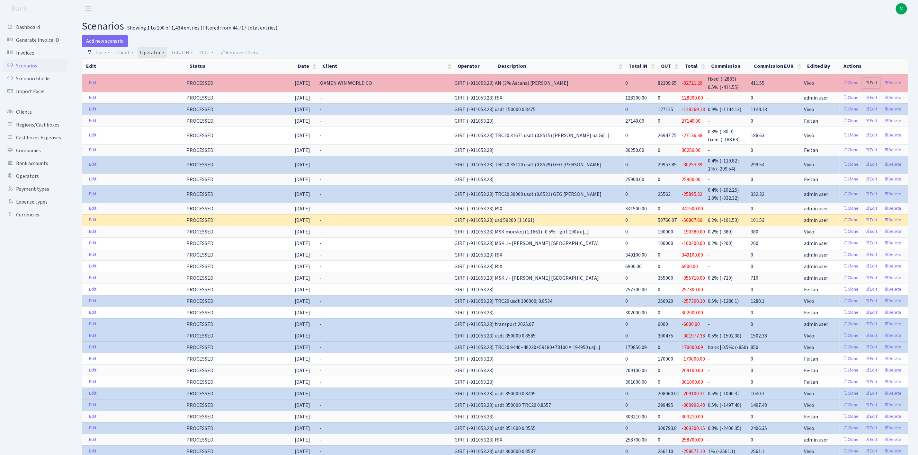
click at [873, 83] on link "Edit" at bounding box center [872, 83] width 18 height 10
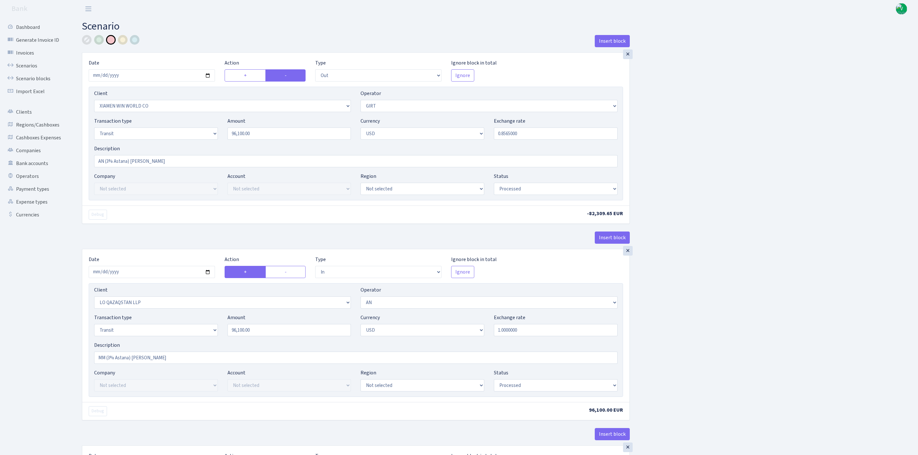
select select "out"
select select "10"
select select "7"
select select "5"
select select "2"
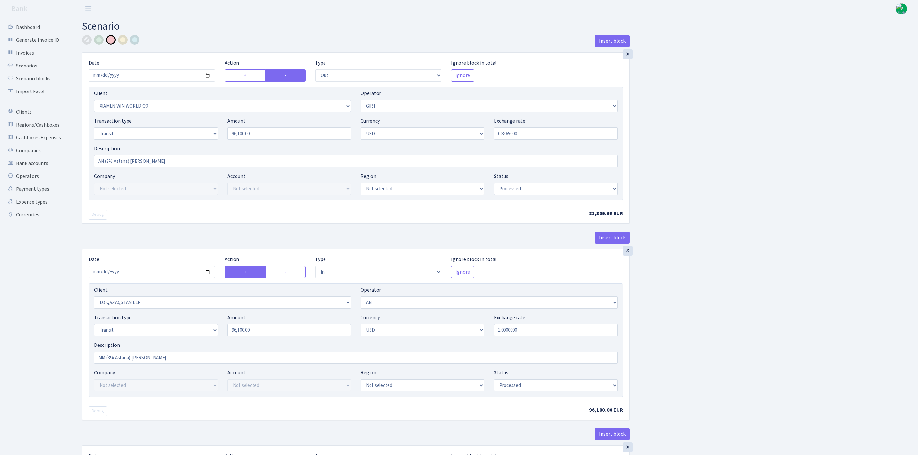
select select "processed"
select select "in"
select select "3384"
select select "194"
select select "5"
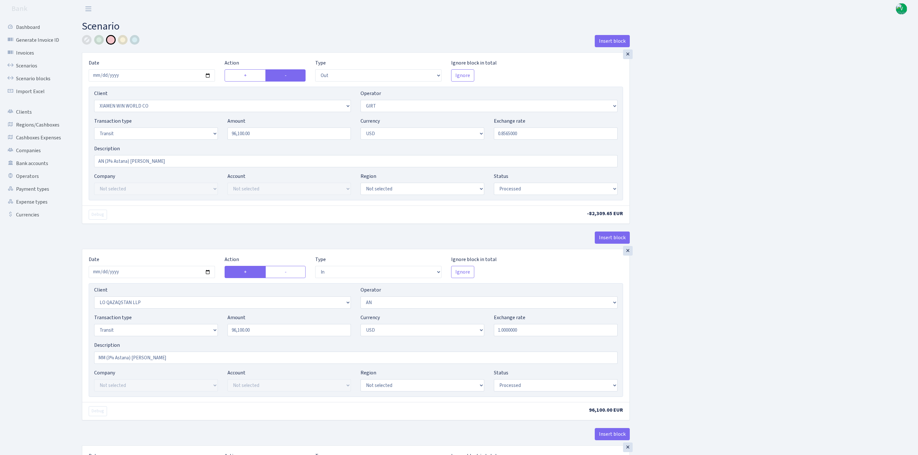
select select "2"
select select "processed"
select select "commission"
select select "fixed"
select select "194"
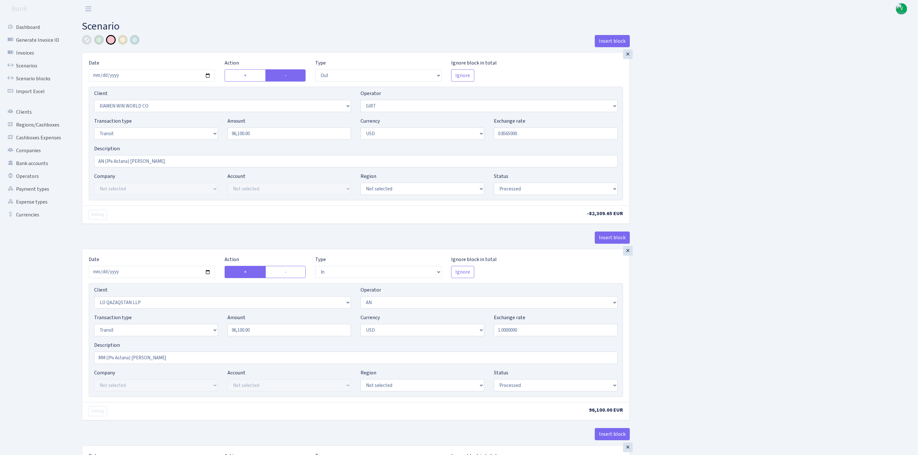
select select "processed"
select select "commission"
select select "7"
select select "processed"
click at [83, 40] on div at bounding box center [87, 40] width 10 height 10
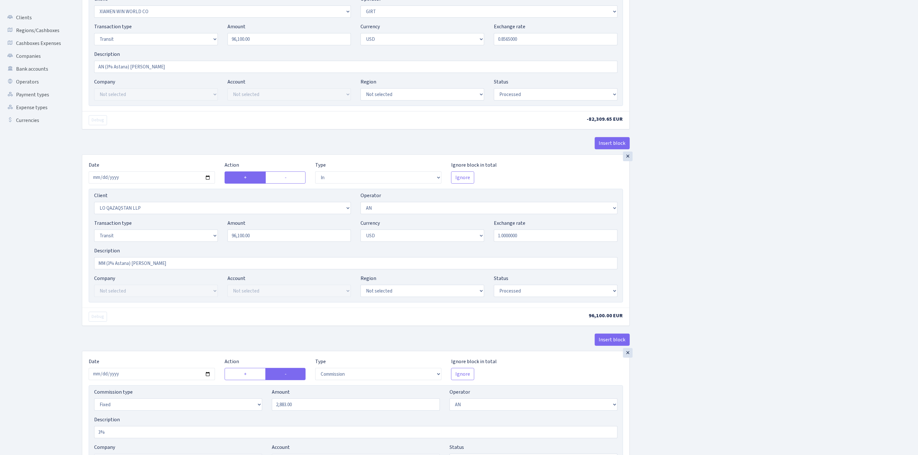
scroll to position [96, 0]
click at [430, 205] on select "Not selected 981 981 AED 981 BN usdt 981 CASH USDT 981 CASH USDT EUR 981 GOLD 9…" at bounding box center [489, 206] width 257 height 12
select select "525"
click at [361, 203] on select "Not selected 981 981 AED 981 BN usdt 981 CASH USDT 981 CASH USDT EUR 981 GOLD 9…" at bounding box center [489, 206] width 257 height 12
click at [723, 310] on div "Insert block × Date 2025-09-26 Action + - Type --- In Out Commission Field requ…" at bounding box center [495, 328] width 836 height 778
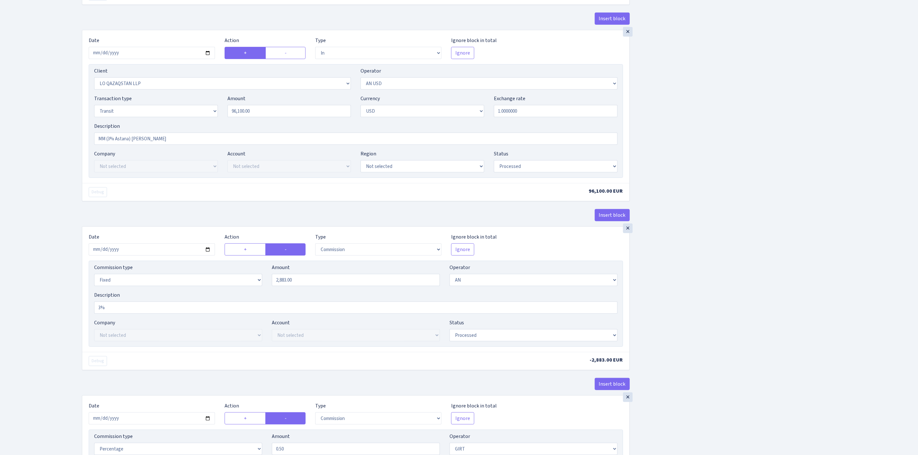
scroll to position [241, 0]
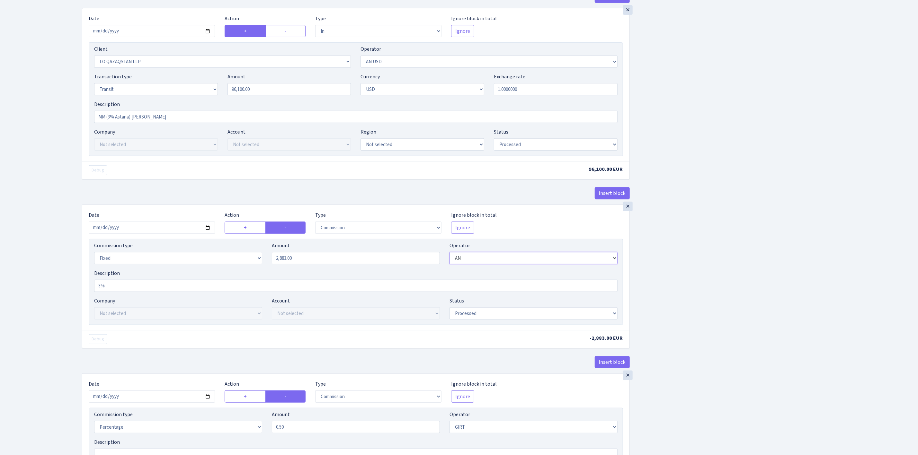
click at [518, 261] on select "Not selected 981 981 AED 981 BN usdt 981 CASH USDT 981 CASH USDT EUR 981 GOLD 9…" at bounding box center [534, 258] width 168 height 12
select select "525"
click at [450, 256] on select "Not selected 981 981 AED 981 BN usdt 981 CASH USDT 981 CASH USDT EUR 981 GOLD 9…" at bounding box center [534, 258] width 168 height 12
click at [704, 282] on div "Insert block × Date 2025-09-26 Action + - Type --- In Out Commission Field requ…" at bounding box center [495, 183] width 836 height 778
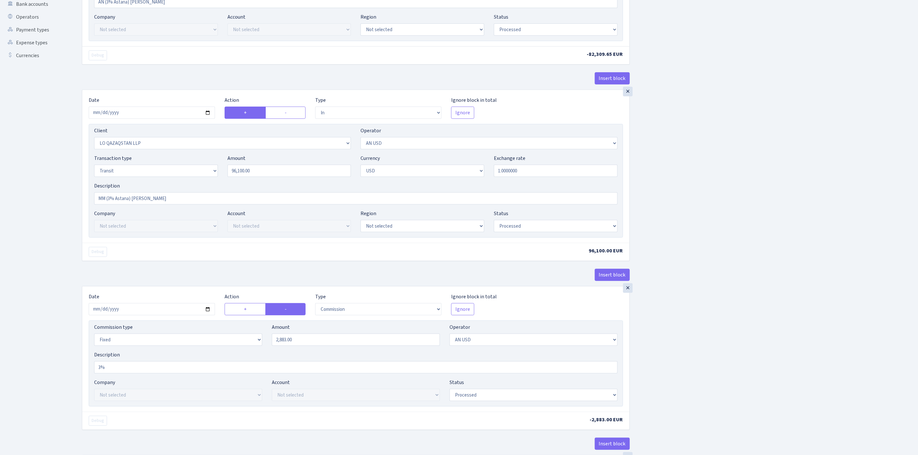
scroll to position [96, 0]
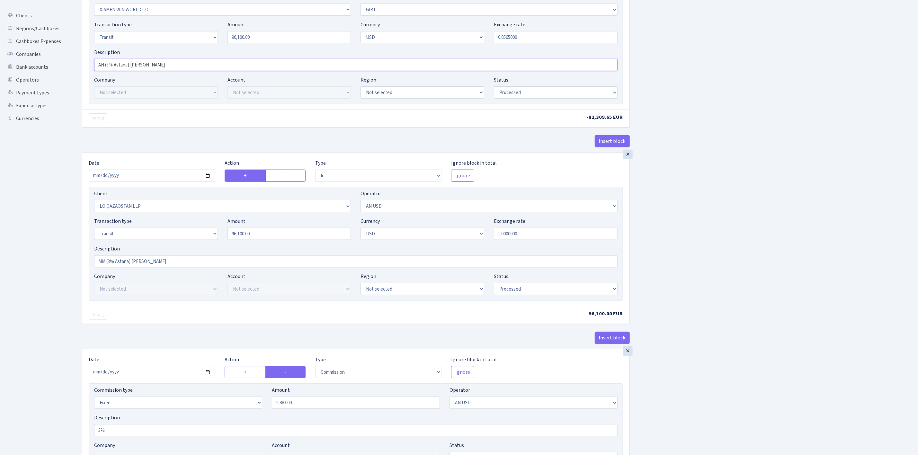
drag, startPoint x: 158, startPoint y: 64, endPoint x: 74, endPoint y: 50, distance: 85.0
click at [74, 50] on div "Insert block × Date 2025-09-26 Action + - Type --- In Out Commission Field requ…" at bounding box center [495, 334] width 846 height 790
click at [150, 264] on input "MM (3% Astana) na GIRT" at bounding box center [356, 262] width 524 height 12
drag, startPoint x: 160, startPoint y: 264, endPoint x: 60, endPoint y: 256, distance: 100.6
click at [60, 256] on div "Dashboard Generate Invoice ID Invoices Scenarios Scenario blocks Import Excel C…" at bounding box center [459, 324] width 918 height 807
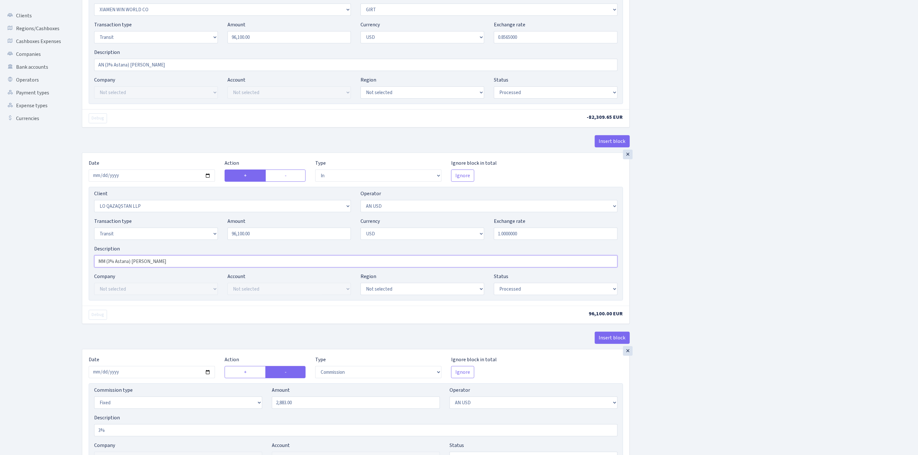
paste input "AN"
type input "AN (3% Astana) [PERSON_NAME]"
click at [757, 256] on div "Insert block × Date 2025-09-26 Action + - Type --- In Out Commission Field requ…" at bounding box center [495, 328] width 836 height 778
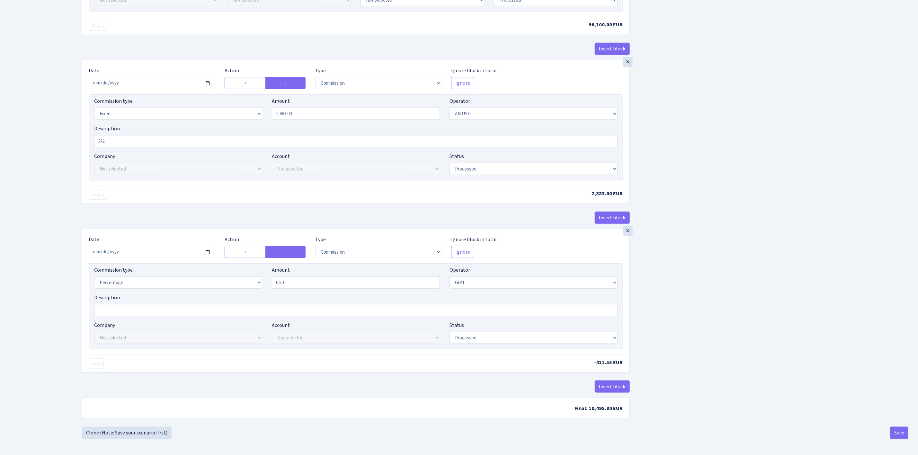
scroll to position [393, 0]
click at [902, 427] on button "Save" at bounding box center [899, 433] width 18 height 12
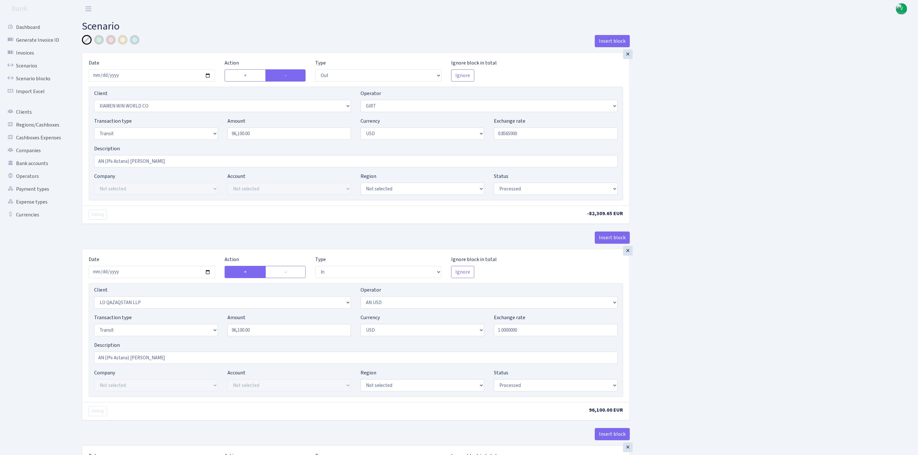
select select "out"
select select "10"
select select "7"
select select "5"
select select "2"
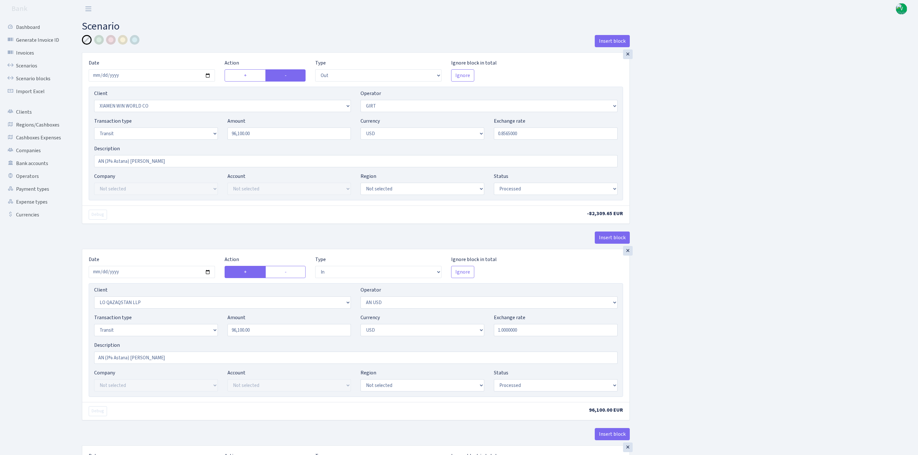
select select "processed"
select select "in"
select select "3384"
select select "525"
select select "5"
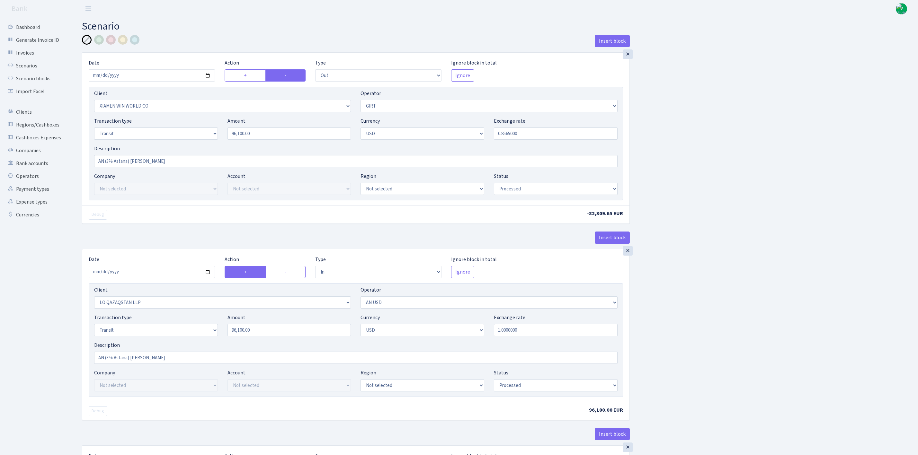
select select "2"
select select "processed"
select select "commission"
select select "fixed"
select select "525"
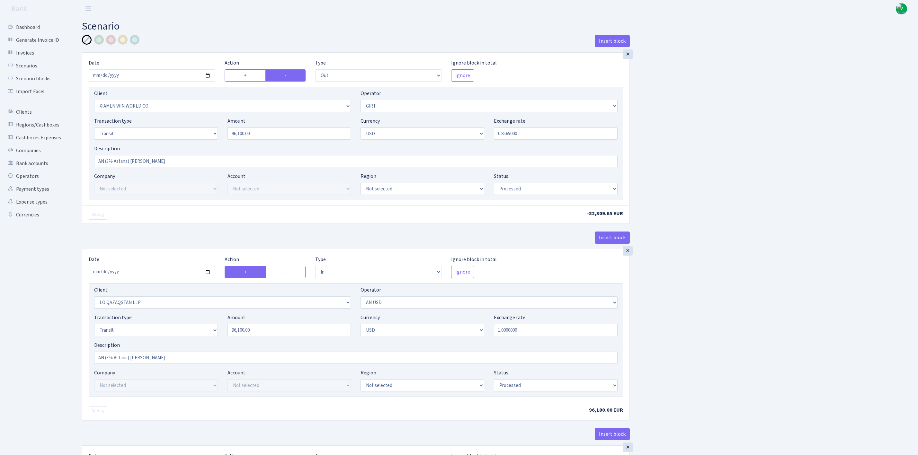
select select "processed"
select select "commission"
select select "7"
select select "processed"
click at [28, 64] on link "Scenarios" at bounding box center [35, 65] width 64 height 13
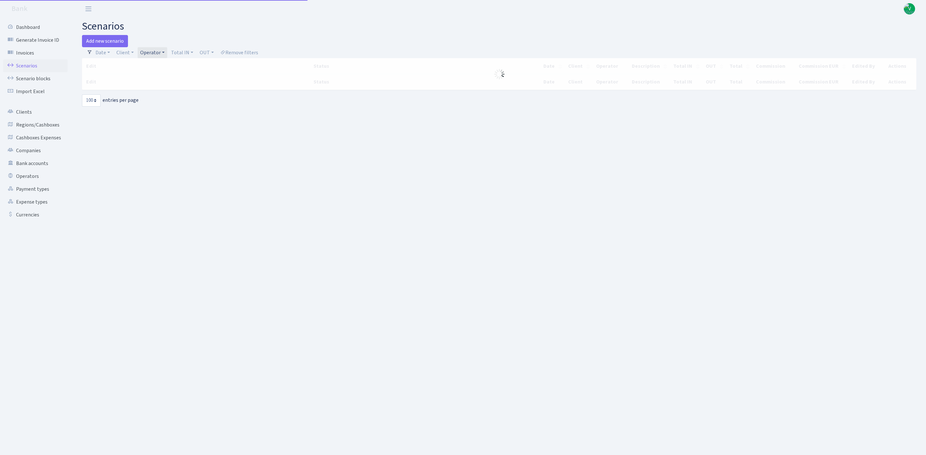
select select "100"
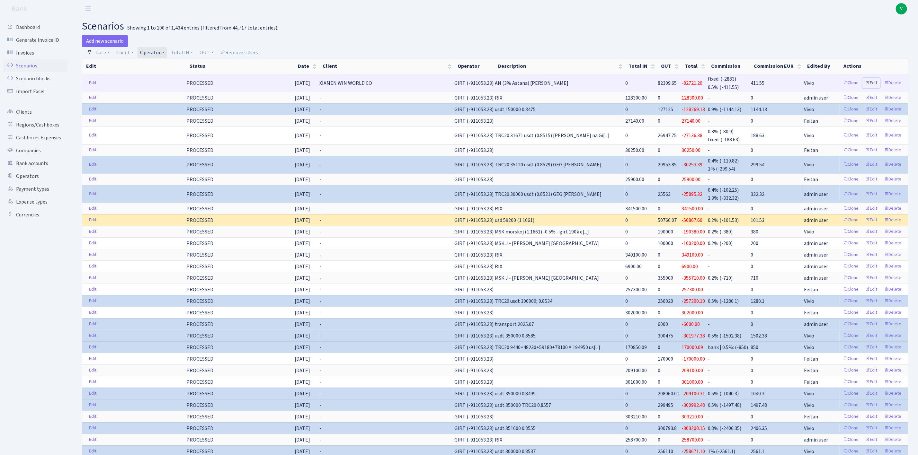
click at [875, 79] on link "Edit" at bounding box center [872, 83] width 18 height 10
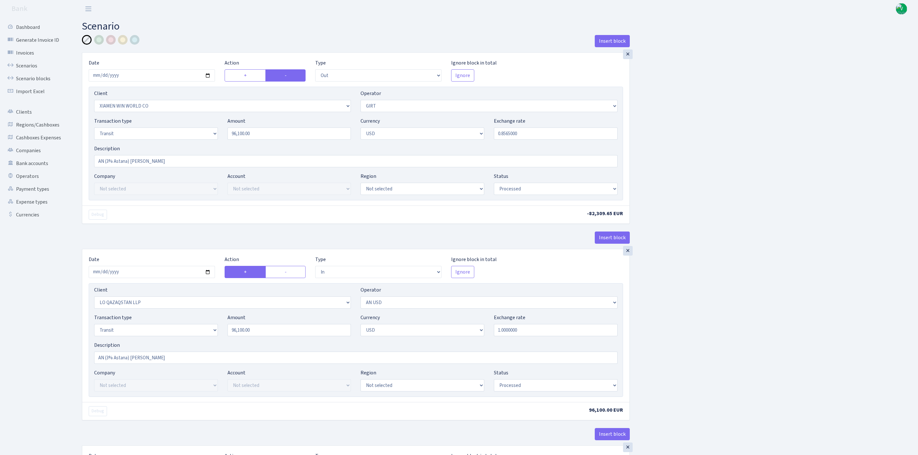
select select "out"
select select "10"
select select "7"
select select "5"
select select "2"
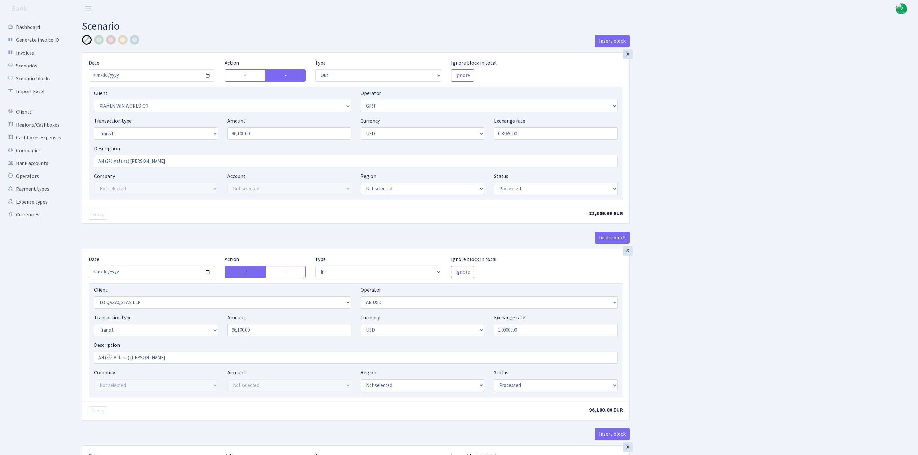
select select "processed"
select select "in"
select select "3384"
select select "525"
select select "5"
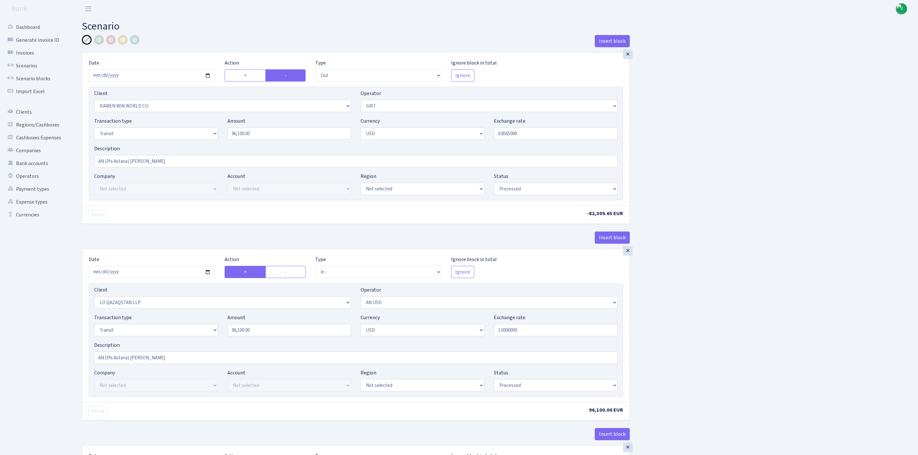
select select "2"
select select "processed"
select select "commission"
select select "fixed"
select select "525"
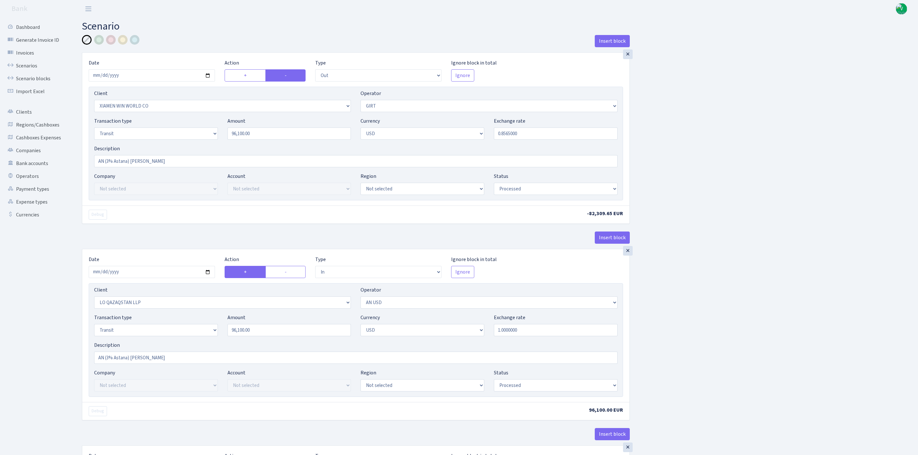
select select "processed"
select select "commission"
select select "7"
select select "processed"
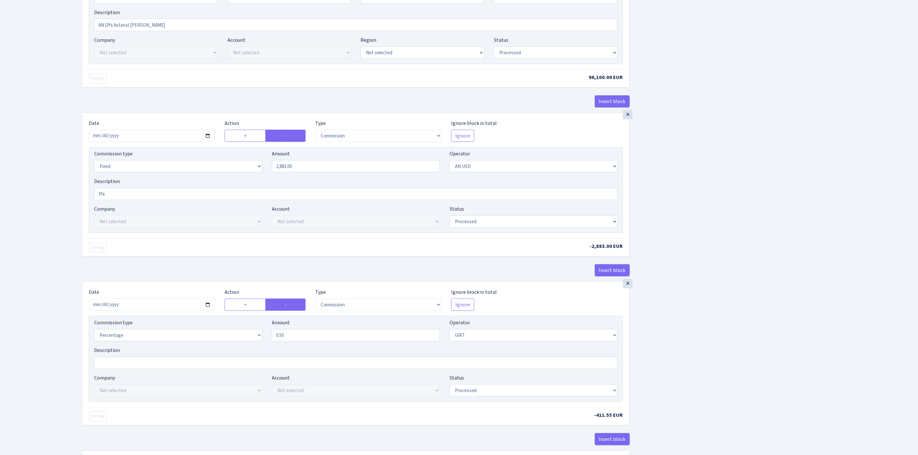
scroll to position [393, 0]
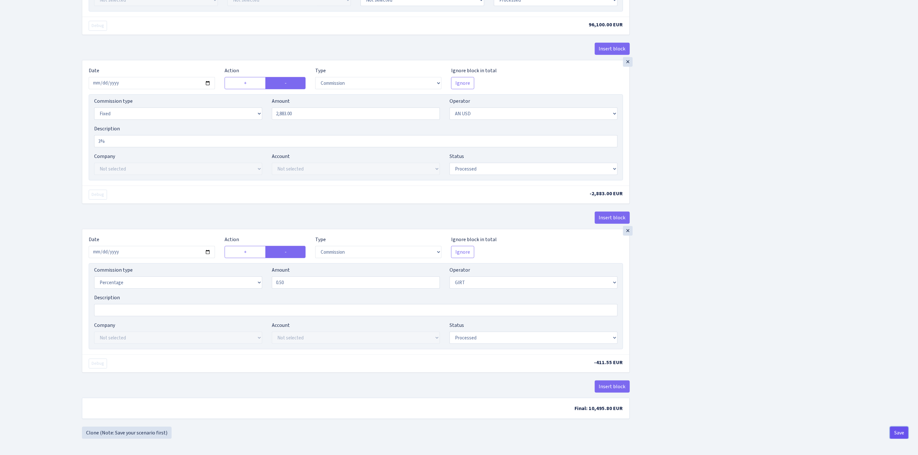
click at [901, 428] on button "Save" at bounding box center [899, 433] width 18 height 12
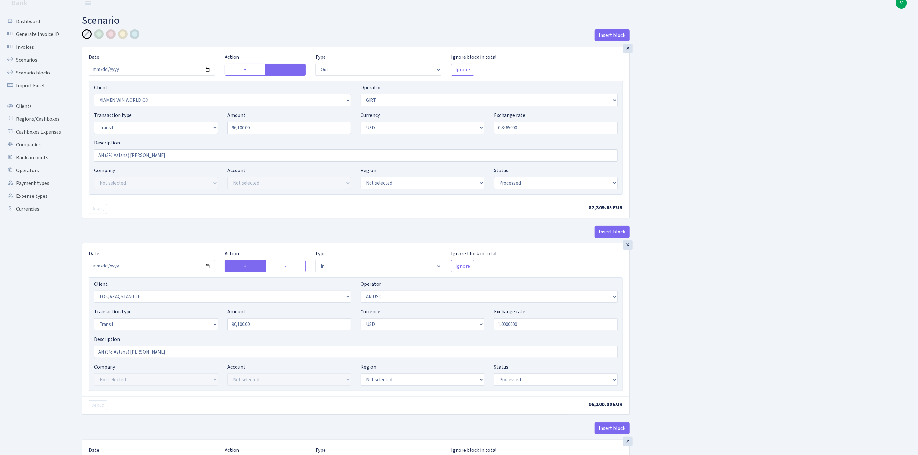
scroll to position [0, 0]
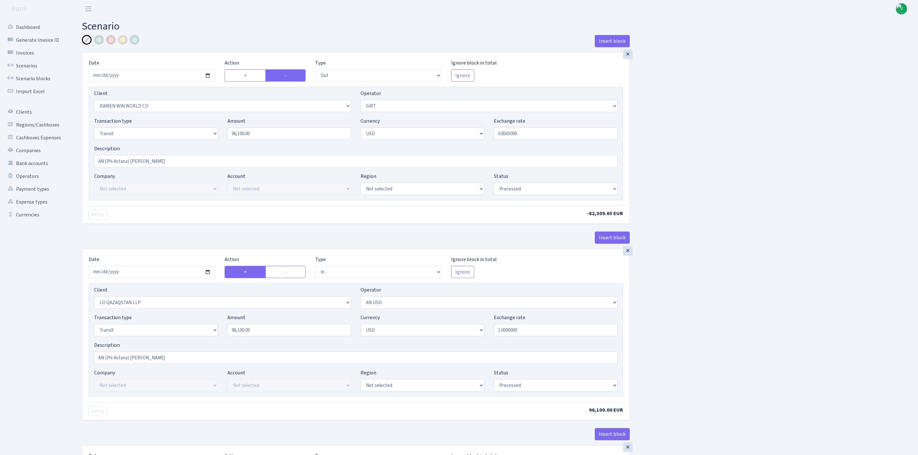
select select "out"
select select "10"
select select "7"
select select "5"
select select "2"
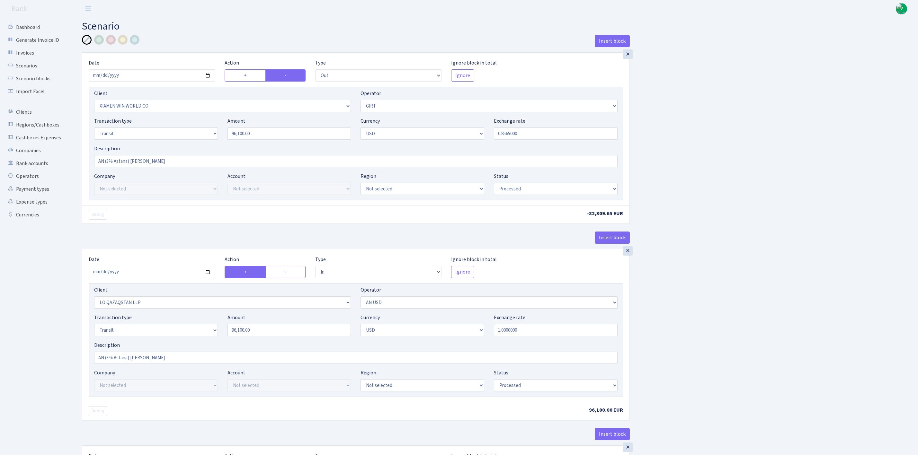
select select "processed"
select select "in"
select select "3384"
select select "525"
select select "5"
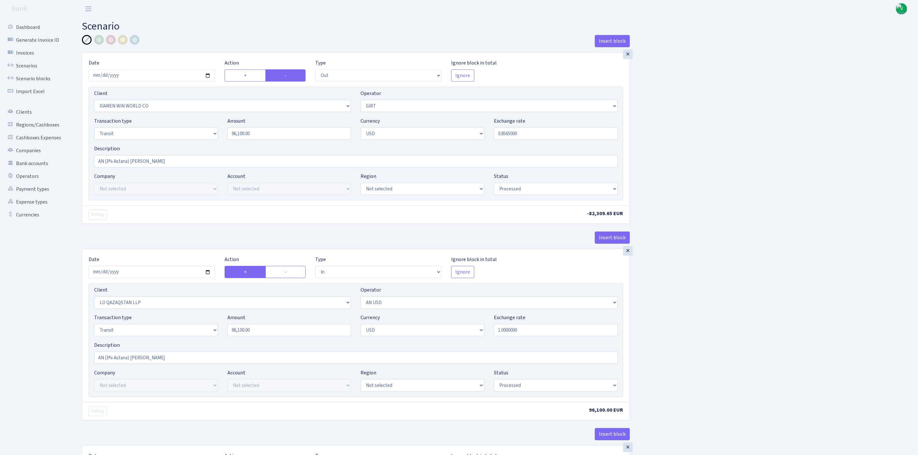
select select "2"
select select "processed"
select select "commission"
select select "fixed"
select select "525"
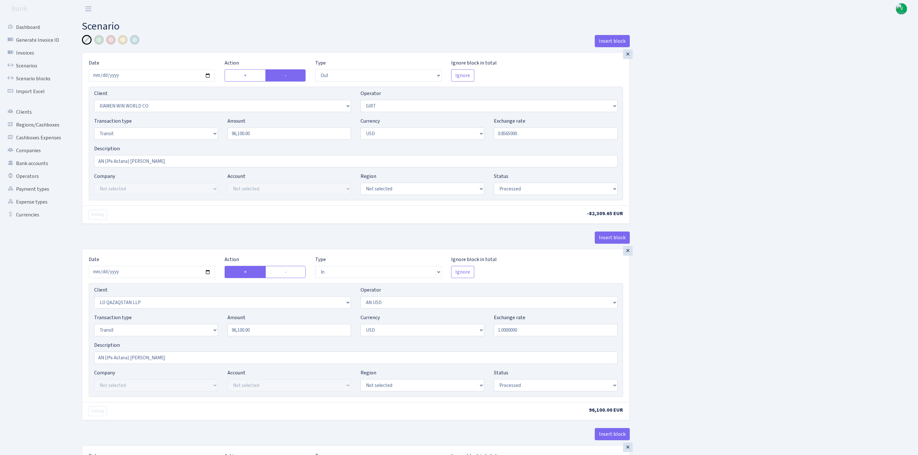
select select "processed"
select select "commission"
select select "7"
select select "processed"
click at [37, 65] on link "Scenarios" at bounding box center [35, 65] width 64 height 13
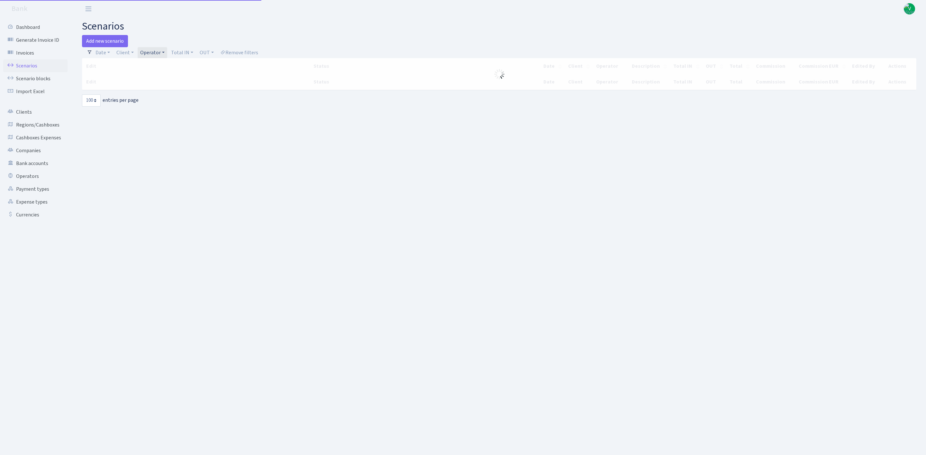
select select "100"
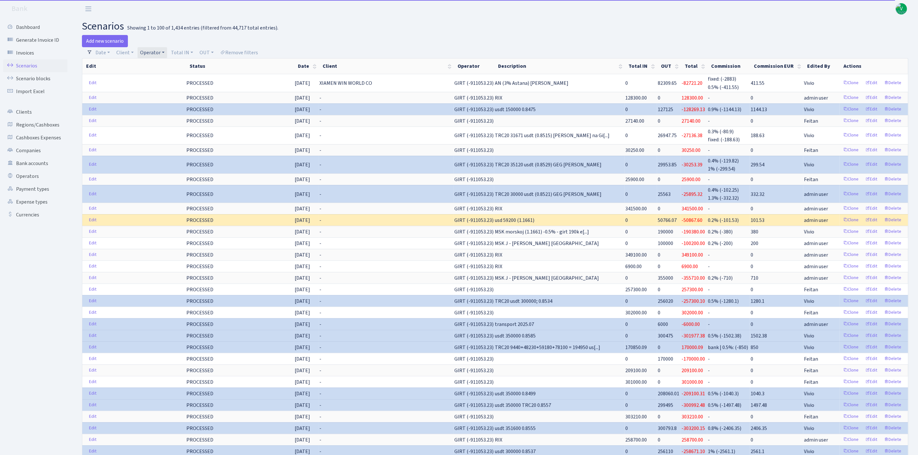
click at [151, 54] on link "Operator" at bounding box center [153, 52] width 30 height 11
click at [178, 65] on span "× GIRT" at bounding box center [161, 64] width 39 height 6
click at [158, 54] on link "Operator" at bounding box center [153, 52] width 30 height 11
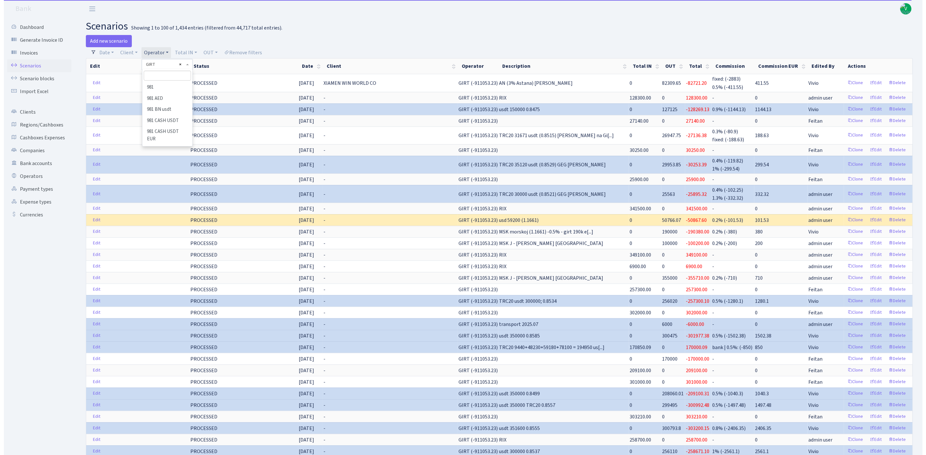
scroll to position [1642, 0]
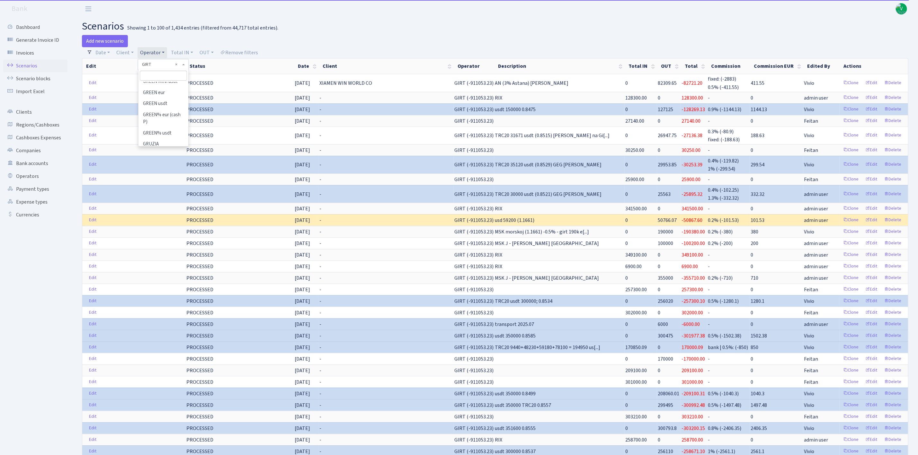
select select
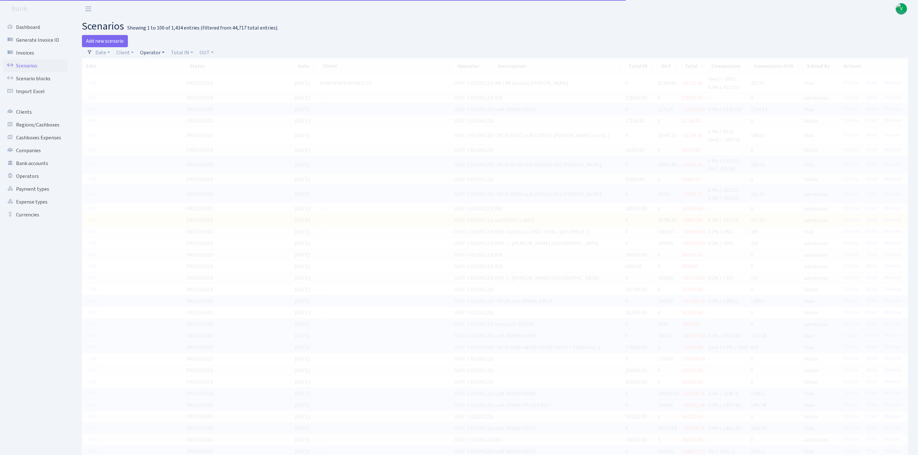
click at [148, 50] on link "Operator" at bounding box center [153, 52] width 30 height 11
click at [151, 76] on input "search" at bounding box center [163, 76] width 47 height 10
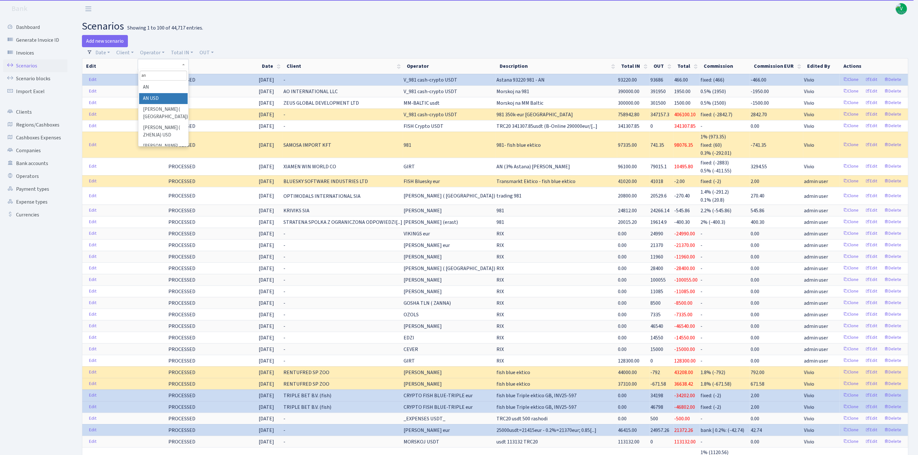
type input "an"
click at [165, 98] on li "AN USD" at bounding box center [163, 98] width 49 height 11
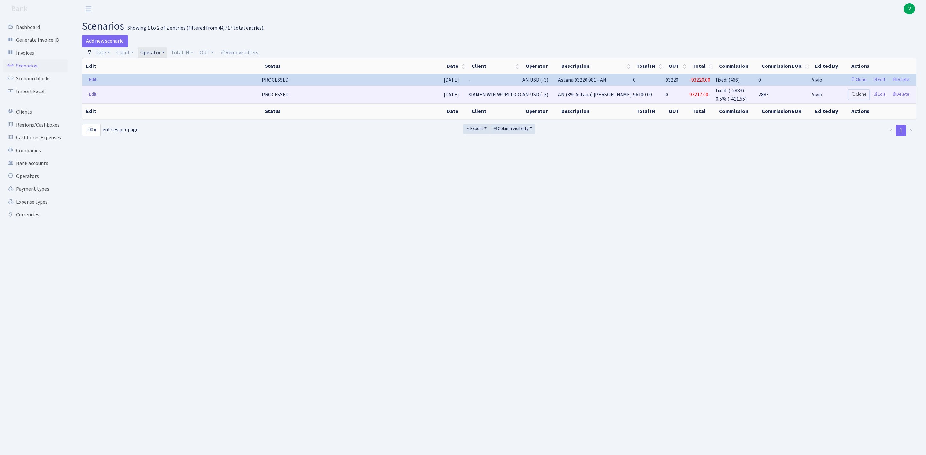
click at [858, 96] on link "Clone" at bounding box center [858, 95] width 21 height 10
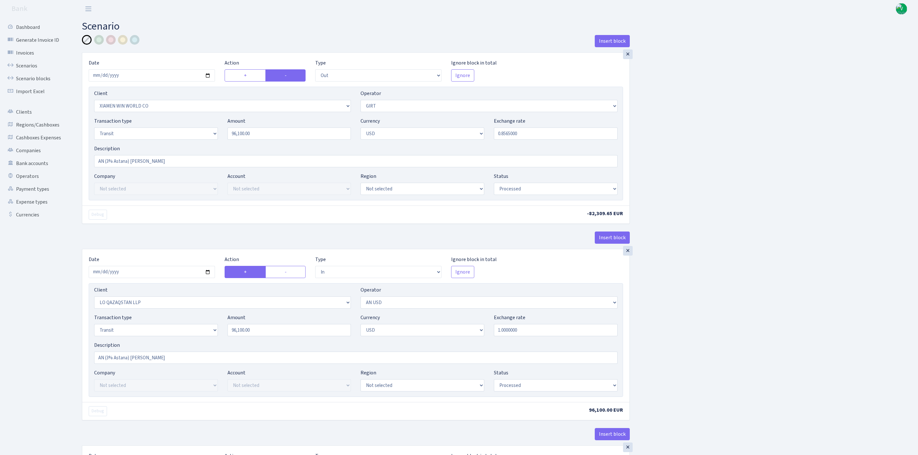
select select "out"
select select "10"
select select "7"
select select "5"
select select "2"
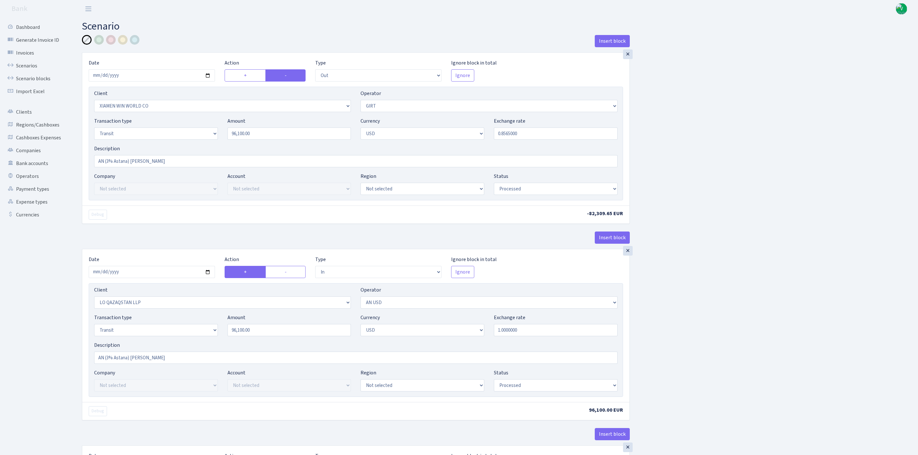
select select "processed"
select select "in"
select select "3384"
select select "525"
select select "5"
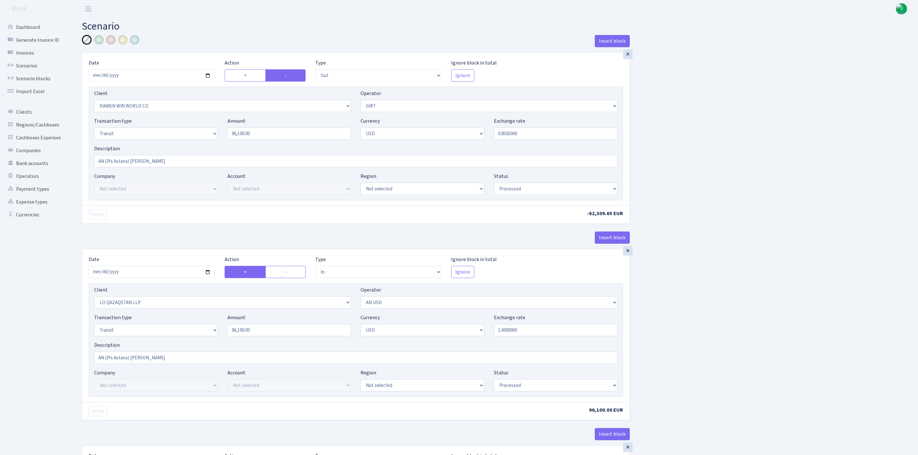
select select "2"
select select "processed"
select select "commission"
select select "fixed"
select select "525"
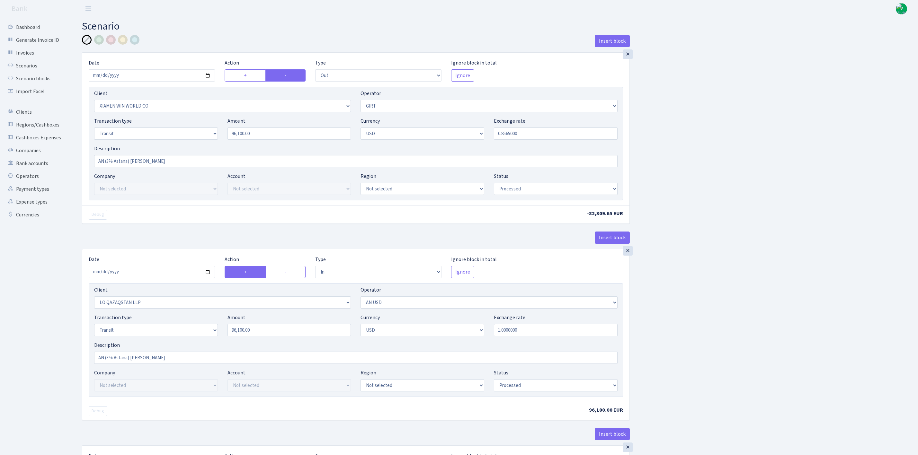
select select "processed"
select select "commission"
select select "7"
select select "processed"
click at [207, 74] on input "2025-09-26" at bounding box center [152, 75] width 126 height 12
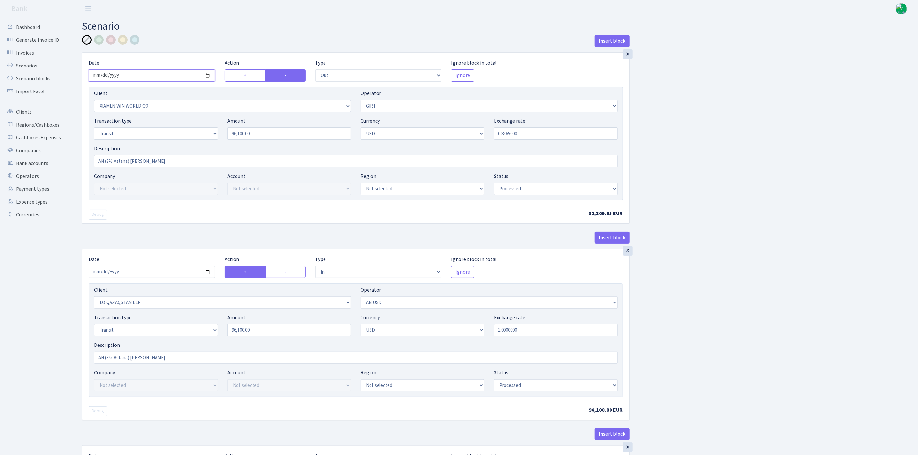
type input "2025-09-29"
drag, startPoint x: 274, startPoint y: 130, endPoint x: 191, endPoint y: 130, distance: 82.9
click at [191, 130] on div "Transaction type Not selected 981 ELF FISH crypto GIRT IVO dekl MM-BALTIC eur U…" at bounding box center [355, 131] width 533 height 28
click at [504, 134] on input "0.8565000" at bounding box center [556, 134] width 124 height 12
type input "99,820.00"
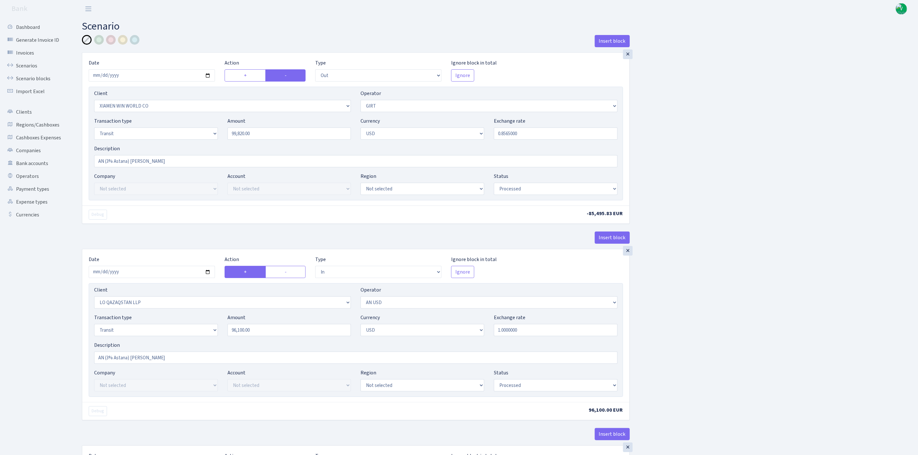
click at [109, 40] on div at bounding box center [111, 40] width 10 height 10
click at [185, 160] on input "AN (3% Astana) [PERSON_NAME]" at bounding box center [356, 161] width 524 height 12
type input "AN (3% Astana) [PERSON_NAME], kurss?"
click at [209, 276] on input "2025-09-26" at bounding box center [152, 272] width 126 height 12
type input "[DATE]"
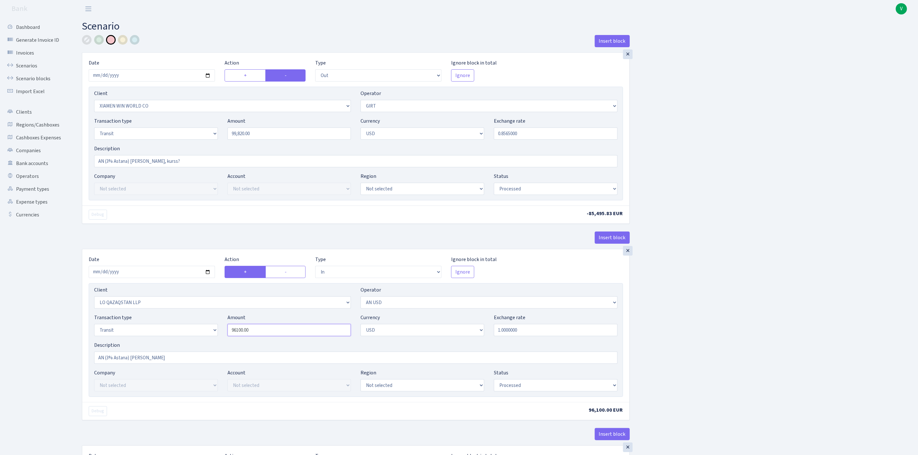
drag, startPoint x: 266, startPoint y: 336, endPoint x: 168, endPoint y: 333, distance: 98.1
click at [170, 335] on div "Transaction type Not selected 981 ELF FISH crypto GIRT IVO dekl MM-BALTIC eur U…" at bounding box center [355, 328] width 533 height 28
click at [684, 308] on div "Insert block × Date 2025-09-29 Action + - Type --- In Out Commission Field requ…" at bounding box center [495, 424] width 836 height 778
type input "99,820.00"
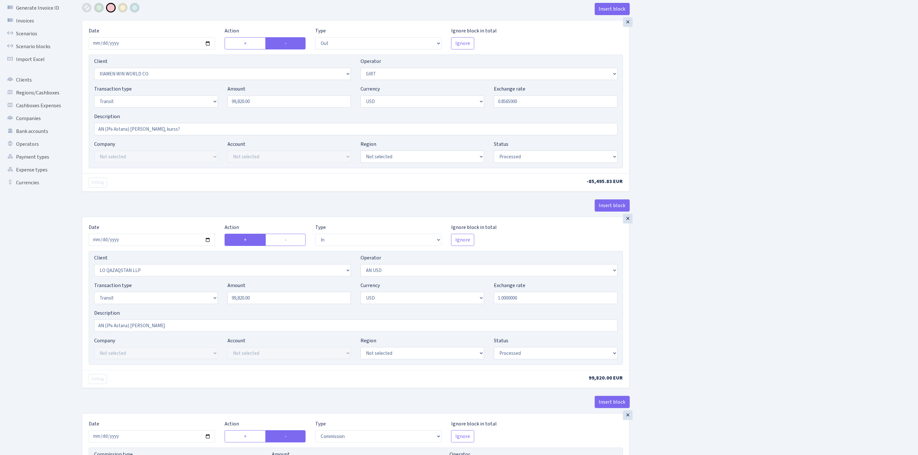
scroll to position [241, 0]
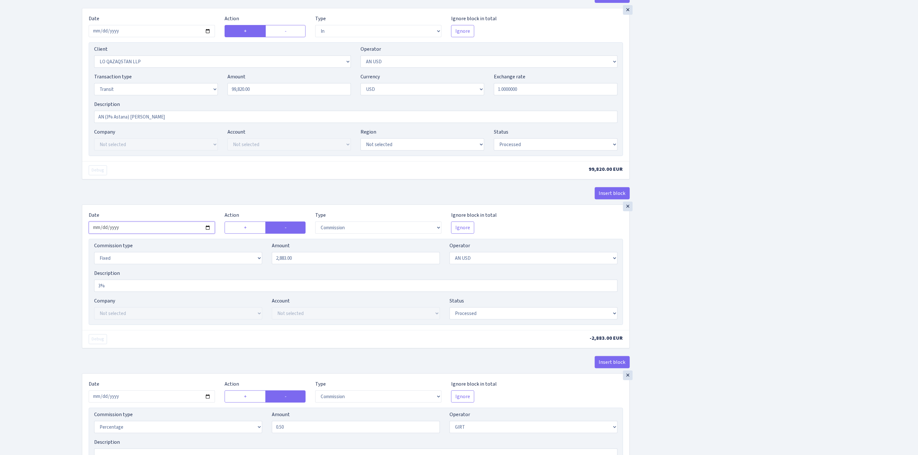
click at [205, 233] on input "2025-09-26" at bounding box center [152, 228] width 126 height 12
type input "[DATE]"
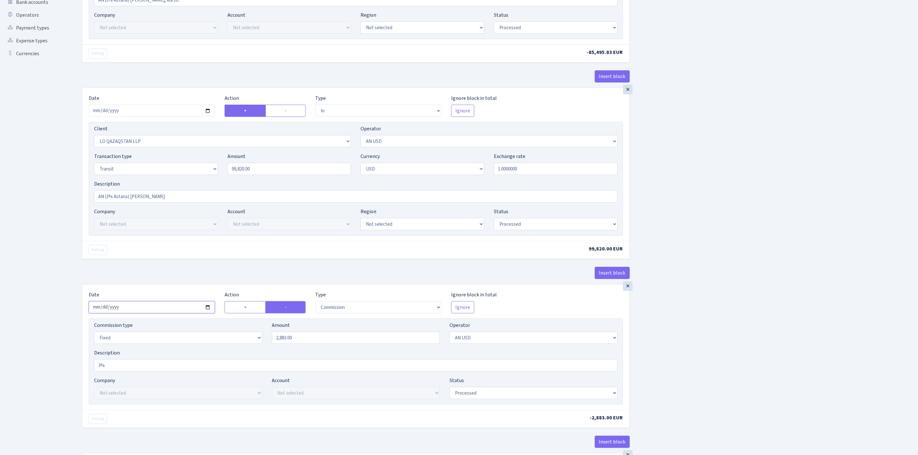
scroll to position [193, 0]
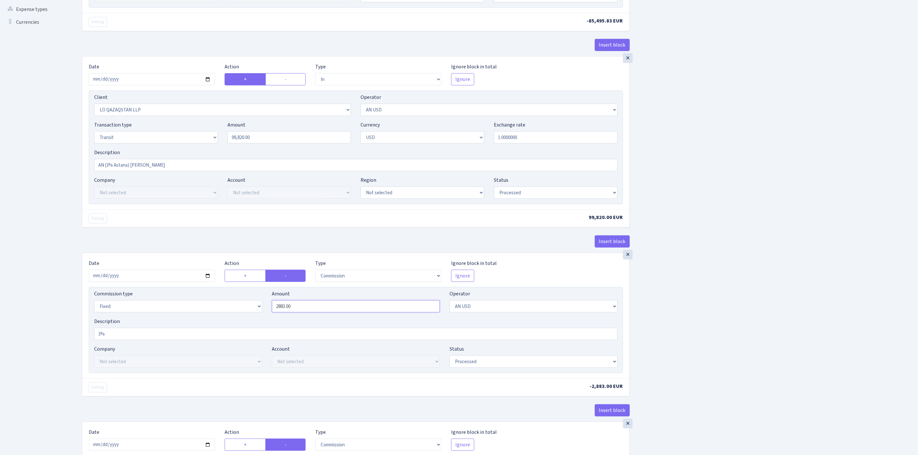
drag, startPoint x: 307, startPoint y: 306, endPoint x: 241, endPoint y: 302, distance: 66.0
click at [241, 303] on div "Commission type Percentage Fixed Bank Amount 2883.00 Operator Not selected 981 …" at bounding box center [355, 304] width 533 height 28
click at [783, 265] on div "Insert block × Date 2025-09-29 Action + - Type --- In Out Commission Field requ…" at bounding box center [495, 231] width 836 height 778
type input "2,994.60"
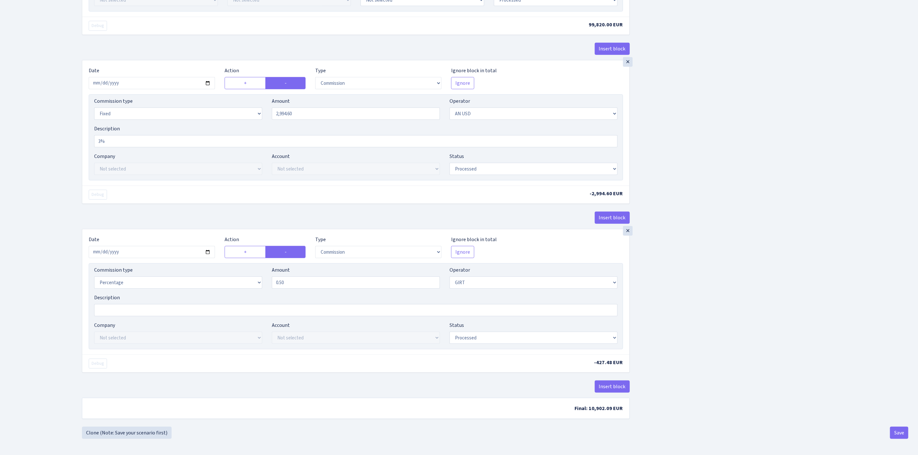
scroll to position [393, 0]
click at [207, 249] on input "2025-09-26" at bounding box center [152, 252] width 126 height 12
type input "[DATE]"
click at [741, 248] on div "Insert block × Date 2025-09-29 Action + - Type --- In Out Commission Field requ…" at bounding box center [495, 38] width 836 height 778
click at [691, 260] on div "Insert block × Date 2025-09-29 Action + - Type --- In Out Commission Field requ…" at bounding box center [495, 38] width 836 height 778
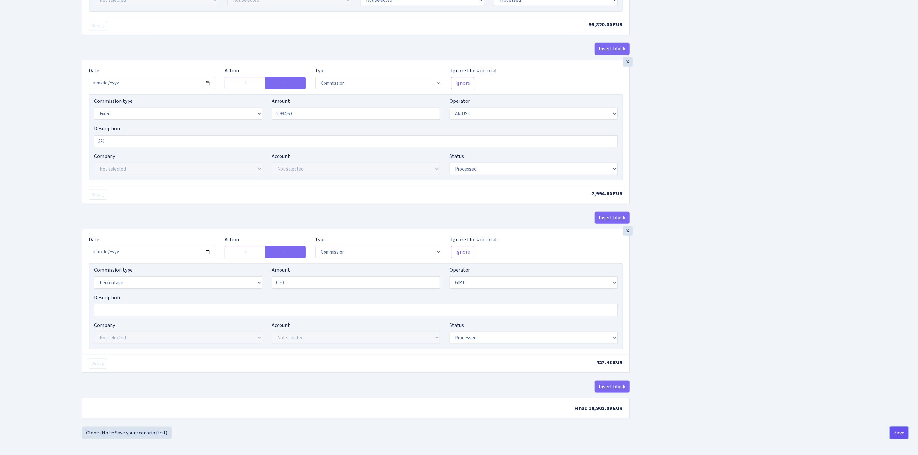
click at [898, 430] on button "Save" at bounding box center [899, 433] width 18 height 12
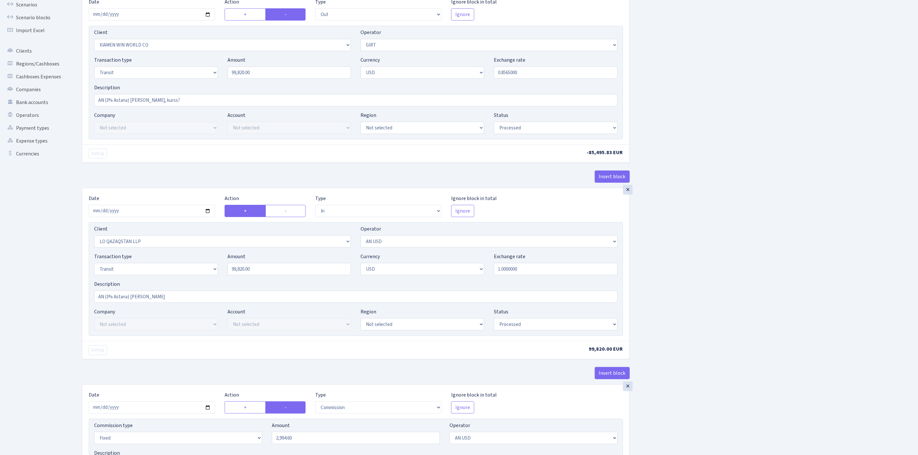
scroll to position [0, 0]
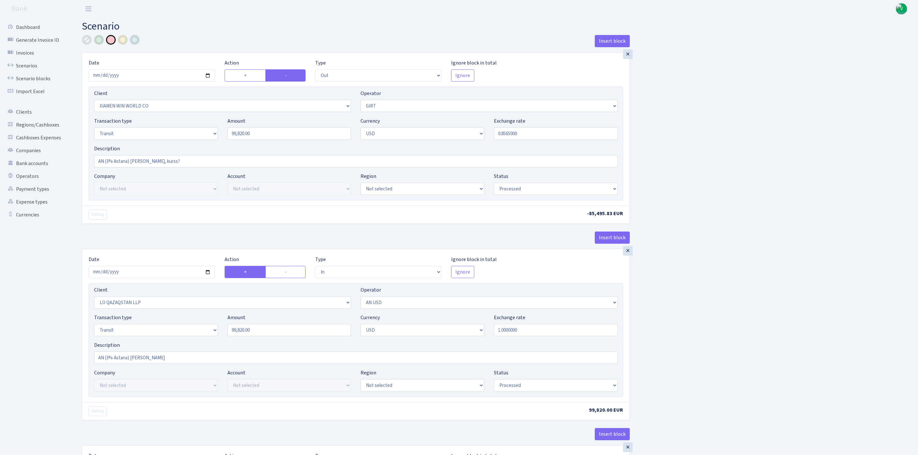
select select "out"
select select "10"
select select "7"
select select "5"
select select "2"
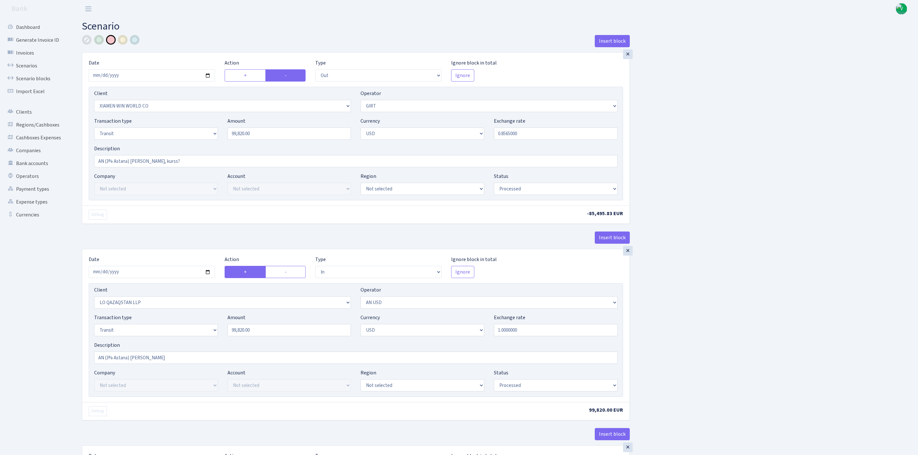
select select "processed"
select select "in"
select select "3384"
select select "525"
select select "5"
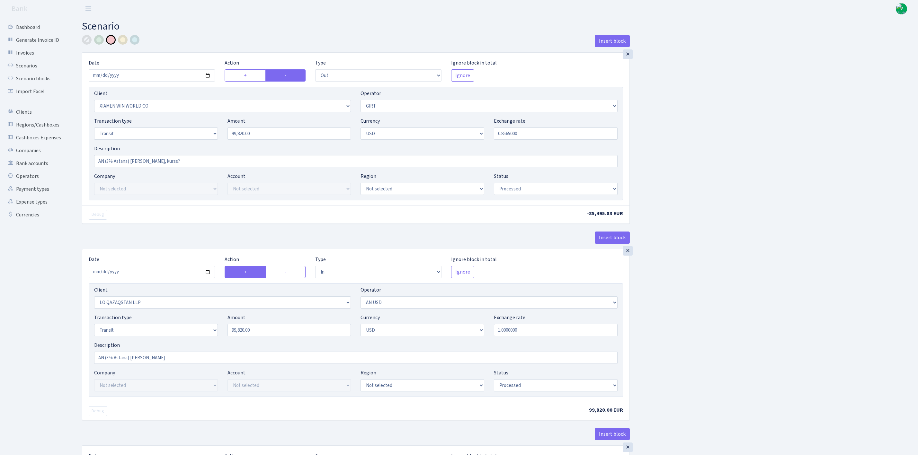
select select "2"
select select "processed"
select select "commission"
select select "fixed"
select select "525"
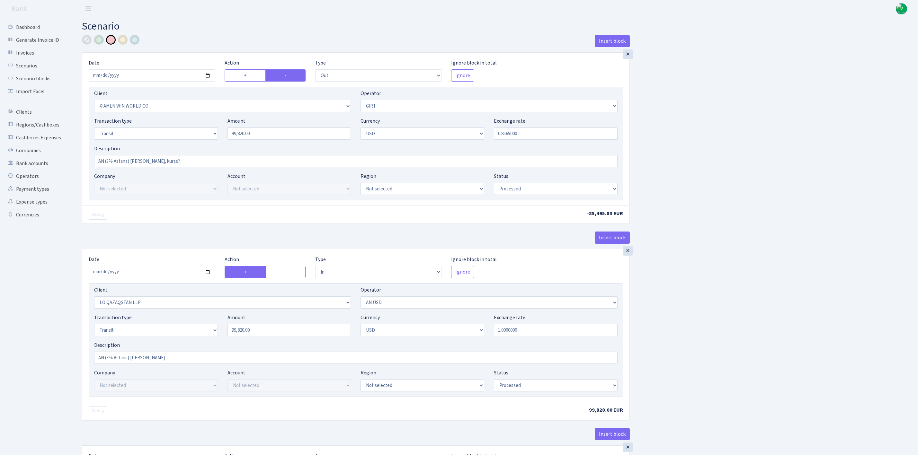
select select "processed"
select select "commission"
select select "7"
select select "processed"
click at [29, 59] on link "Scenarios" at bounding box center [35, 65] width 64 height 13
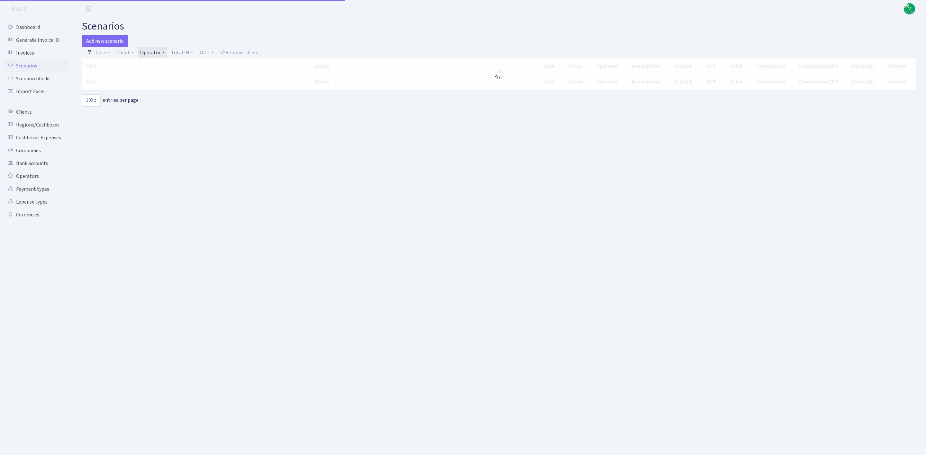
select select "100"
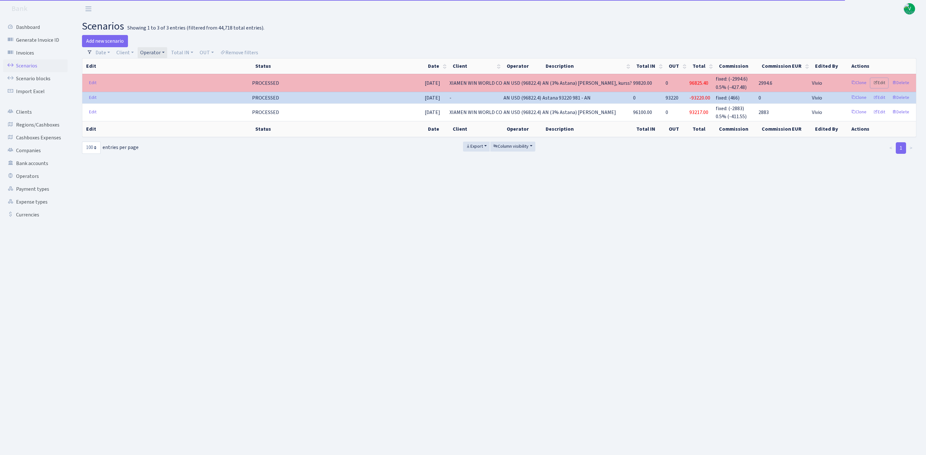
click at [878, 82] on link "Edit" at bounding box center [879, 83] width 18 height 10
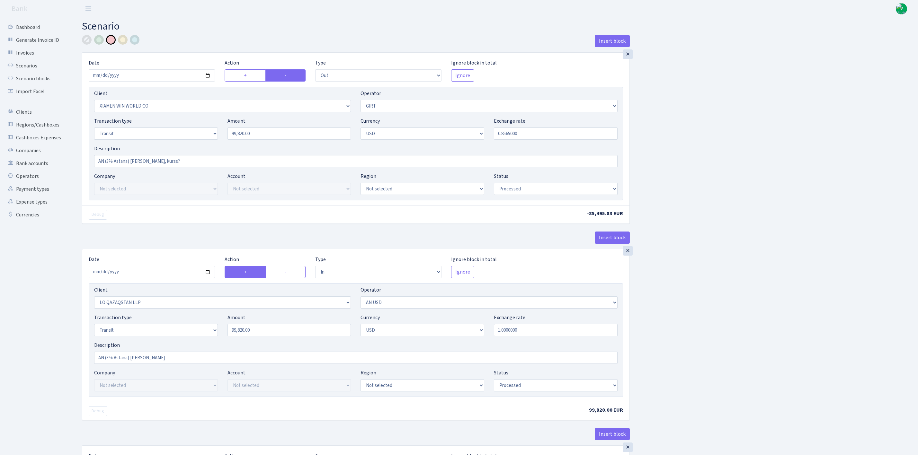
select select "out"
select select "10"
select select "7"
select select "5"
select select "2"
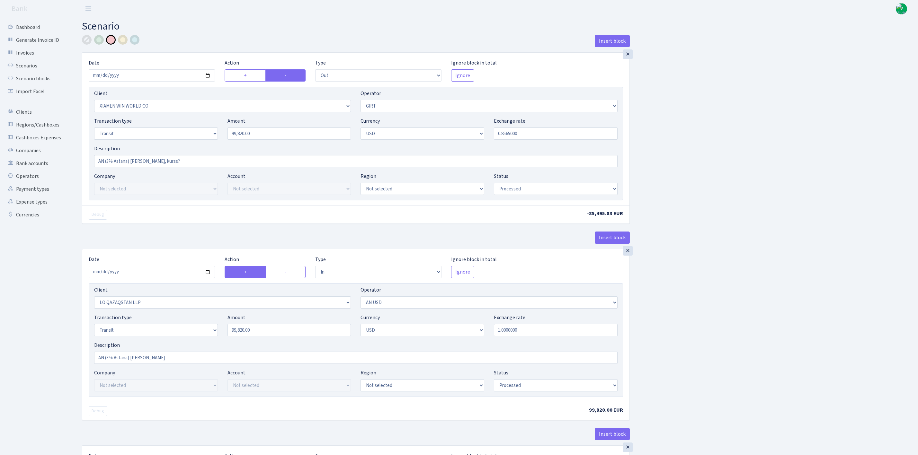
select select "processed"
select select "in"
select select "3384"
select select "525"
select select "5"
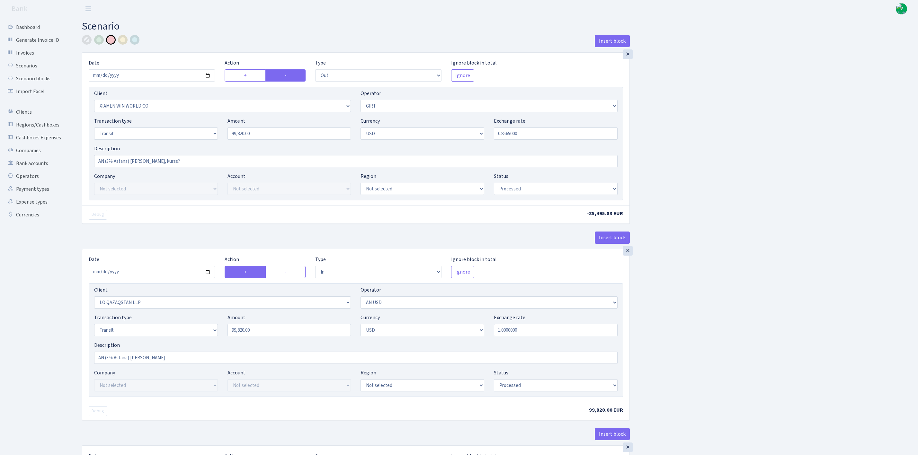
select select "2"
select select "processed"
select select "commission"
select select "fixed"
select select "525"
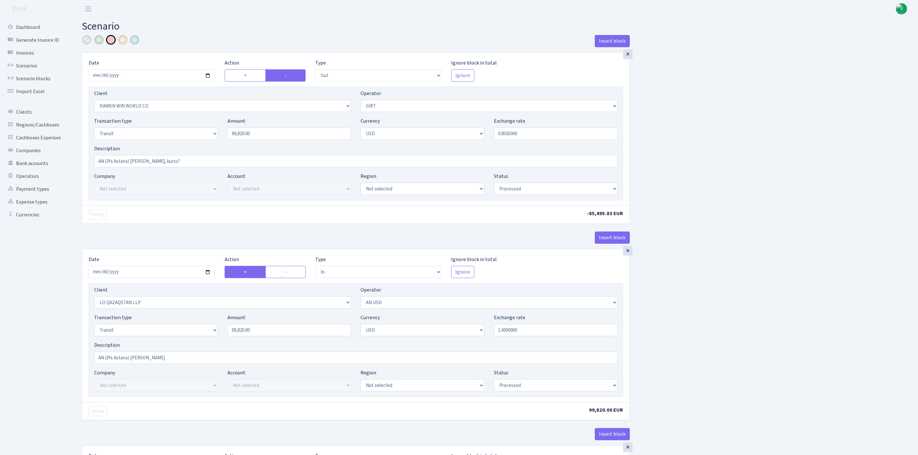
select select "processed"
select select "commission"
select select "7"
select select "processed"
click at [83, 38] on div at bounding box center [87, 40] width 10 height 10
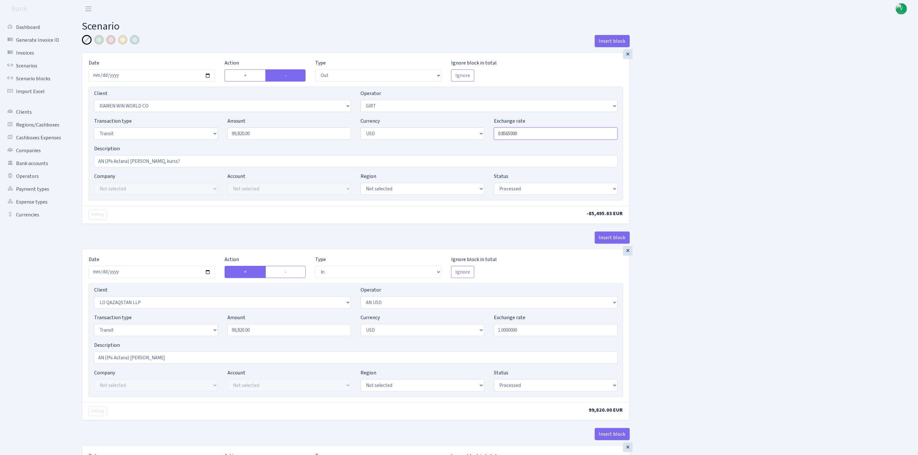
drag, startPoint x: 506, startPoint y: 131, endPoint x: 571, endPoint y: 130, distance: 64.9
click at [572, 130] on input "0.8565000" at bounding box center [556, 134] width 124 height 12
click at [784, 140] on div "Insert block × Date [DATE] Action + - Type --- In Out Commission Field required…" at bounding box center [495, 424] width 836 height 778
type input "0.8520000"
click at [789, 214] on div "Insert block × Date [DATE] Action + - Type --- In Out Commission Field required…" at bounding box center [495, 424] width 836 height 778
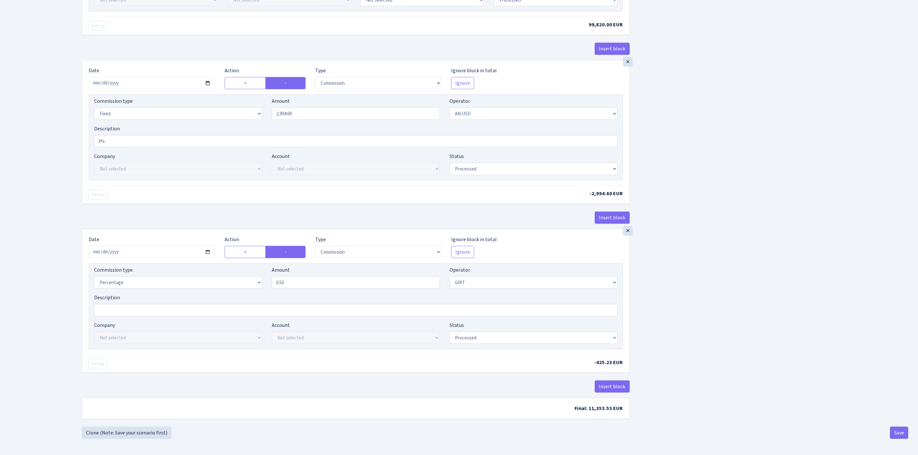
scroll to position [393, 0]
click at [903, 433] on button "Save" at bounding box center [899, 433] width 18 height 12
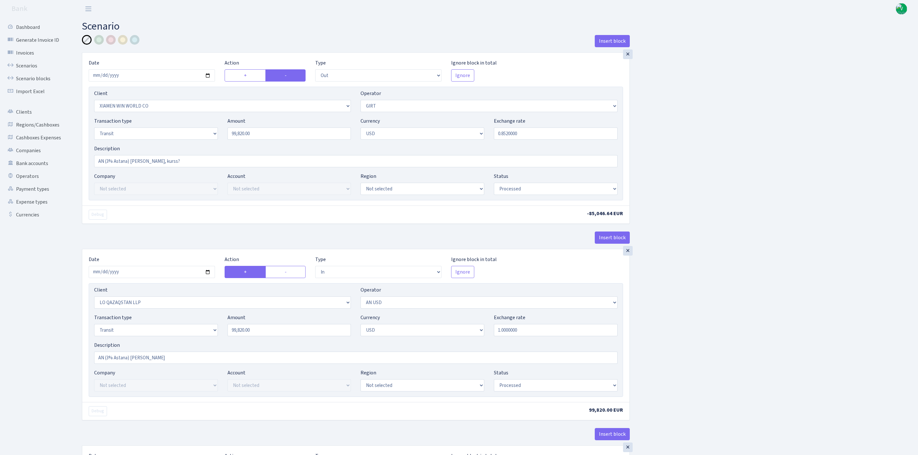
select select "out"
select select "10"
select select "7"
select select "5"
select select "2"
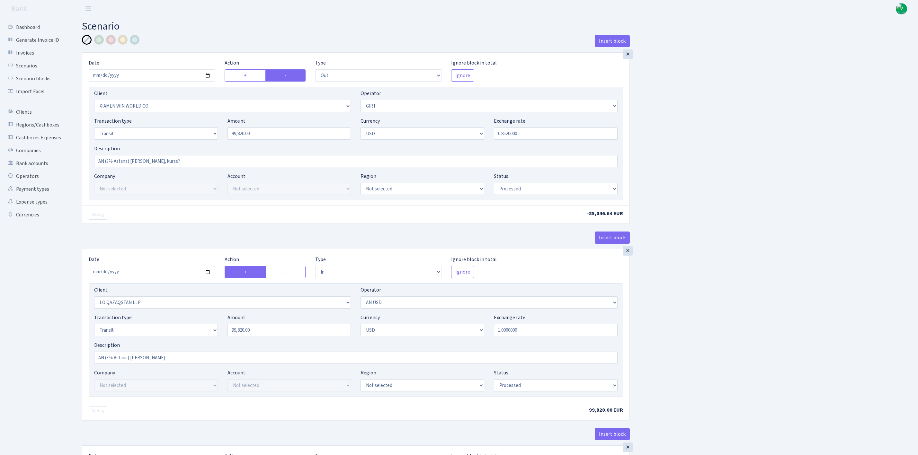
select select "processed"
select select "in"
select select "3384"
select select "525"
select select "5"
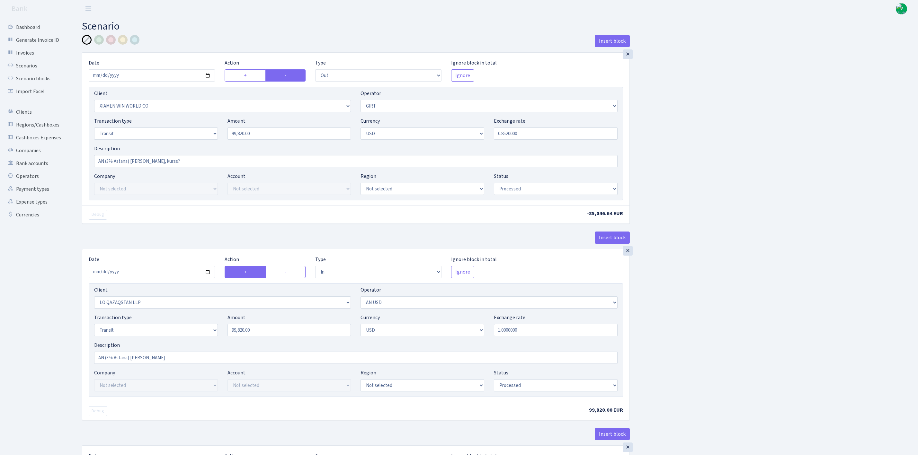
select select "2"
select select "processed"
select select "commission"
select select "fixed"
select select "525"
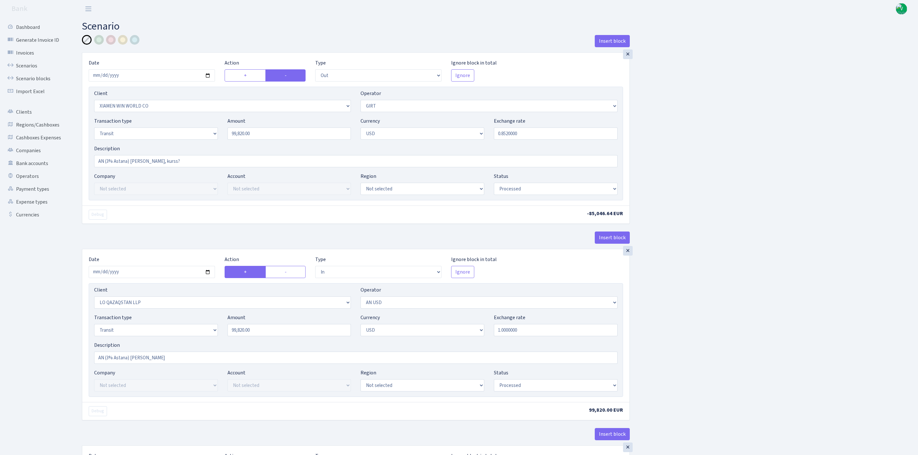
select select "processed"
select select "commission"
select select "7"
select select "processed"
click at [24, 62] on link "Scenarios" at bounding box center [35, 65] width 64 height 13
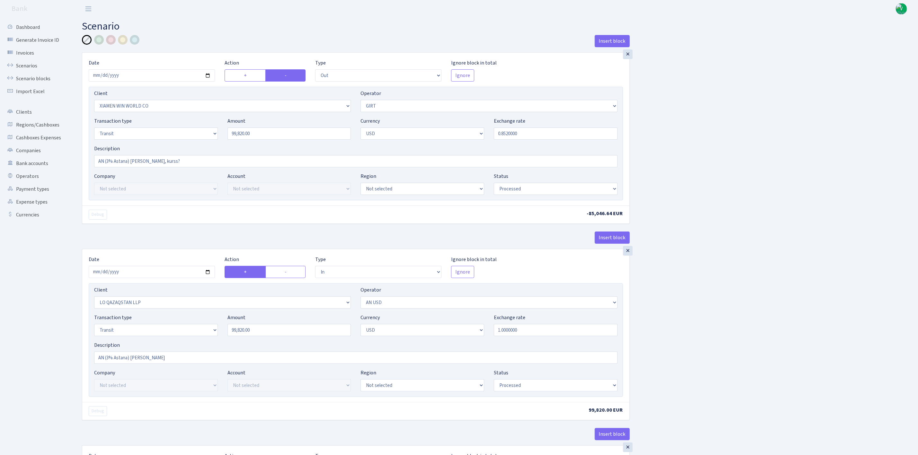
scroll to position [48, 0]
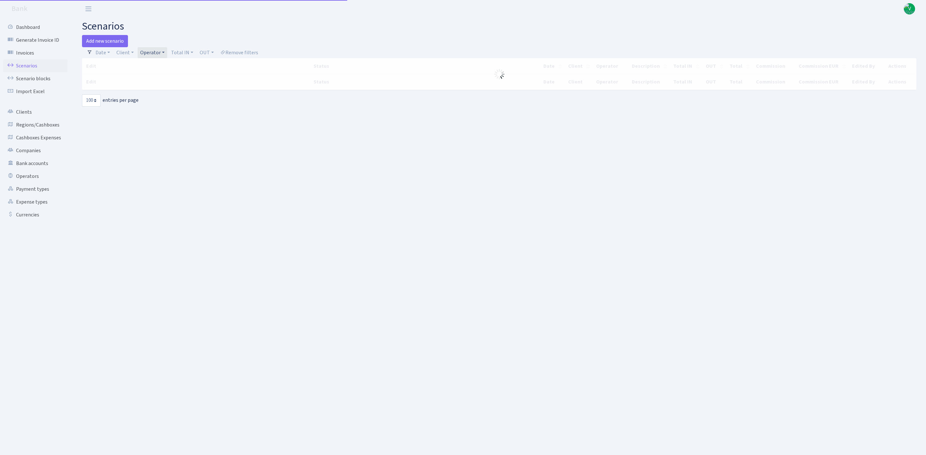
select select "100"
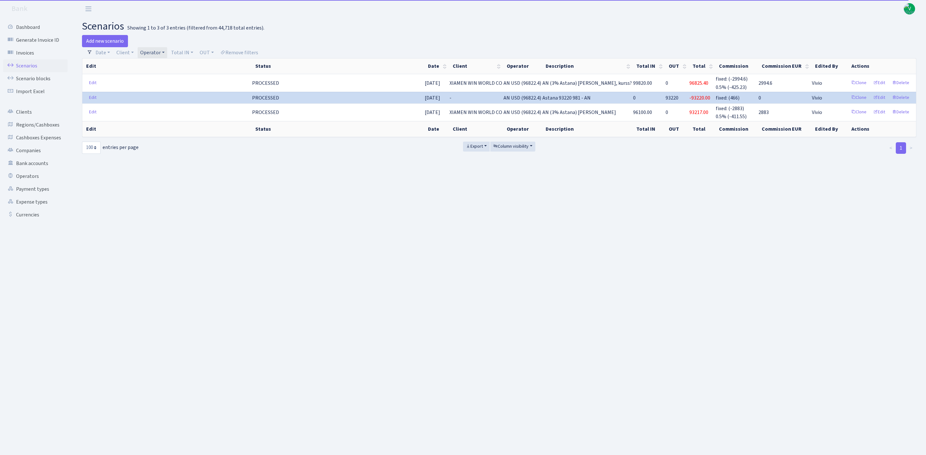
drag, startPoint x: 492, startPoint y: 227, endPoint x: 502, endPoint y: 230, distance: 10.3
click at [493, 227] on main "scenarios Showing 1 to 3 of 3 entries (filtered from 44,718 total entries). Add…" at bounding box center [498, 229] width 853 height 422
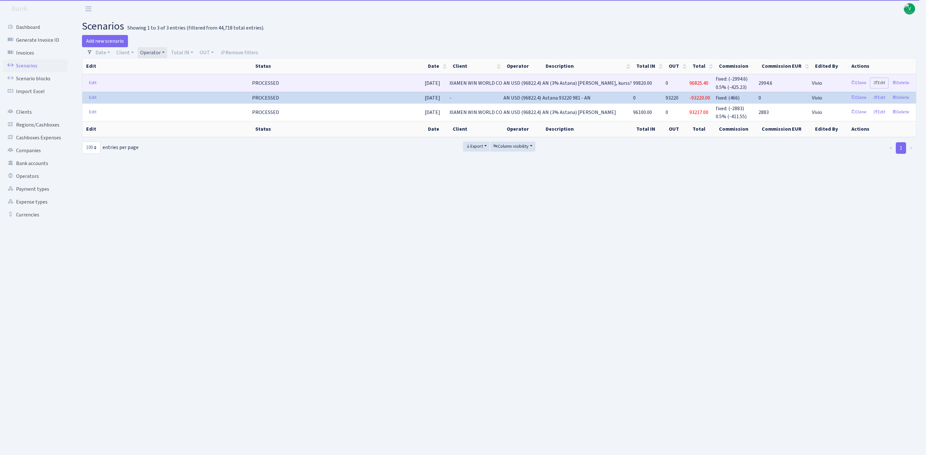
click at [881, 81] on link "Edit" at bounding box center [879, 83] width 18 height 10
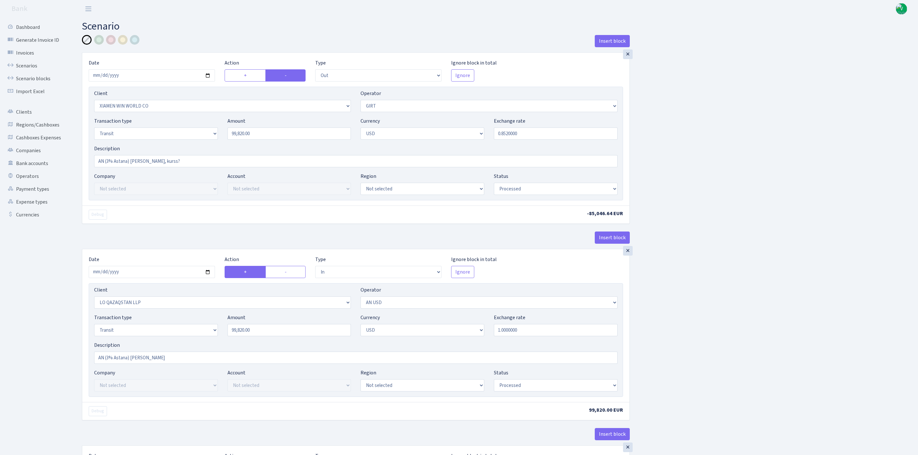
select select "out"
select select "10"
select select "7"
select select "5"
select select "2"
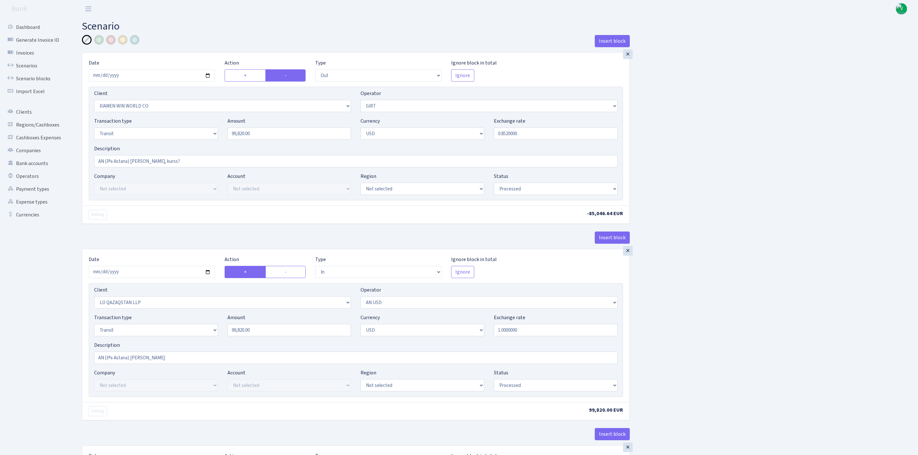
select select "processed"
select select "in"
select select "3384"
select select "525"
select select "5"
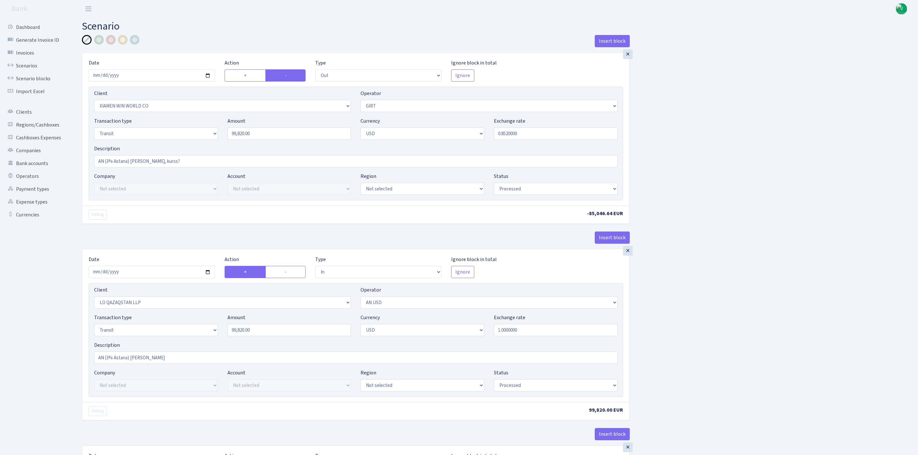
select select "2"
select select "processed"
select select "commission"
select select "fixed"
select select "525"
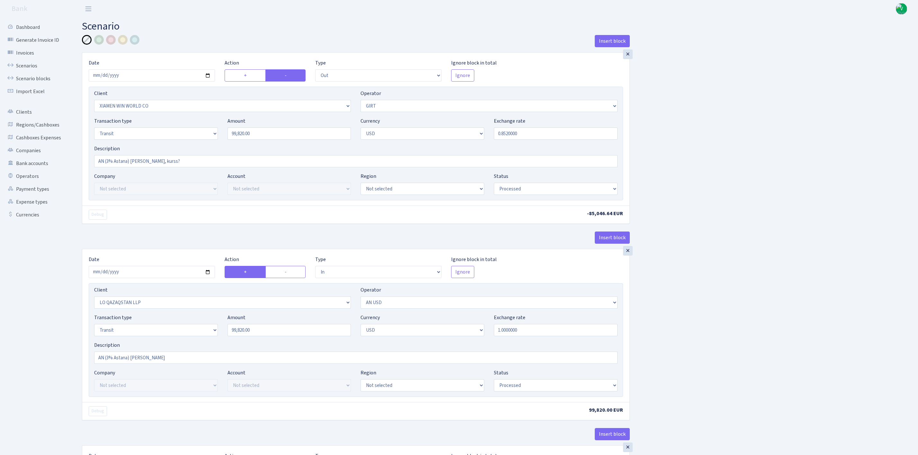
select select "processed"
select select "commission"
select select "7"
select select "processed"
drag, startPoint x: 145, startPoint y: 162, endPoint x: 232, endPoint y: 160, distance: 86.8
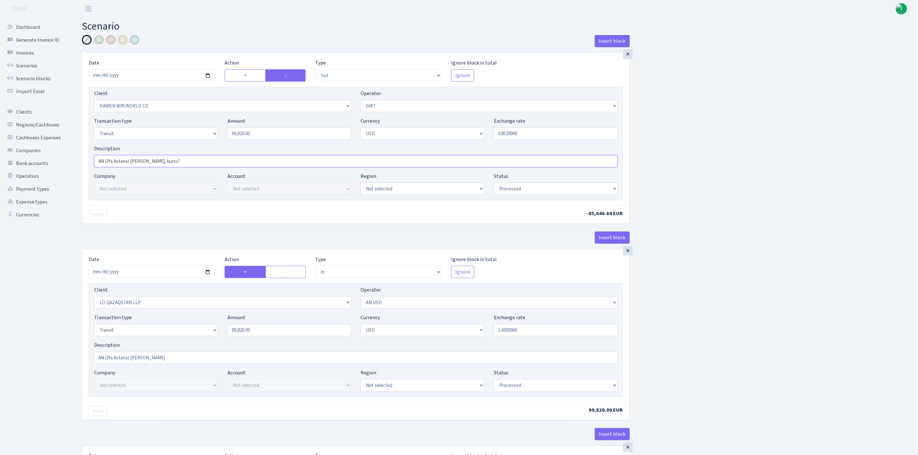
click at [232, 160] on input "AN (3% Astana) na GIRT, kurss?" at bounding box center [356, 161] width 524 height 12
type input "AN (3% Astana) [PERSON_NAME]"
click at [724, 146] on div "Insert block × Date 2025-09-29 Action + - Type --- In Out Commission Field requ…" at bounding box center [495, 424] width 836 height 778
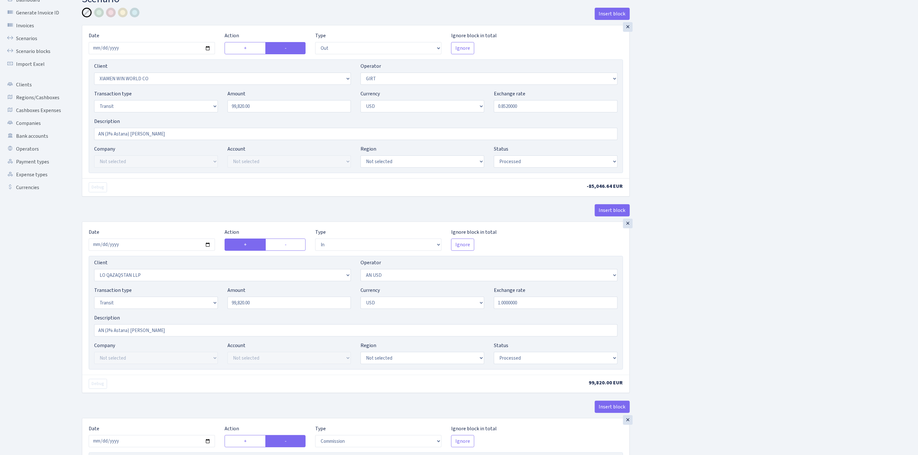
scroll to position [393, 0]
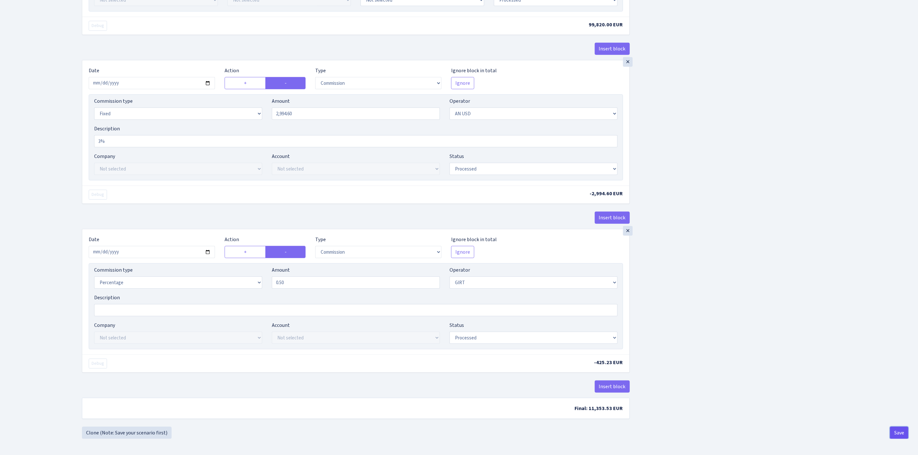
click at [895, 434] on button "Save" at bounding box center [899, 433] width 18 height 12
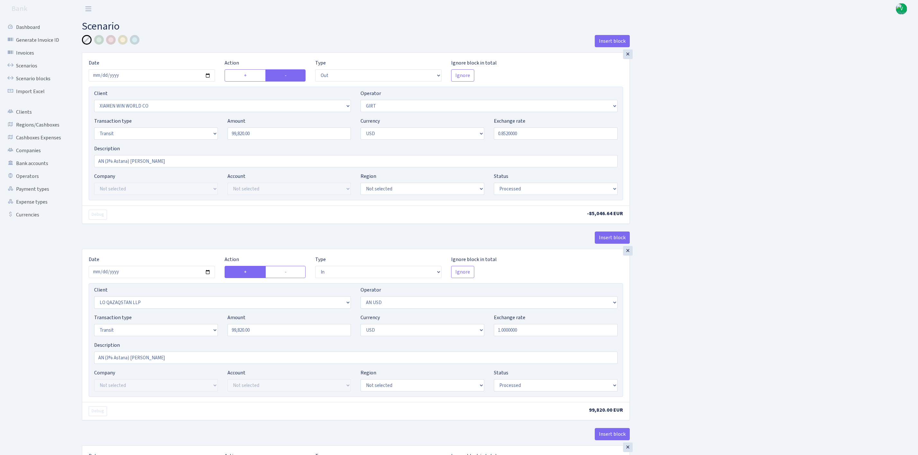
select select "out"
select select "10"
select select "7"
select select "5"
select select "2"
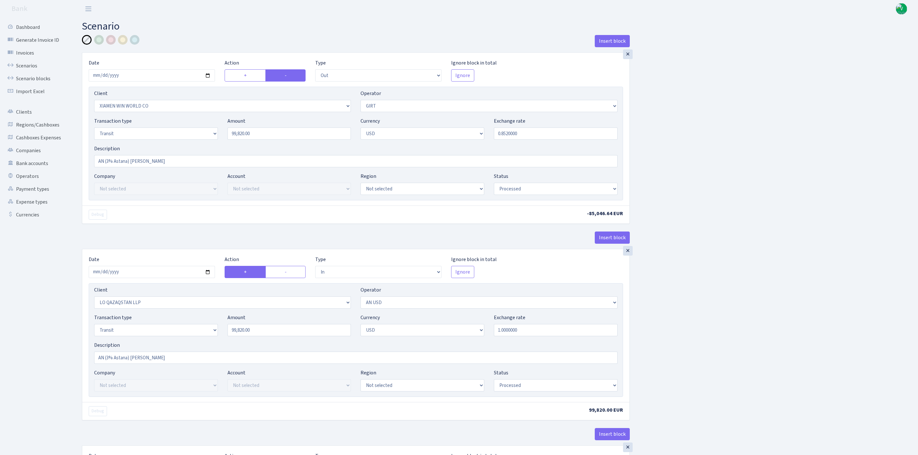
select select "processed"
select select "in"
select select "3384"
select select "525"
select select "5"
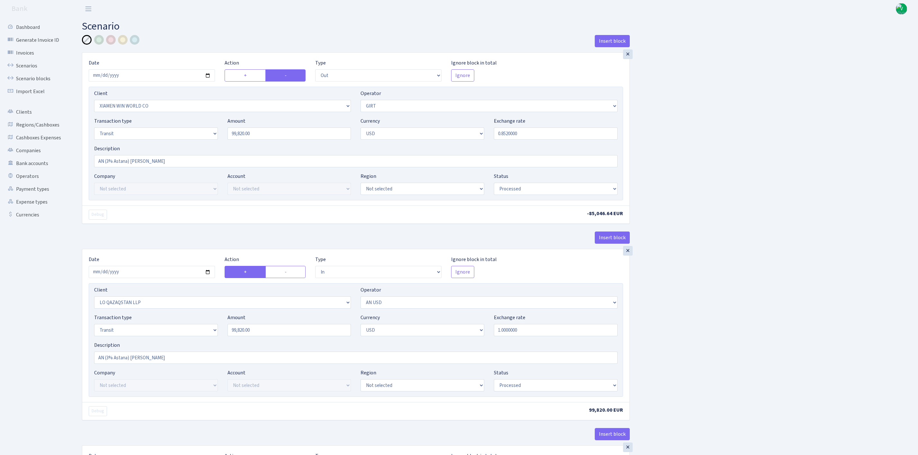
select select "2"
select select "processed"
select select "commission"
select select "fixed"
select select "525"
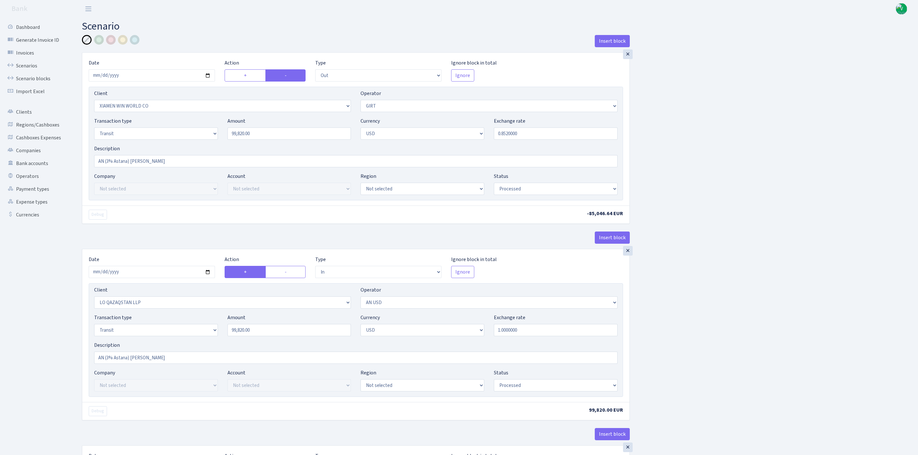
select select "processed"
select select "commission"
select select "7"
select select "processed"
click at [26, 65] on link "Scenarios" at bounding box center [35, 65] width 64 height 13
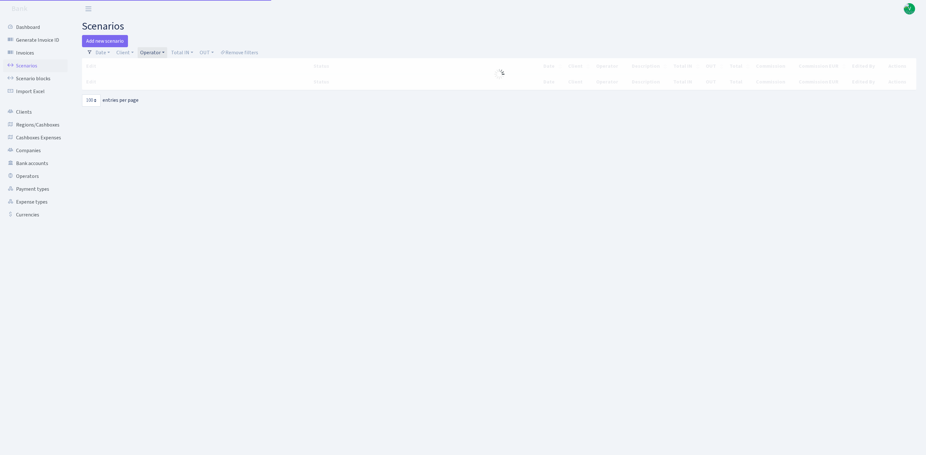
select select "100"
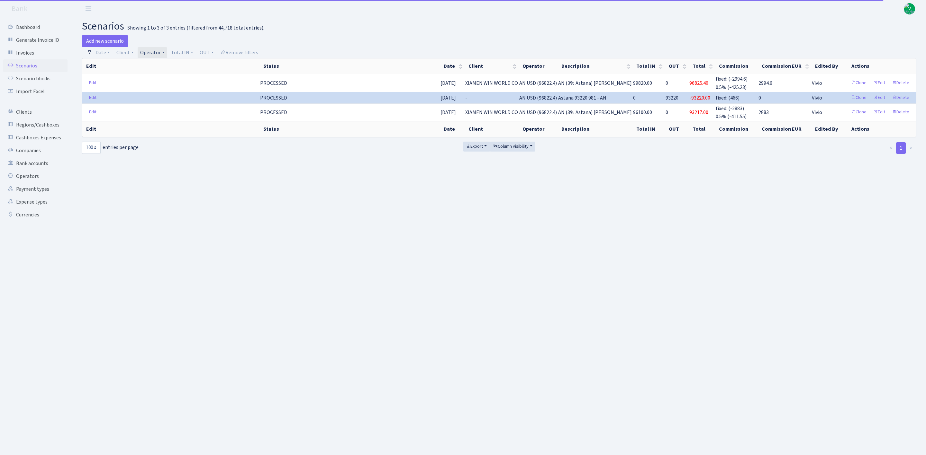
click at [153, 52] on link "Operator" at bounding box center [153, 52] width 30 height 11
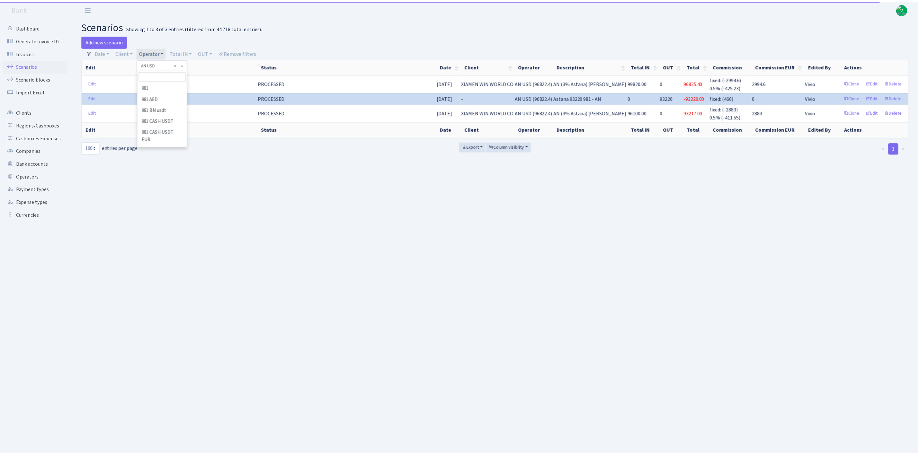
scroll to position [170, 0]
